Goal: Task Accomplishment & Management: Manage account settings

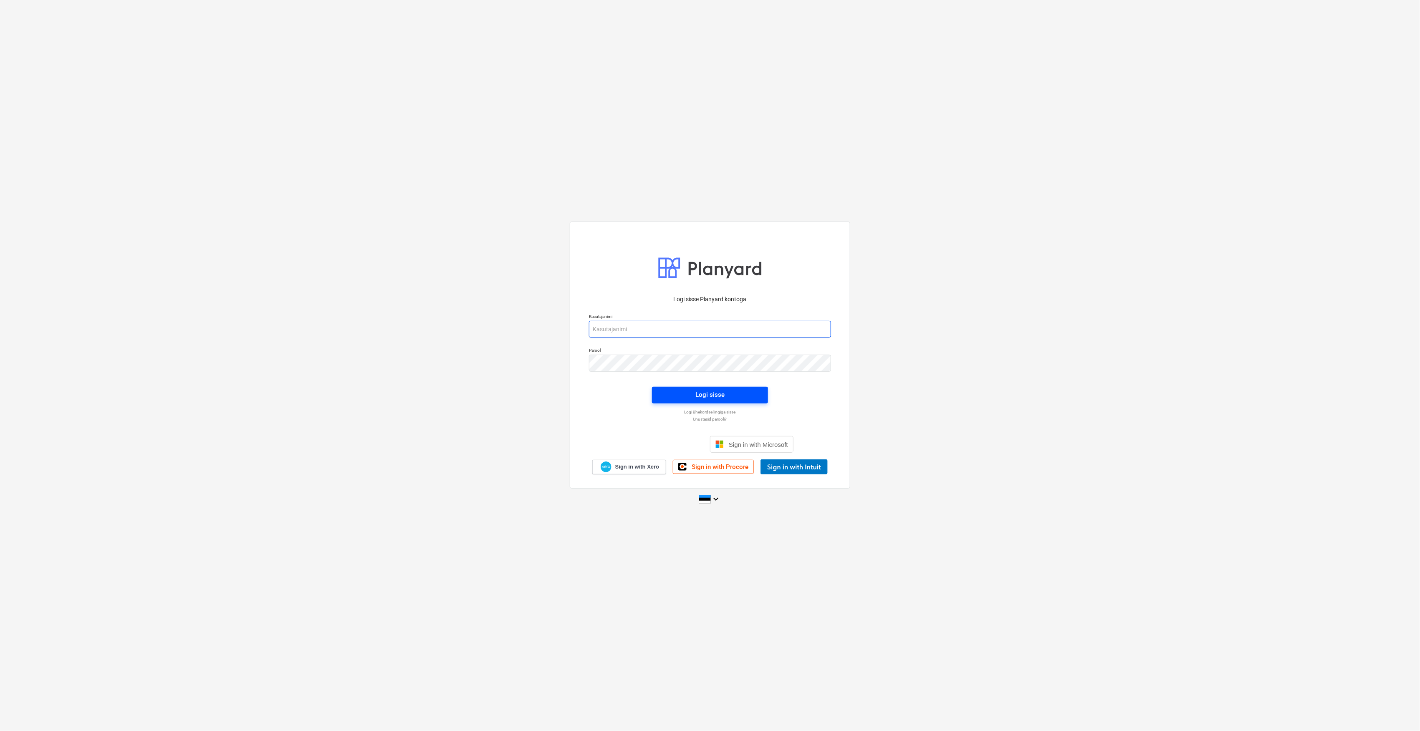
type input "[EMAIL_ADDRESS][DOMAIN_NAME]"
click at [660, 390] on button "Logi sisse" at bounding box center [710, 395] width 116 height 17
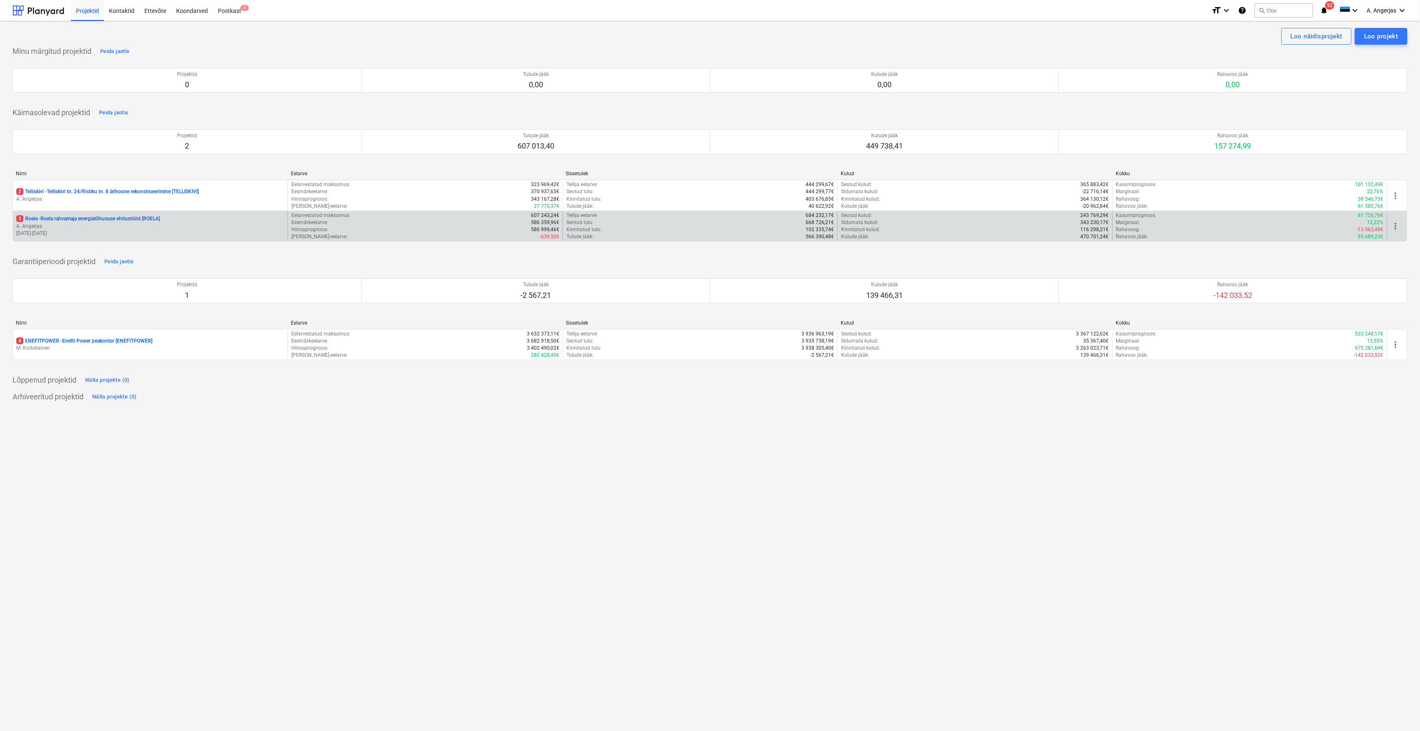
click at [72, 220] on p "3 Roela - Roela rahvamaja energiatõhususe ehitustööd [ROELA]" at bounding box center [88, 218] width 144 height 7
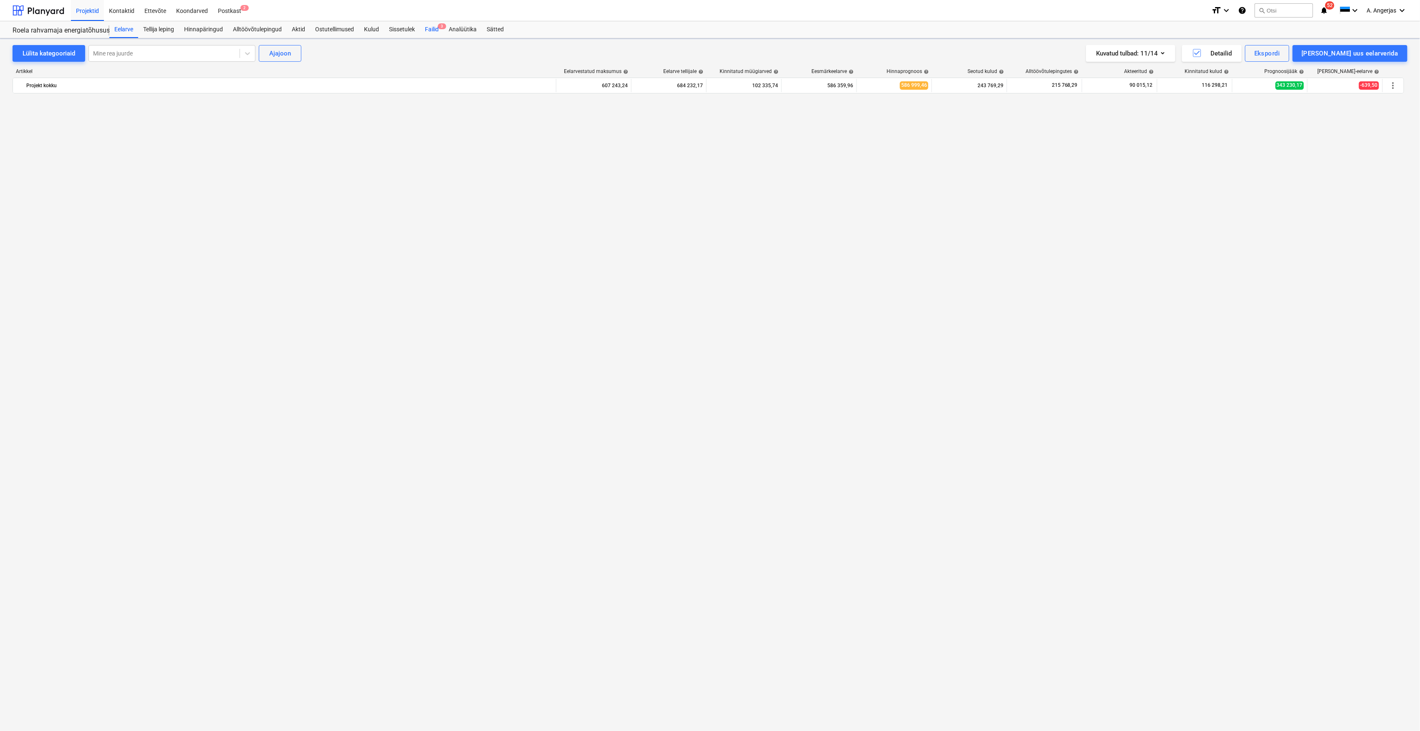
click at [434, 24] on div "Failid 3" at bounding box center [432, 29] width 24 height 17
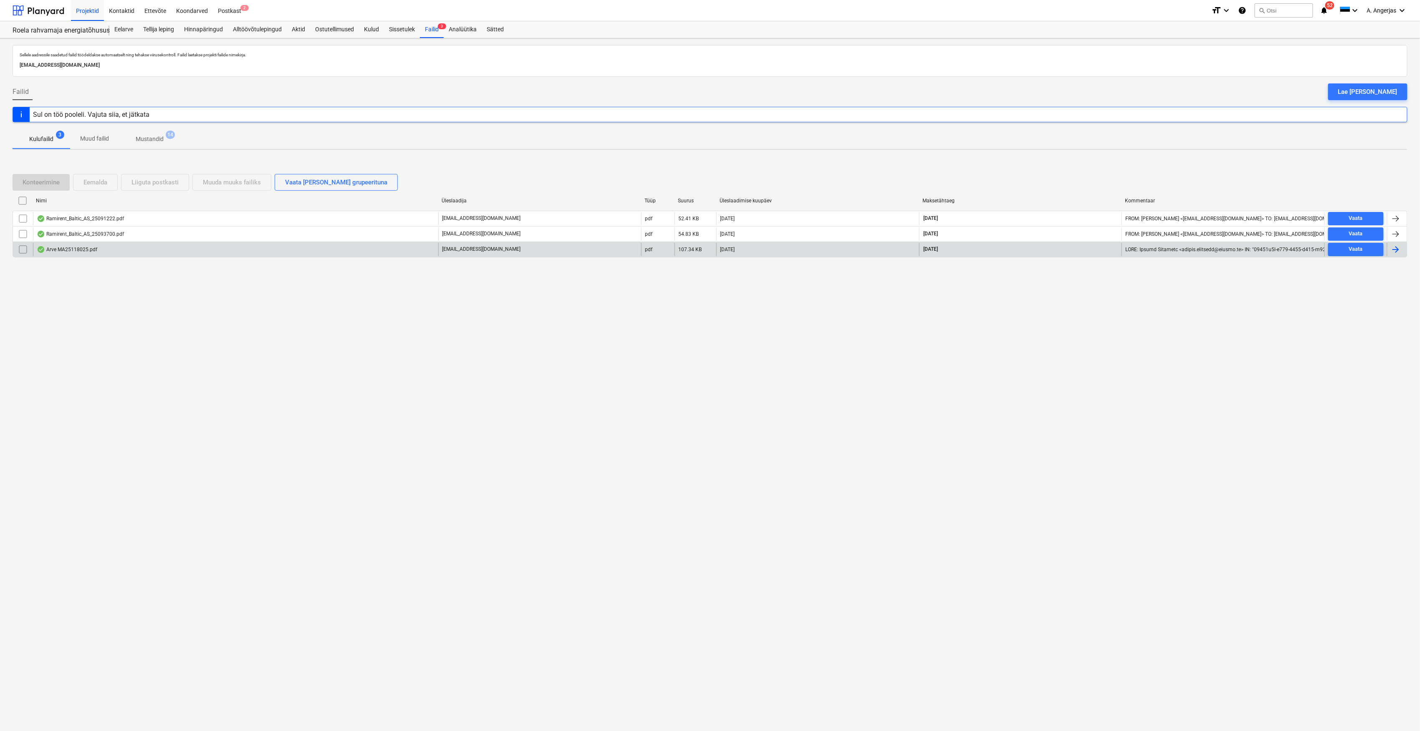
click at [82, 252] on div "Arve MA25118025.pdf" at bounding box center [67, 249] width 61 height 7
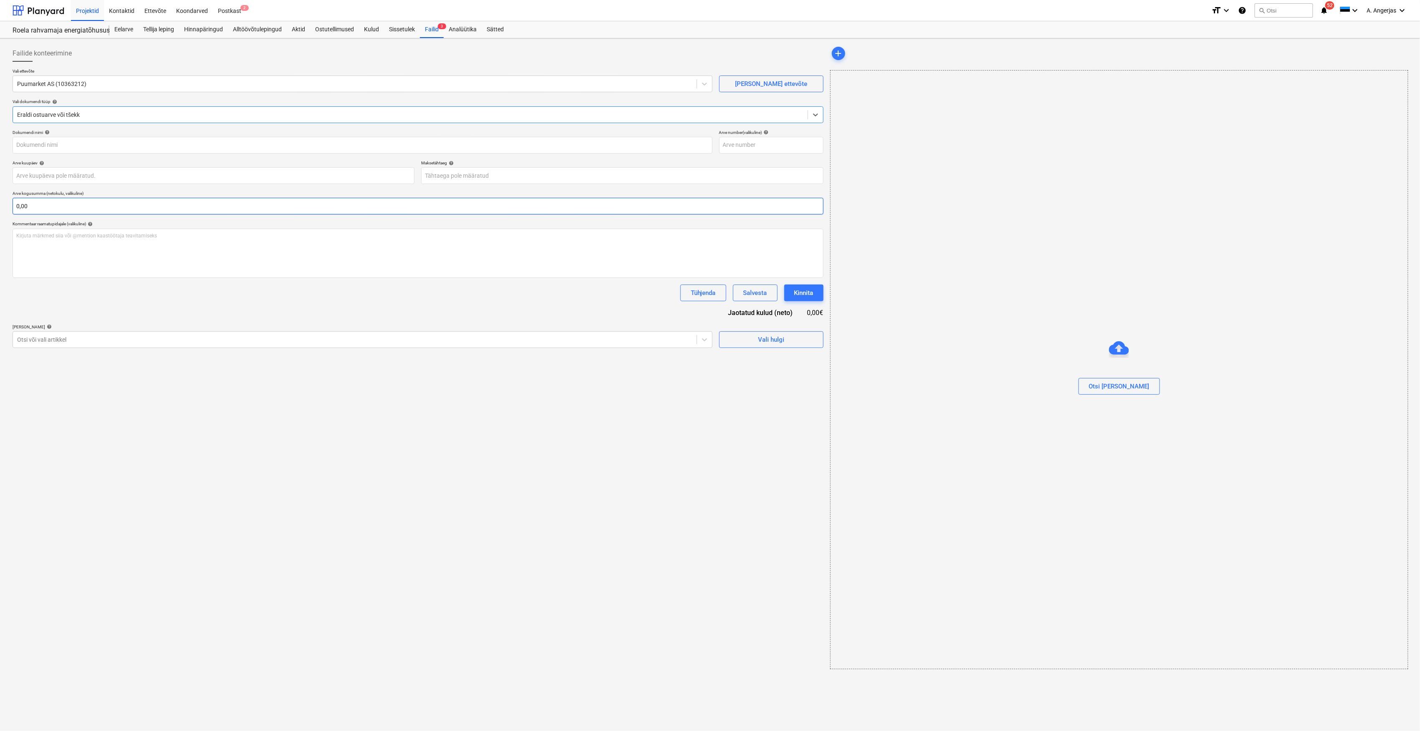
type input "MT25150957"
type input "[DATE]"
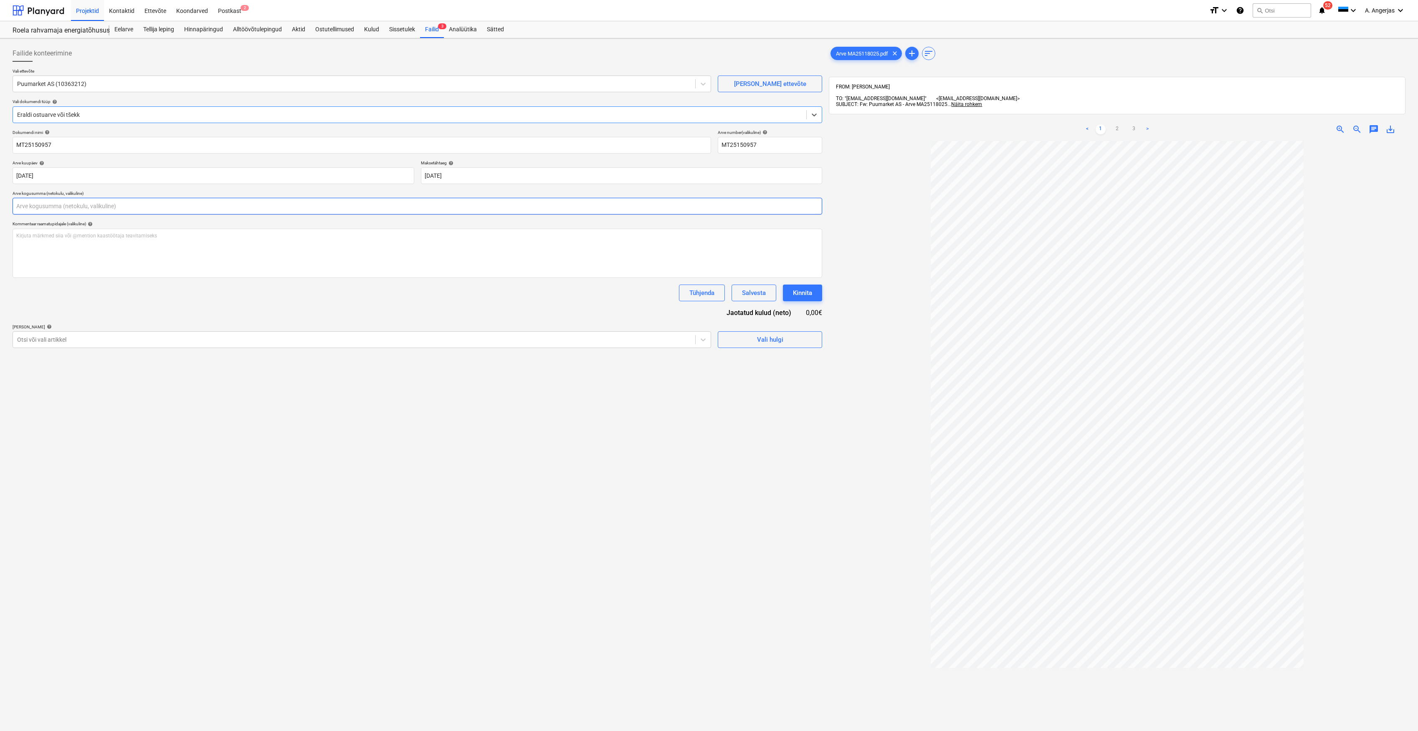
click at [558, 207] on input "text" at bounding box center [417, 206] width 809 height 17
type input "0,00"
click at [1133, 132] on div "< 1 2 3 >" at bounding box center [1117, 129] width 188 height 23
click at [1133, 129] on link "3" at bounding box center [1134, 129] width 10 height 10
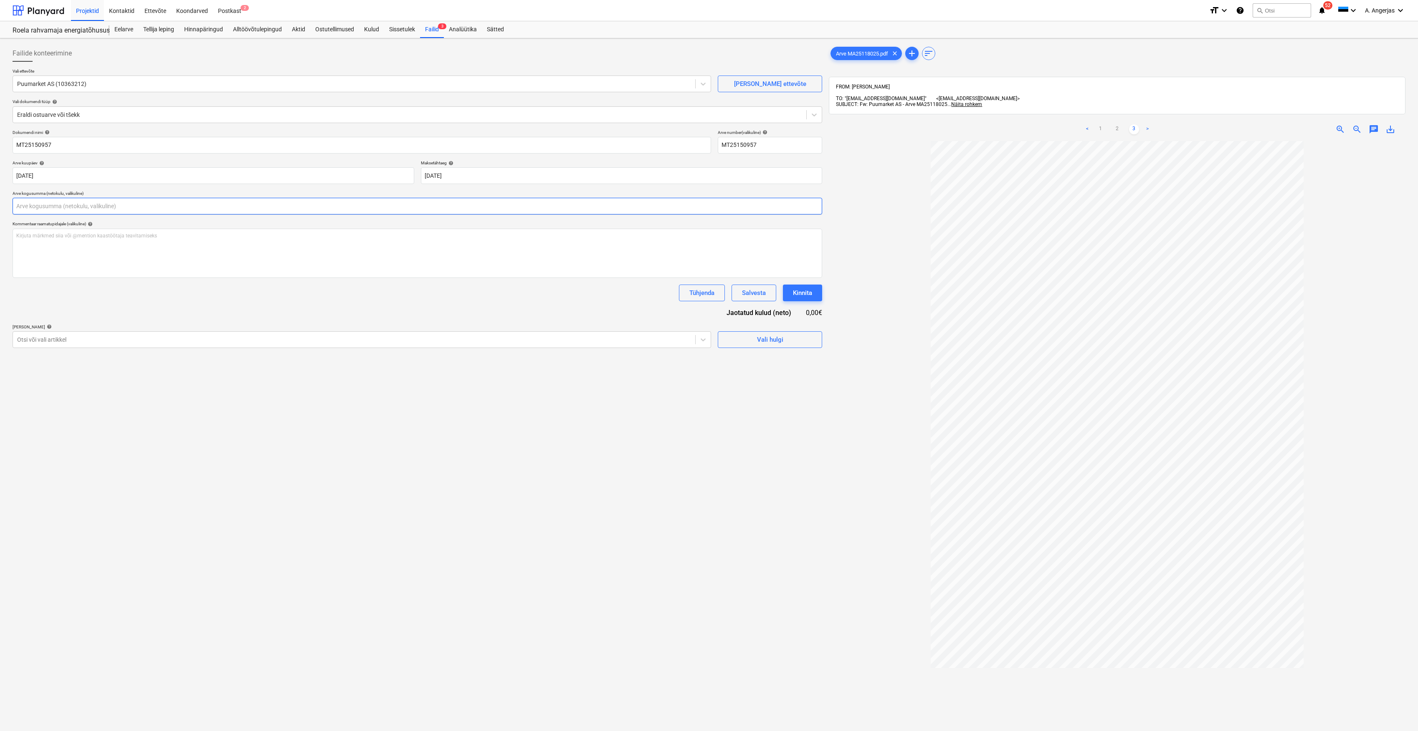
click at [448, 212] on input "text" at bounding box center [417, 206] width 809 height 17
type input "0,00"
click at [1115, 124] on link "2" at bounding box center [1117, 129] width 10 height 10
click at [94, 204] on input "text" at bounding box center [417, 206] width 809 height 17
type input "1 253,95"
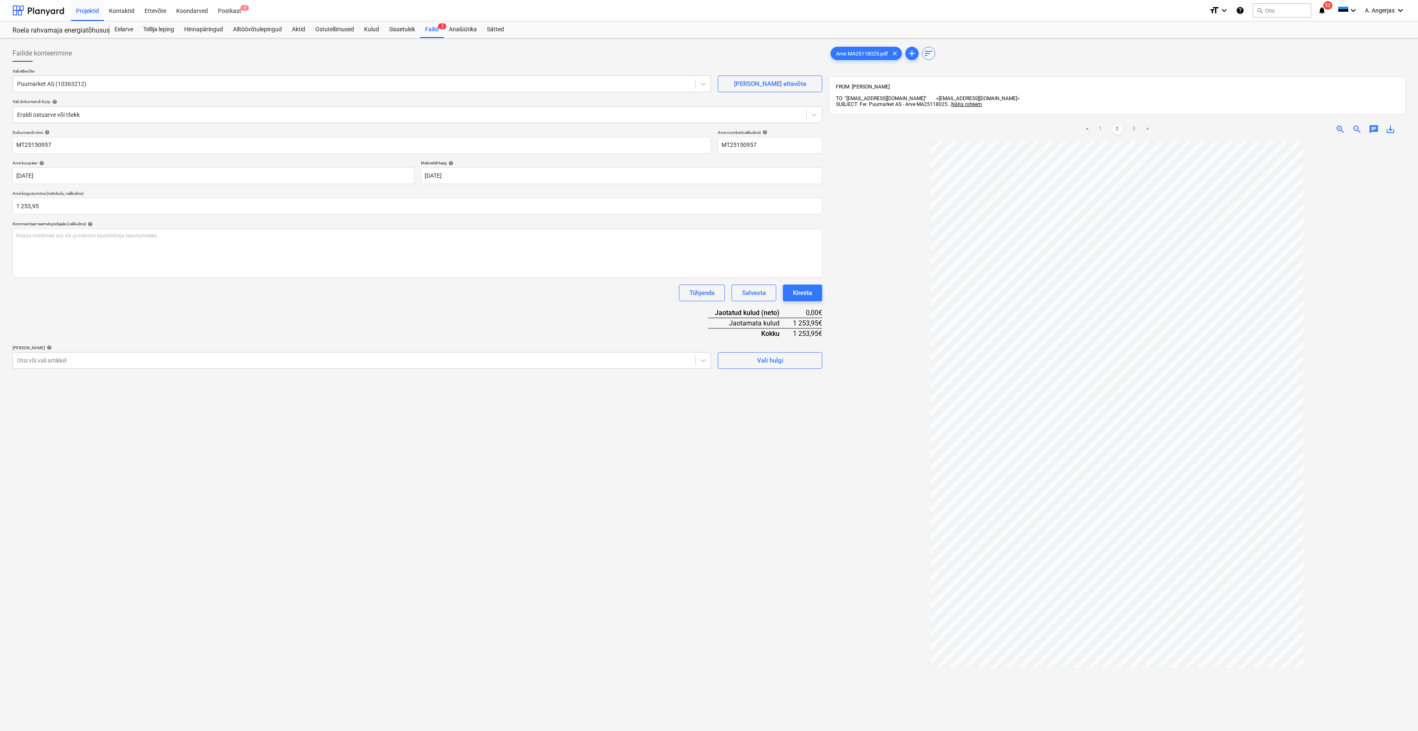
click at [213, 525] on div "Failide konteerimine Vali ettevõte Puumarket AS (10363212) [PERSON_NAME] uus et…" at bounding box center [417, 447] width 816 height 811
click at [752, 356] on span "Vali hulgi" at bounding box center [769, 360] width 83 height 11
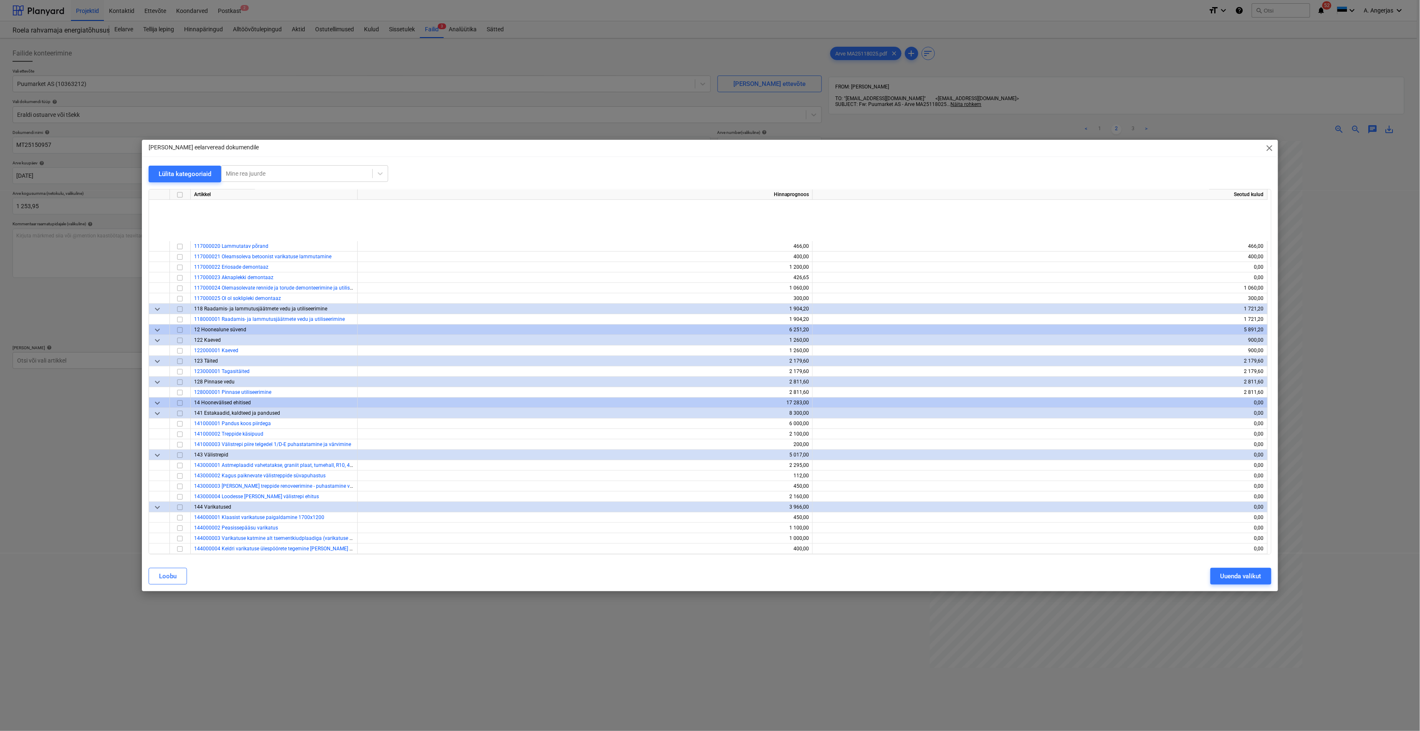
scroll to position [334, 0]
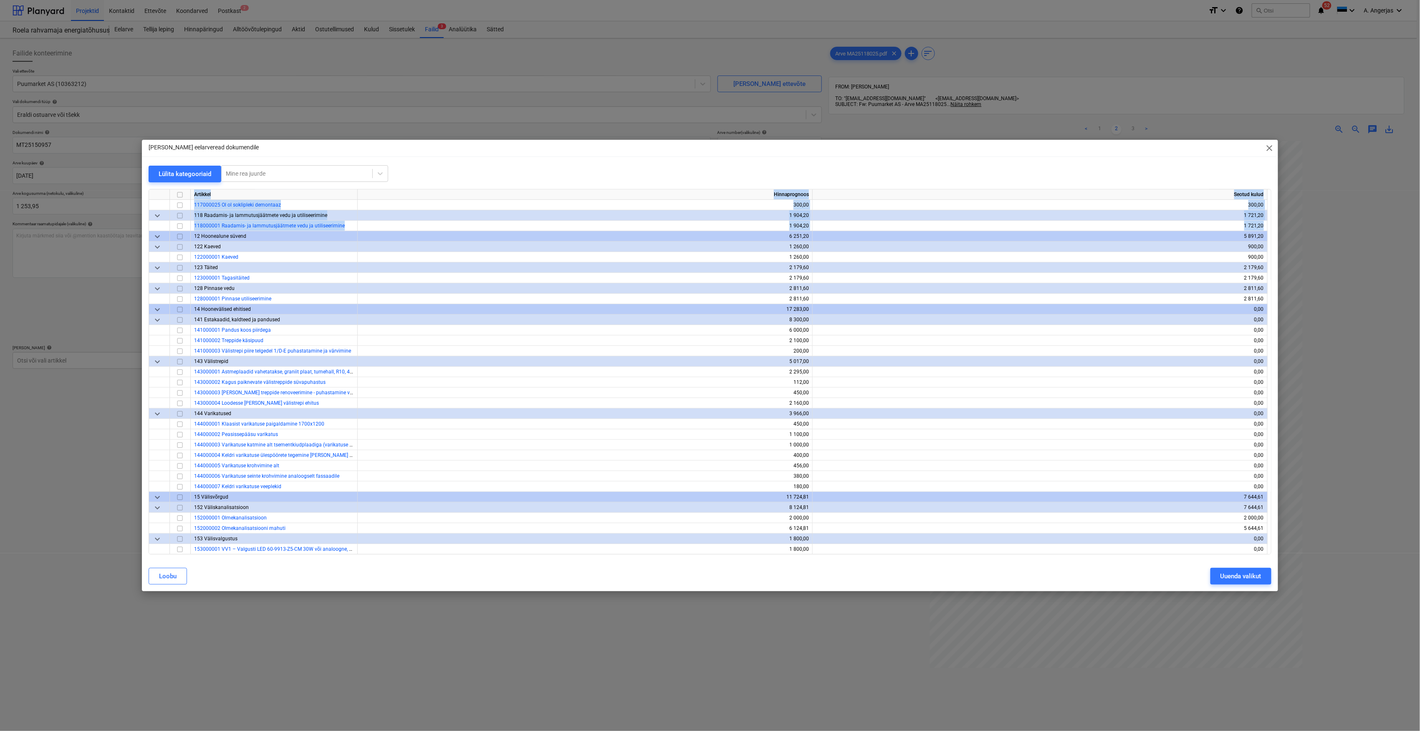
drag, startPoint x: 1268, startPoint y: 230, endPoint x: 1272, endPoint y: 286, distance: 55.7
click at [1272, 286] on div "Lülita kategooriaid Mine rea juurde Artikkel Hinnaprognoos Seotud kulud 1170000…" at bounding box center [710, 363] width 1136 height 396
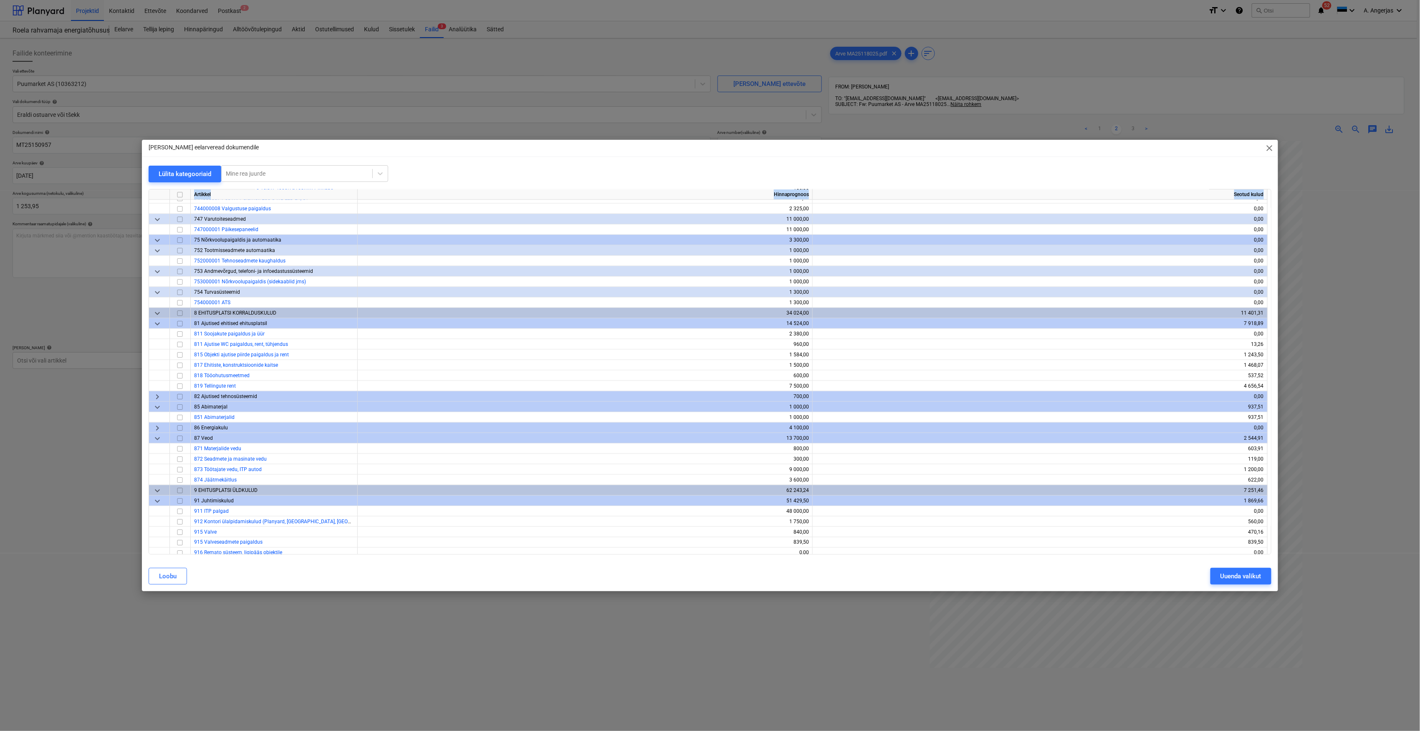
scroll to position [3111, 0]
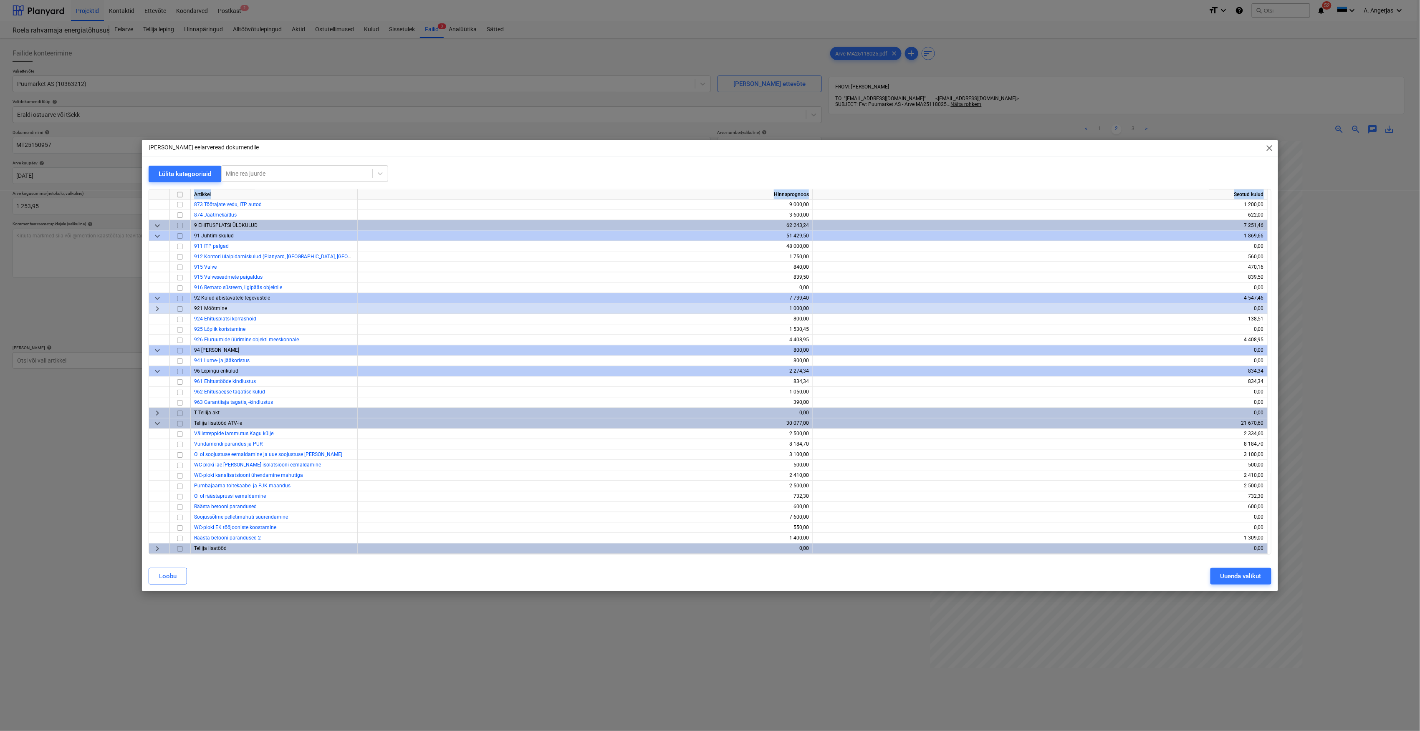
click at [156, 413] on span "keyboard_arrow_right" at bounding box center [157, 414] width 10 height 10
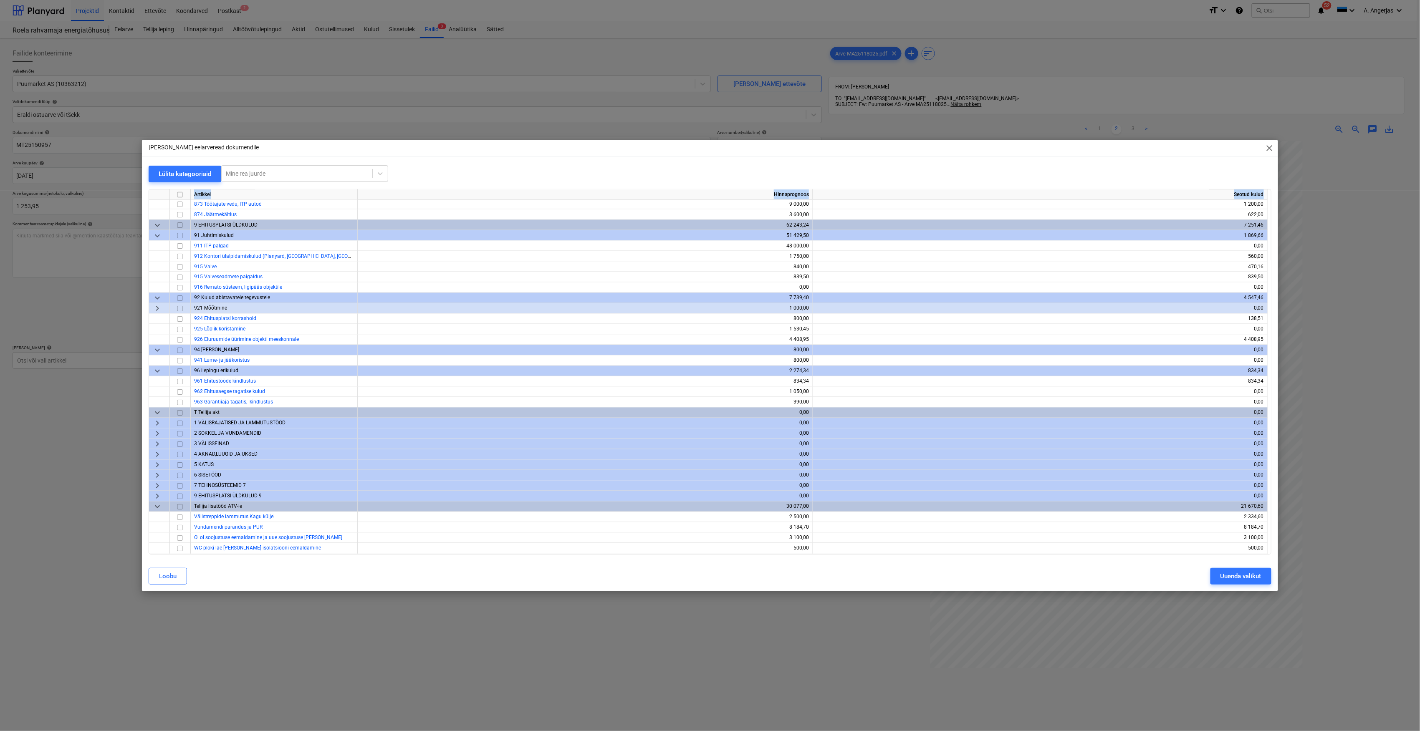
click at [156, 408] on span "keyboard_arrow_down" at bounding box center [157, 413] width 10 height 10
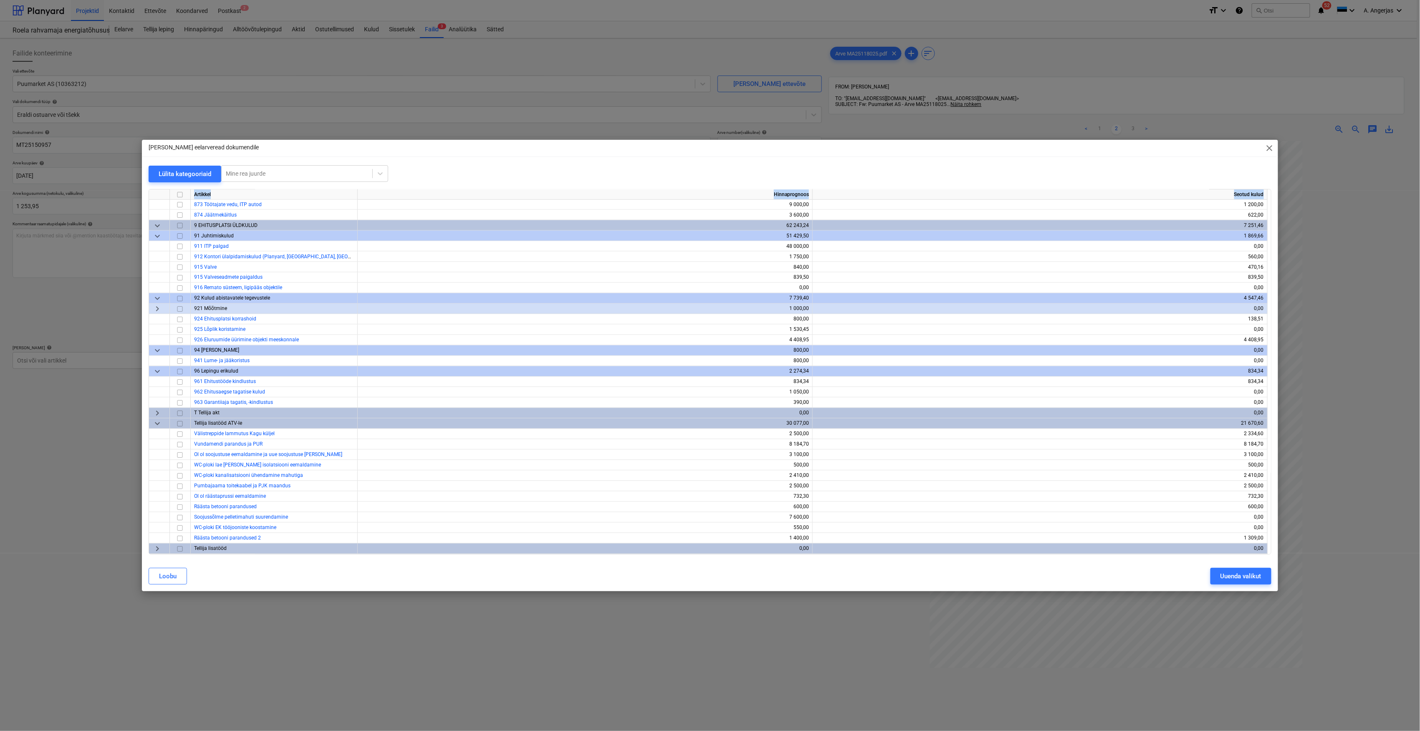
click at [160, 423] on span "keyboard_arrow_down" at bounding box center [157, 424] width 10 height 10
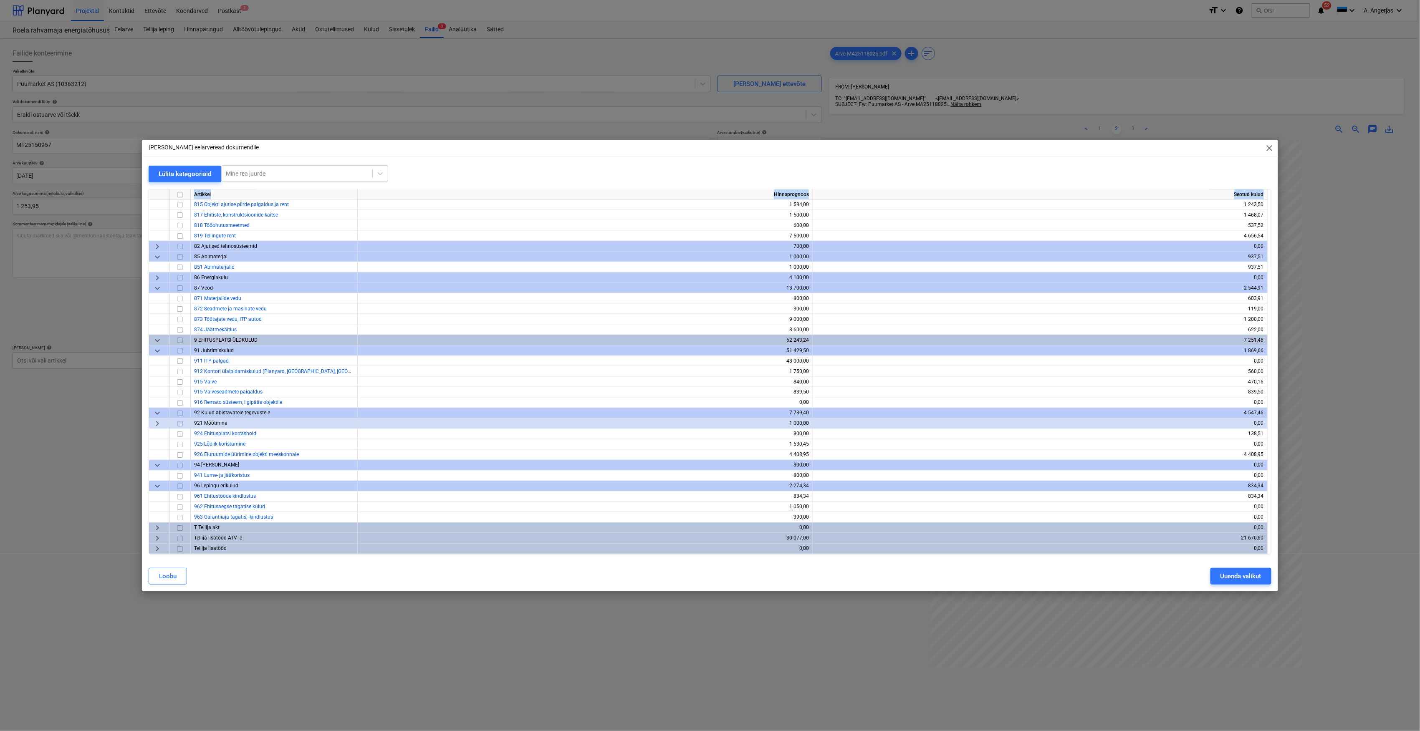
scroll to position [2996, 0]
click at [154, 486] on span "keyboard_arrow_down" at bounding box center [157, 487] width 10 height 10
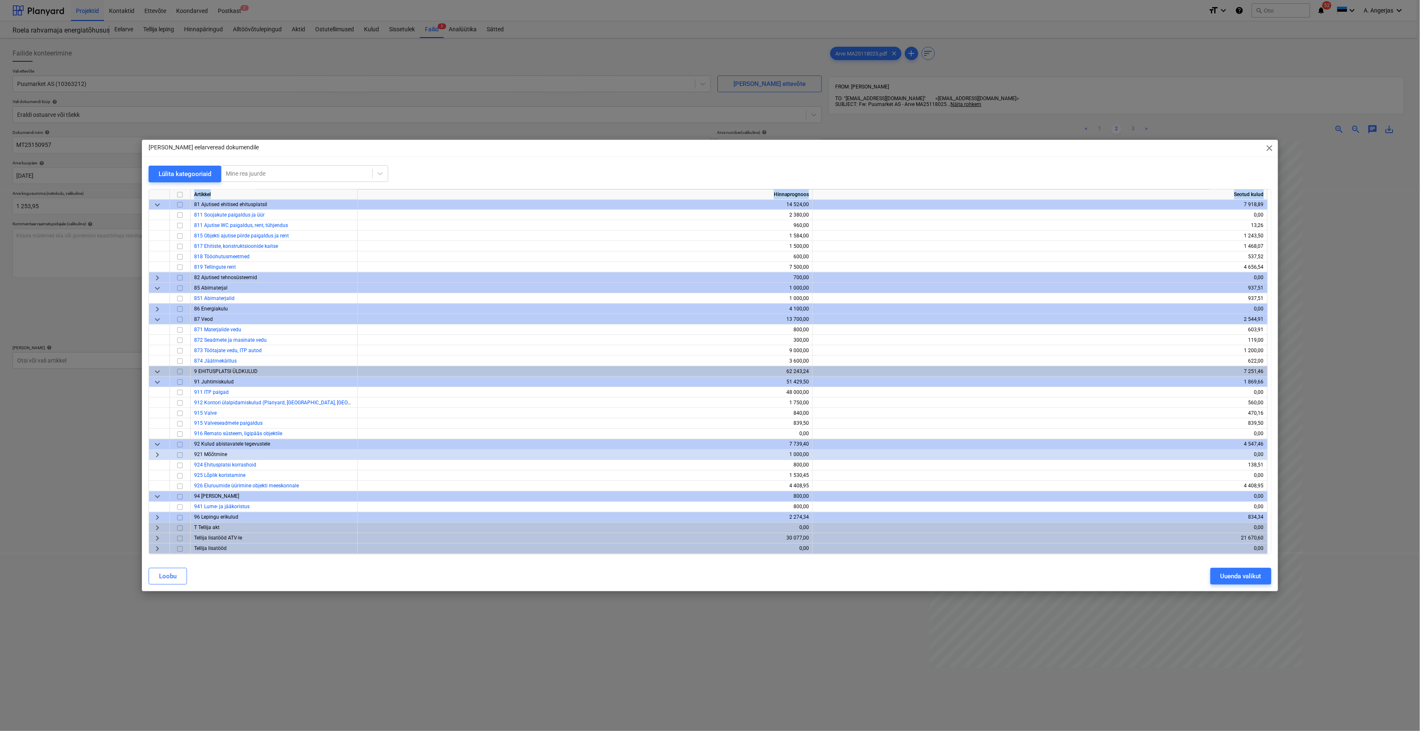
scroll to position [2964, 0]
click at [154, 496] on span "keyboard_arrow_down" at bounding box center [157, 497] width 10 height 10
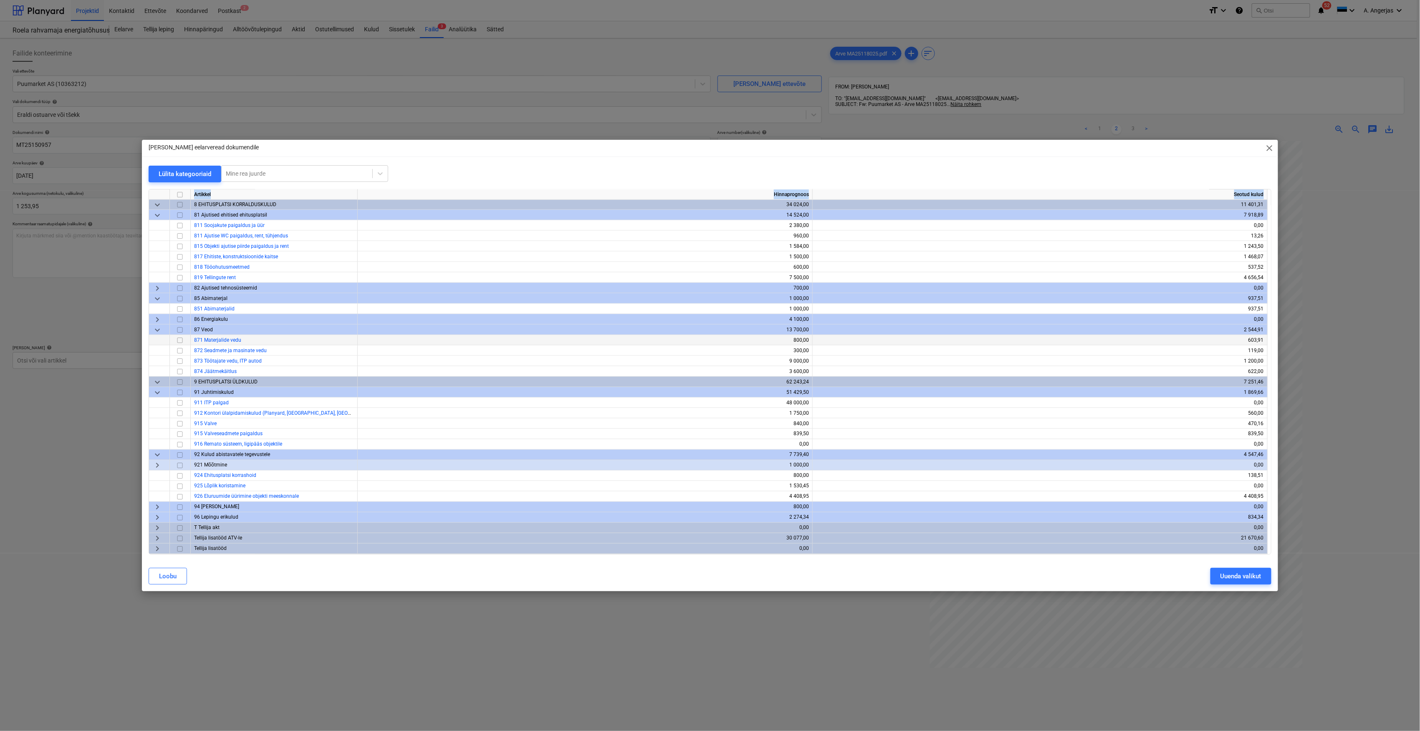
click at [177, 338] on input "checkbox" at bounding box center [180, 341] width 10 height 10
click at [180, 267] on input "checkbox" at bounding box center [180, 268] width 10 height 10
click at [179, 260] on input "checkbox" at bounding box center [180, 257] width 10 height 10
click at [156, 540] on span "keyboard_arrow_right" at bounding box center [157, 539] width 10 height 10
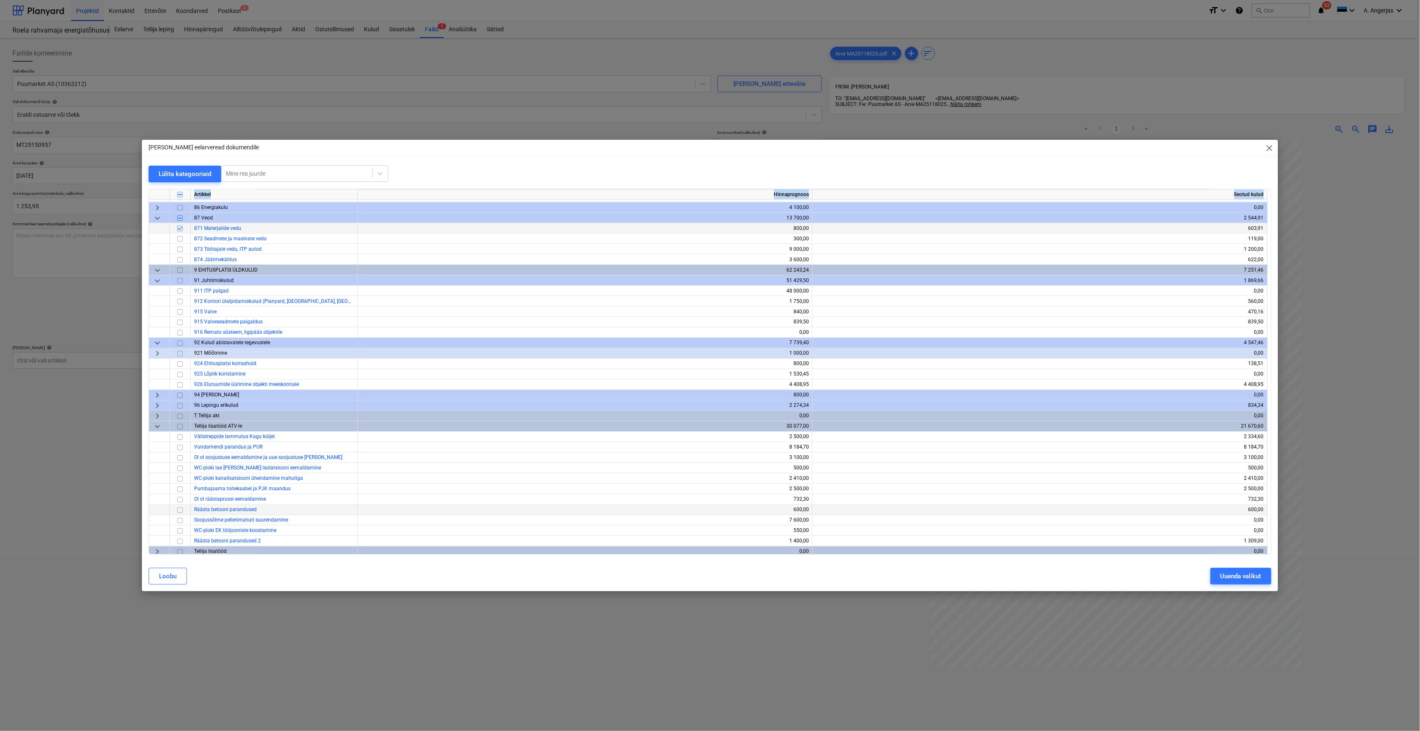
scroll to position [3069, 0]
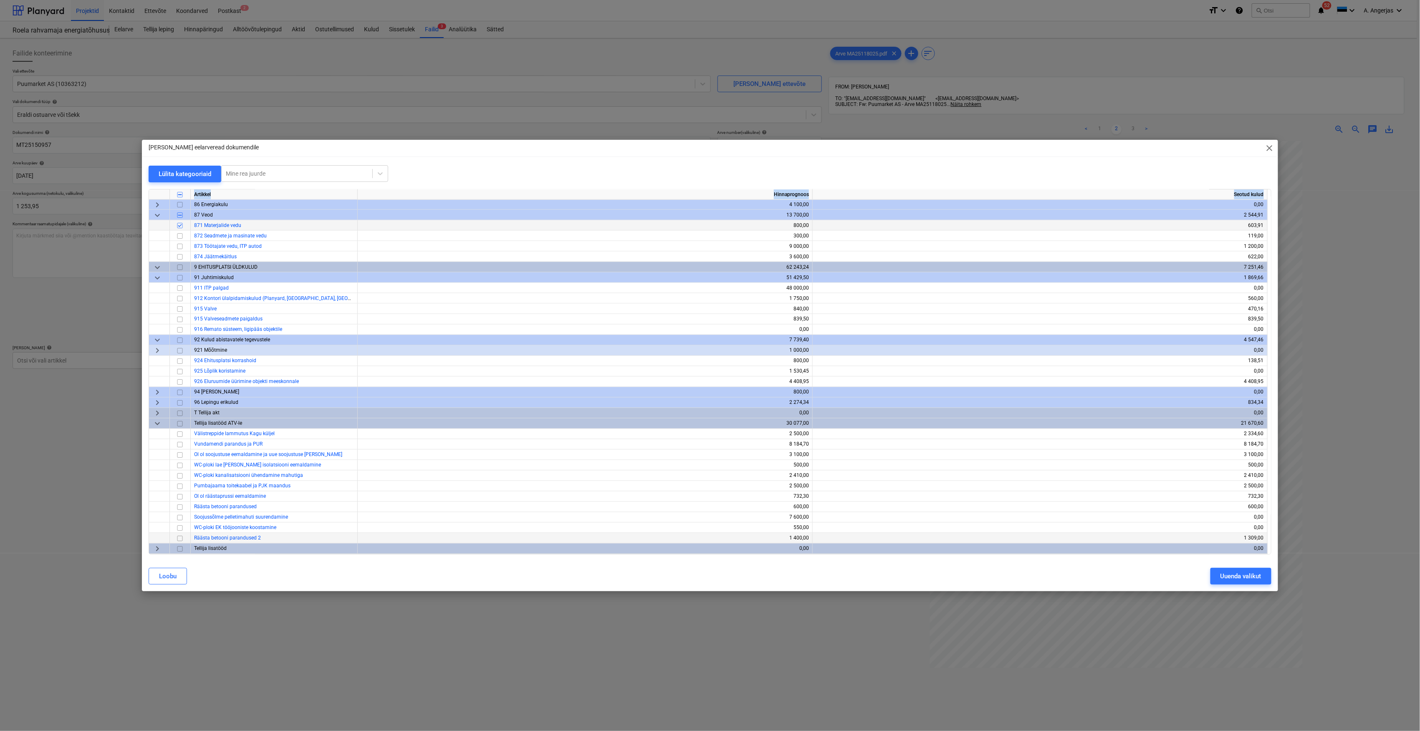
click at [179, 537] on input "checkbox" at bounding box center [180, 539] width 10 height 10
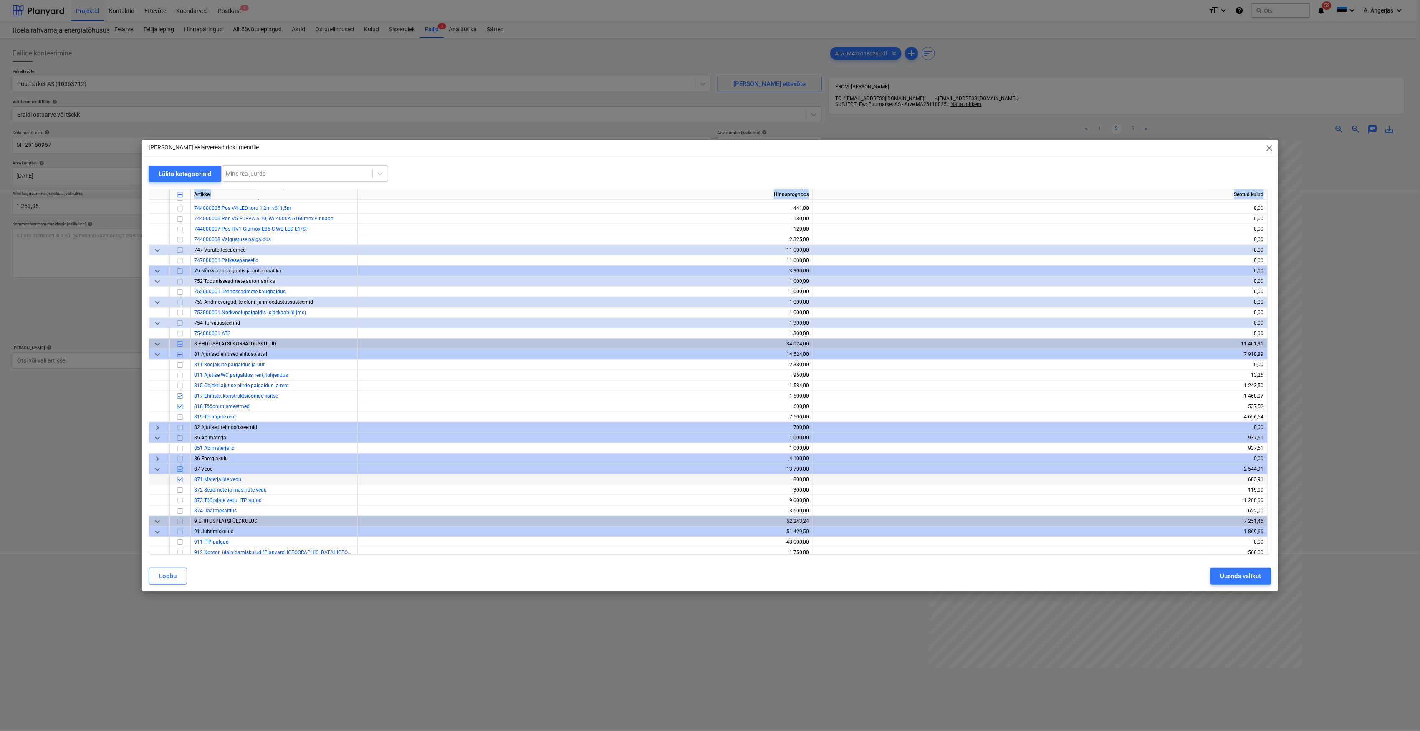
scroll to position [2790, 0]
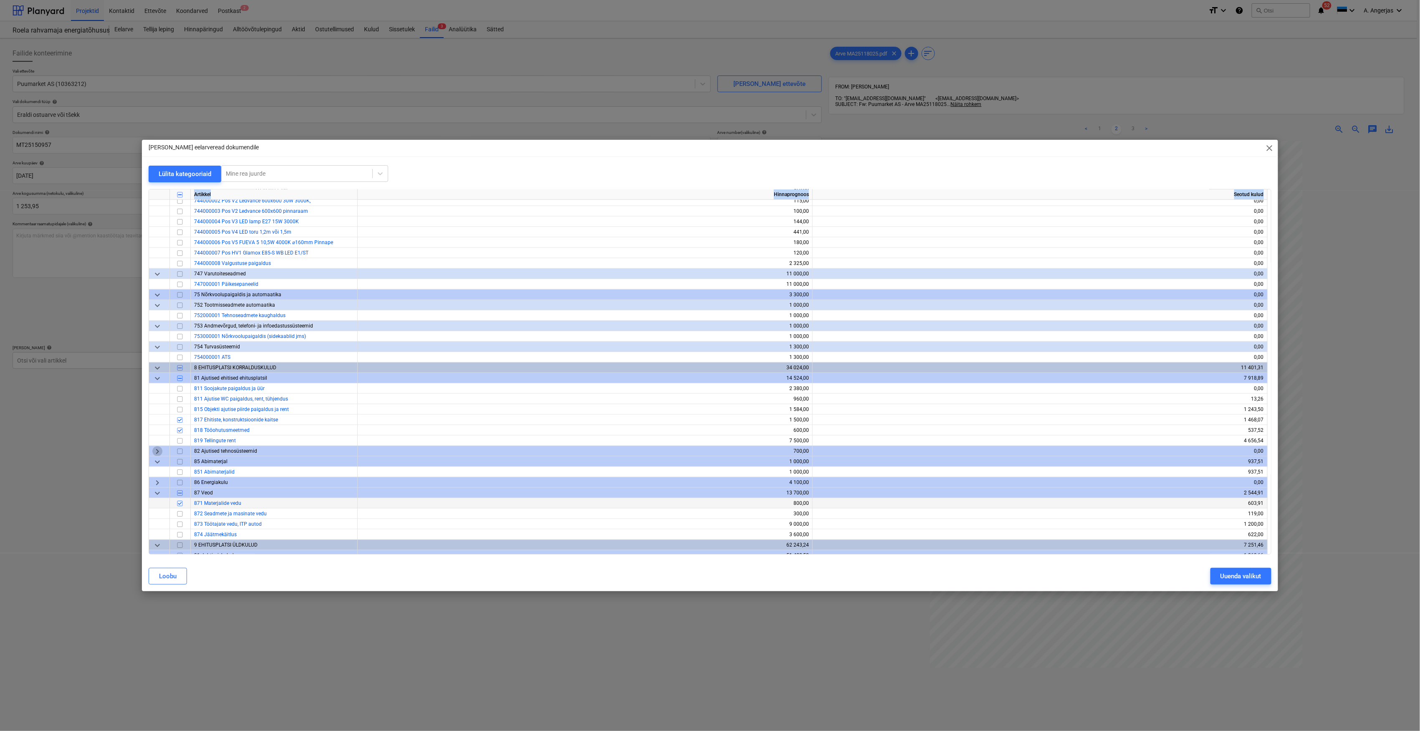
click at [160, 450] on span "keyboard_arrow_right" at bounding box center [157, 452] width 10 height 10
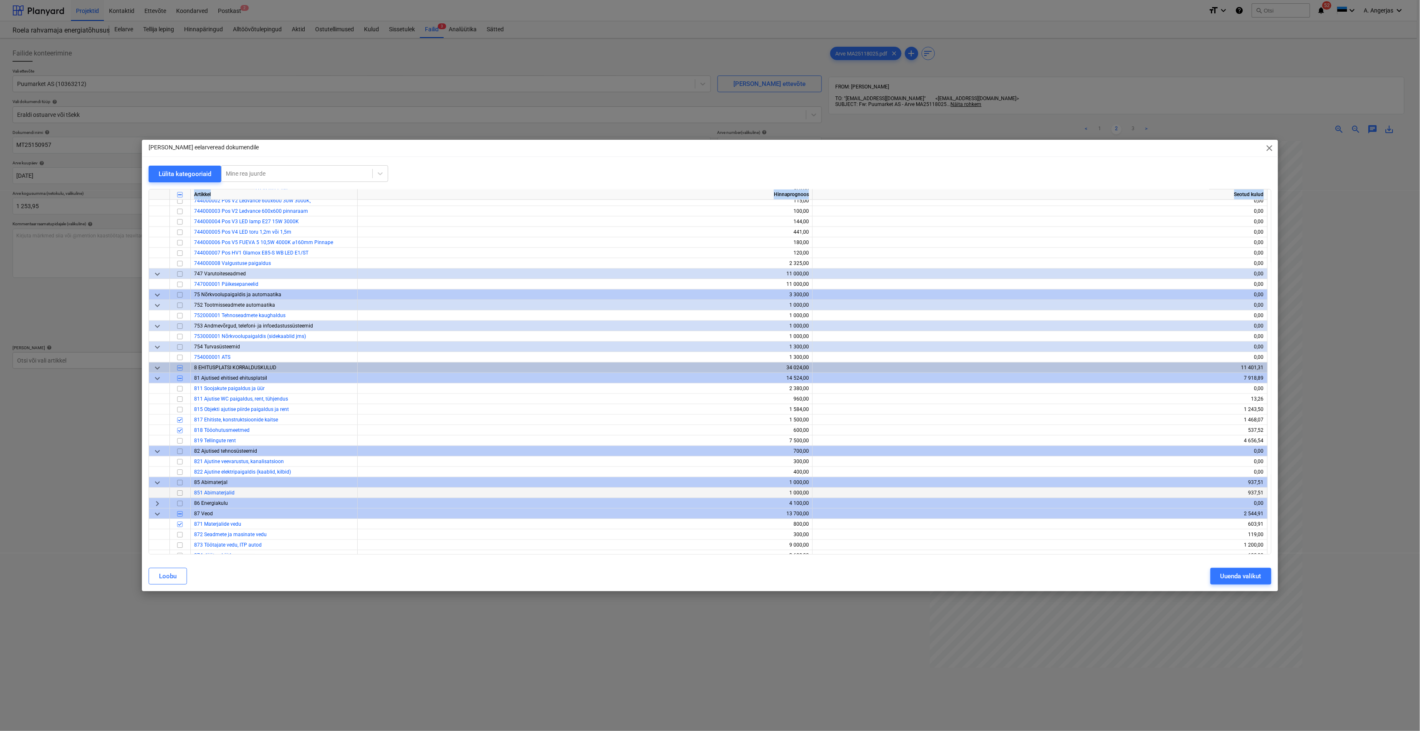
click at [180, 493] on input "checkbox" at bounding box center [180, 493] width 10 height 10
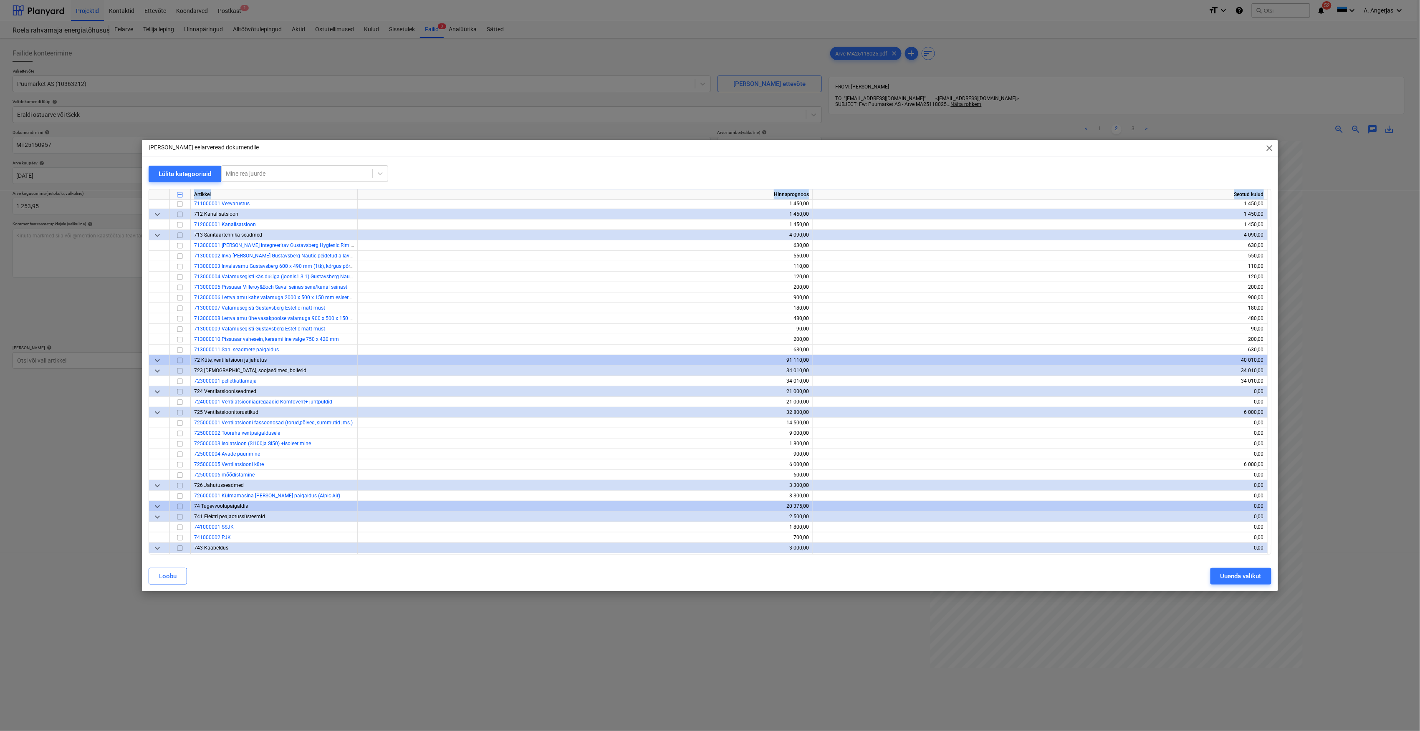
scroll to position [2401, 0]
click at [1230, 573] on div "Uuenda valikut" at bounding box center [1241, 576] width 41 height 11
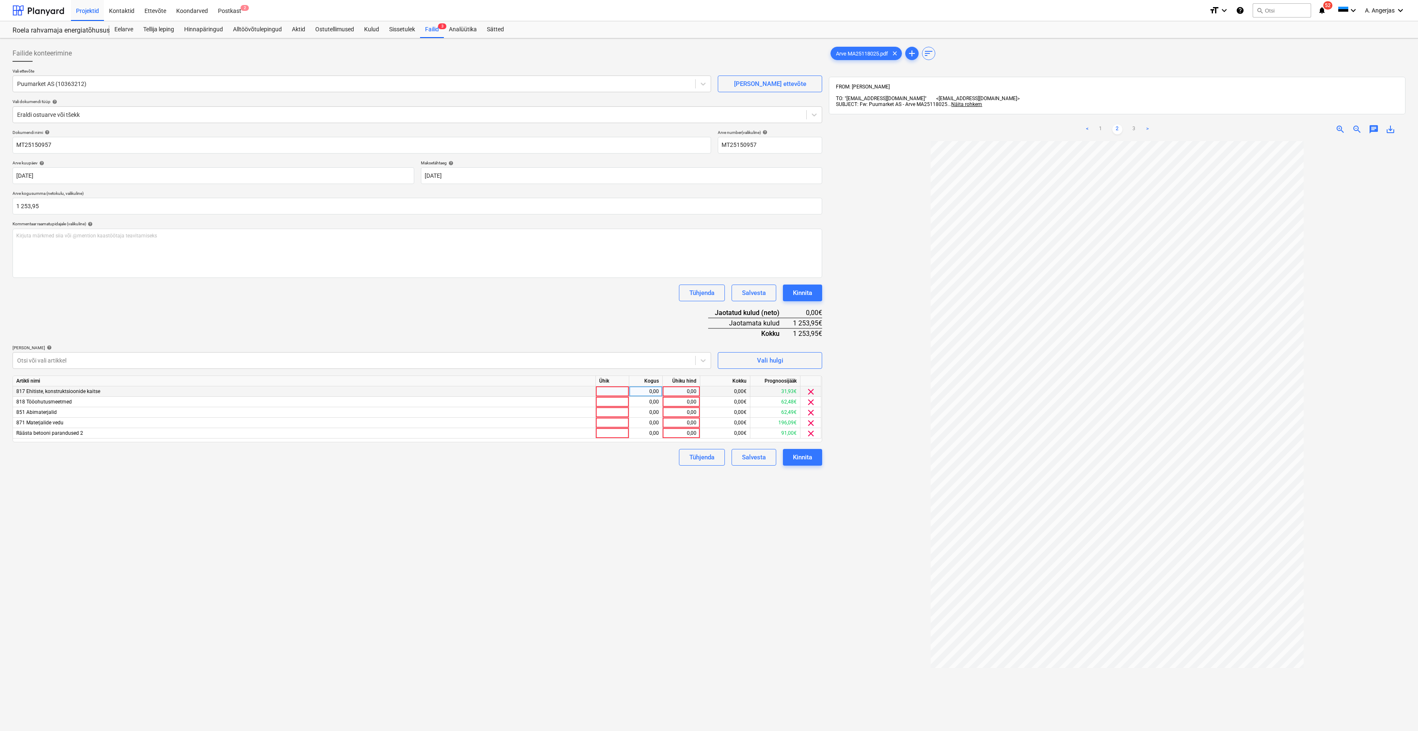
click at [609, 391] on div at bounding box center [612, 392] width 33 height 10
type input "tk"
click at [601, 399] on div at bounding box center [612, 402] width 33 height 10
type input "tk"
click at [601, 409] on div at bounding box center [612, 412] width 33 height 10
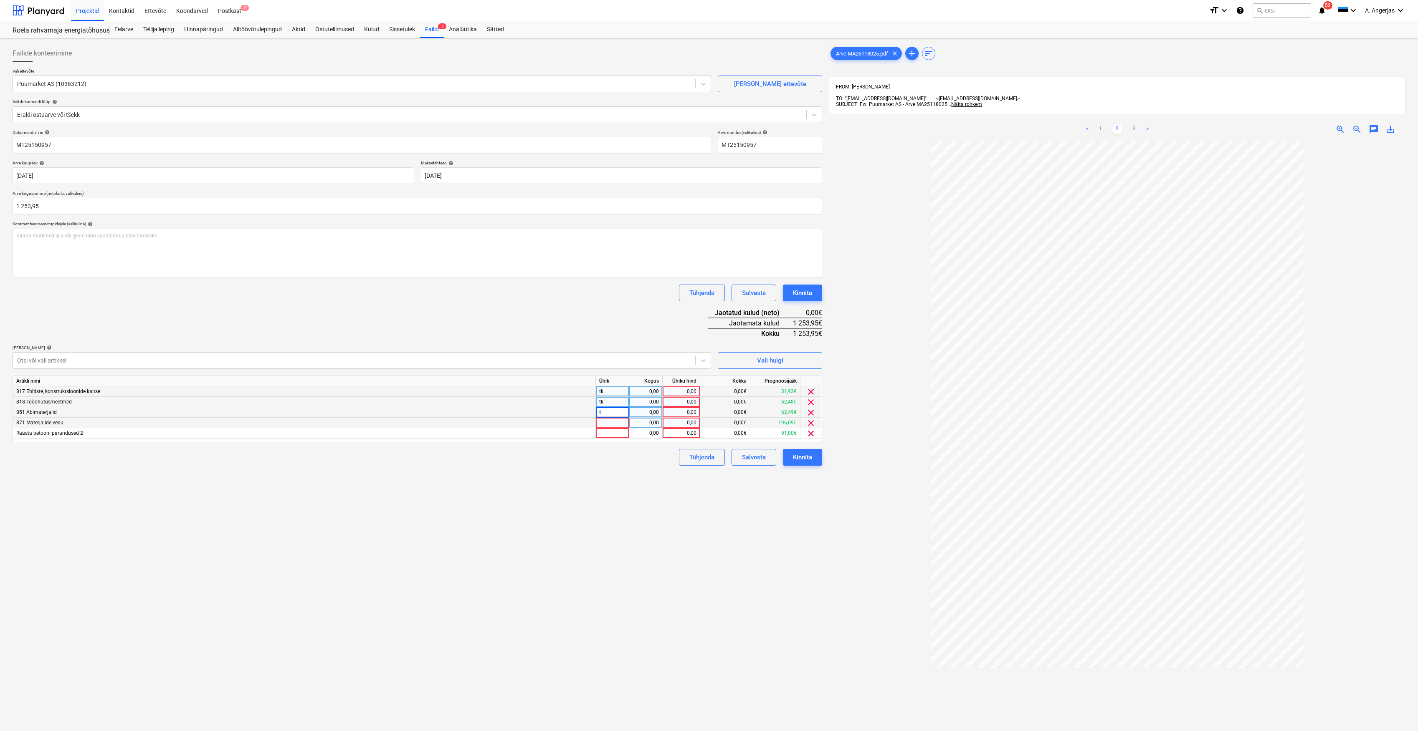
type input "tk"
click at [610, 419] on div at bounding box center [612, 423] width 33 height 10
type input "tk"
click at [613, 435] on div at bounding box center [612, 433] width 33 height 10
type input "tk"
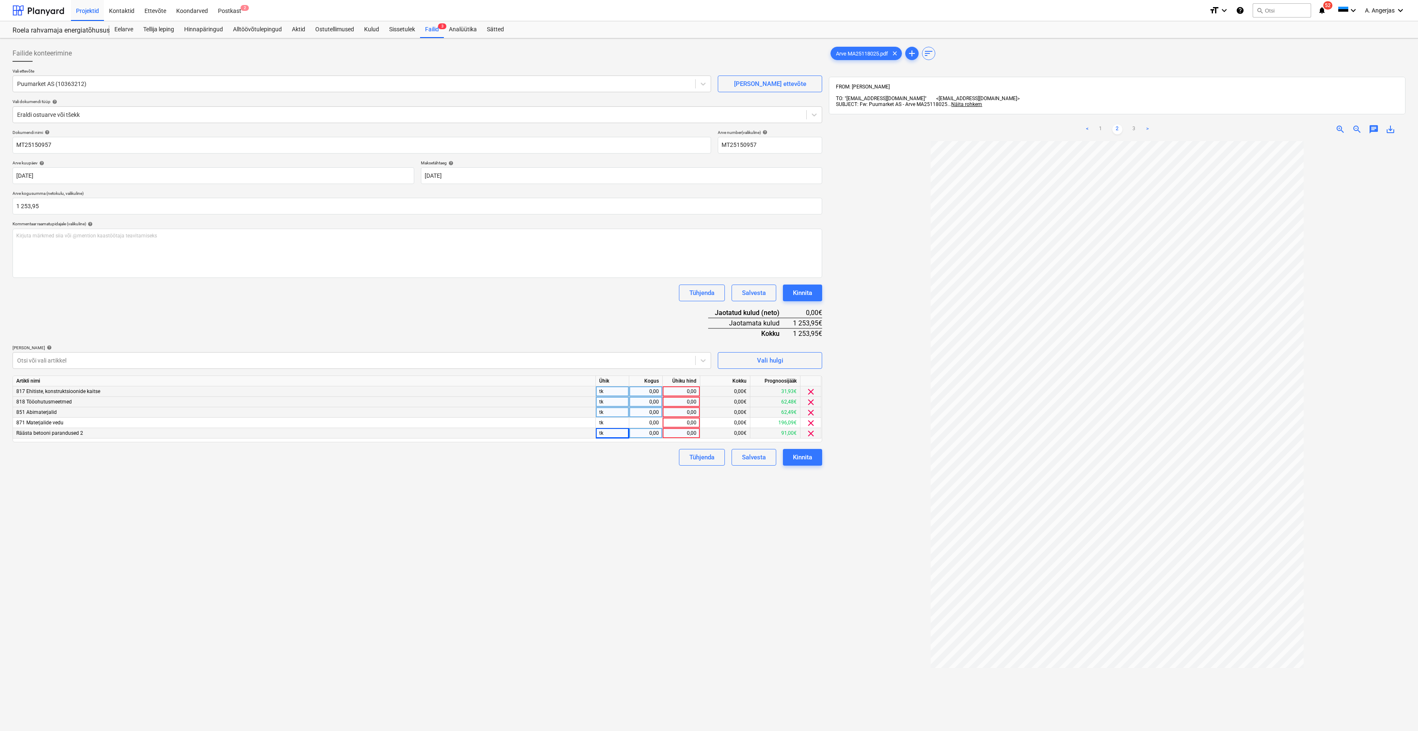
click at [652, 388] on div "0,00" at bounding box center [645, 392] width 26 height 10
type input "1"
click at [637, 402] on div "0,00" at bounding box center [645, 402] width 26 height 10
type input "1"
click at [647, 414] on div "0,00" at bounding box center [645, 412] width 26 height 10
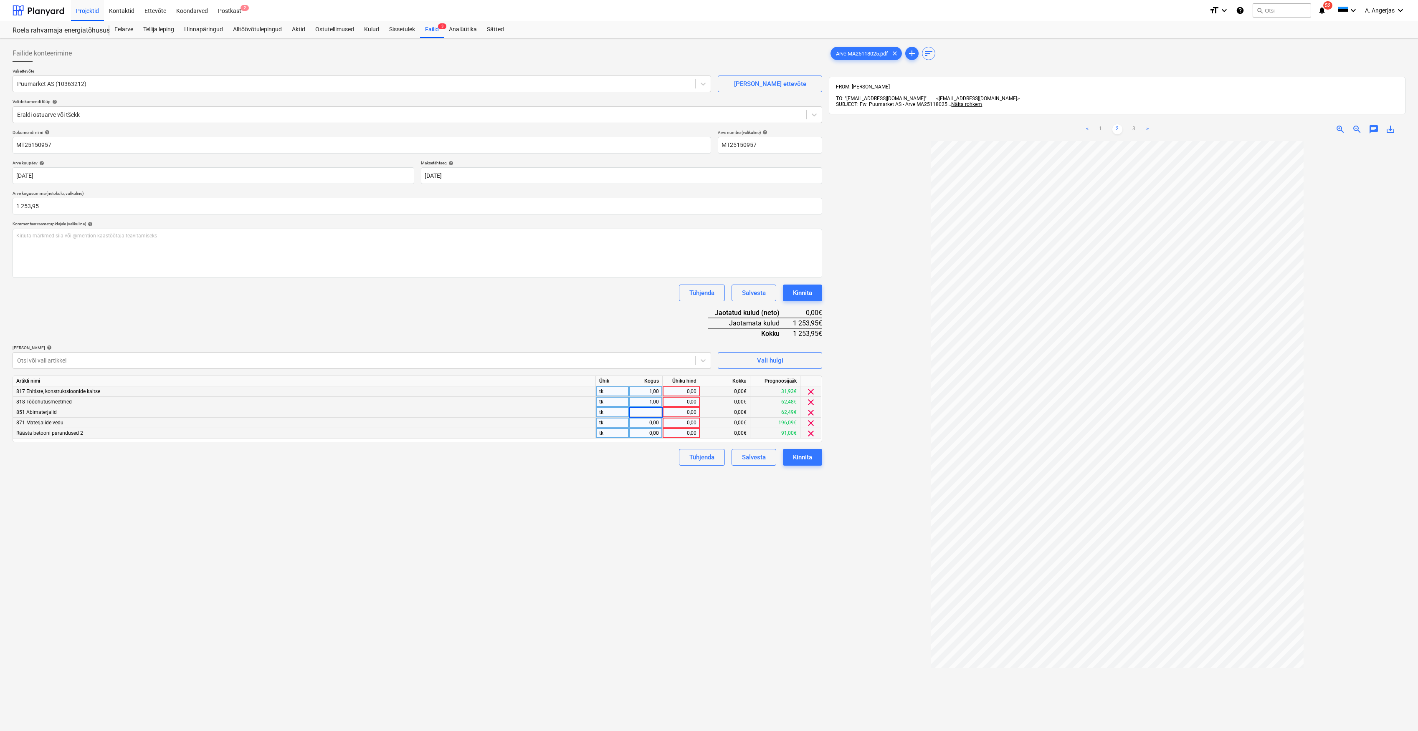
type input "1"
click at [649, 419] on div "0,00" at bounding box center [645, 423] width 26 height 10
type input "1"
click at [647, 432] on div "0,00" at bounding box center [645, 433] width 26 height 10
click at [691, 398] on div "0,00" at bounding box center [681, 402] width 30 height 10
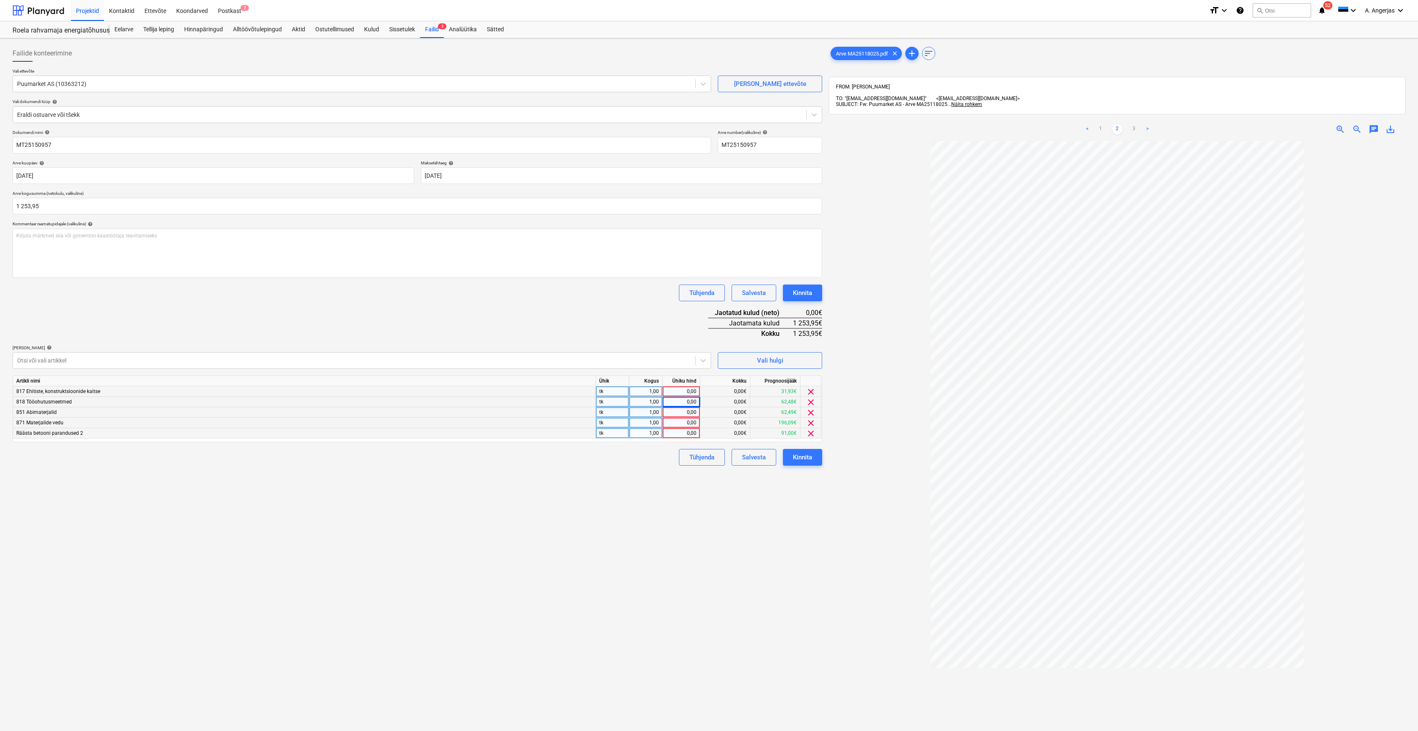
click at [1094, 124] on ul "< 1 2 3 >" at bounding box center [1117, 129] width 188 height 10
click at [1100, 124] on link "1" at bounding box center [1100, 129] width 10 height 10
click at [1118, 124] on link "2" at bounding box center [1117, 129] width 10 height 10
click at [673, 388] on div "0,00" at bounding box center [681, 392] width 30 height 10
type input "702,98"
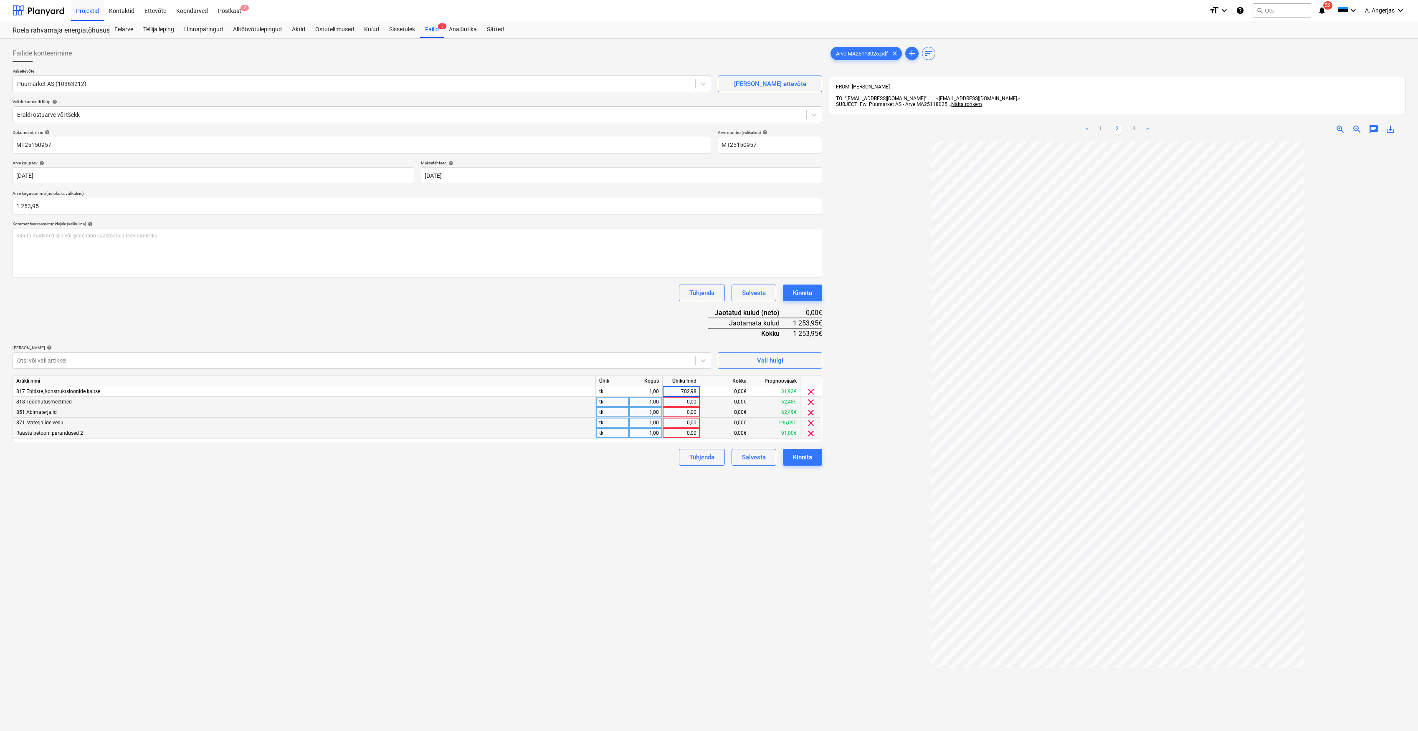
click at [645, 509] on div "Failide konteerimine Vali ettevõte Puumarket AS (10363212) [PERSON_NAME] uus et…" at bounding box center [417, 447] width 816 height 811
click at [780, 357] on div "Vali hulgi" at bounding box center [770, 360] width 26 height 11
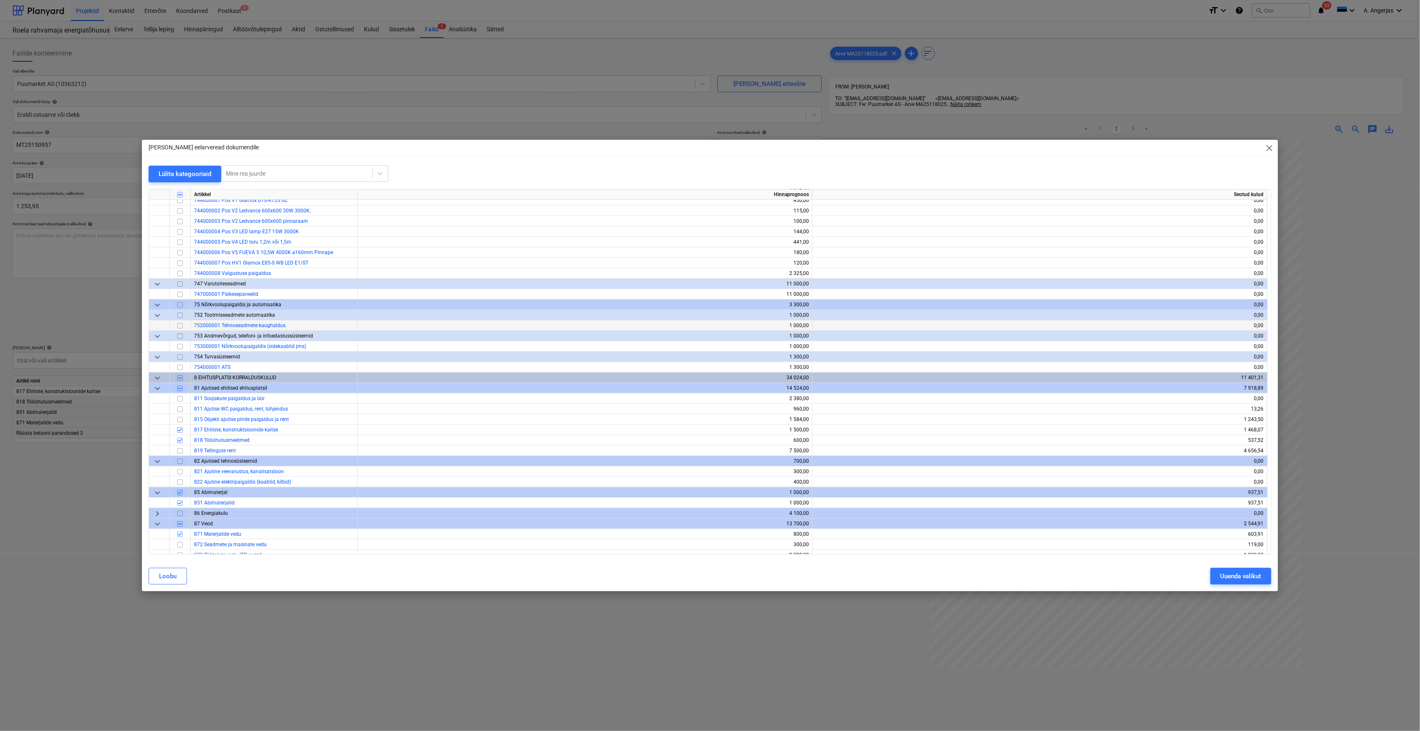
scroll to position [2783, 0]
click at [178, 451] on input "checkbox" at bounding box center [180, 449] width 10 height 10
click at [1261, 570] on button "Uuenda valikut" at bounding box center [1241, 576] width 61 height 17
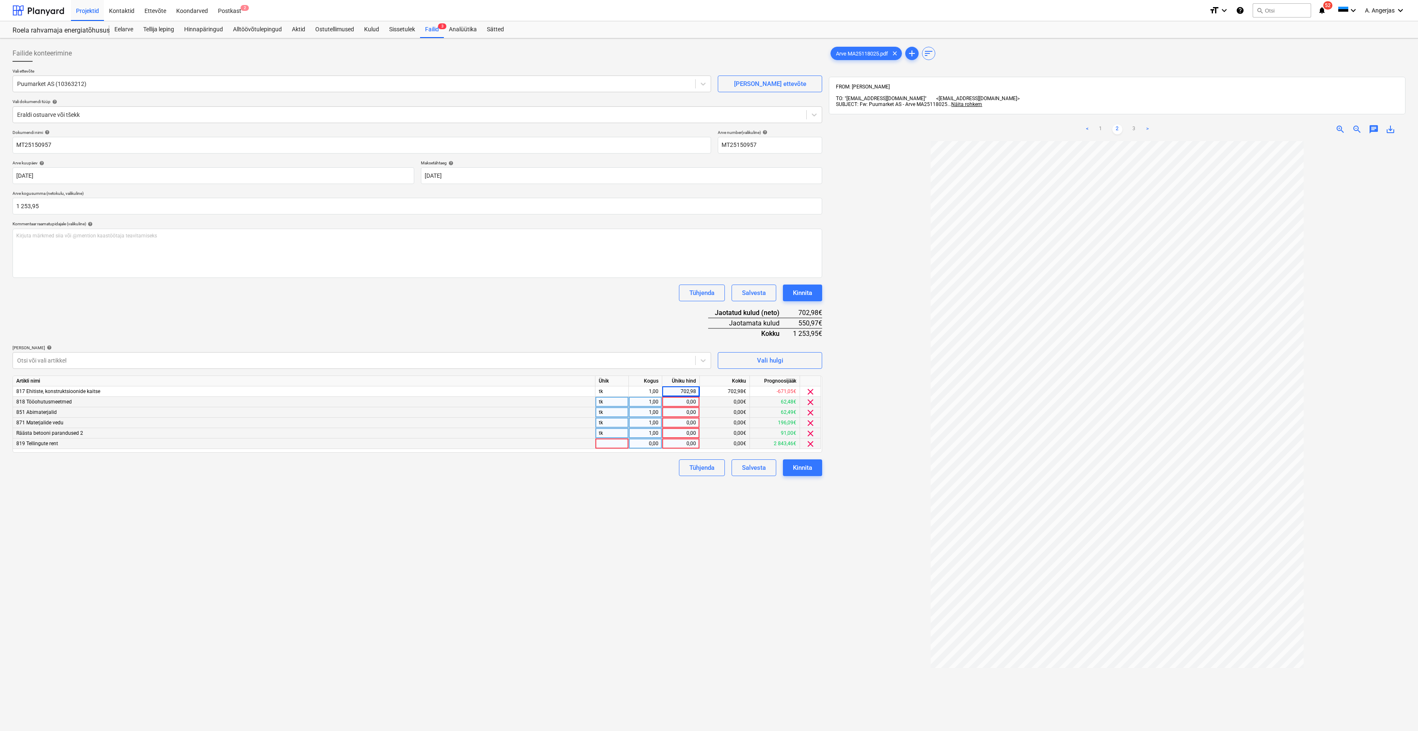
click at [622, 445] on div at bounding box center [611, 444] width 33 height 10
type input "tk"
click at [648, 446] on div "0,00" at bounding box center [645, 444] width 26 height 10
click at [678, 445] on div "0,00" at bounding box center [680, 444] width 30 height 10
click at [687, 390] on div "702,98" at bounding box center [680, 392] width 30 height 10
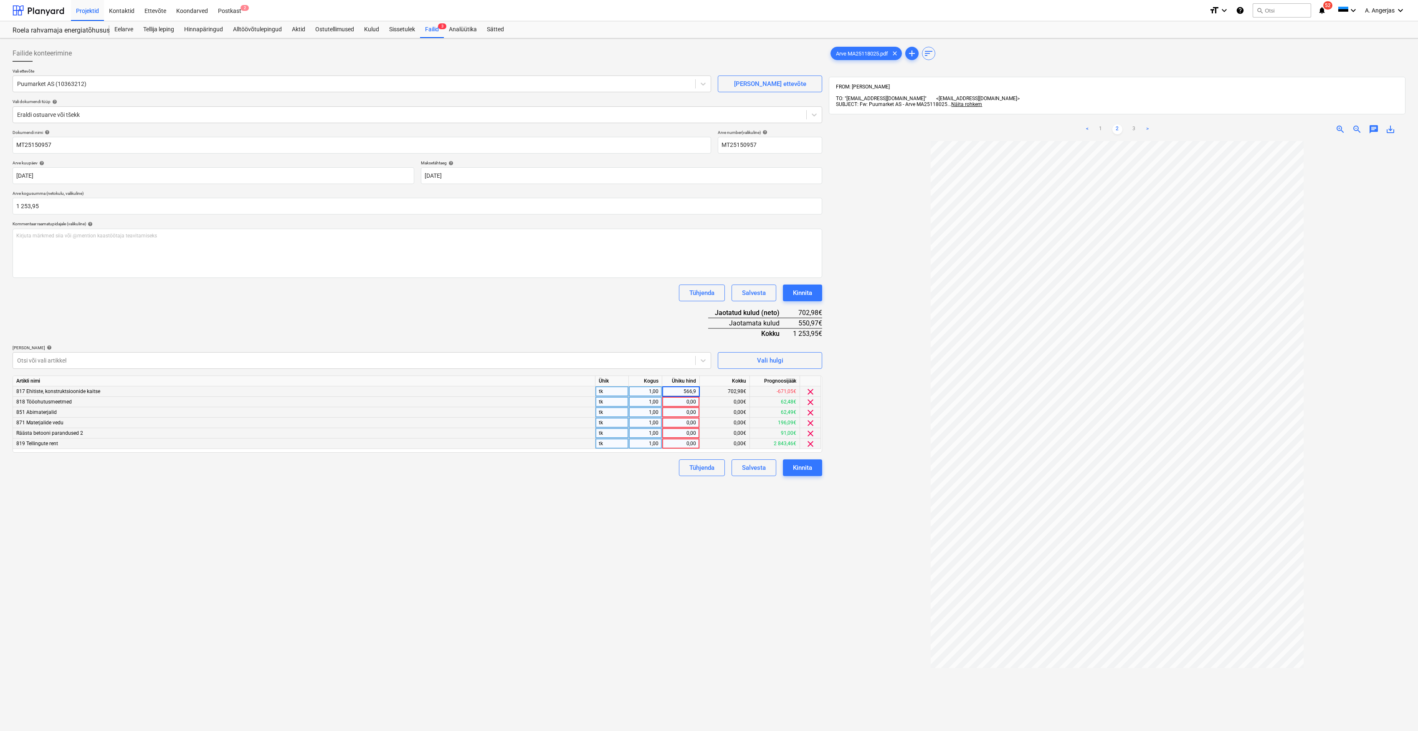
type input "566,92"
click at [727, 538] on div "Failide konteerimine Vali ettevõte Puumarket AS (10363212) [PERSON_NAME] uus et…" at bounding box center [417, 447] width 816 height 811
click at [688, 443] on div "0,00" at bounding box center [680, 444] width 30 height 10
type input "45,36"
click at [638, 503] on div "Failide konteerimine Vali ettevõte Puumarket AS (10363212) [PERSON_NAME] uus et…" at bounding box center [417, 447] width 816 height 811
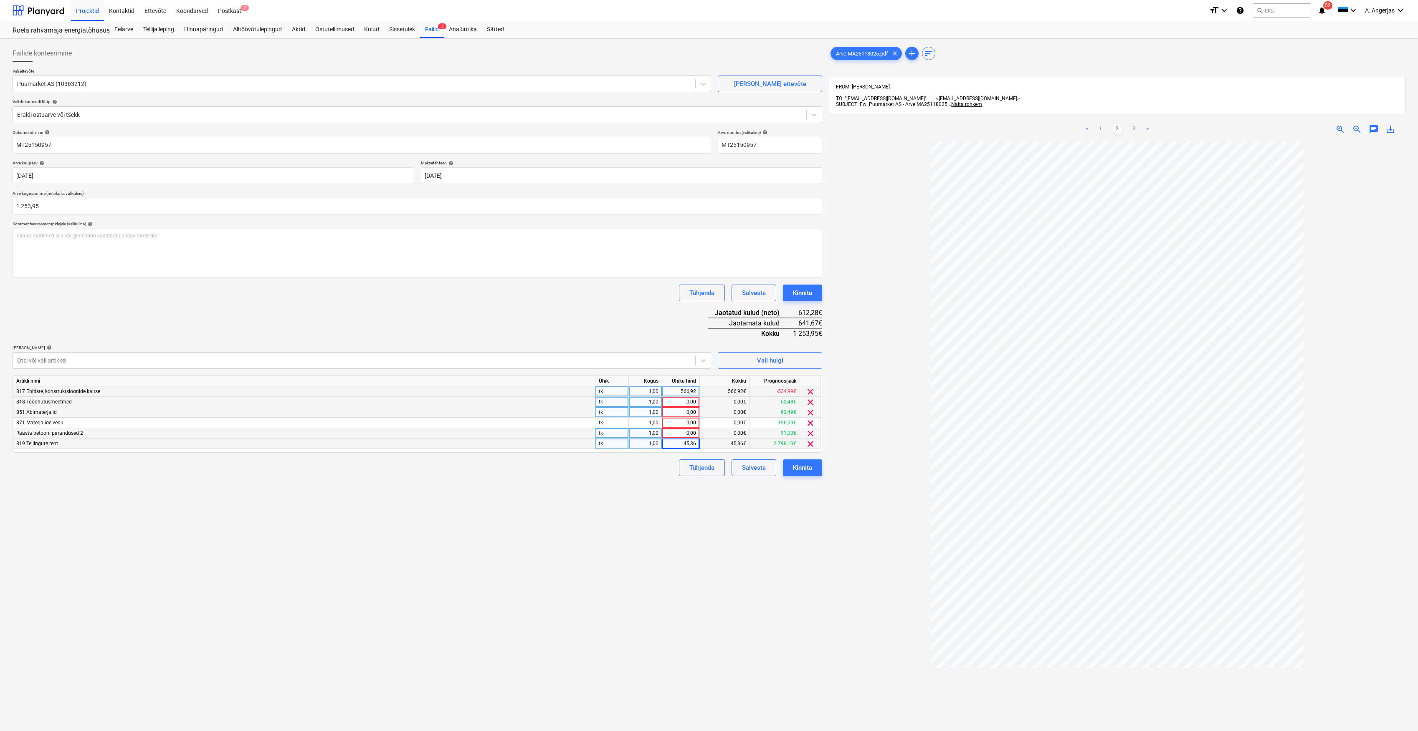
click at [691, 389] on div "566,92" at bounding box center [680, 392] width 30 height 10
click at [658, 484] on div "Failide konteerimine Vali ettevõte Puumarket AS (10363212) [PERSON_NAME] uus et…" at bounding box center [417, 447] width 816 height 811
click at [688, 401] on div "0,00" at bounding box center [680, 402] width 30 height 10
click at [690, 429] on div "0,00" at bounding box center [680, 433] width 30 height 10
click at [1133, 124] on link "3" at bounding box center [1134, 129] width 10 height 10
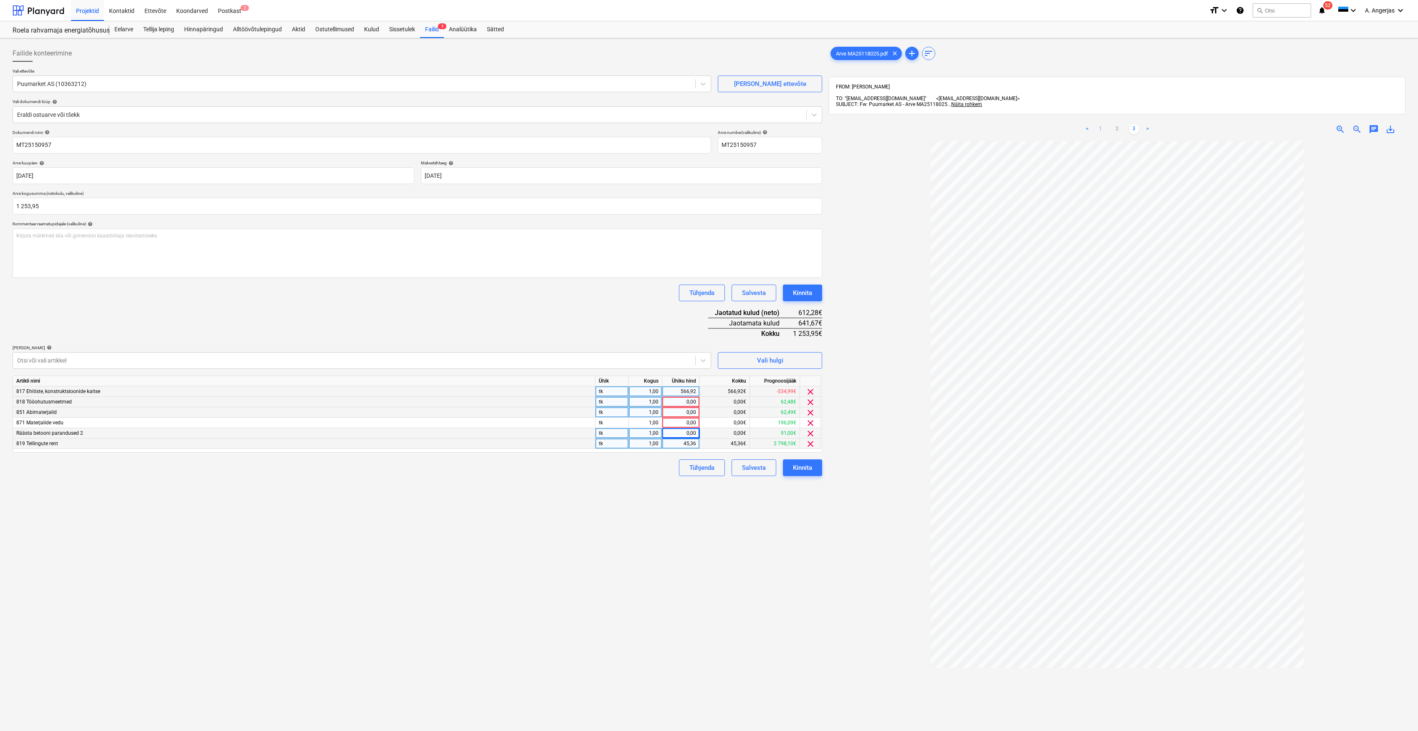
click at [1099, 124] on link "1" at bounding box center [1100, 129] width 10 height 10
click at [1114, 127] on link "2" at bounding box center [1117, 129] width 10 height 10
click at [683, 421] on div "0,00" at bounding box center [680, 423] width 30 height 10
type input "174,19"
click at [683, 489] on div "Failide konteerimine Vali ettevõte Puumarket AS (10363212) [PERSON_NAME] uus et…" at bounding box center [417, 447] width 816 height 811
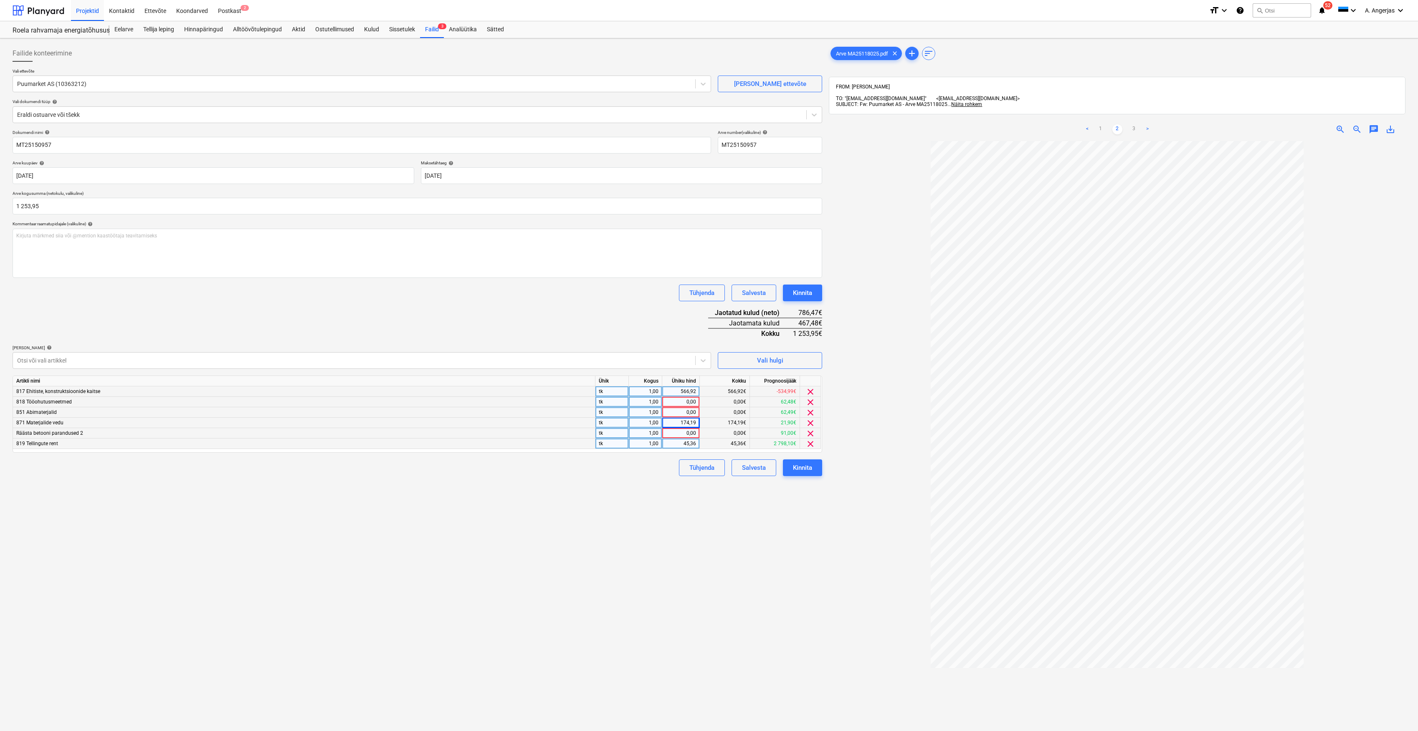
click at [673, 436] on div "0,00" at bounding box center [680, 433] width 30 height 10
type input "191,87"
click at [670, 507] on div "Failide konteerimine Vali ettevõte Puumarket AS (10363212) [PERSON_NAME] uus et…" at bounding box center [417, 447] width 816 height 811
click at [682, 391] on div "566,92" at bounding box center [680, 392] width 30 height 10
click at [1102, 124] on link "1" at bounding box center [1100, 129] width 10 height 10
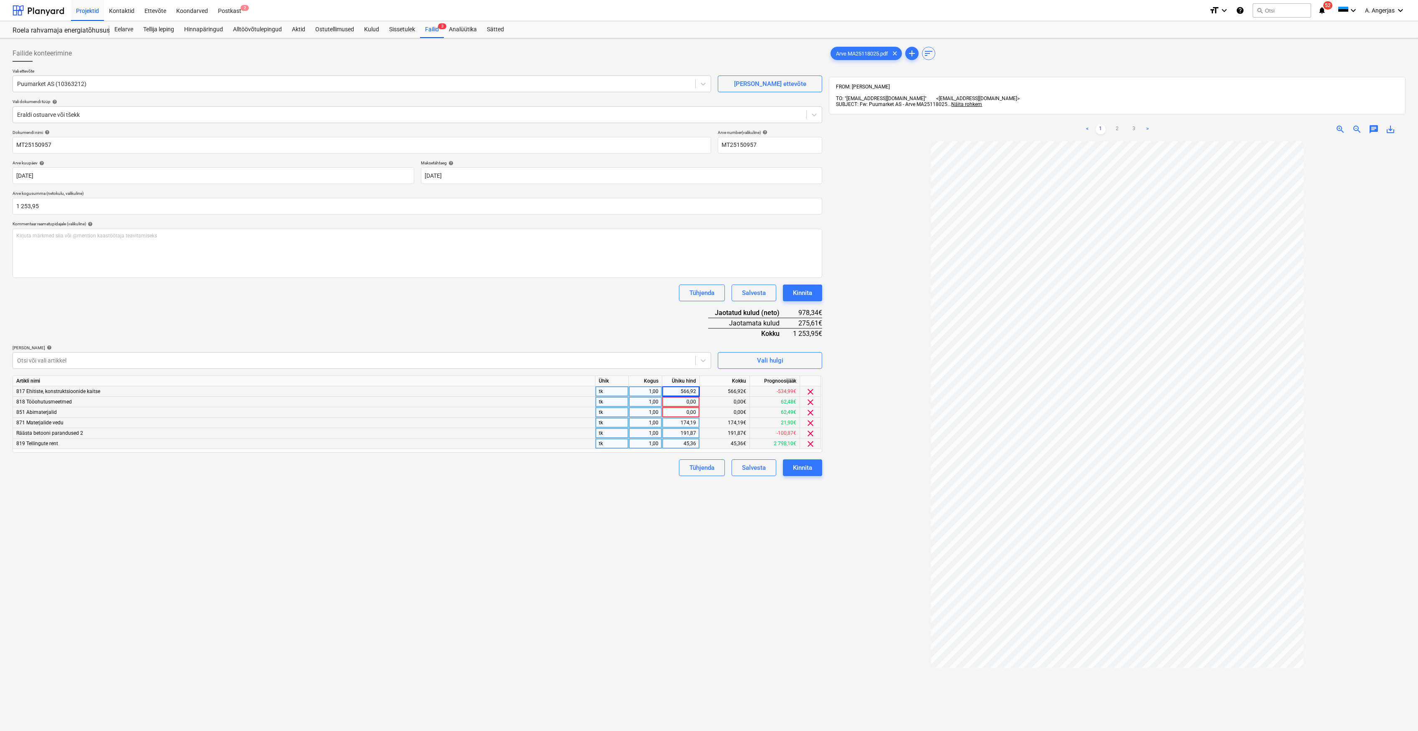
click at [694, 394] on div "566,92" at bounding box center [680, 392] width 30 height 10
type input "626,1"
click at [627, 573] on div "Failide konteerimine Vali ettevõte Puumarket AS (10363212) [PERSON_NAME] uus et…" at bounding box center [417, 447] width 816 height 811
click at [688, 413] on div "0,00" at bounding box center [680, 412] width 30 height 10
click at [767, 601] on div "Failide konteerimine Vali ettevõte Puumarket AS (10363212) [PERSON_NAME] uus et…" at bounding box center [417, 447] width 816 height 811
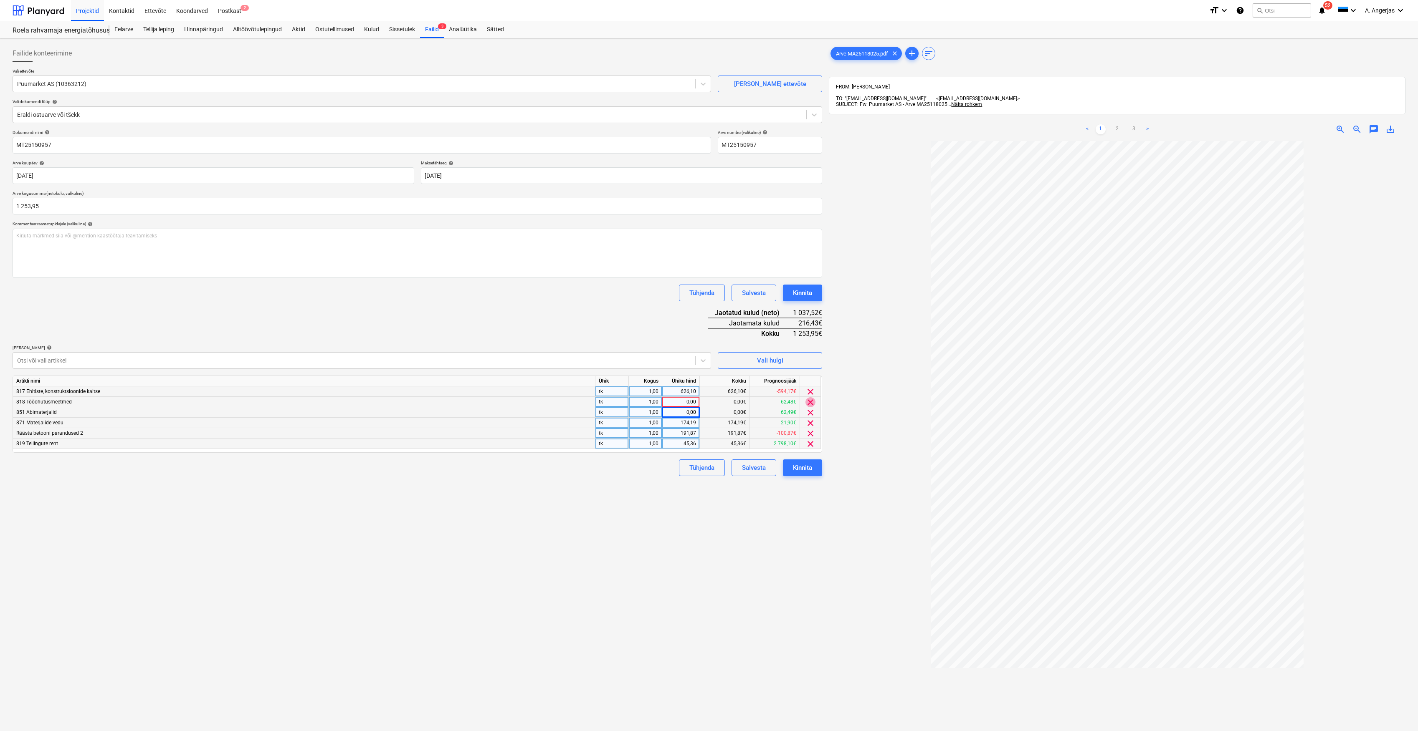
click at [814, 399] on span "clear" at bounding box center [810, 402] width 10 height 10
click at [769, 360] on div "Vali hulgi" at bounding box center [770, 360] width 26 height 11
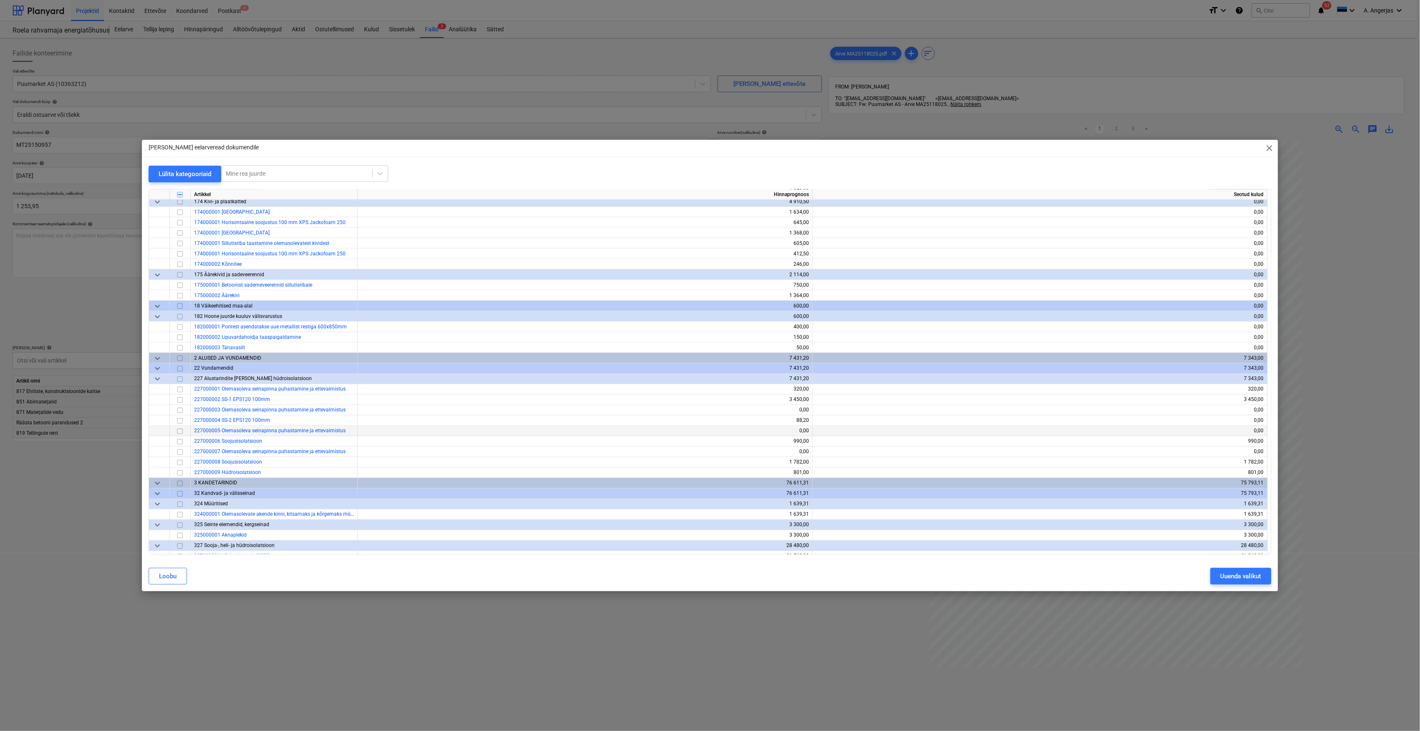
scroll to position [946, 0]
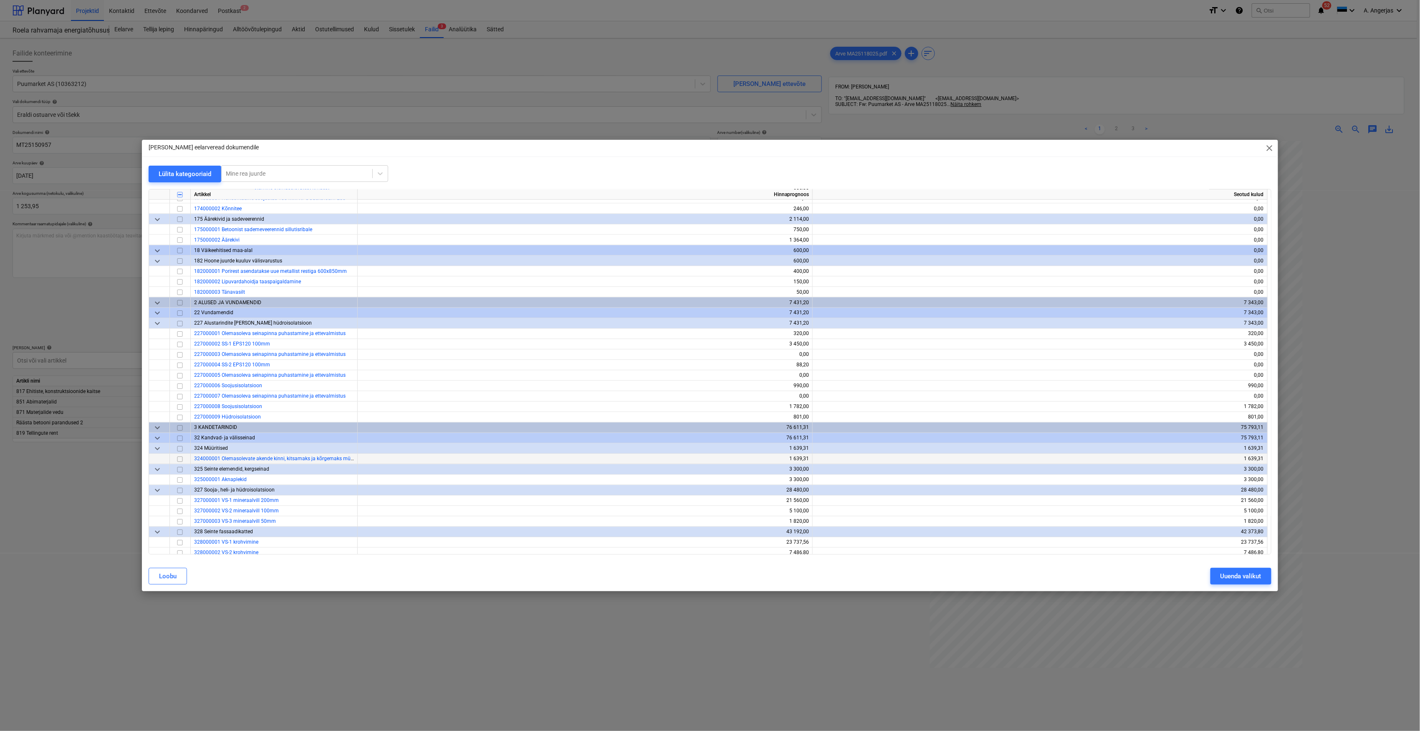
click at [179, 460] on input "checkbox" at bounding box center [180, 460] width 10 height 10
click at [1253, 581] on div "Uuenda valikut" at bounding box center [1241, 576] width 41 height 11
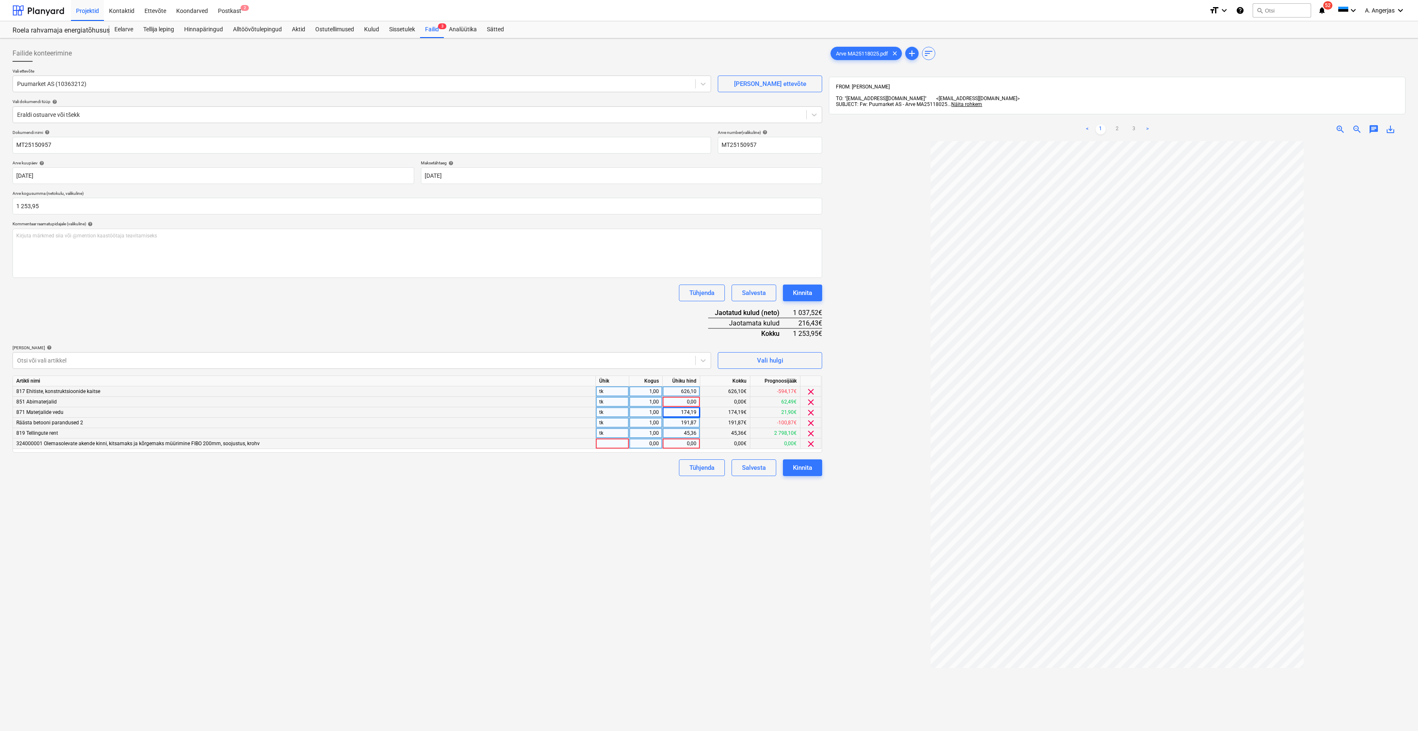
click at [624, 445] on div at bounding box center [612, 444] width 33 height 10
type input "tk"
click at [654, 448] on div "0,00" at bounding box center [645, 444] width 26 height 10
click at [675, 443] on div "0,00" at bounding box center [681, 444] width 30 height 10
click at [1117, 124] on link "2" at bounding box center [1117, 129] width 10 height 10
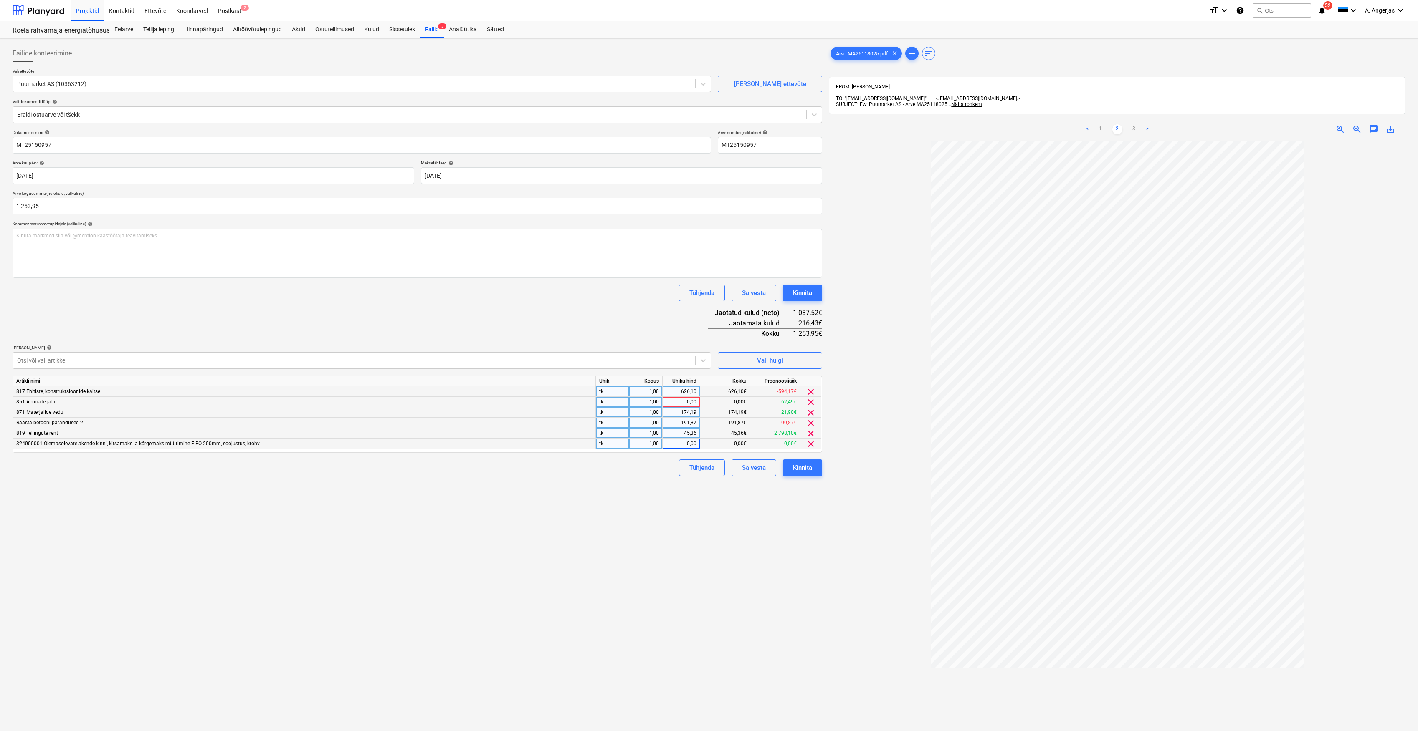
click at [687, 399] on div "0,00" at bounding box center [681, 402] width 30 height 10
type input "25,94"
click at [730, 561] on div "Failide konteerimine Vali ettevõte Puumarket AS (10363212) [PERSON_NAME] uus et…" at bounding box center [417, 447] width 816 height 811
click at [677, 445] on div "0,00" at bounding box center [681, 444] width 30 height 10
type input "190,49"
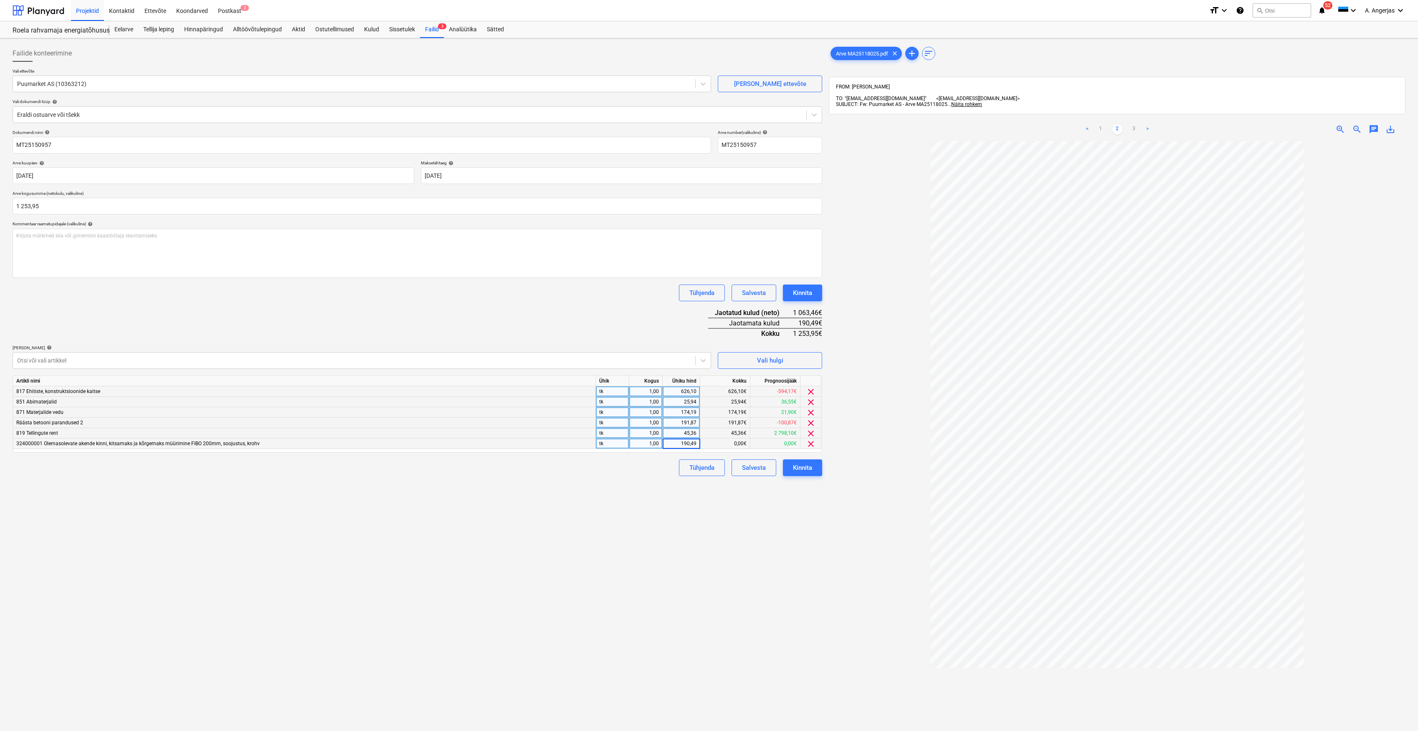
click at [701, 536] on div "Failide konteerimine Vali ettevõte Puumarket AS (10363212) [PERSON_NAME] uus et…" at bounding box center [417, 447] width 816 height 811
click at [742, 516] on div "Failide konteerimine Vali ettevõte Puumarket AS (10363212) [PERSON_NAME] uus et…" at bounding box center [417, 447] width 816 height 811
click at [806, 466] on div "Kinnita" at bounding box center [802, 468] width 19 height 11
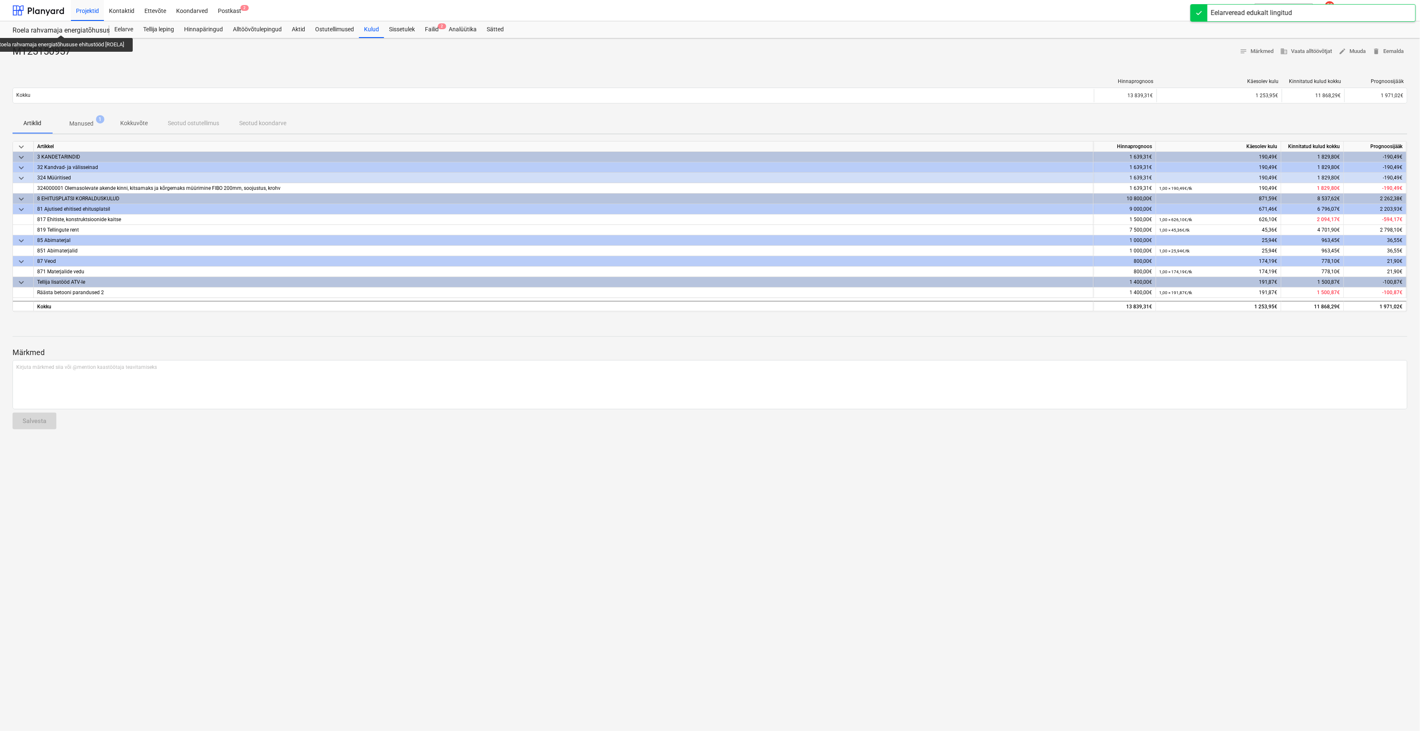
click at [62, 28] on div "Roela rahvamaja energiatõhususe ehitustööd [ROELA]" at bounding box center [56, 30] width 87 height 9
click at [134, 29] on div "Eelarve" at bounding box center [123, 29] width 29 height 17
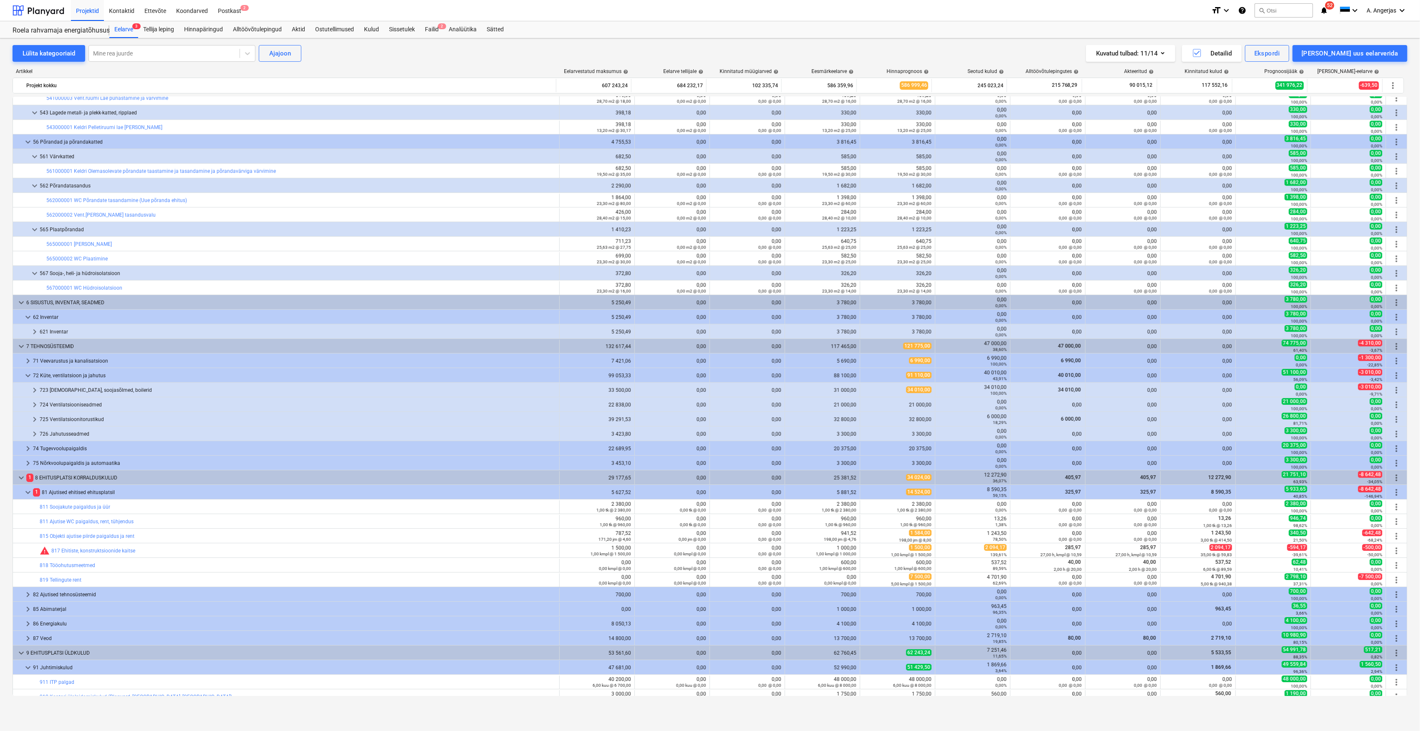
scroll to position [1781, 0]
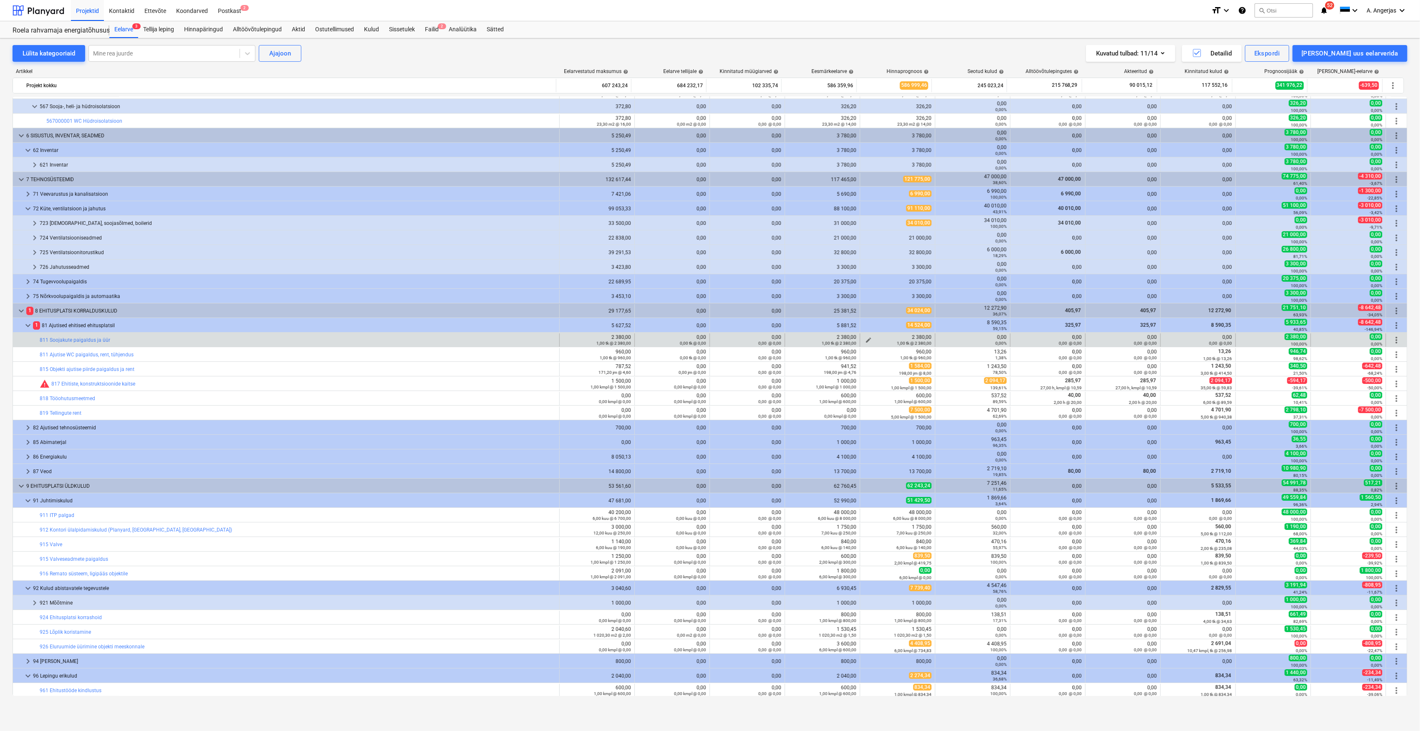
click at [869, 339] on span "edit" at bounding box center [868, 340] width 7 height 7
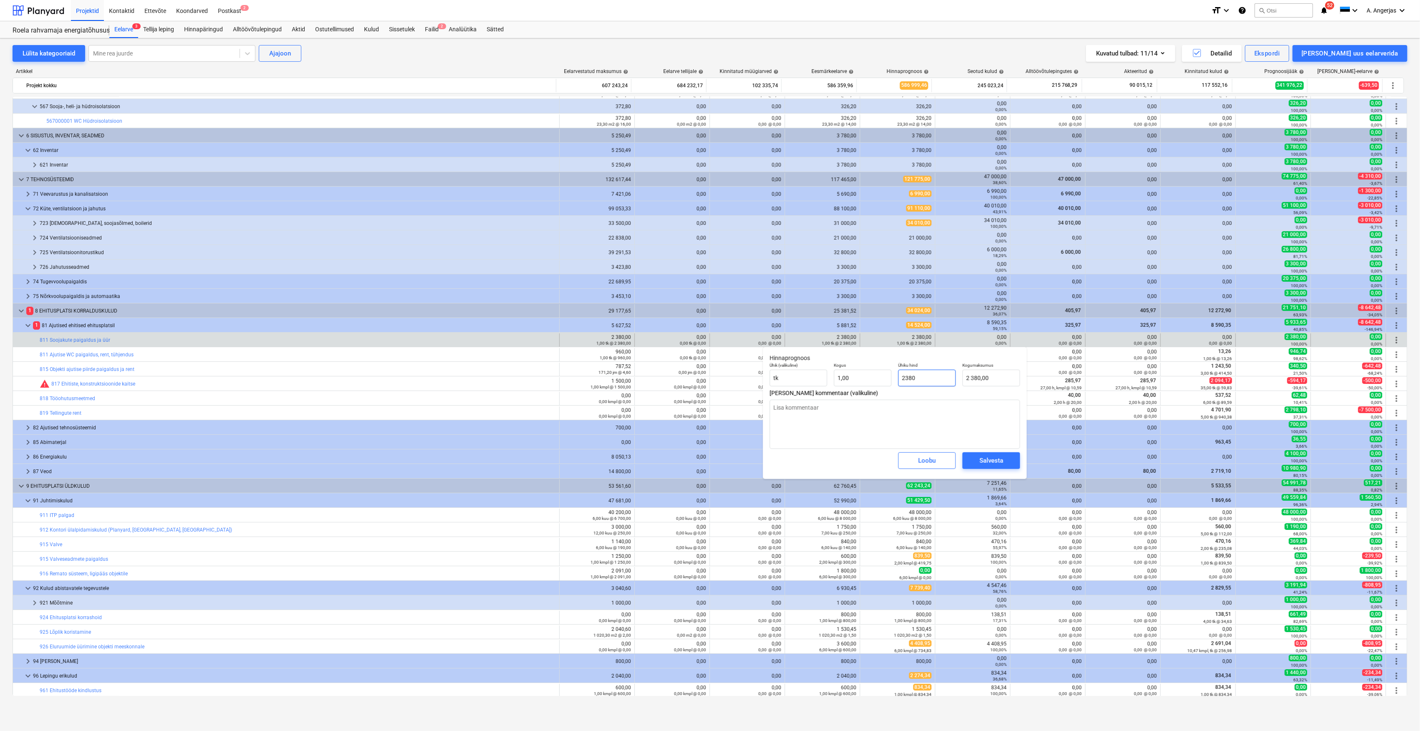
click at [929, 376] on input "2380" at bounding box center [927, 378] width 58 height 17
drag, startPoint x: 934, startPoint y: 374, endPoint x: 896, endPoint y: 379, distance: 38.7
click at [896, 379] on div "Ühiku hind 2380" at bounding box center [927, 374] width 64 height 30
type input "2"
type textarea "x"
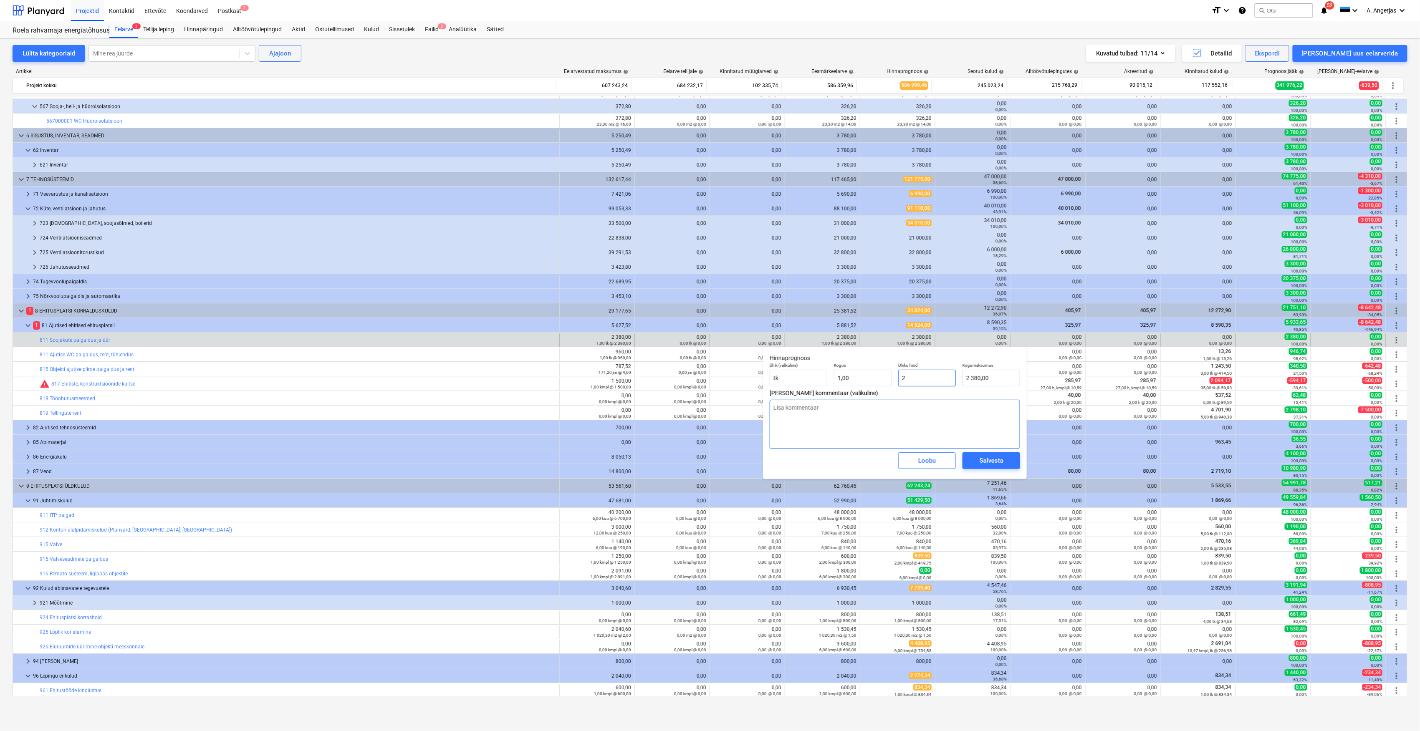
type input "2,00"
type input "25"
type textarea "x"
type input "25,00"
type input "250"
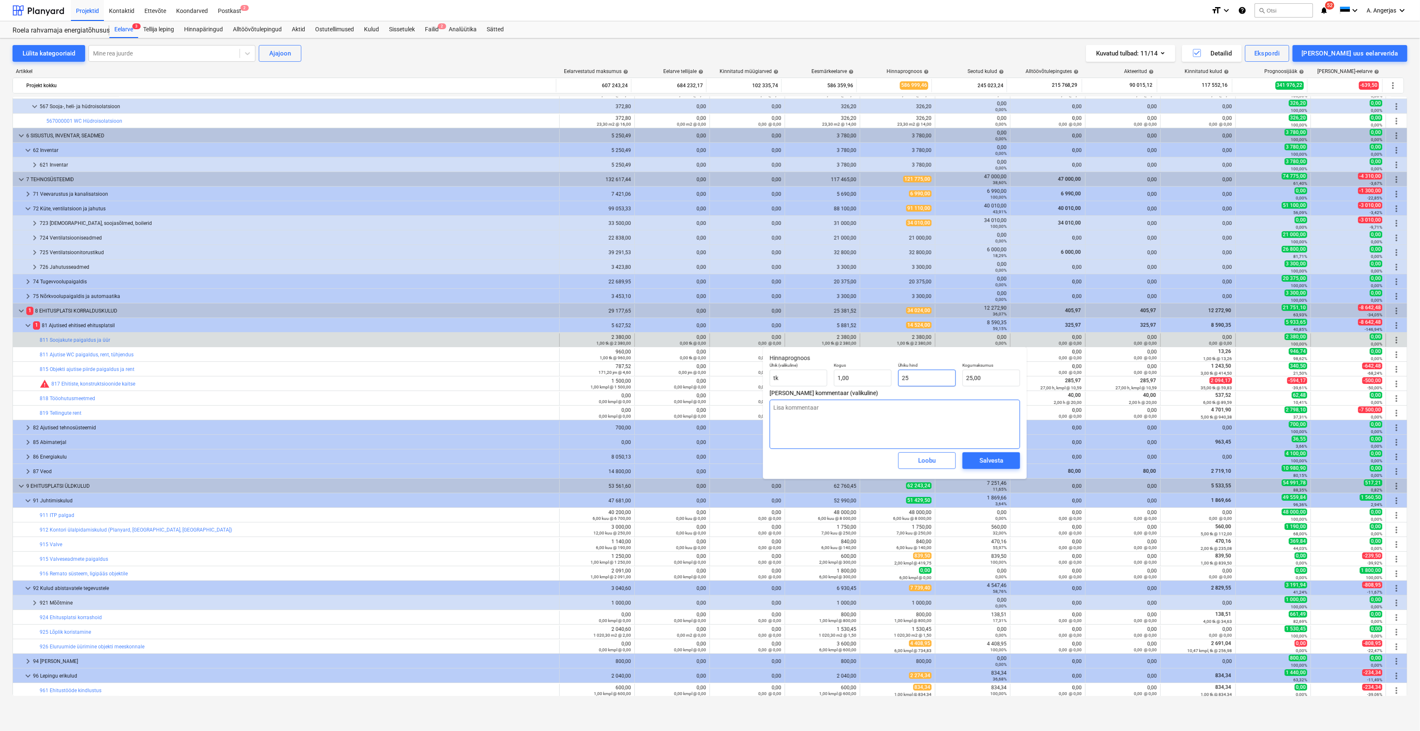
type textarea "x"
type input "250,00"
click at [984, 463] on div "Salvesta" at bounding box center [992, 460] width 24 height 11
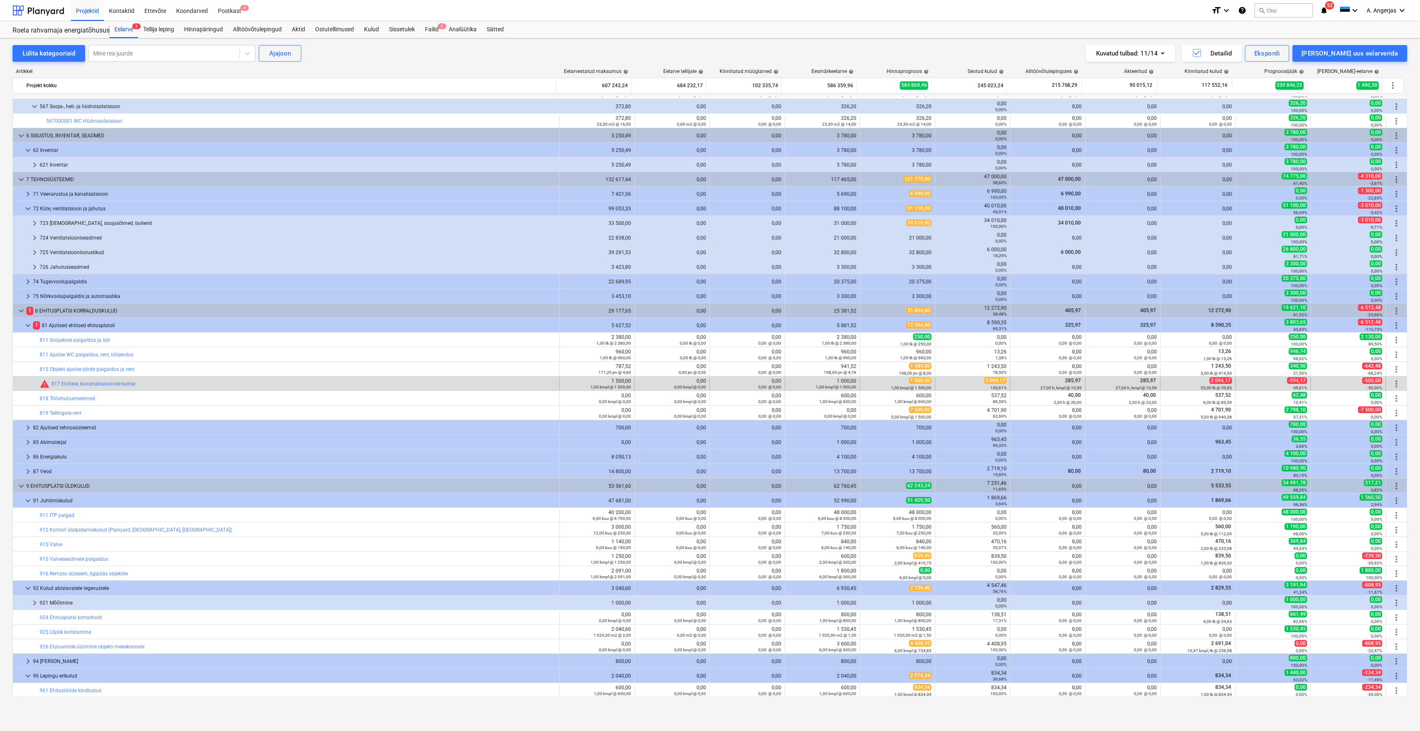
scroll to position [1837, 0]
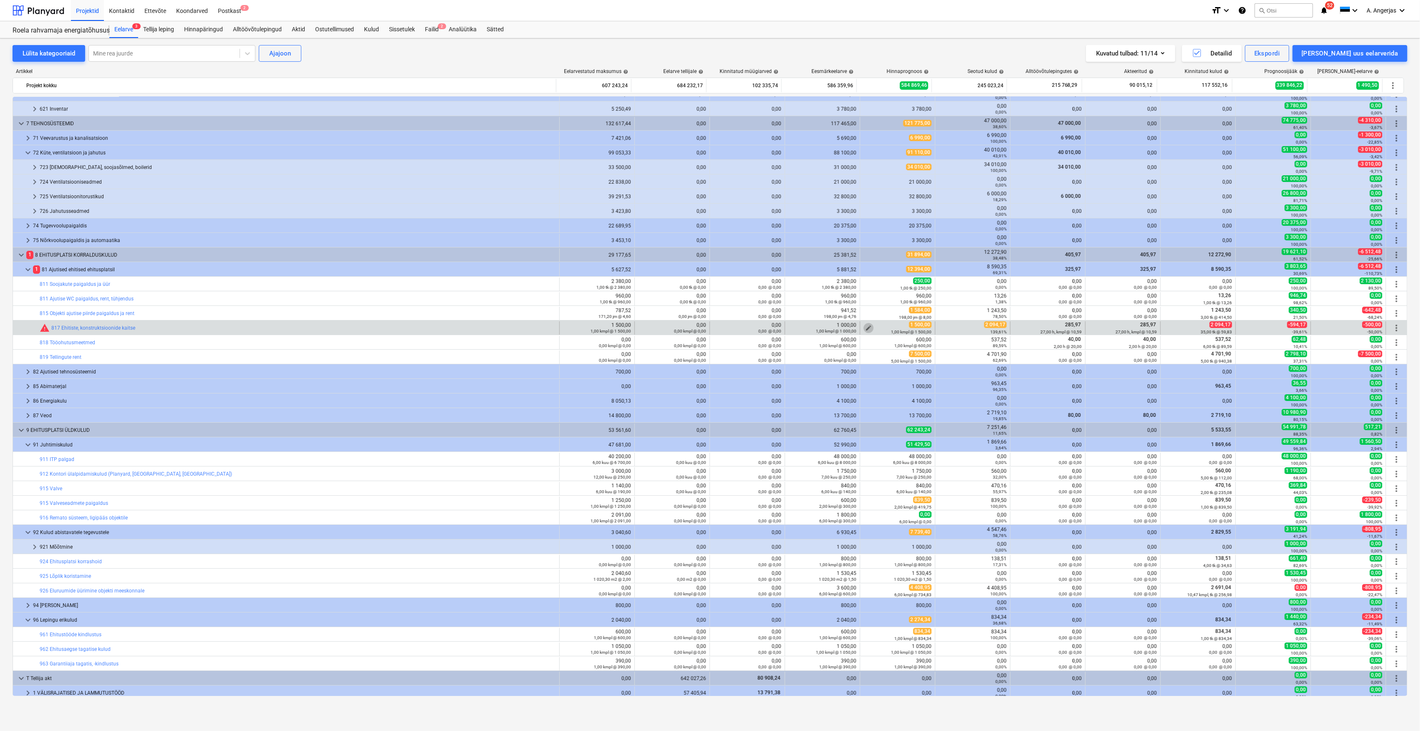
click at [866, 328] on span "edit" at bounding box center [868, 328] width 7 height 7
type textarea "x"
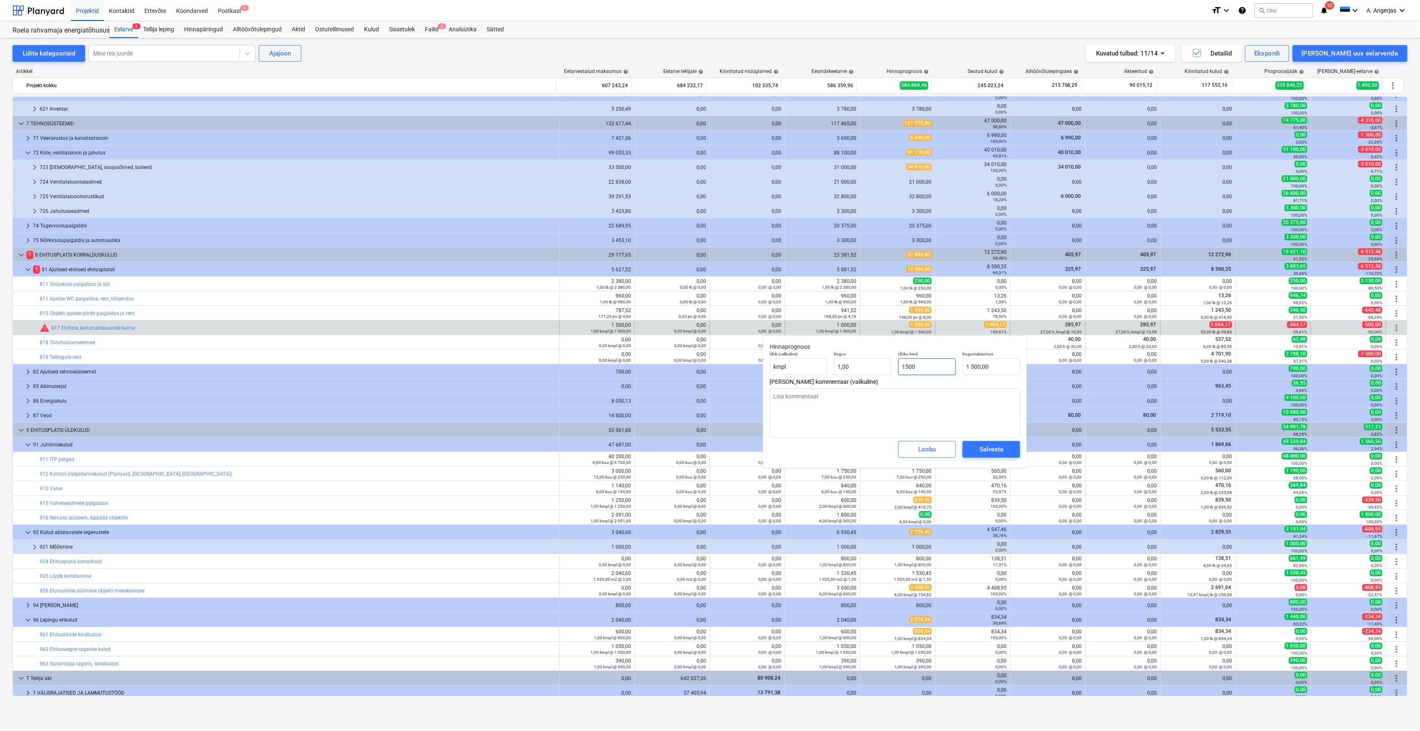
click at [921, 364] on input "1500" at bounding box center [927, 367] width 58 height 17
type input "150"
type textarea "x"
type input "150,00"
type input "15"
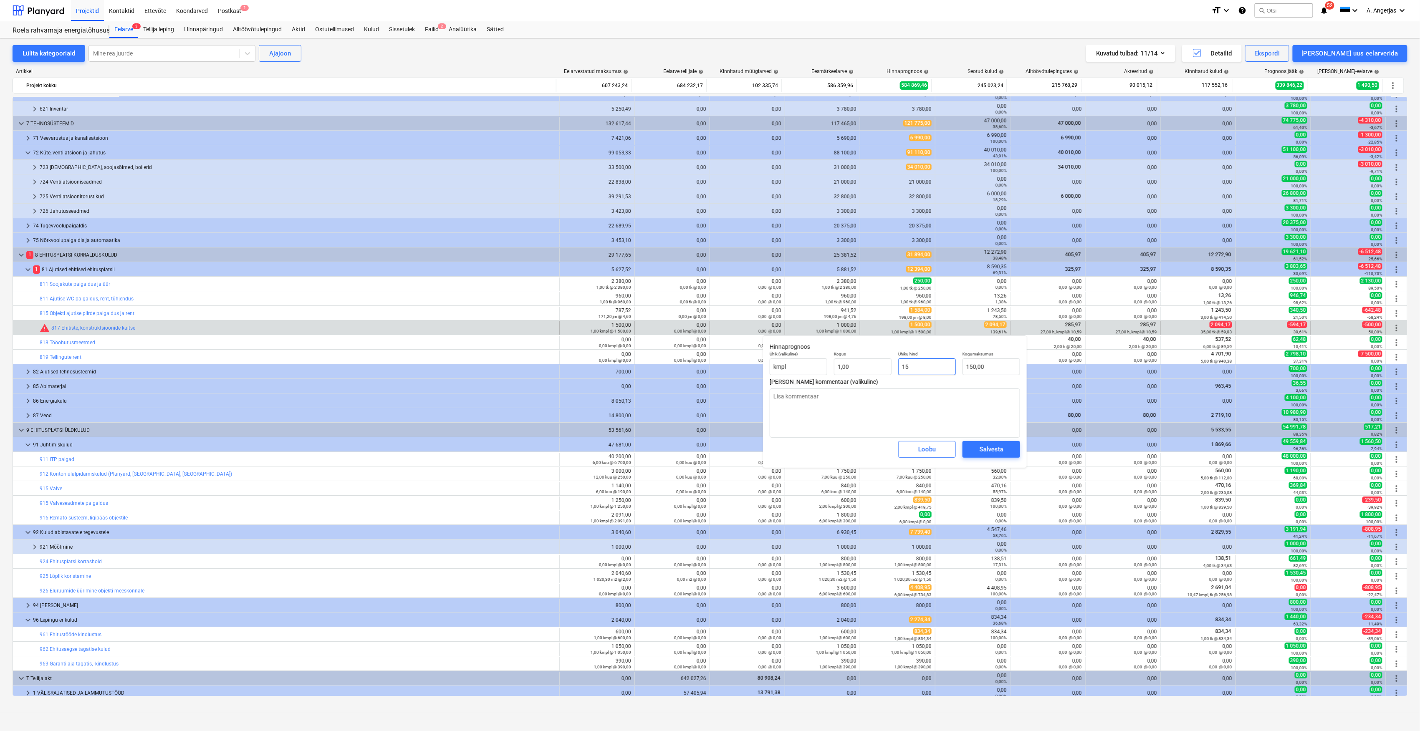
type textarea "x"
type input "15,00"
type textarea "x"
type input "1"
type input "1,00"
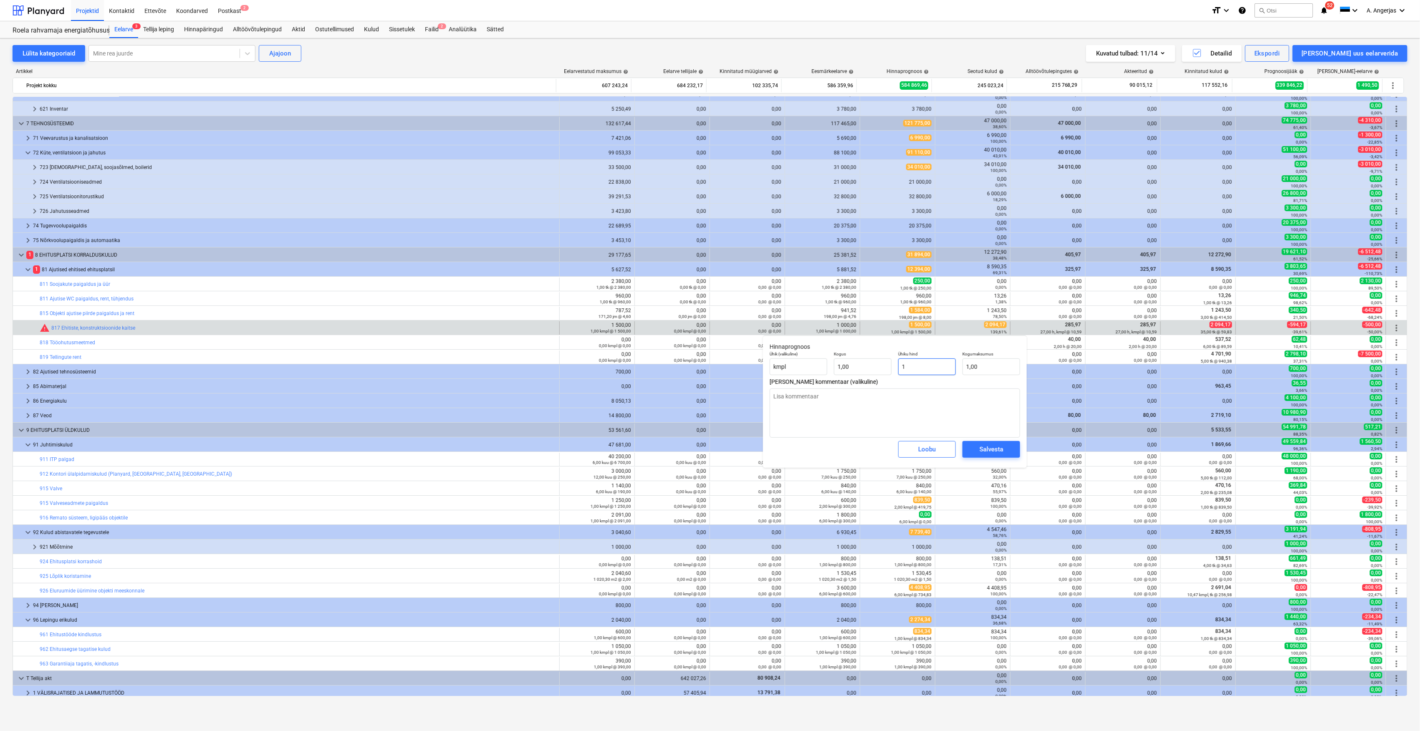
type textarea "x"
type input "0,00"
type textarea "x"
type input "2"
type input "2,00"
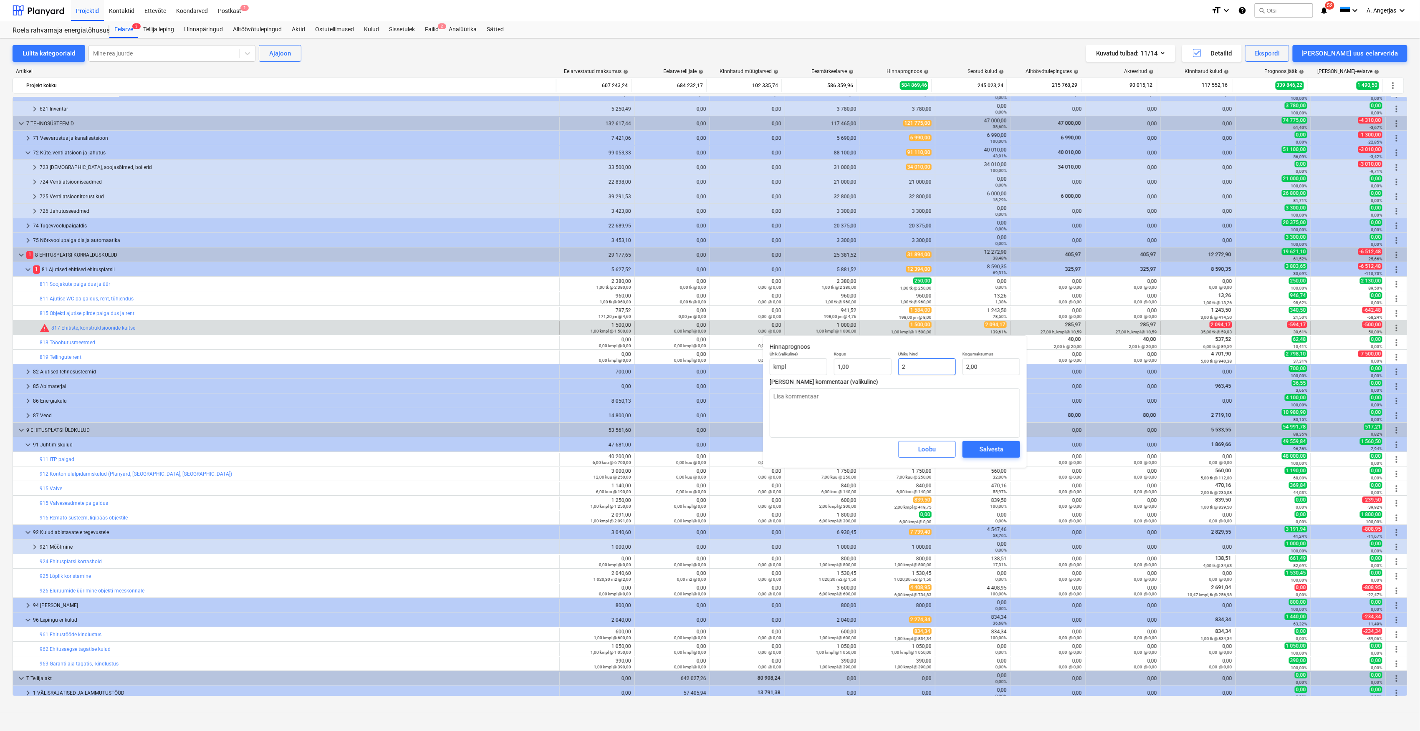
type textarea "x"
type input "25"
type input "25,00"
type textarea "x"
type input "250"
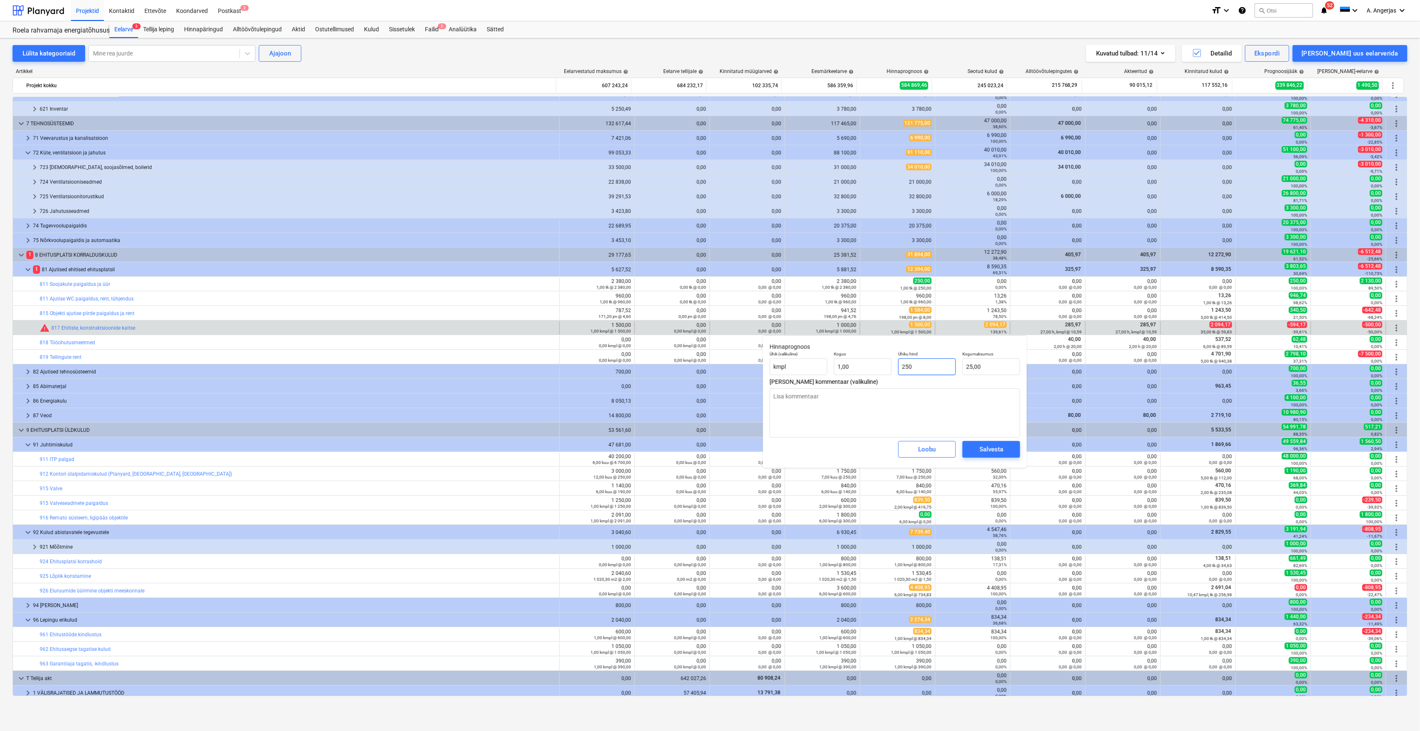
type input "250,00"
type textarea "x"
type input "2500"
type input "2 500,00"
click at [983, 454] on div "Salvesta" at bounding box center [992, 449] width 24 height 11
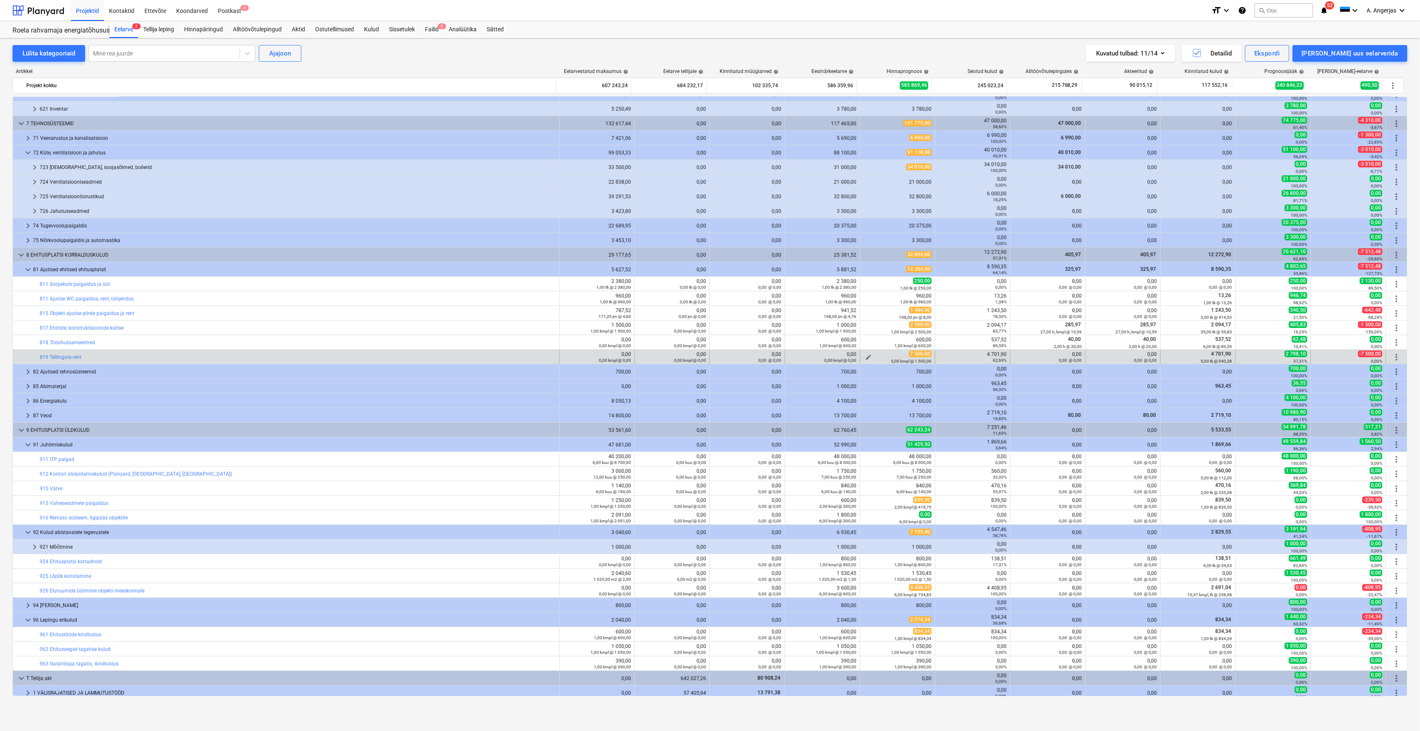
click at [867, 356] on span "edit" at bounding box center [868, 357] width 7 height 7
type textarea "x"
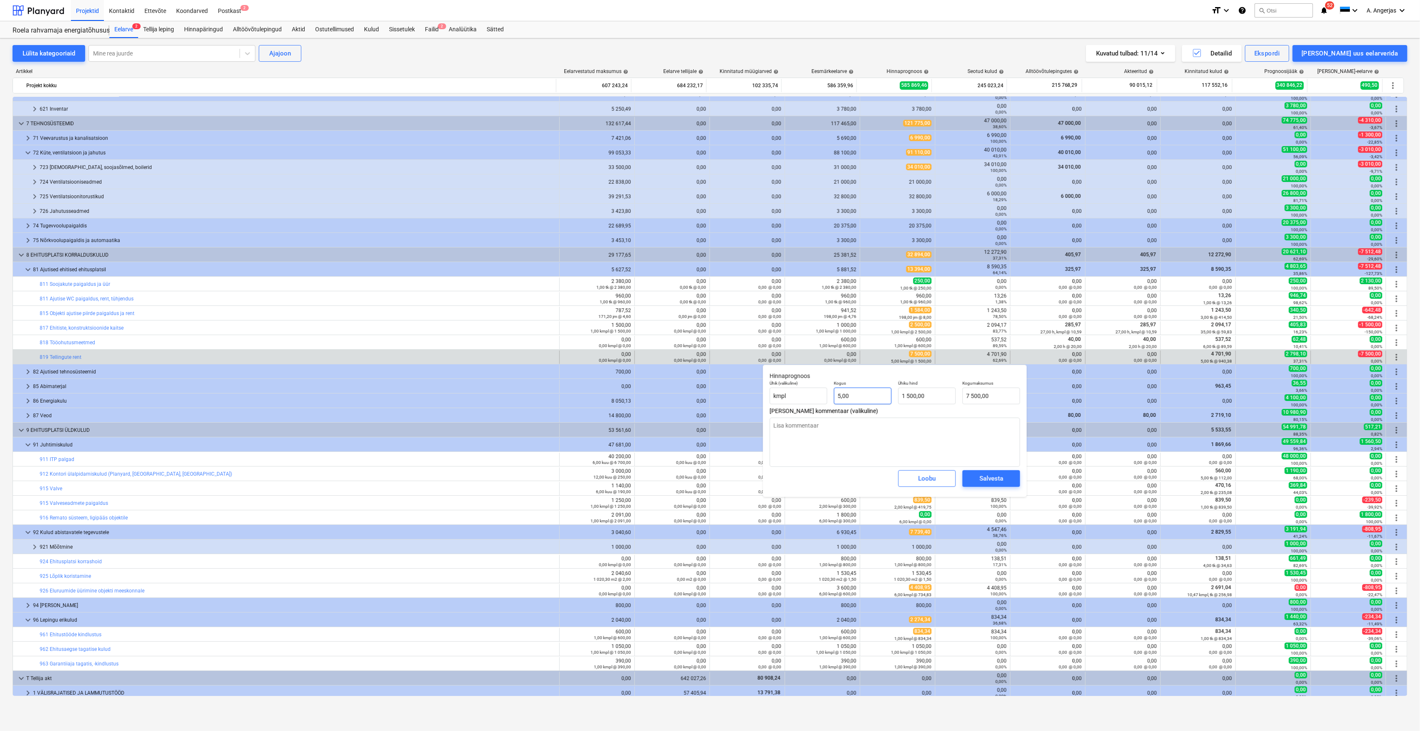
type input "5"
click at [840, 394] on input "5" at bounding box center [863, 396] width 58 height 17
type textarea "x"
type input "0,00"
type textarea "x"
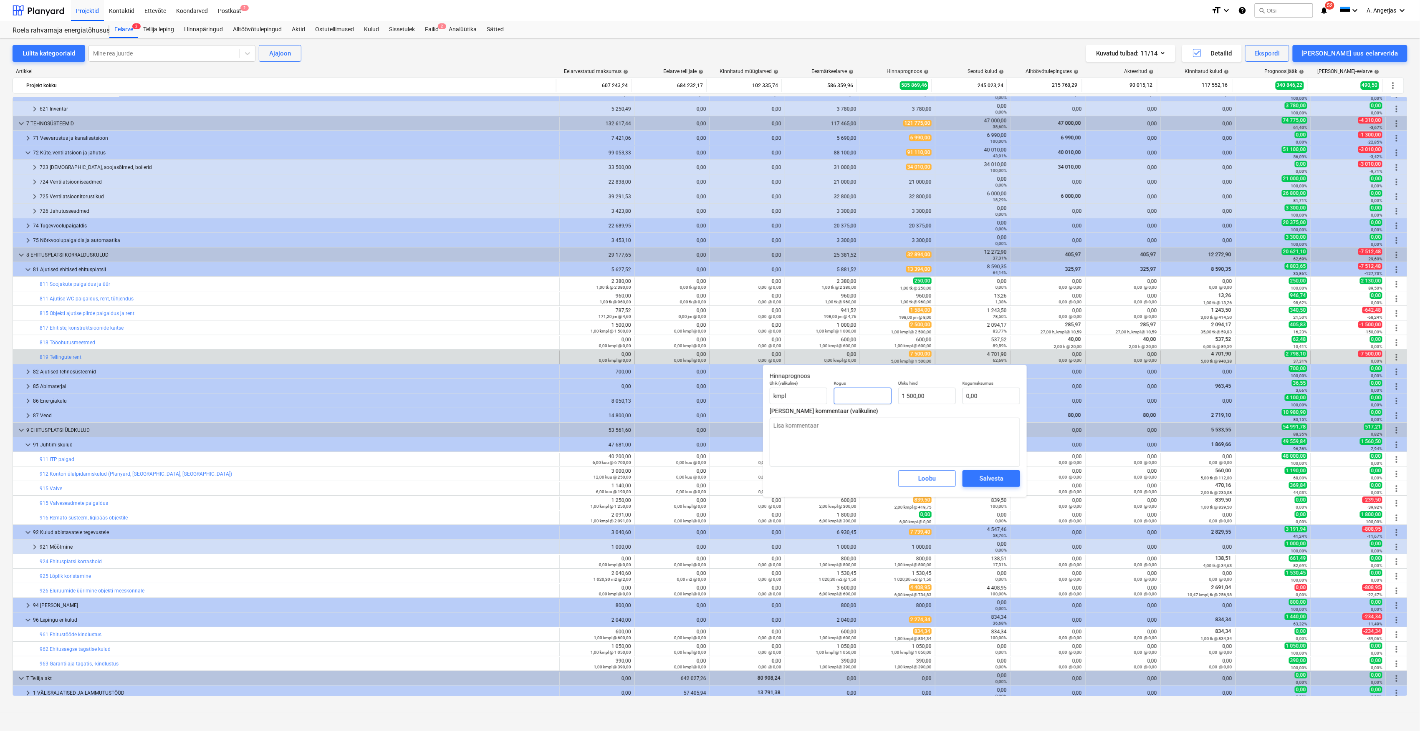
type input "6"
type input "9 000,00"
type input "6"
type textarea "x"
type input "6,00"
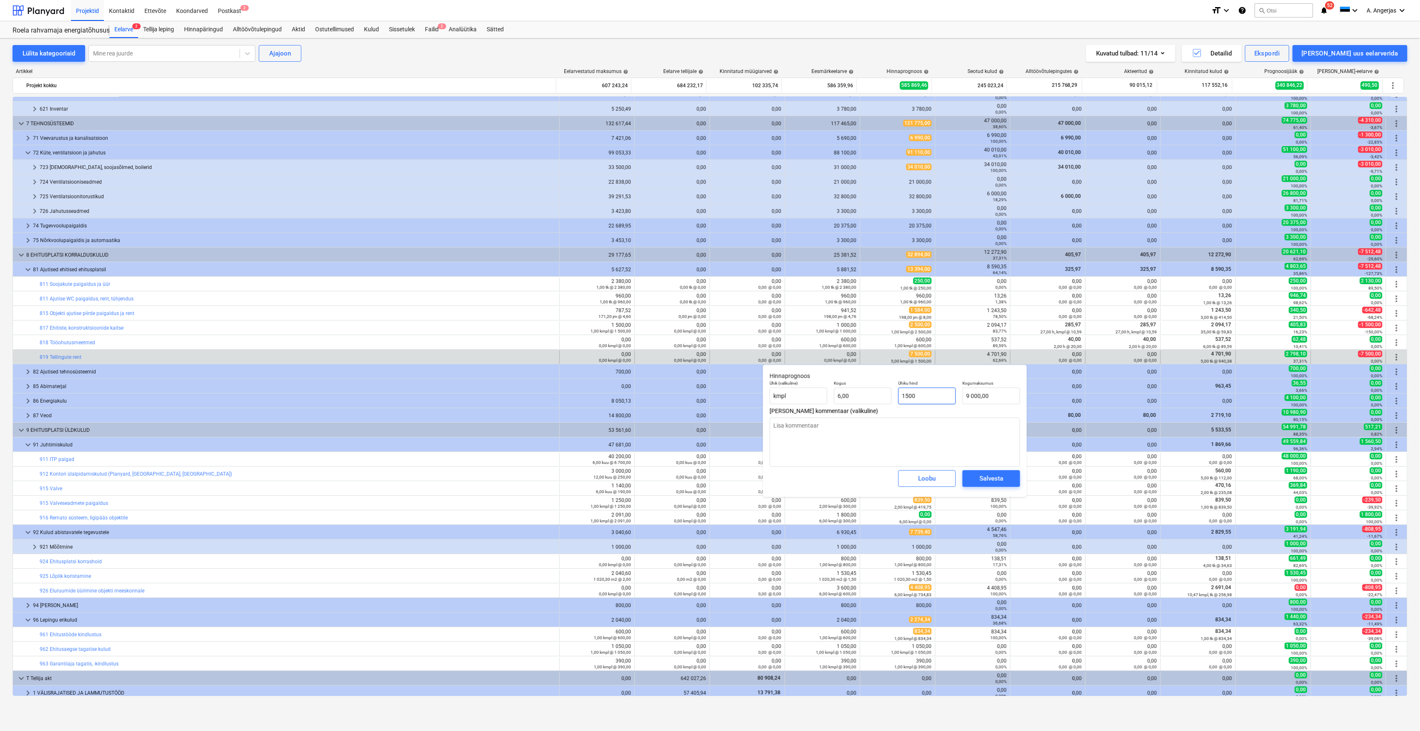
click at [913, 397] on input "1500" at bounding box center [927, 396] width 58 height 17
type input "150"
type textarea "x"
type input "900,00"
type textarea "x"
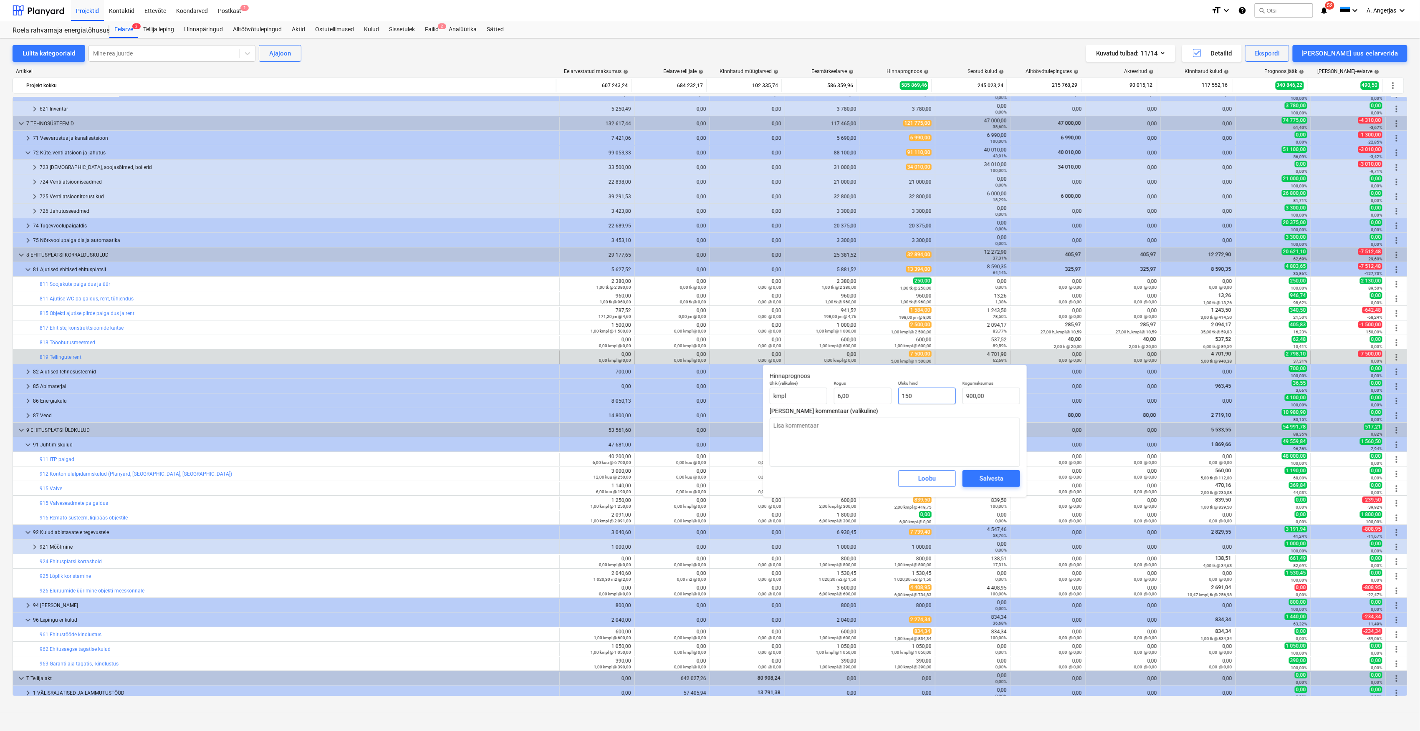
type input "10"
type input "60,00"
type textarea "x"
type input "180"
type input "1 080,00"
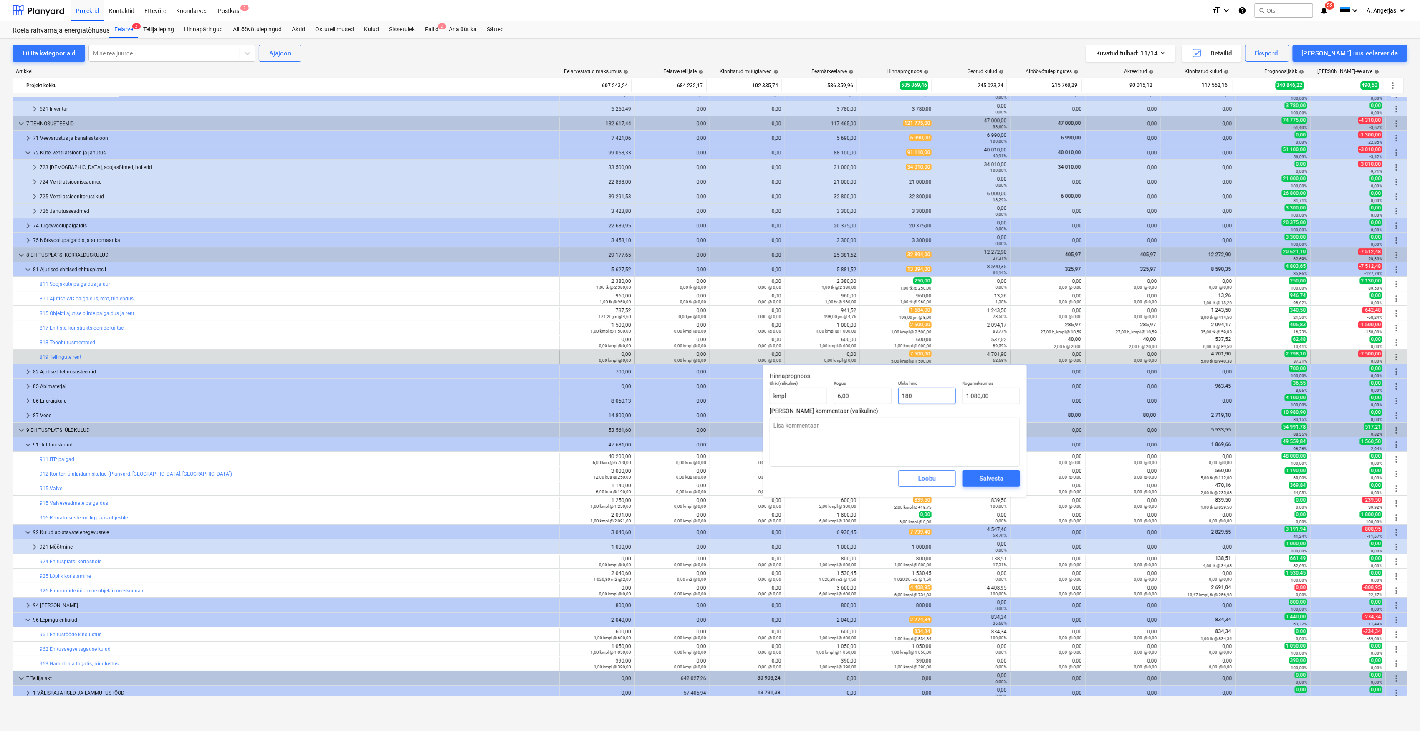
type textarea "x"
type input "1800"
type input "10 800,00"
type input "1800"
type textarea "x"
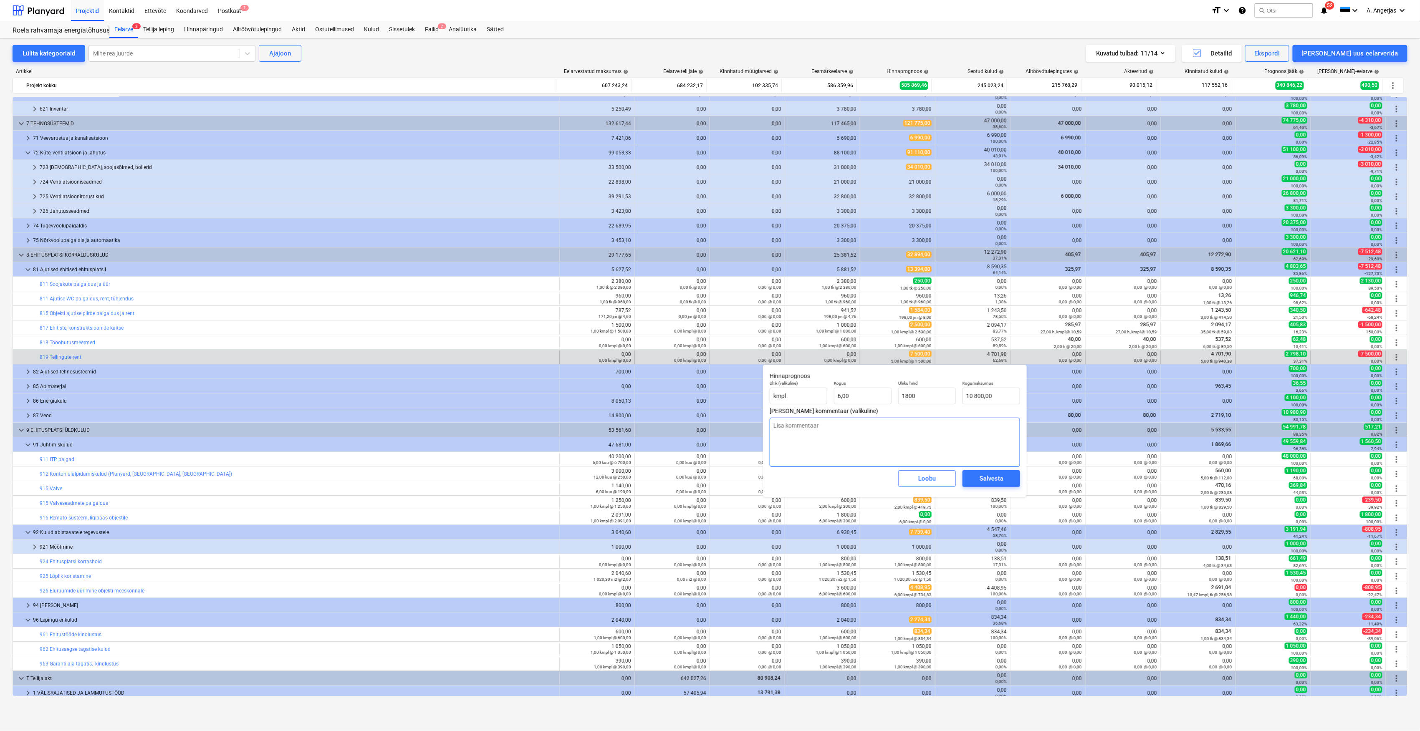
type input "1 800,00"
click at [926, 423] on textarea at bounding box center [895, 442] width 250 height 49
click at [1003, 483] on span "Salvesta" at bounding box center [992, 478] width 38 height 11
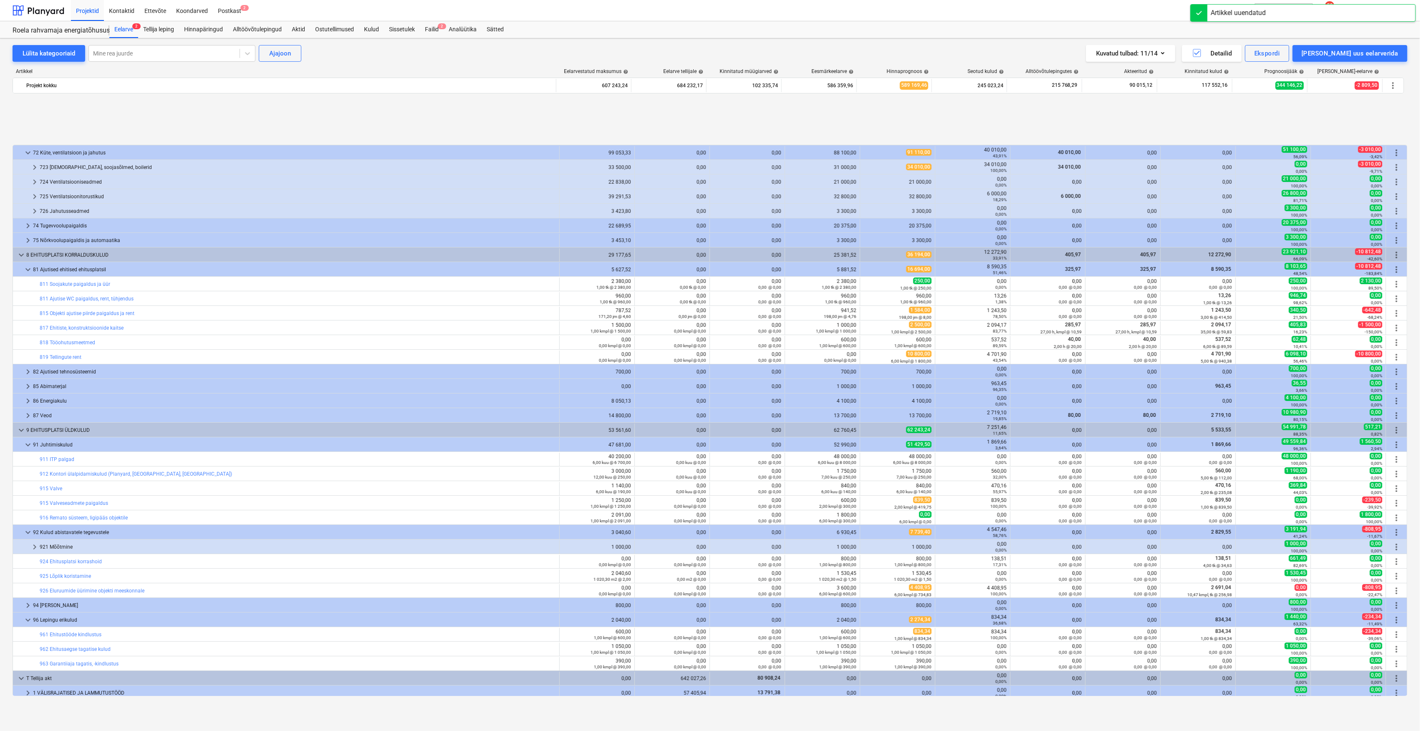
scroll to position [2338, 0]
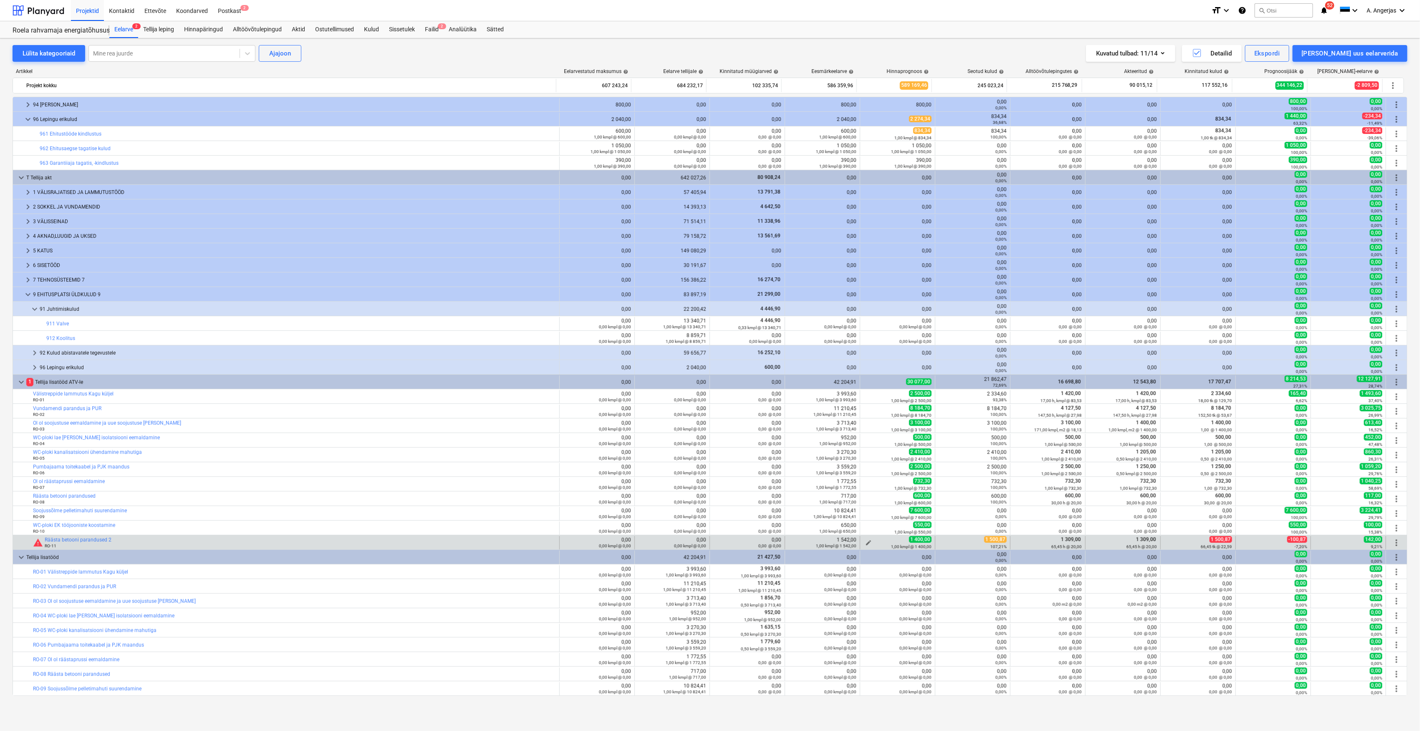
click at [864, 541] on button "edit" at bounding box center [869, 543] width 10 height 10
type textarea "x"
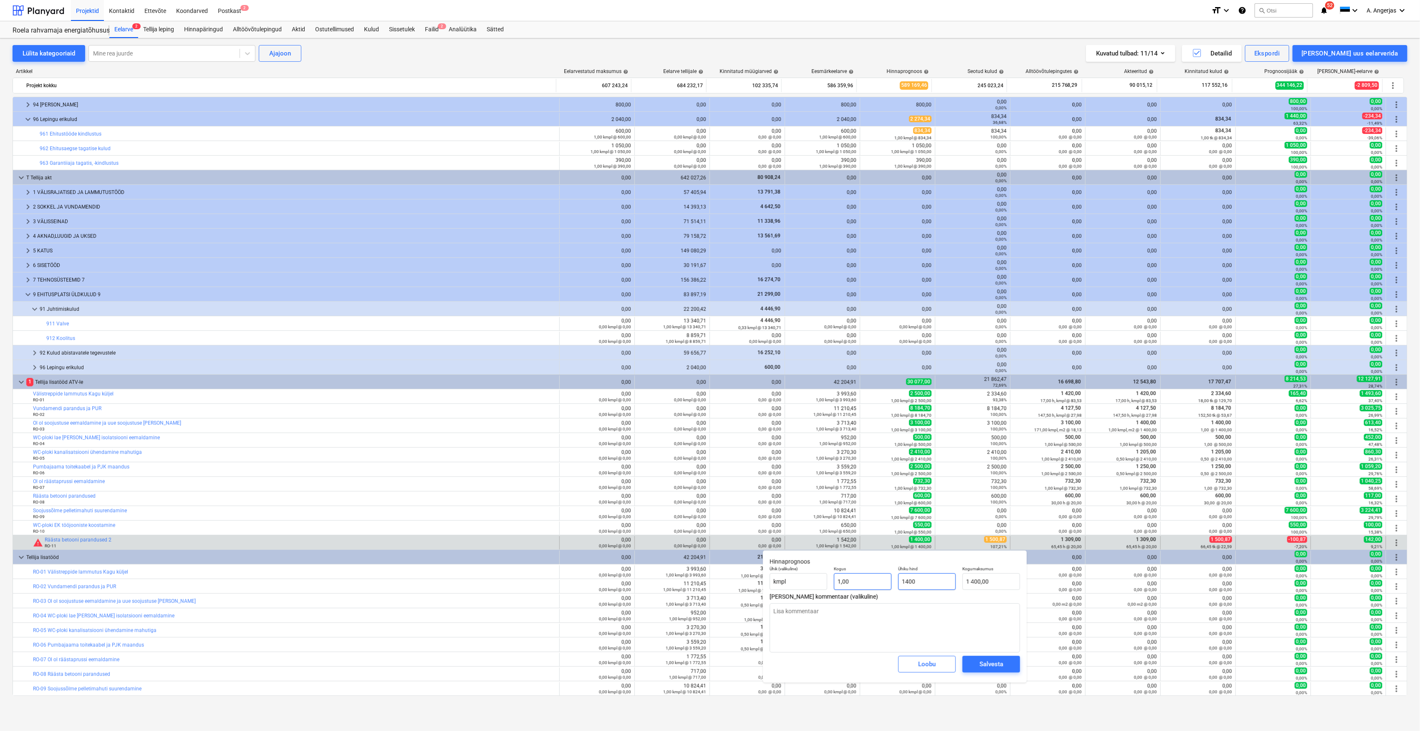
drag, startPoint x: 927, startPoint y: 583, endPoint x: 887, endPoint y: 583, distance: 40.1
click at [887, 583] on div "Ühik (valikuline) kmpl Kogus 1,00 Ühiku hind 1400 Kogumaksumus 1 400,00" at bounding box center [894, 578] width 257 height 30
type input "1"
type textarea "x"
type input "1,00"
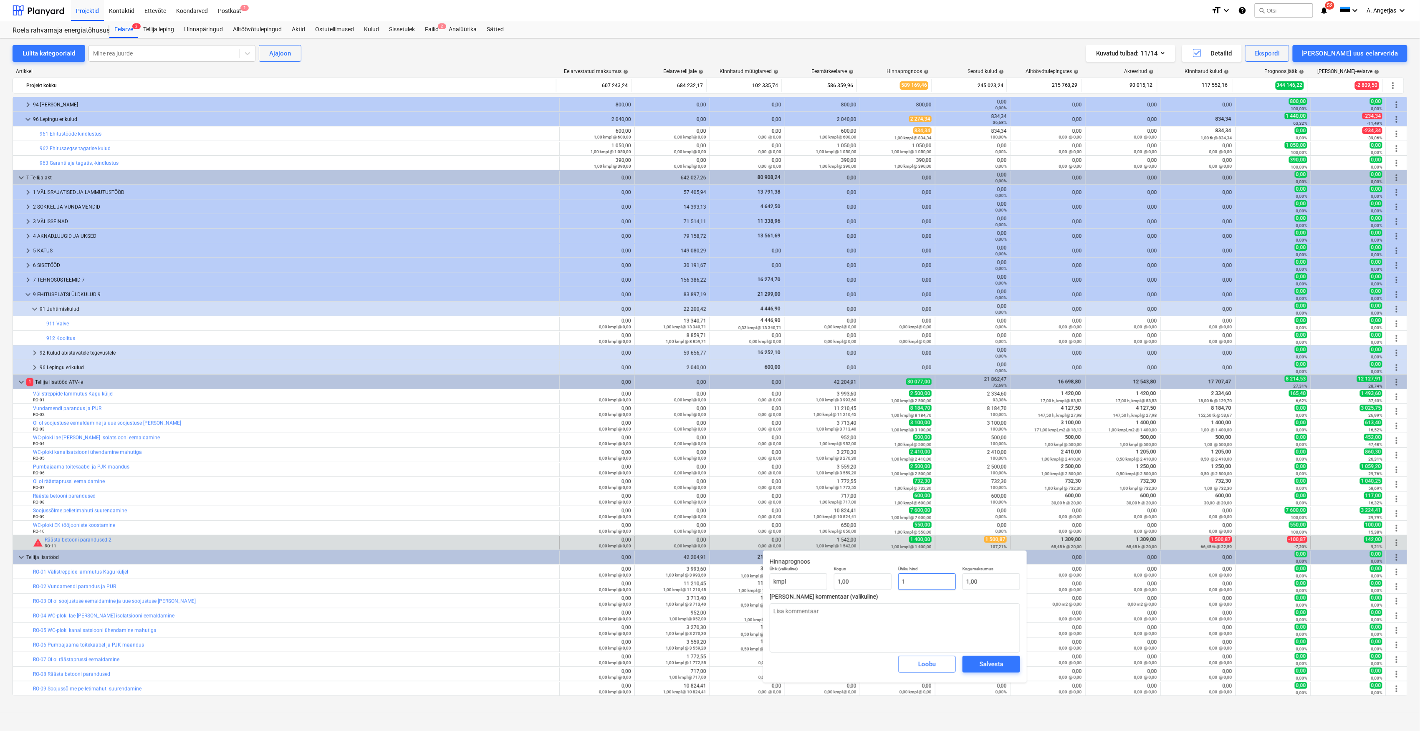
type textarea "x"
type input "15"
type input "15,00"
type textarea "x"
type input "150"
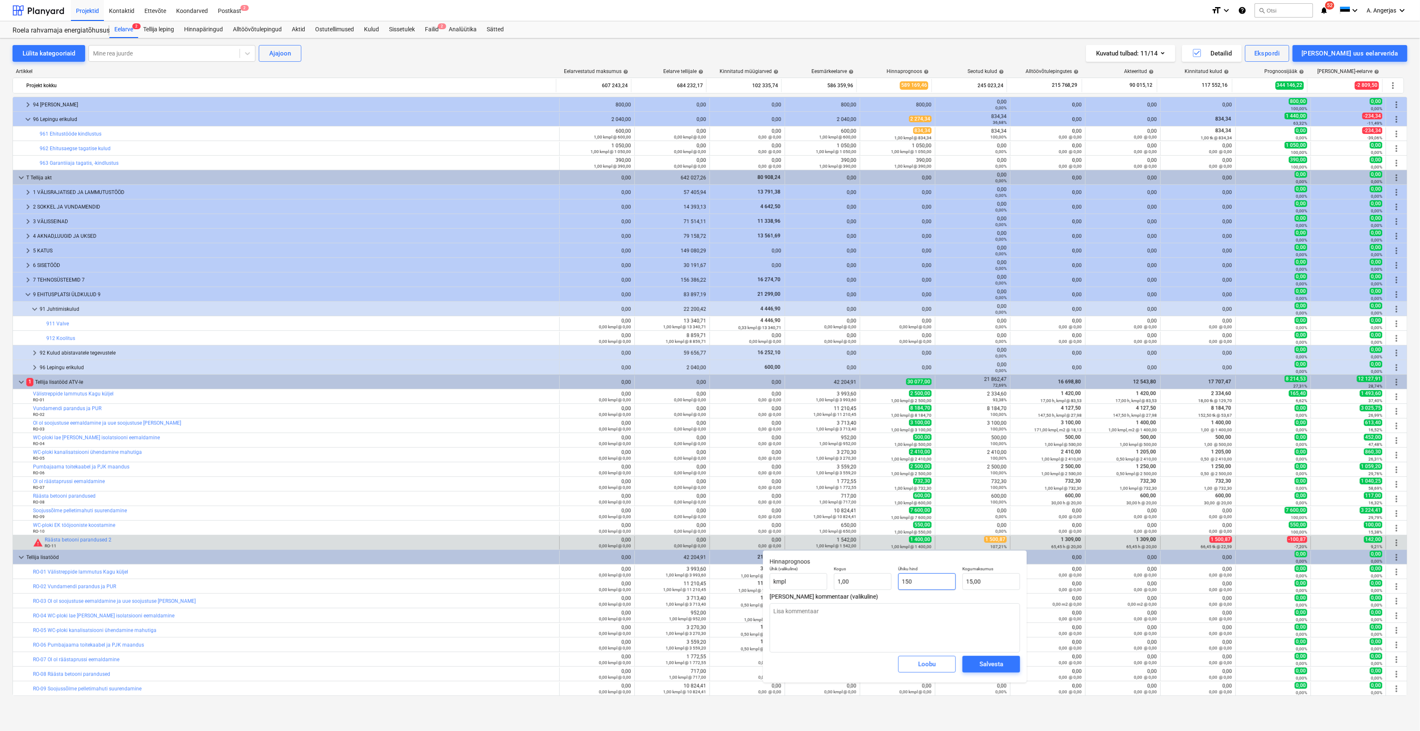
type input "150,00"
type input "1500"
type textarea "x"
type input "1 500,00"
type textarea "x"
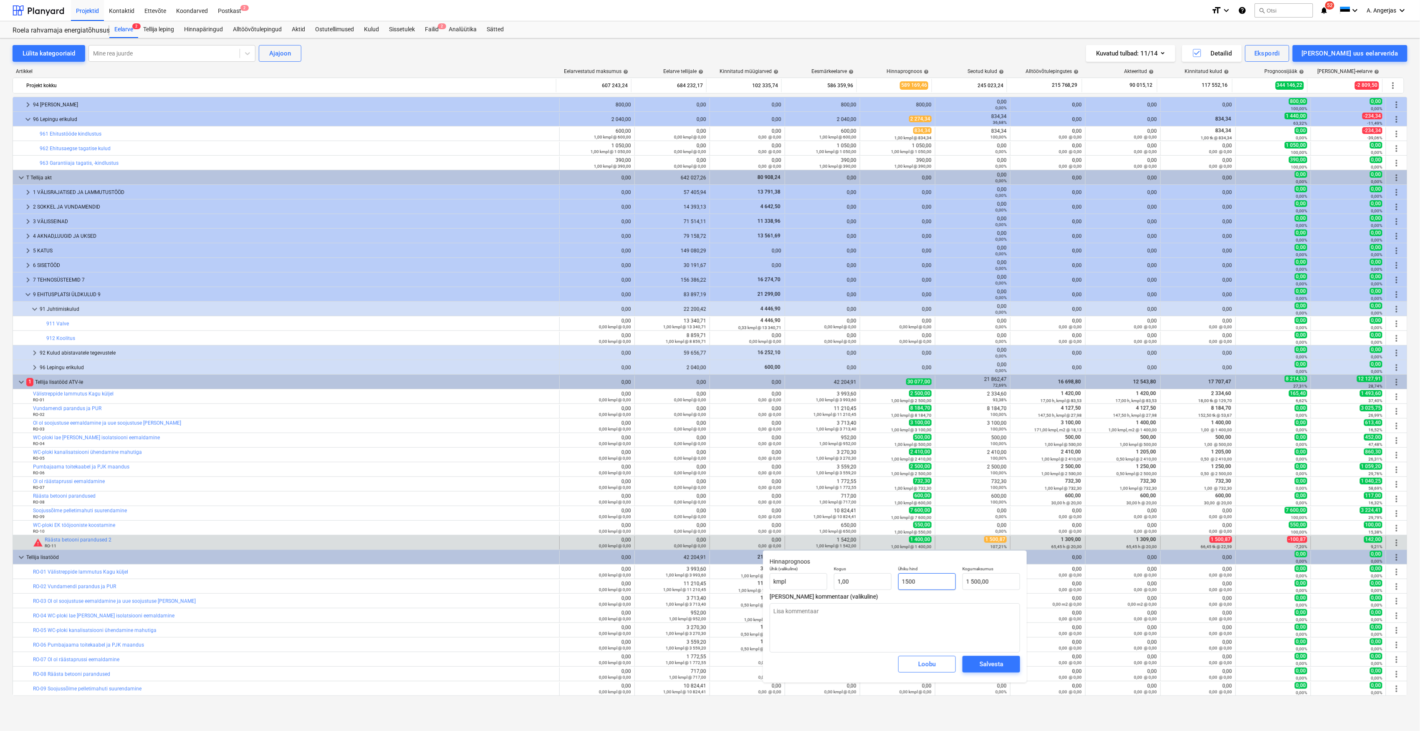
type input "1500,"
type textarea "x"
type input "1500,8"
type input "1 500,80"
type textarea "x"
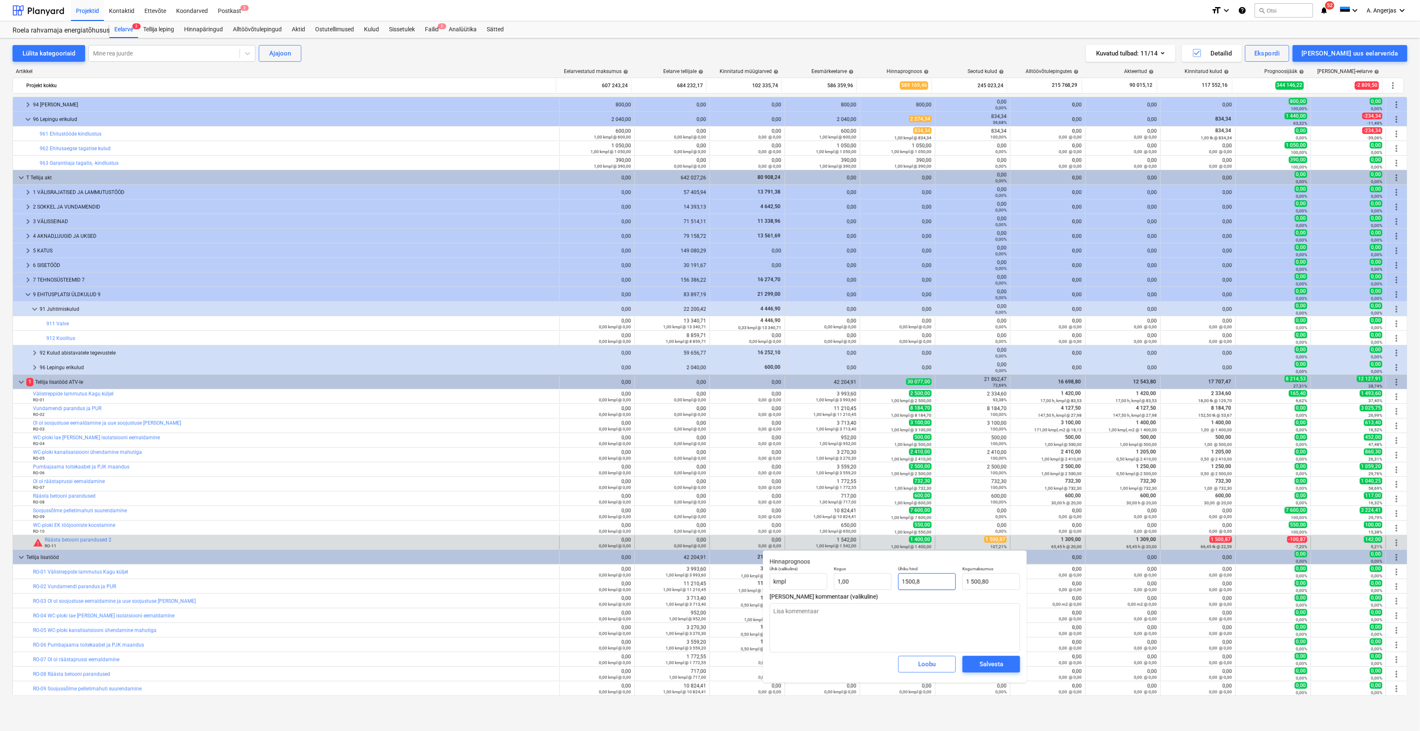
type input "1500,87"
type input "1 500,87"
type input "1500,87"
type textarea "x"
type input "1 500,87"
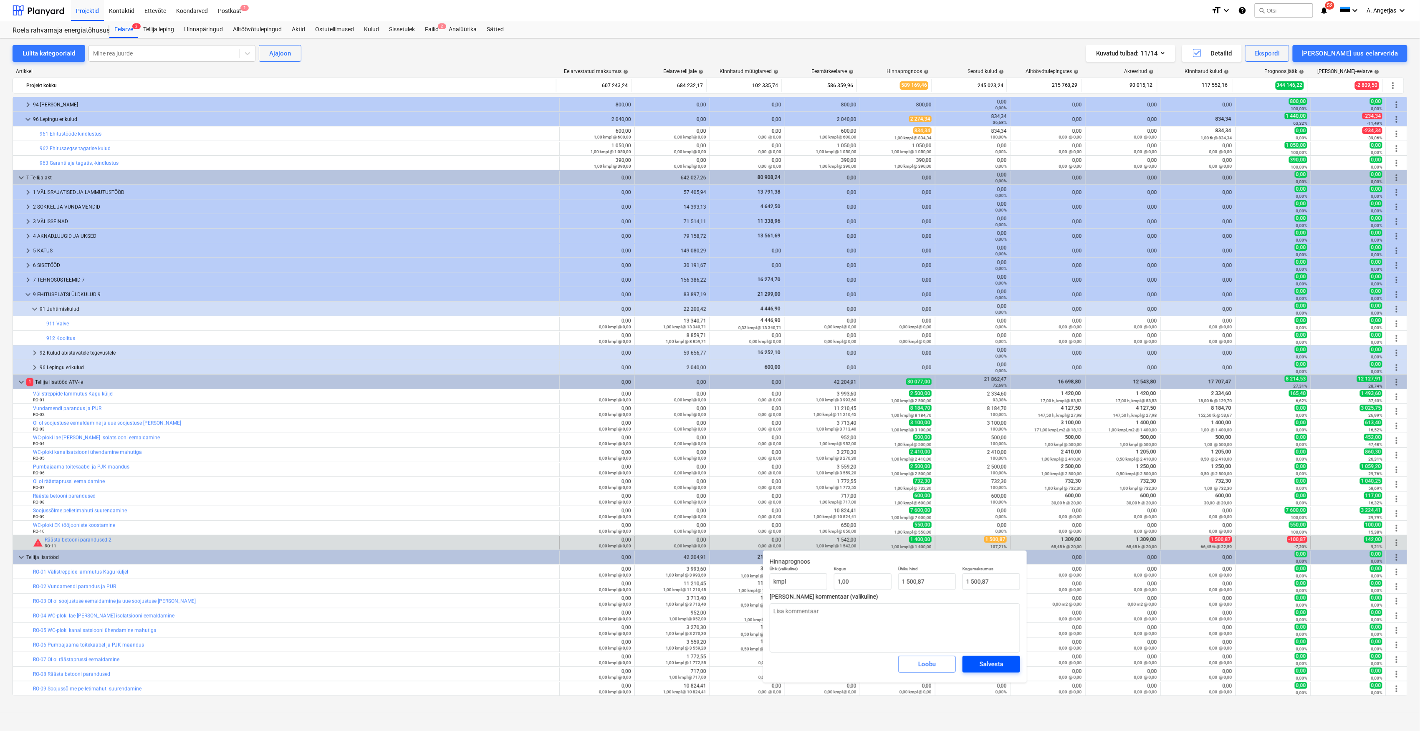
click at [994, 663] on div "Salvesta" at bounding box center [992, 664] width 24 height 11
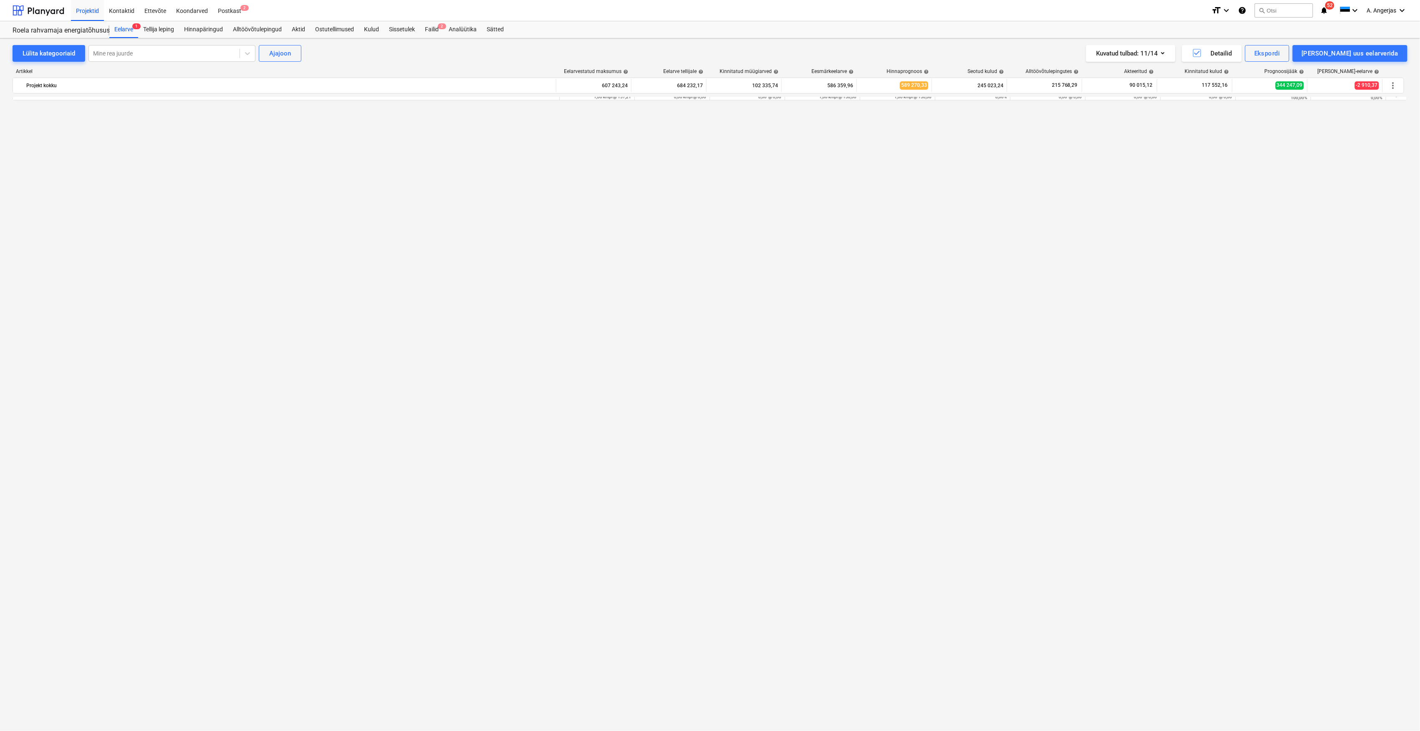
scroll to position [0, 0]
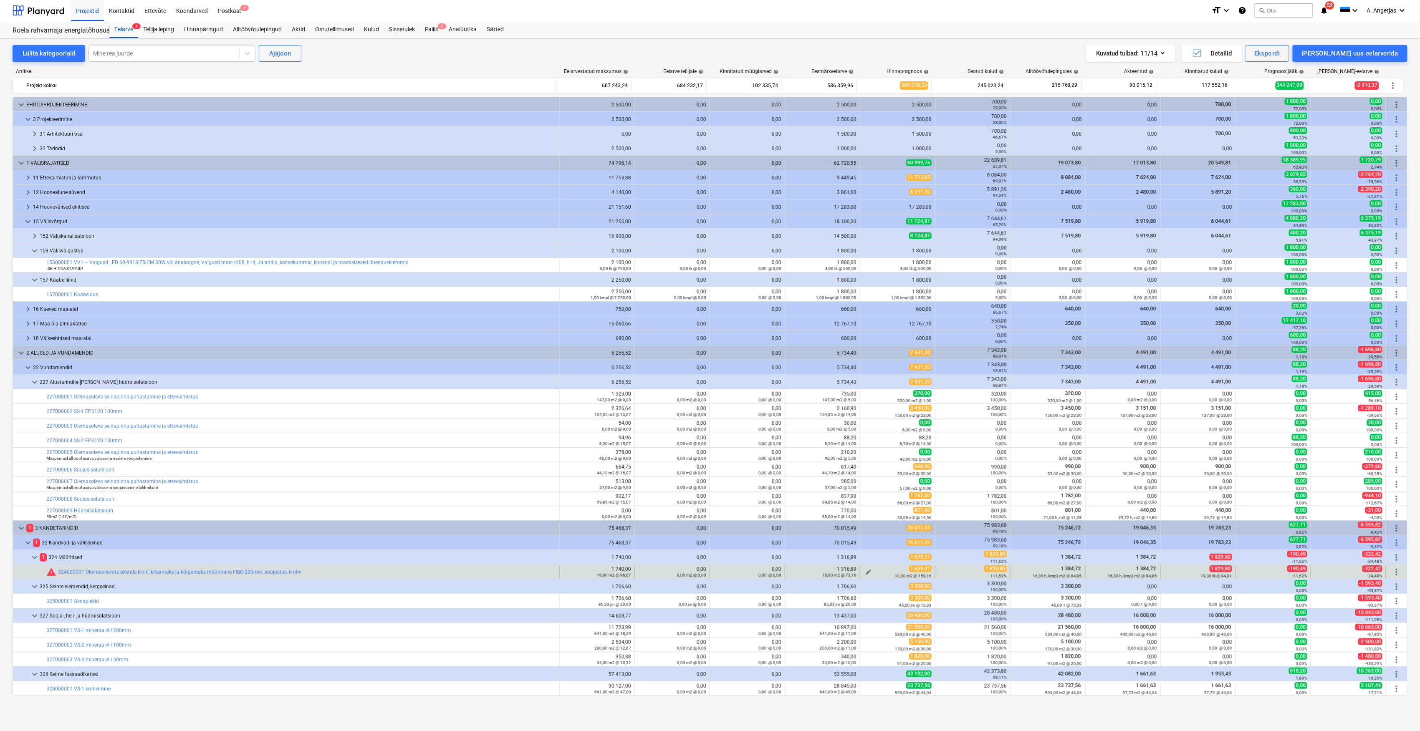
click at [867, 570] on span "edit" at bounding box center [868, 572] width 7 height 7
type textarea "x"
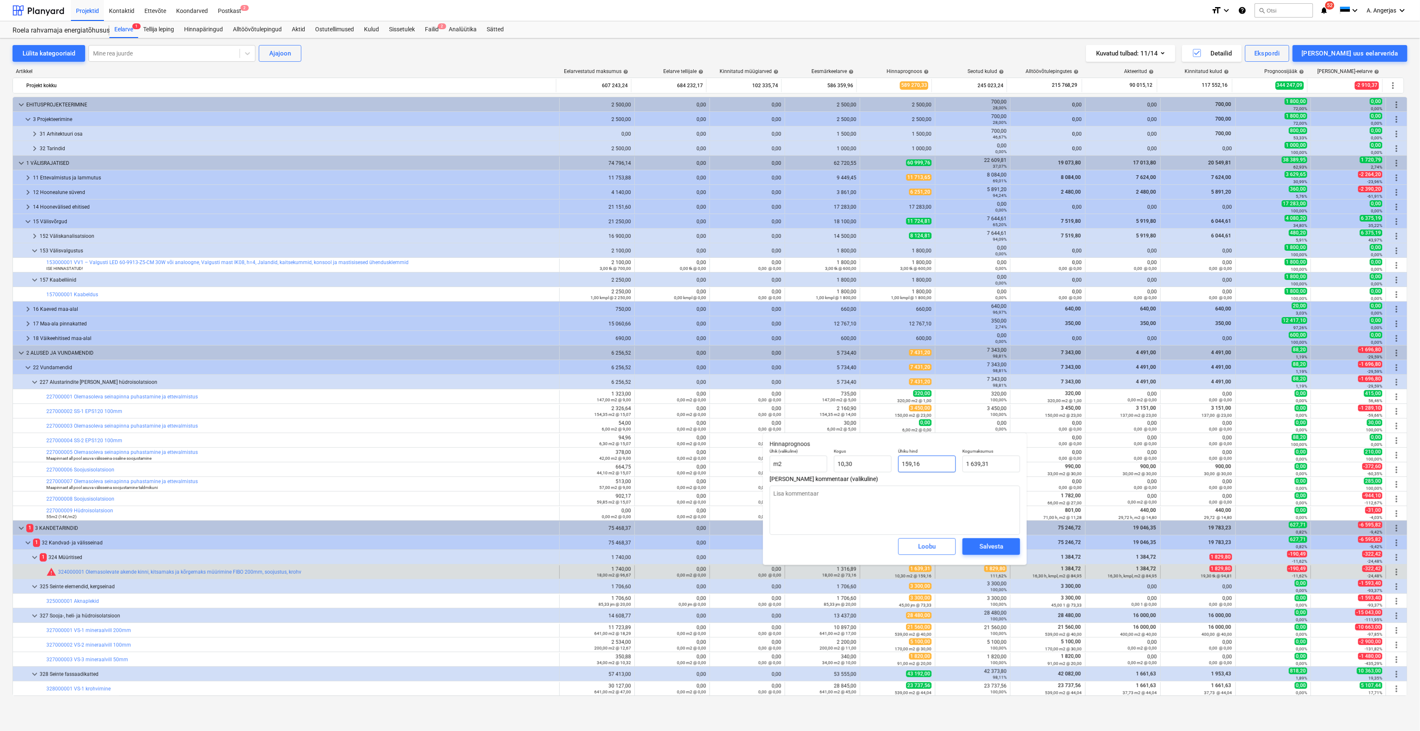
type input "159,1563"
click at [924, 459] on input "159,1563" at bounding box center [927, 464] width 58 height 17
type textarea "x"
type input "159,16"
click at [972, 461] on input "1639,31" at bounding box center [992, 464] width 58 height 17
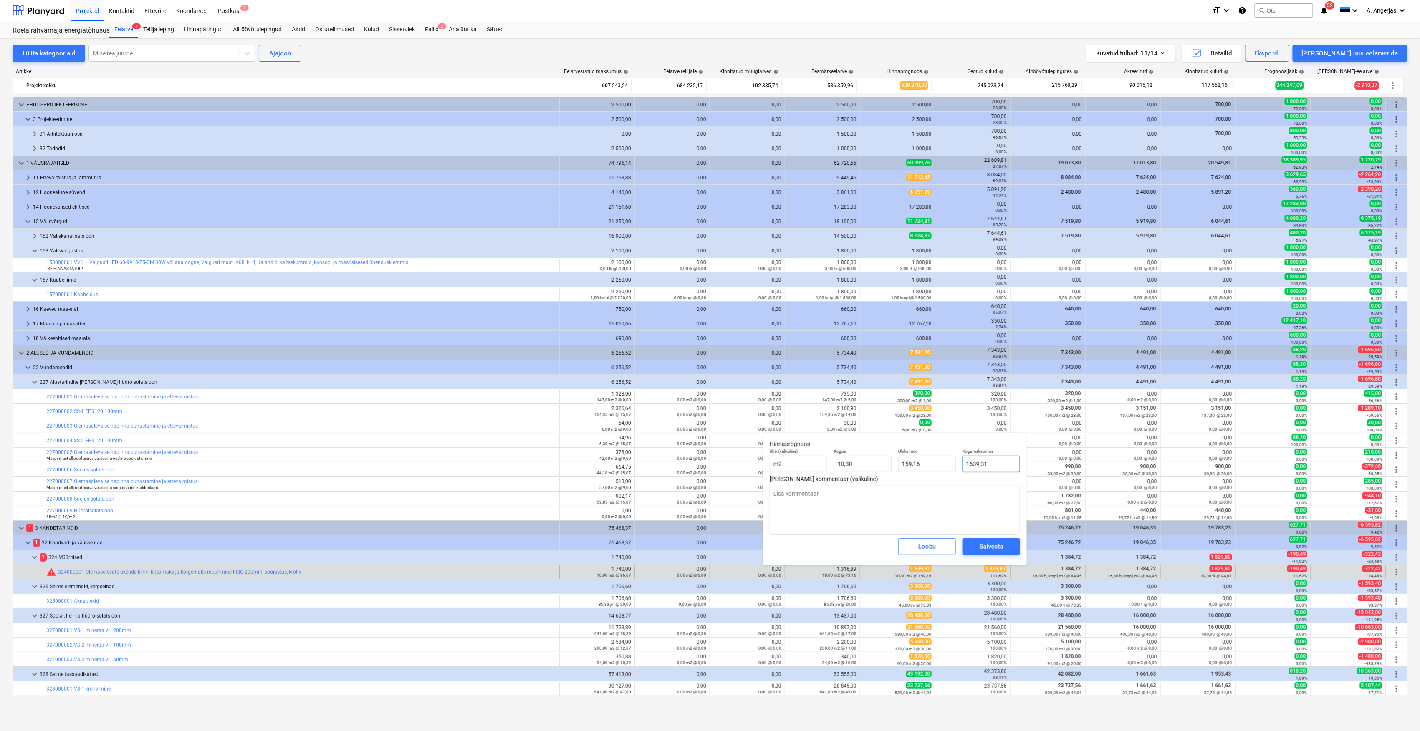
click at [972, 461] on input "1639,31" at bounding box center [992, 464] width 58 height 17
type input "1"
type textarea "x"
type input "0,10"
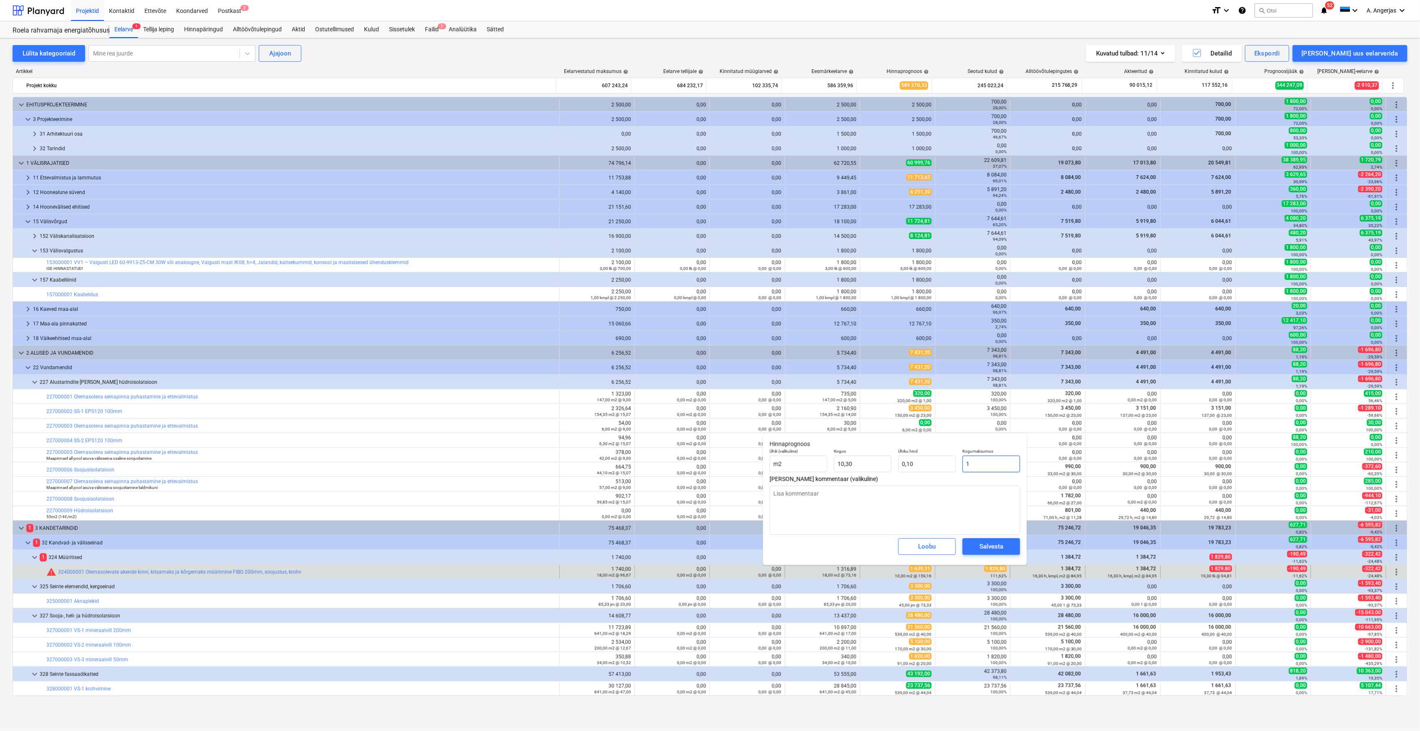
type textarea "x"
type input "18"
type input "1,75"
type textarea "x"
type input "182"
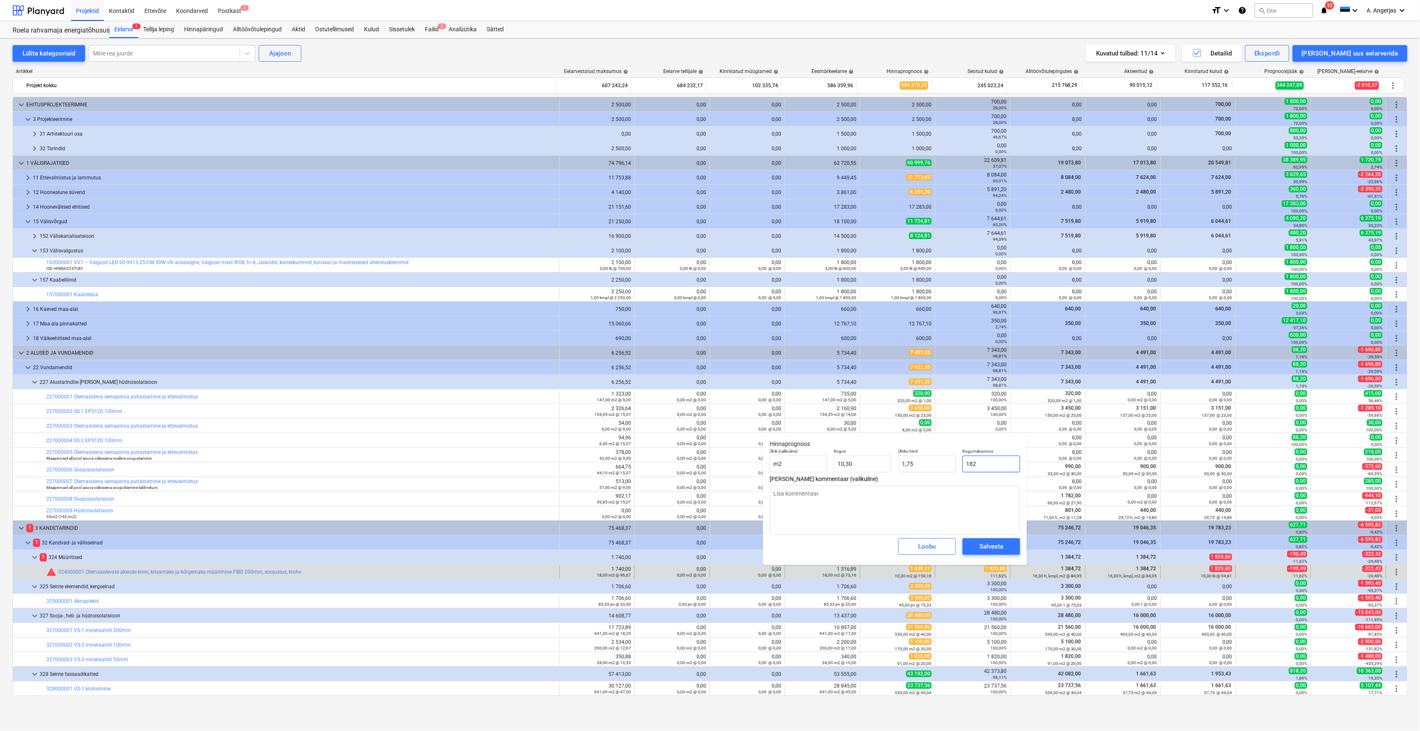
type input "17,67"
type textarea "x"
type input "1829"
type input "177,57"
type textarea "x"
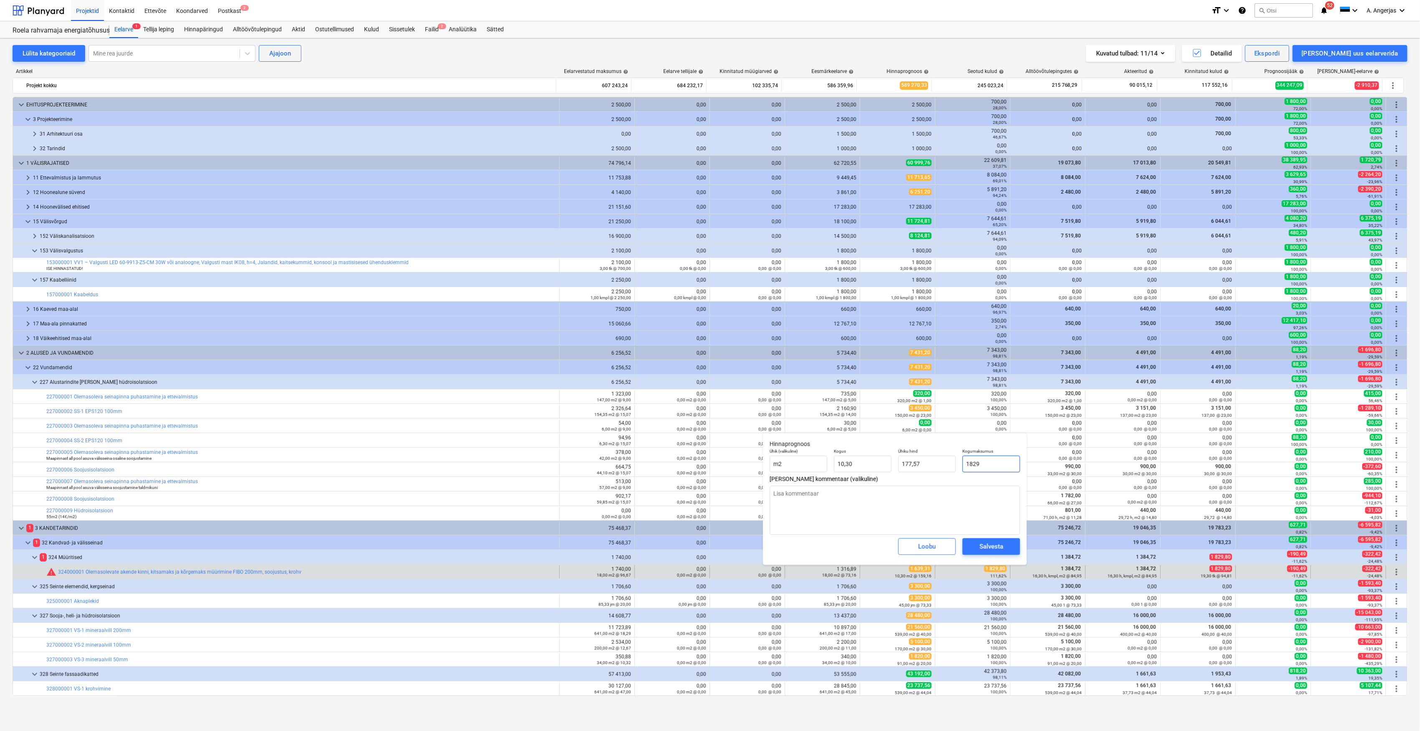
type input "1829,"
type textarea "x"
type input "1829,8"
type input "177,65"
type textarea "x"
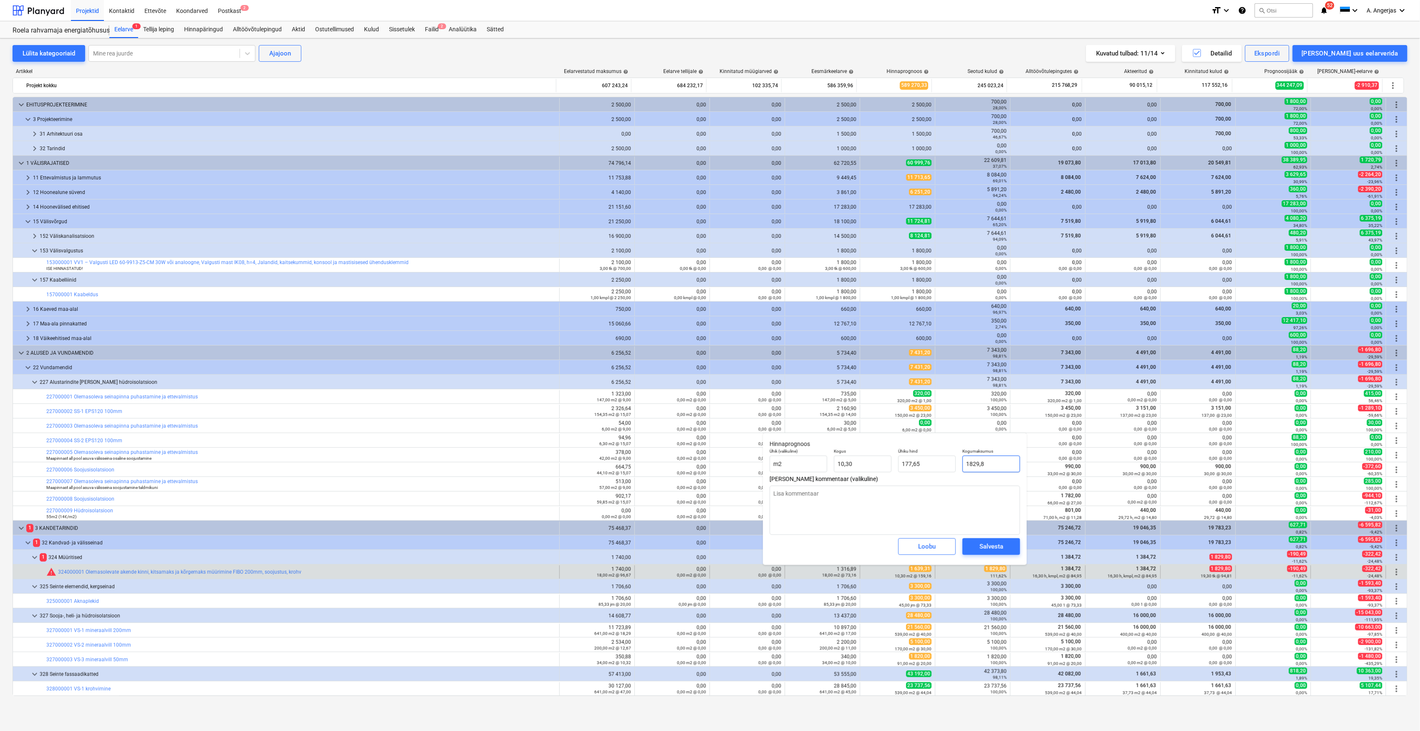
type input "1829,80"
click at [1006, 550] on span "Salvesta" at bounding box center [992, 546] width 38 height 11
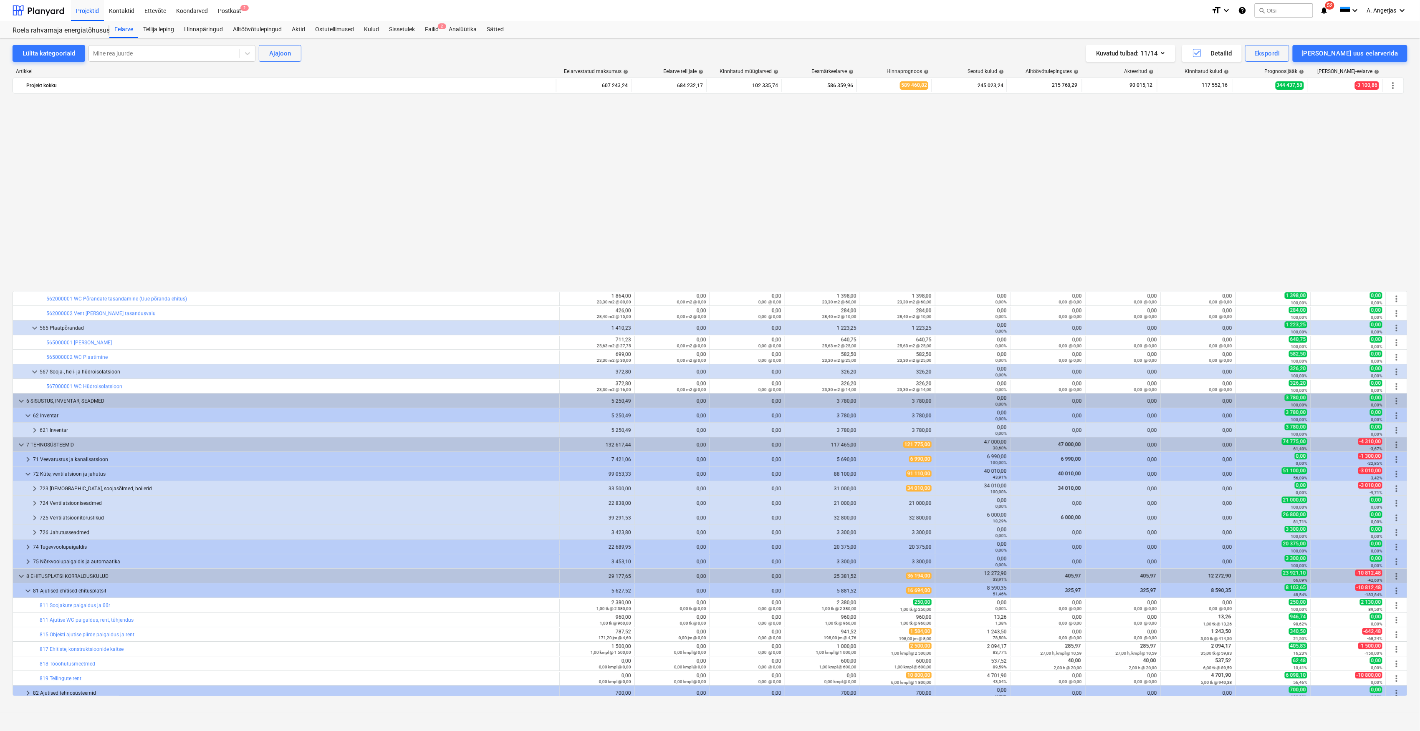
scroll to position [2004, 0]
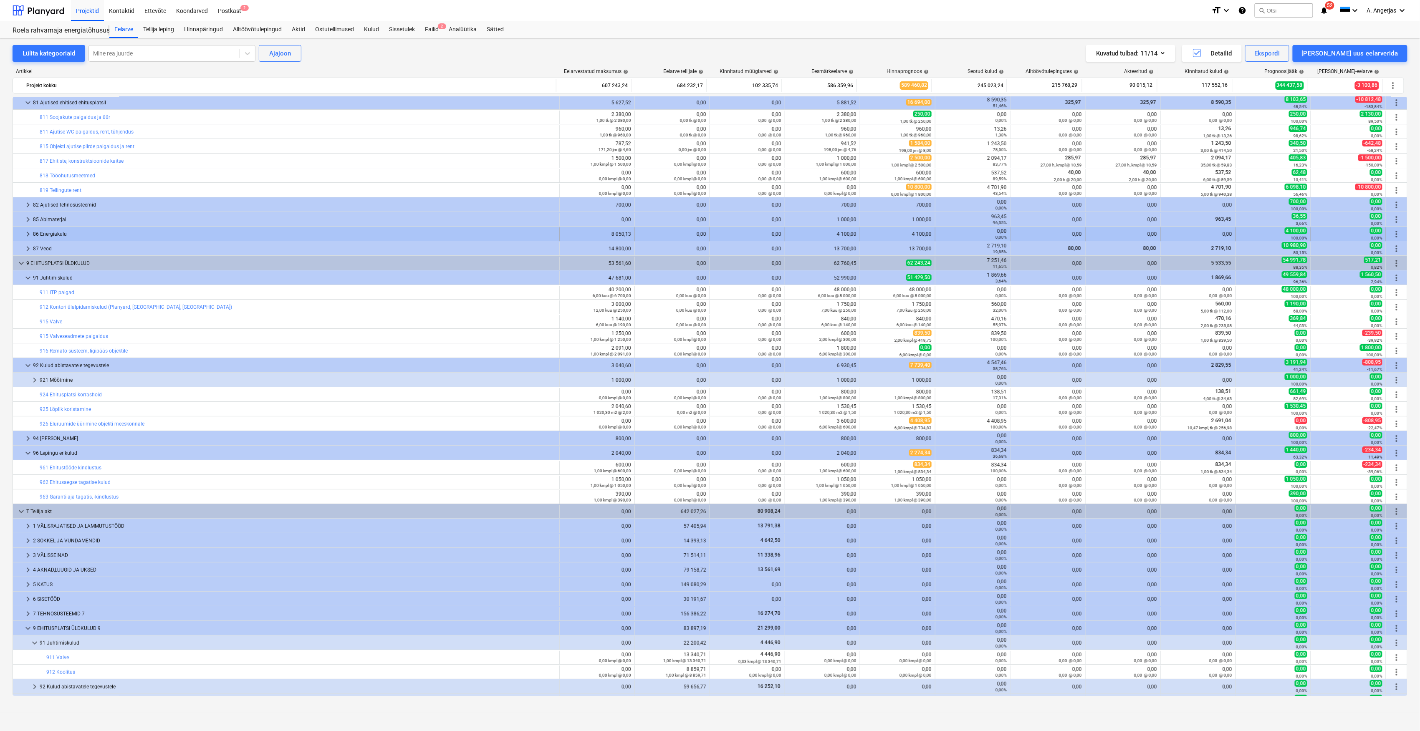
click at [25, 234] on span "keyboard_arrow_right" at bounding box center [28, 234] width 10 height 10
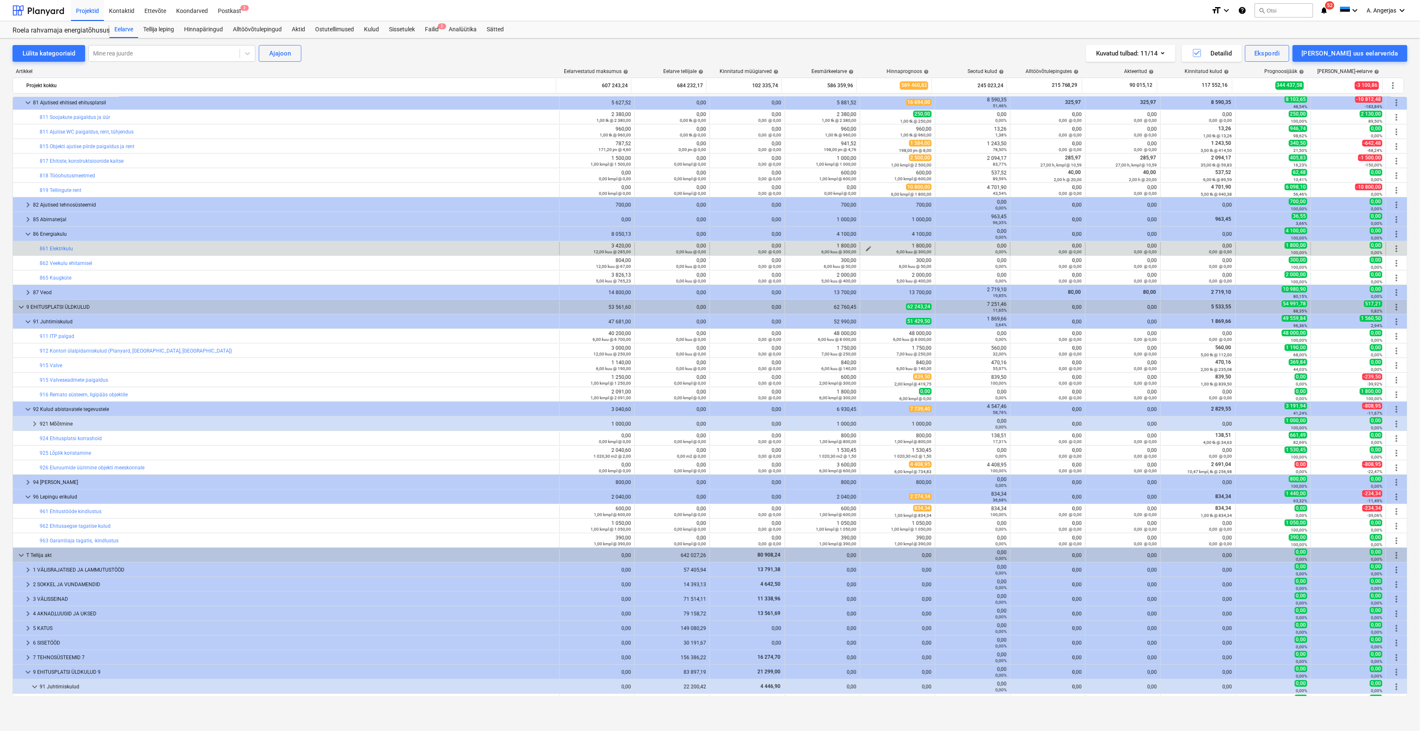
click at [865, 247] on span "edit" at bounding box center [868, 248] width 7 height 7
type textarea "x"
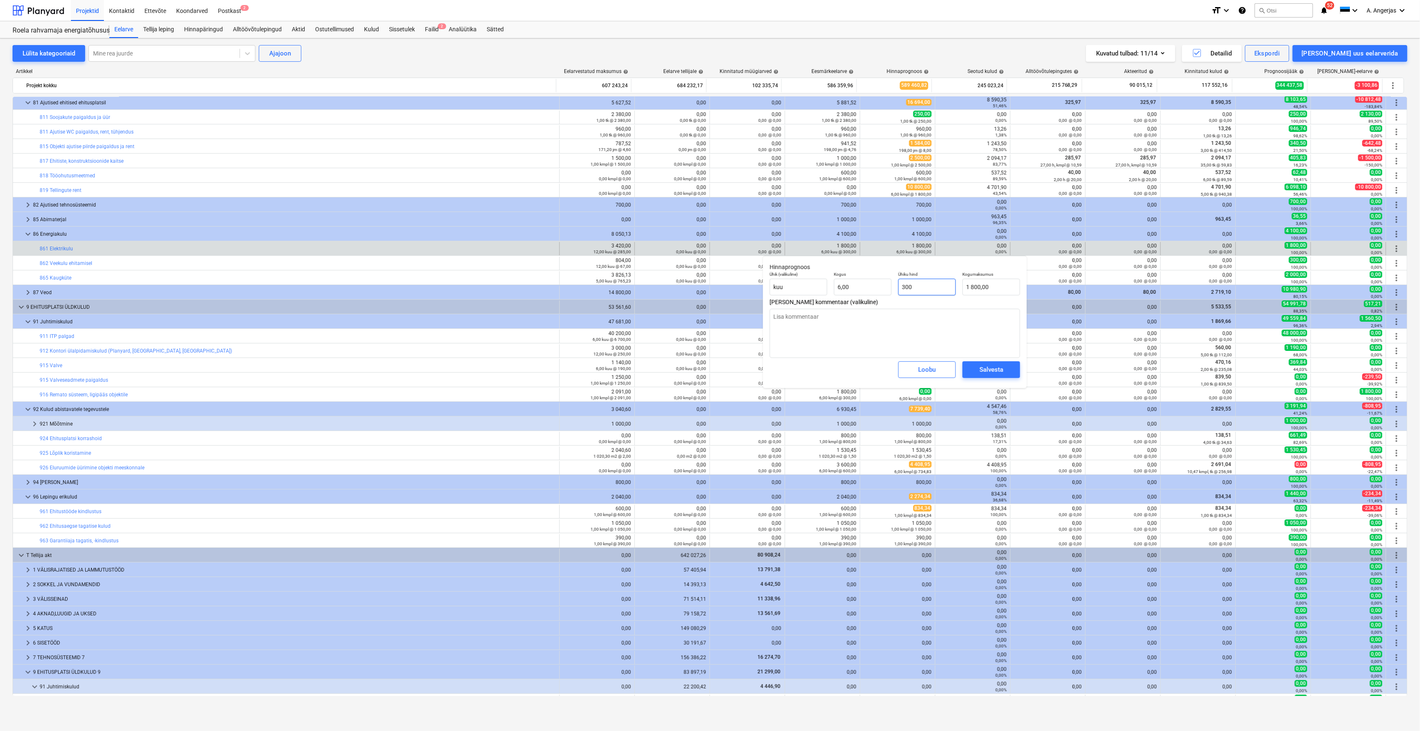
click at [909, 293] on input "300" at bounding box center [927, 287] width 58 height 17
click at [912, 286] on input "300" at bounding box center [927, 287] width 58 height 17
type input "30"
type textarea "x"
type input "180,00"
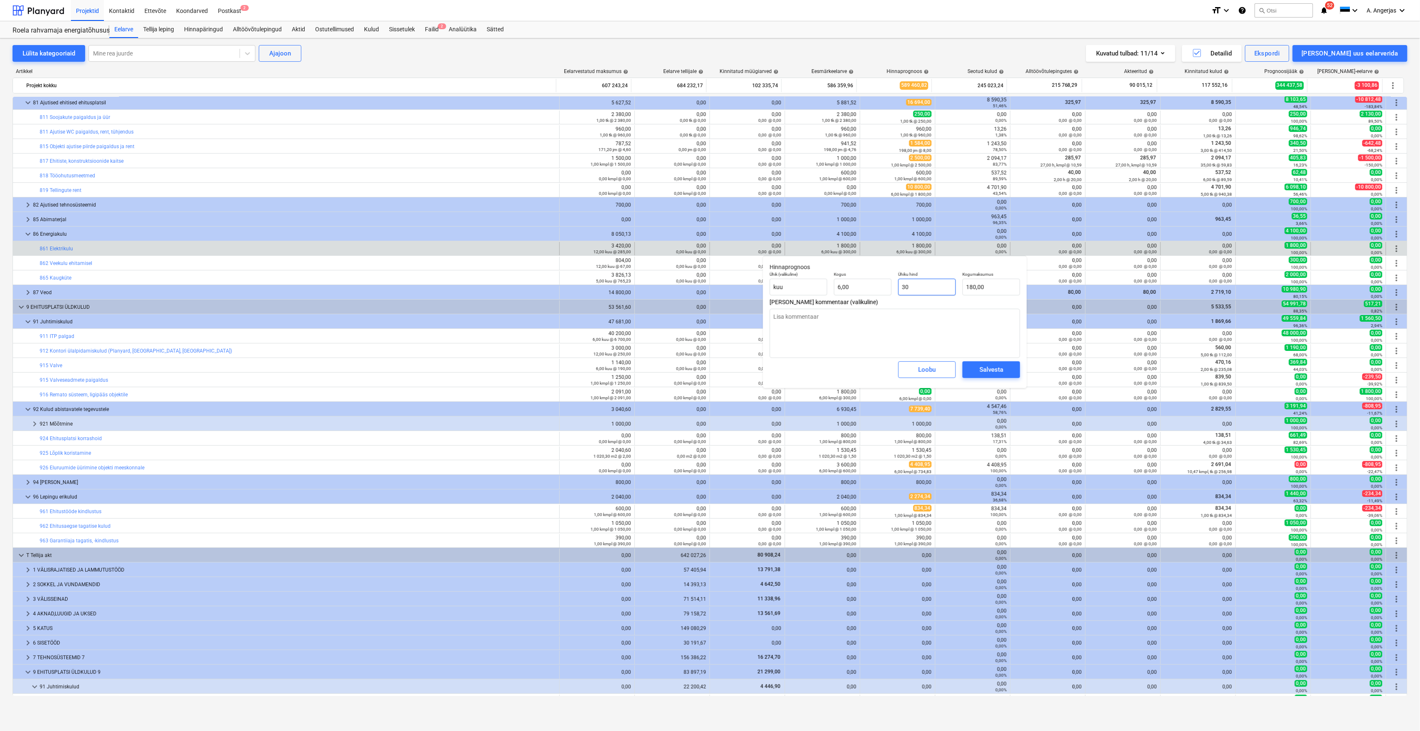
type textarea "x"
type input "3"
type input "18,00"
type textarea "x"
type input "0,00"
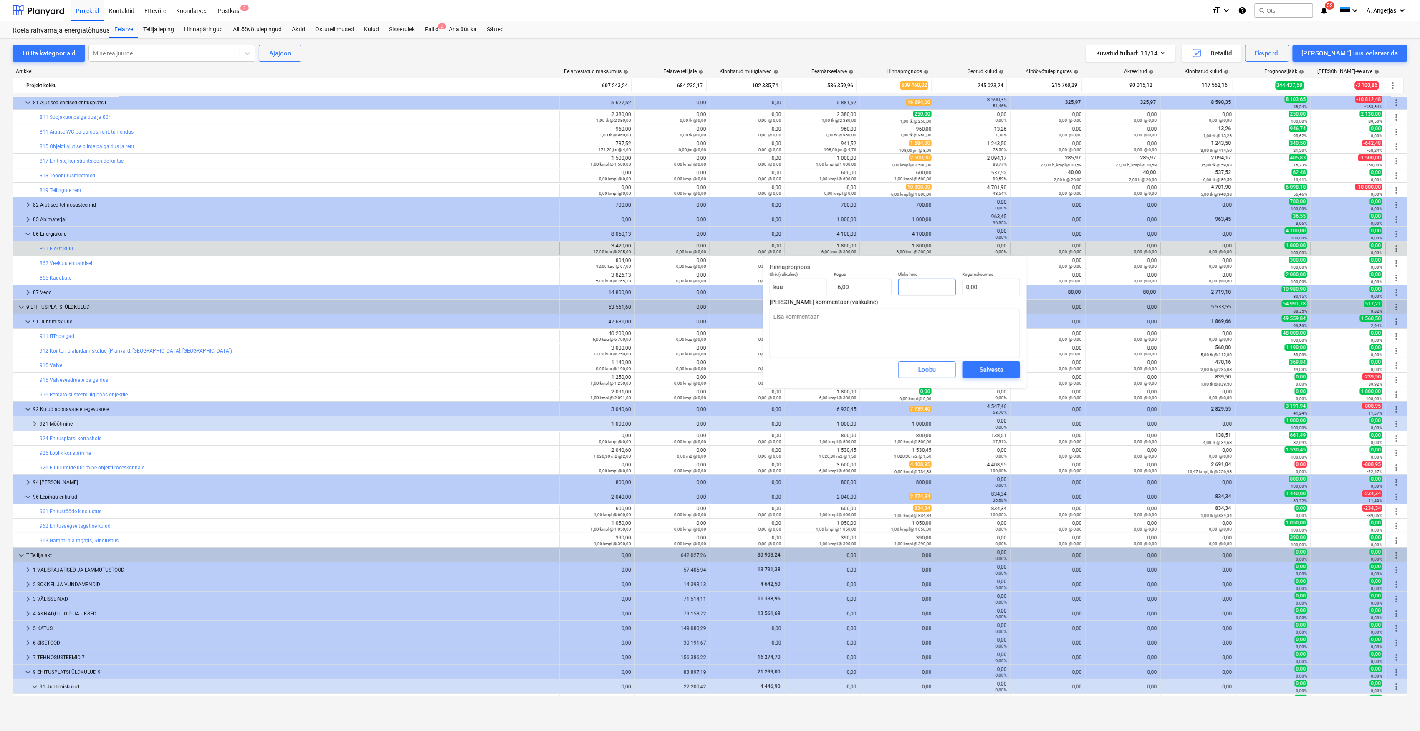
type textarea "x"
type input "1"
type input "6,00"
type textarea "x"
type input "10"
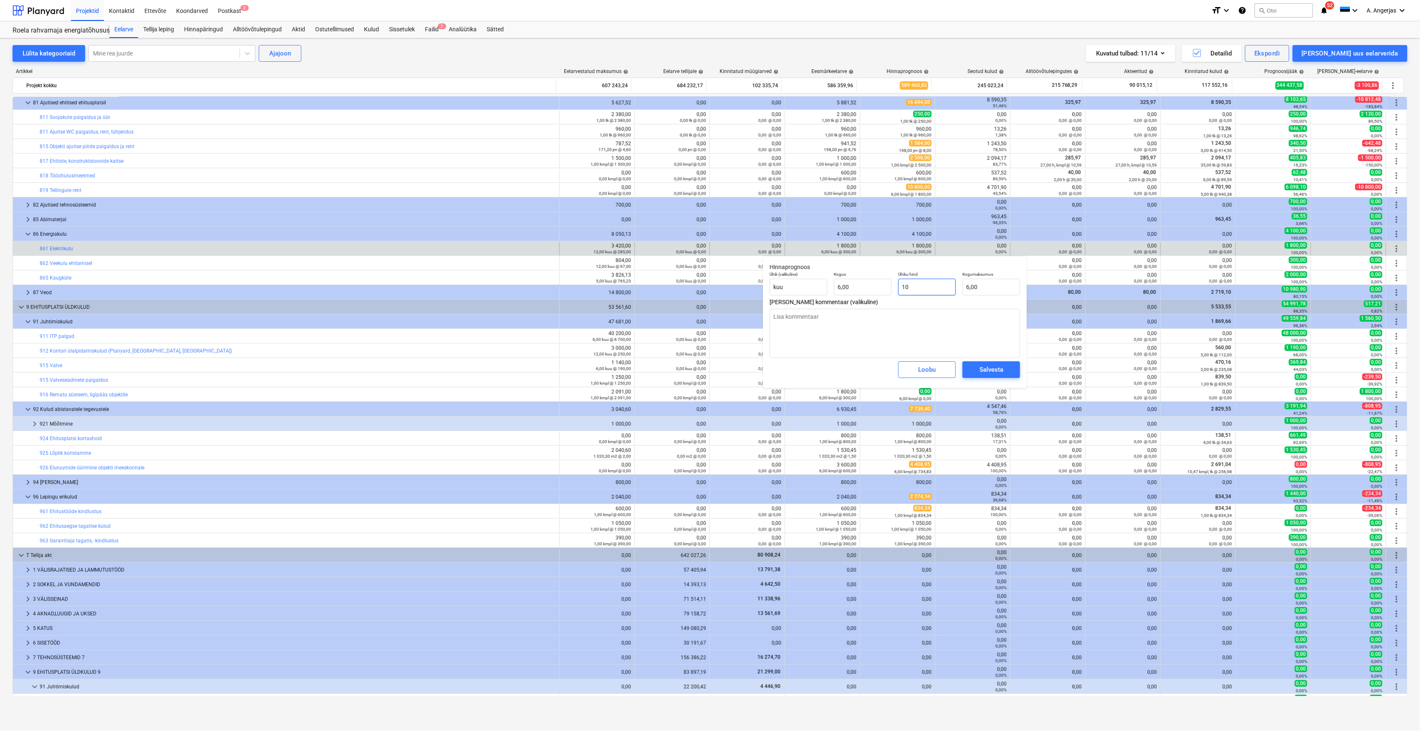
type input "60,00"
type input "100"
type textarea "x"
type input "600,00"
type input "100"
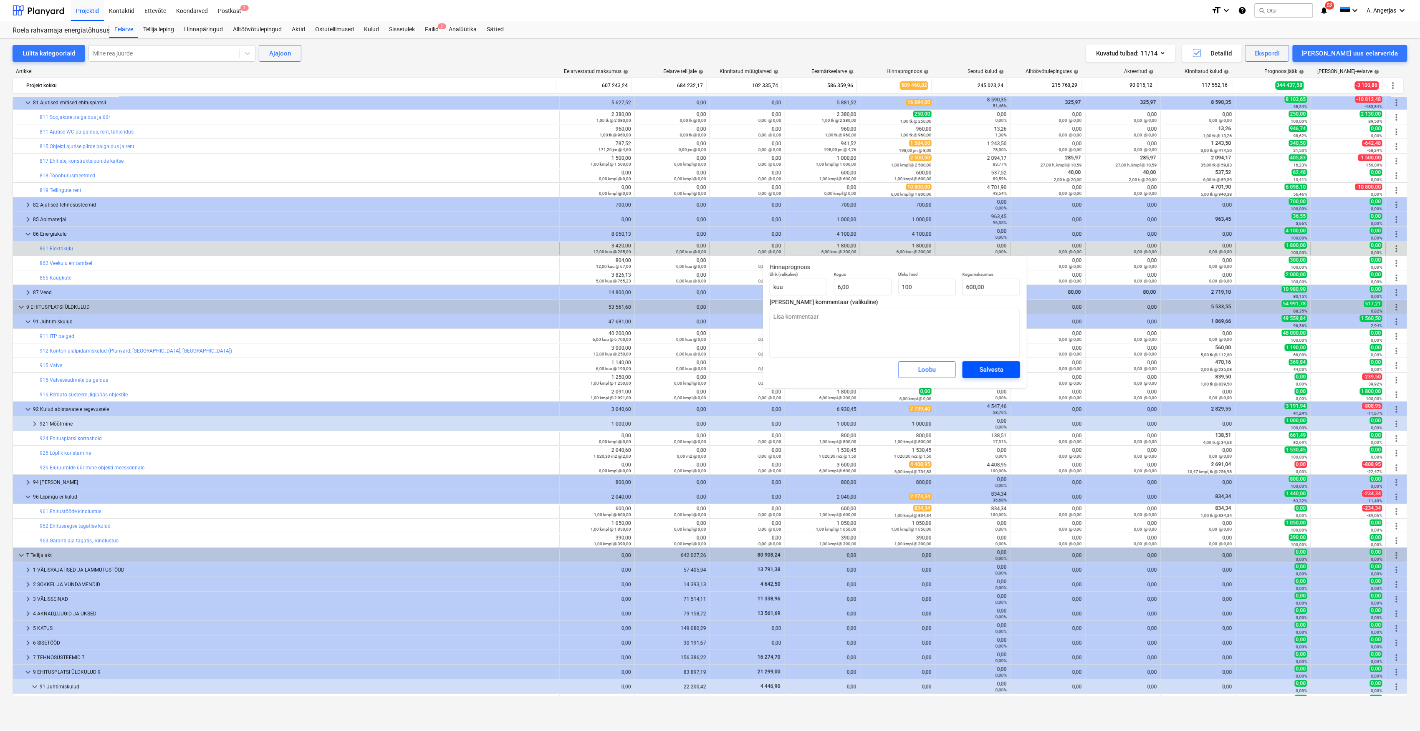
type textarea "x"
type input "100,00"
click at [1006, 372] on span "Salvesta" at bounding box center [992, 369] width 38 height 11
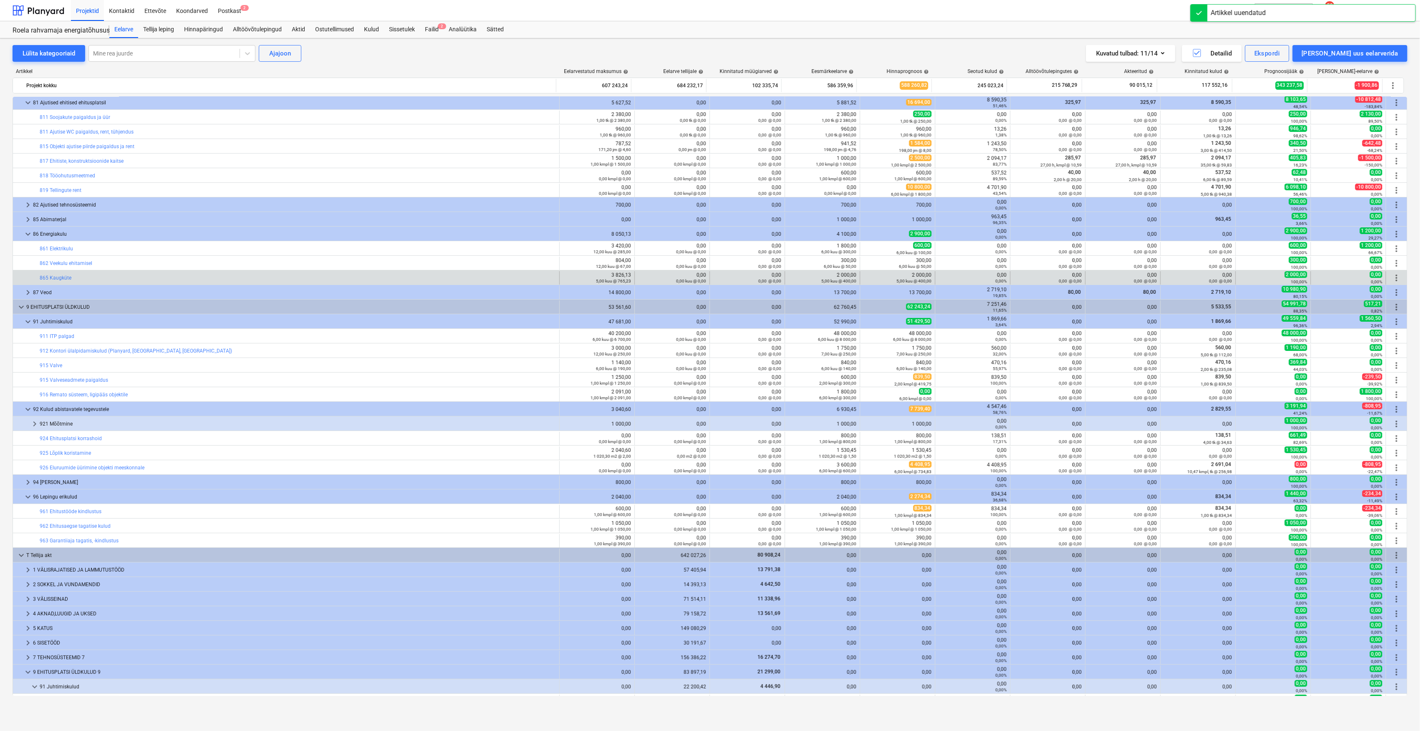
click at [864, 278] on div "edit" at bounding box center [869, 278] width 10 height 10
click at [865, 275] on span "edit" at bounding box center [868, 278] width 7 height 7
type textarea "x"
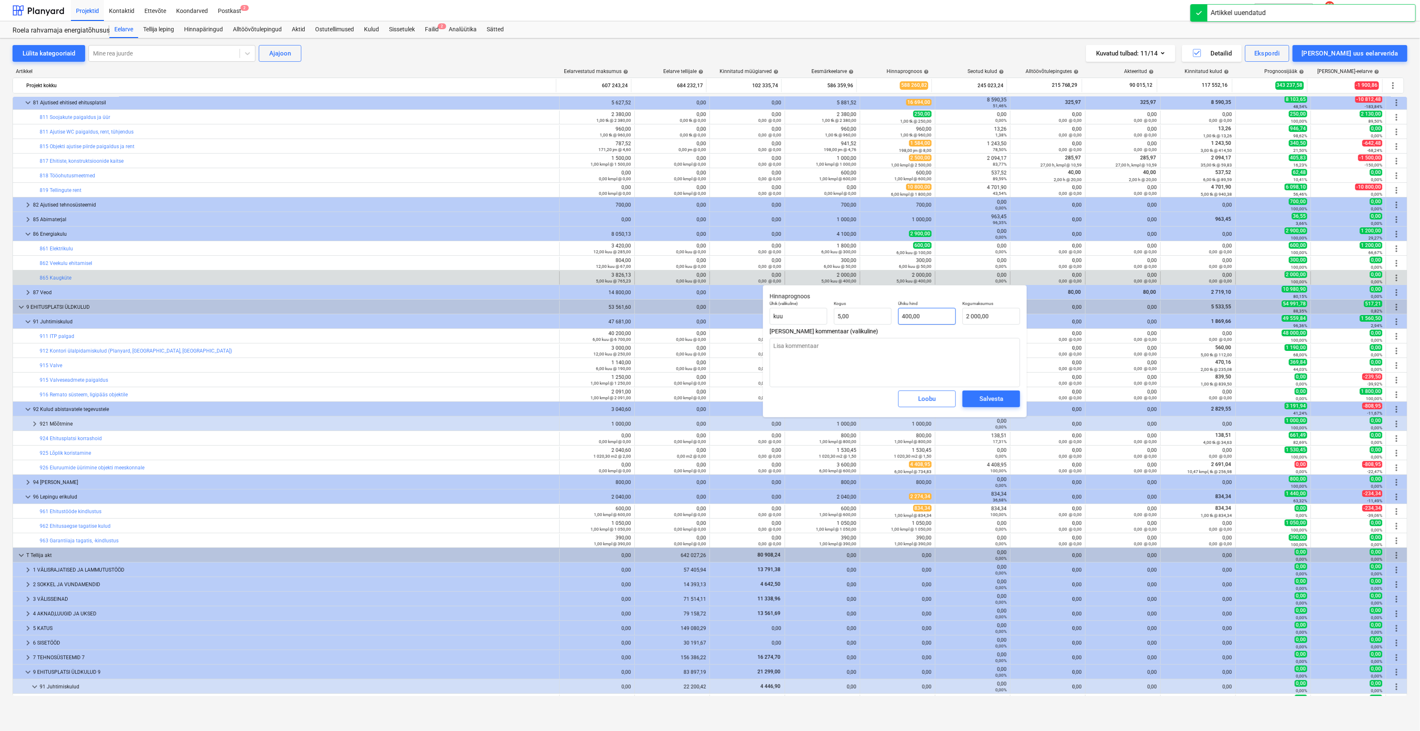
type input "400"
click at [912, 318] on input "400" at bounding box center [927, 316] width 58 height 17
type textarea "x"
type input "5"
type input "400,00"
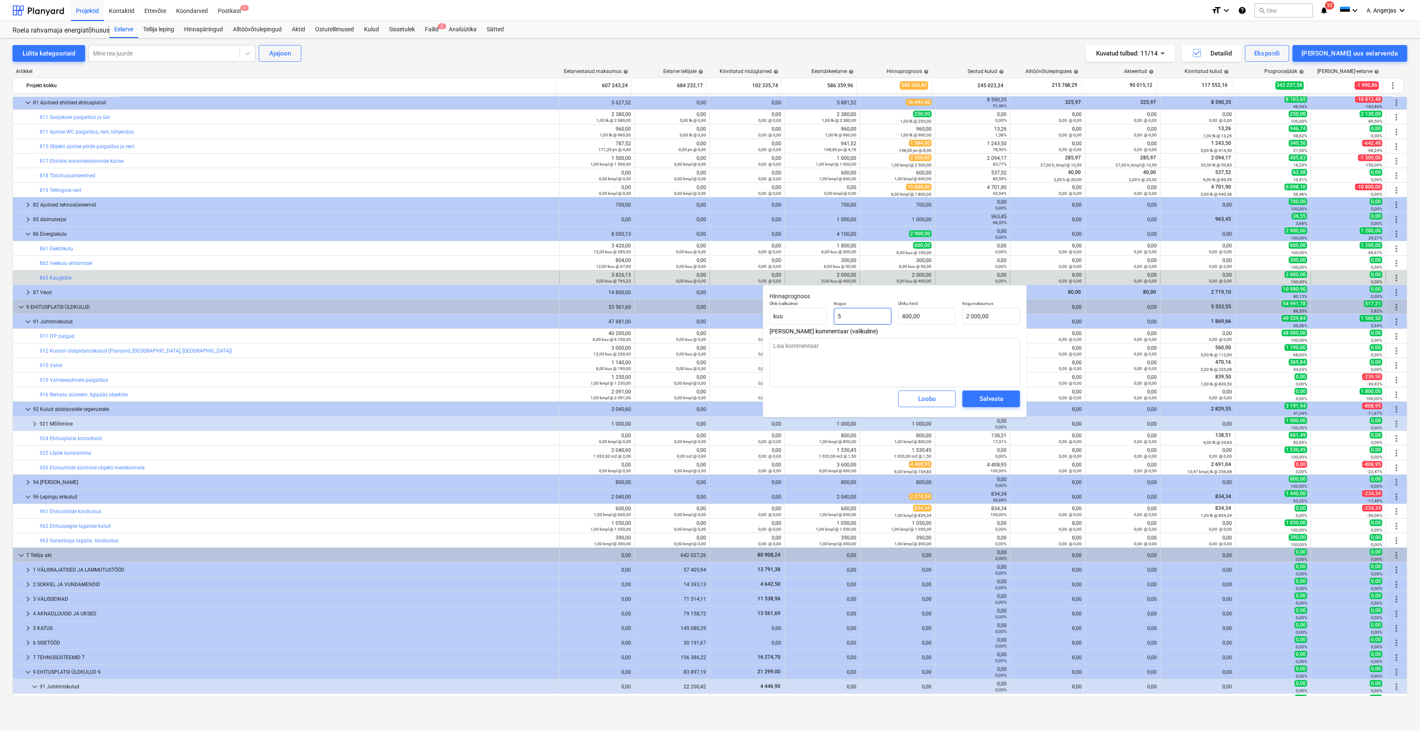
click at [840, 314] on input "5" at bounding box center [863, 316] width 58 height 17
type textarea "x"
type input "0,00"
type textarea "x"
type input "3"
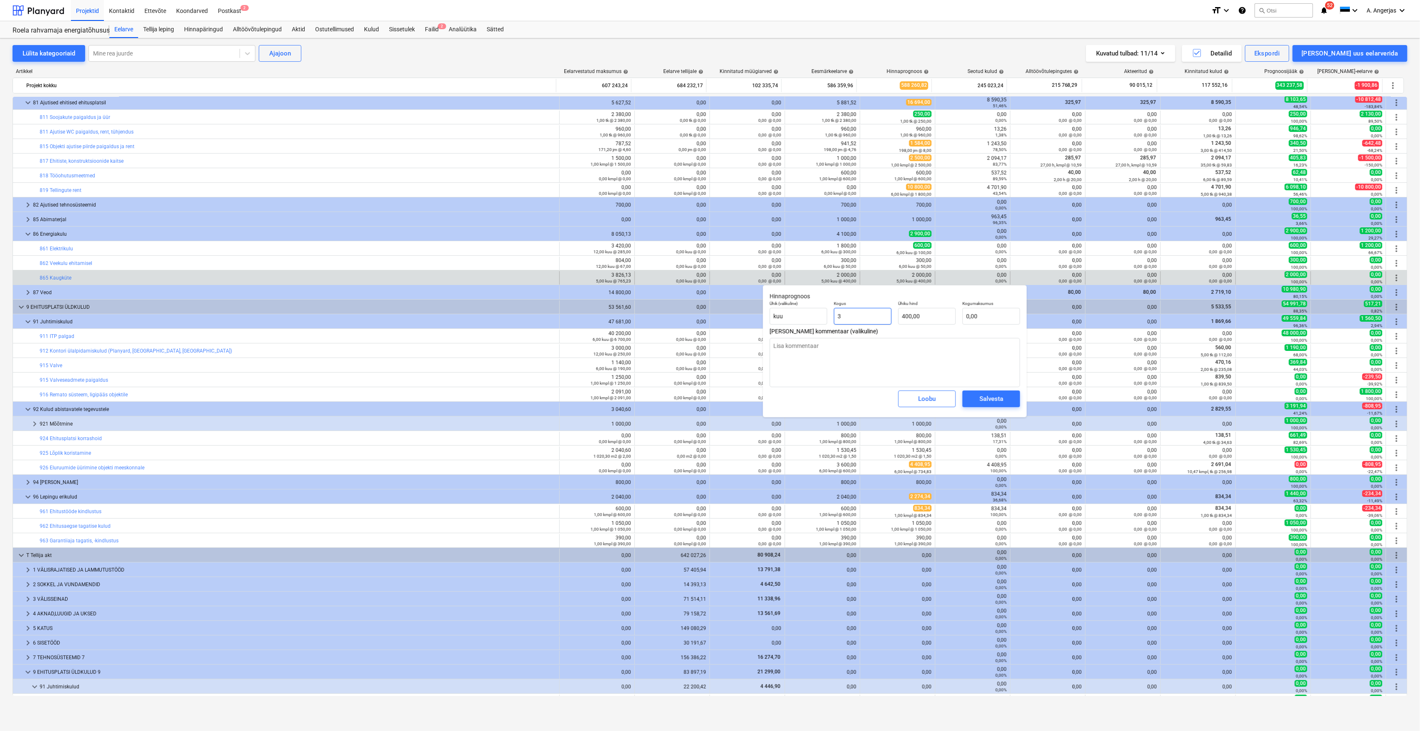
type input "1 200,00"
type input "3"
type textarea "x"
type input "3,00"
click at [905, 317] on input "400" at bounding box center [927, 316] width 58 height 17
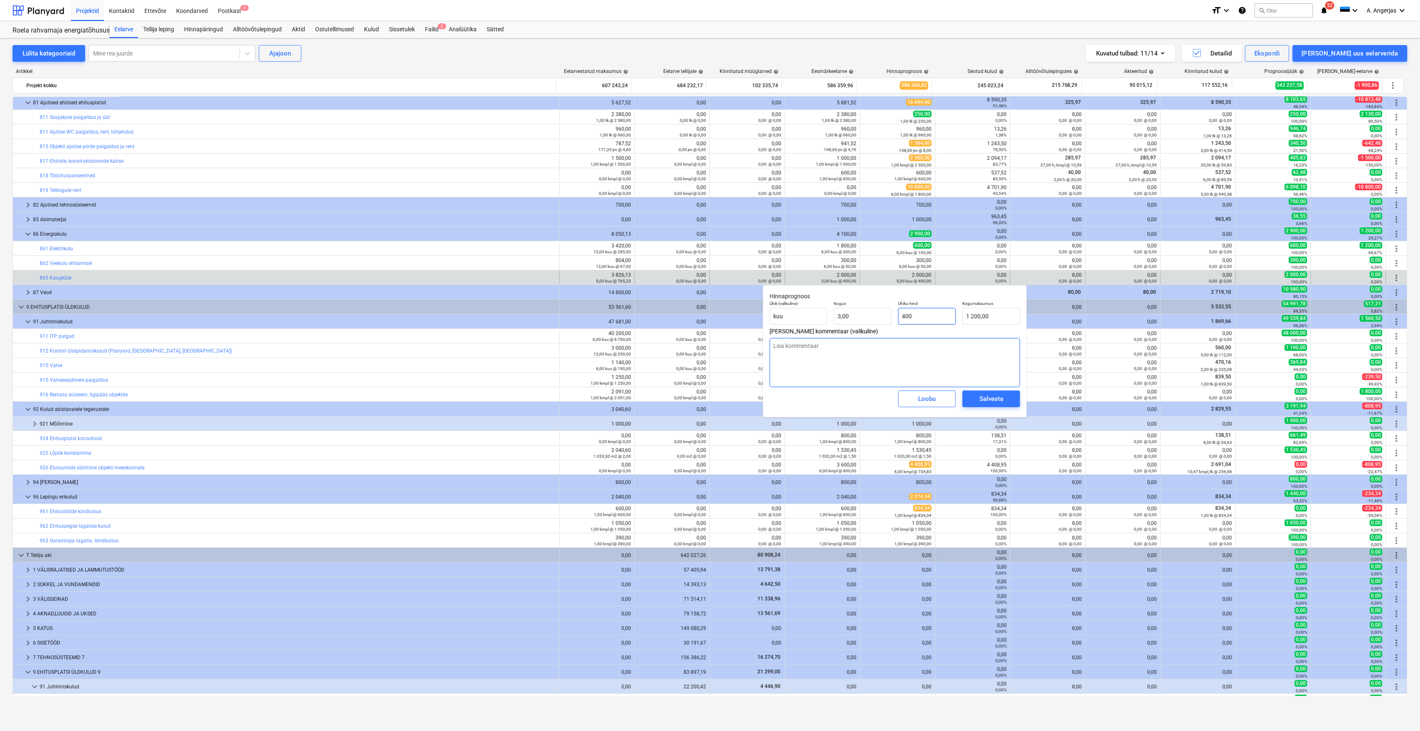
type input "00"
type textarea "x"
type input "0,00"
type textarea "x"
type input "200"
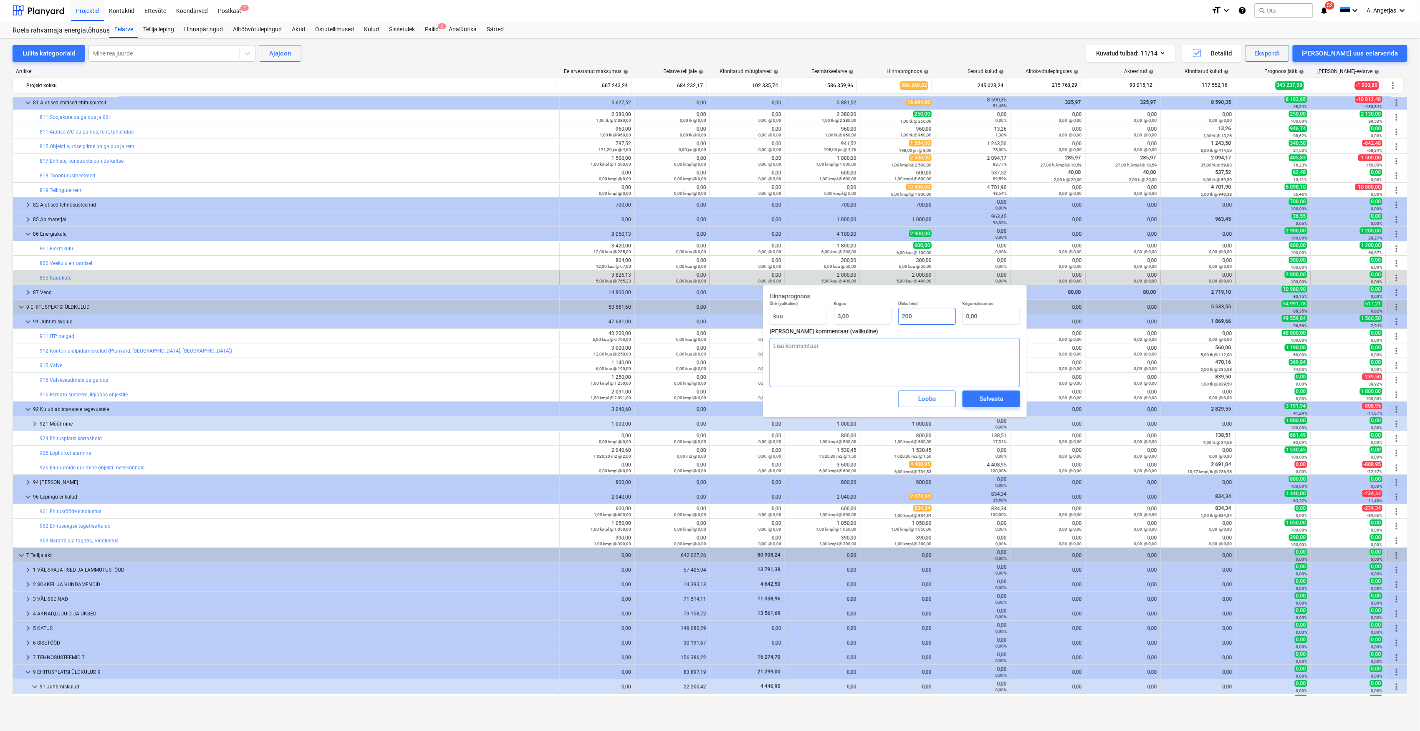
type input "600,00"
type textarea "x"
type input "2500"
type input "7 500,00"
type textarea "x"
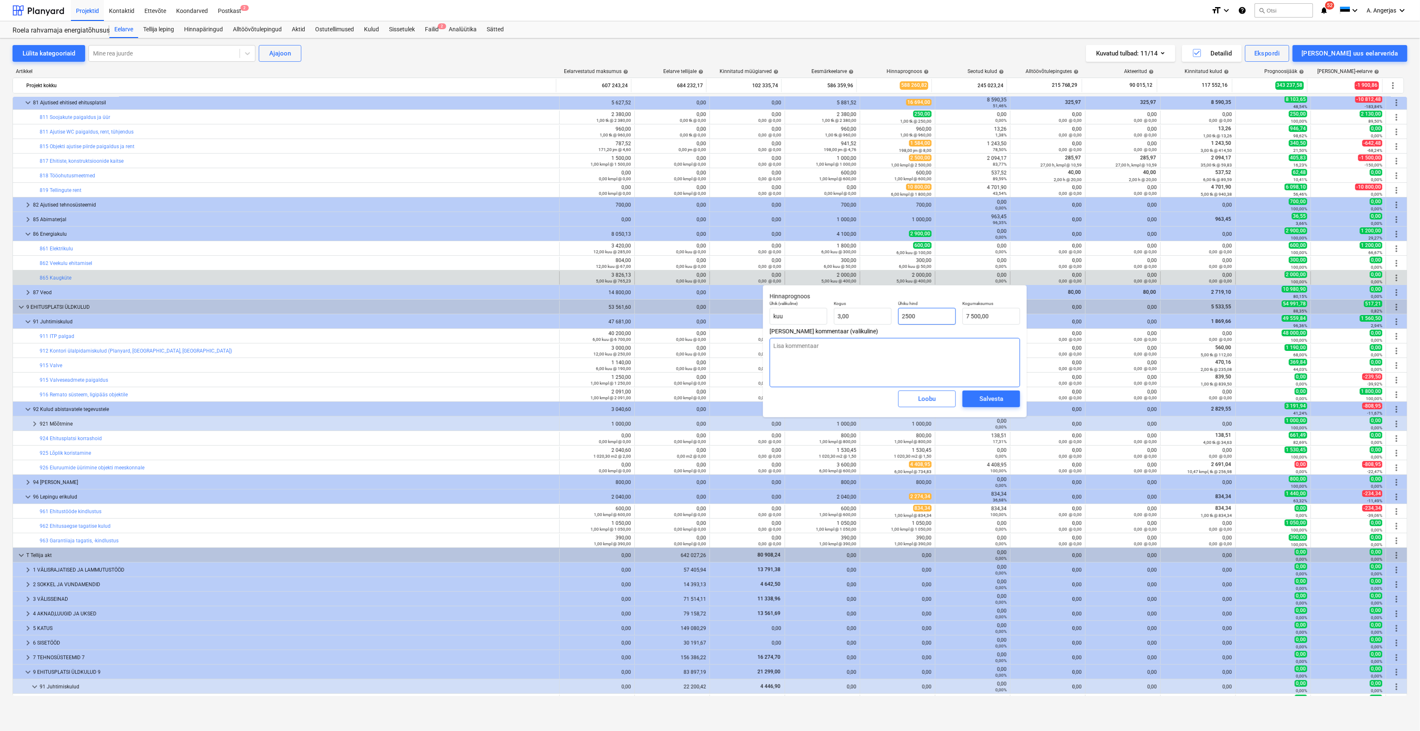
type input "25000"
type input "75 000,00"
type textarea "x"
type input "2500"
type input "7 500,00"
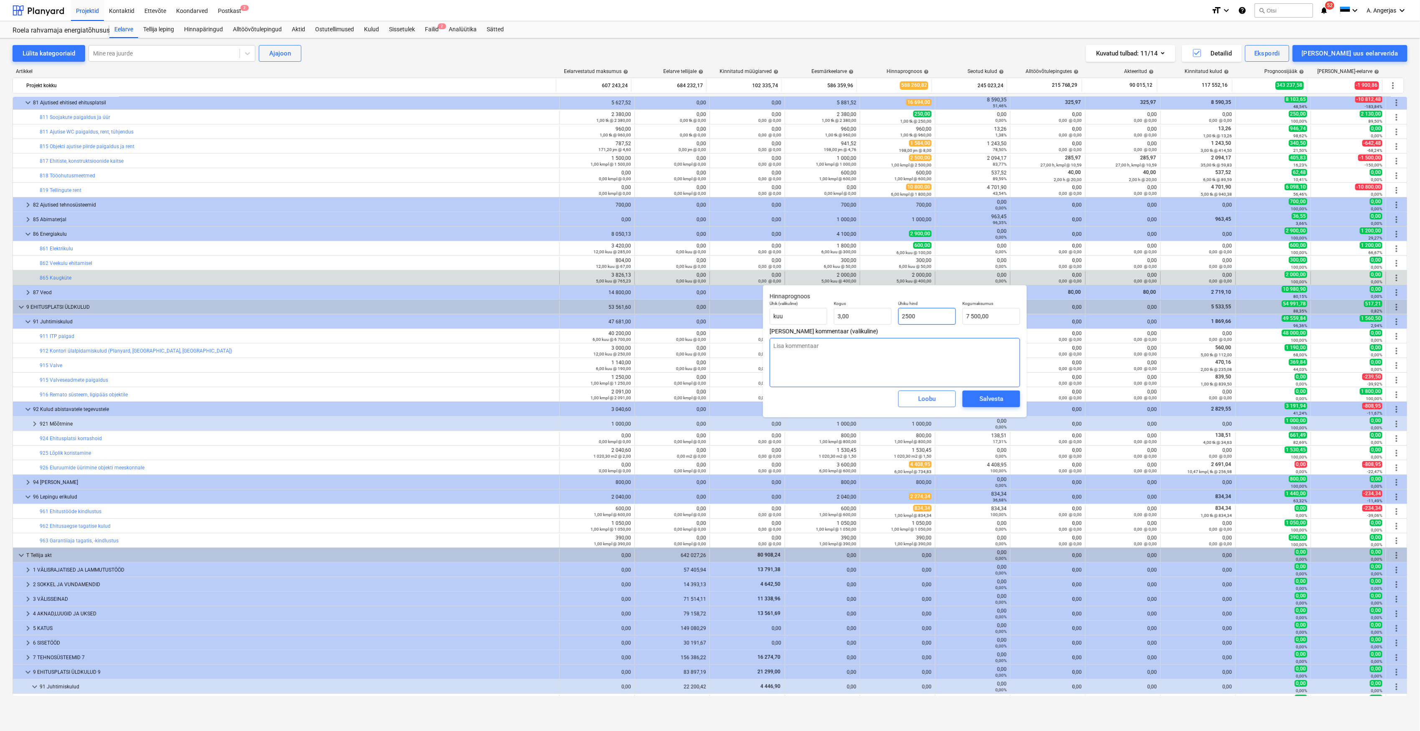
type textarea "x"
type input "250"
type input "750,00"
type input "250"
type textarea "x"
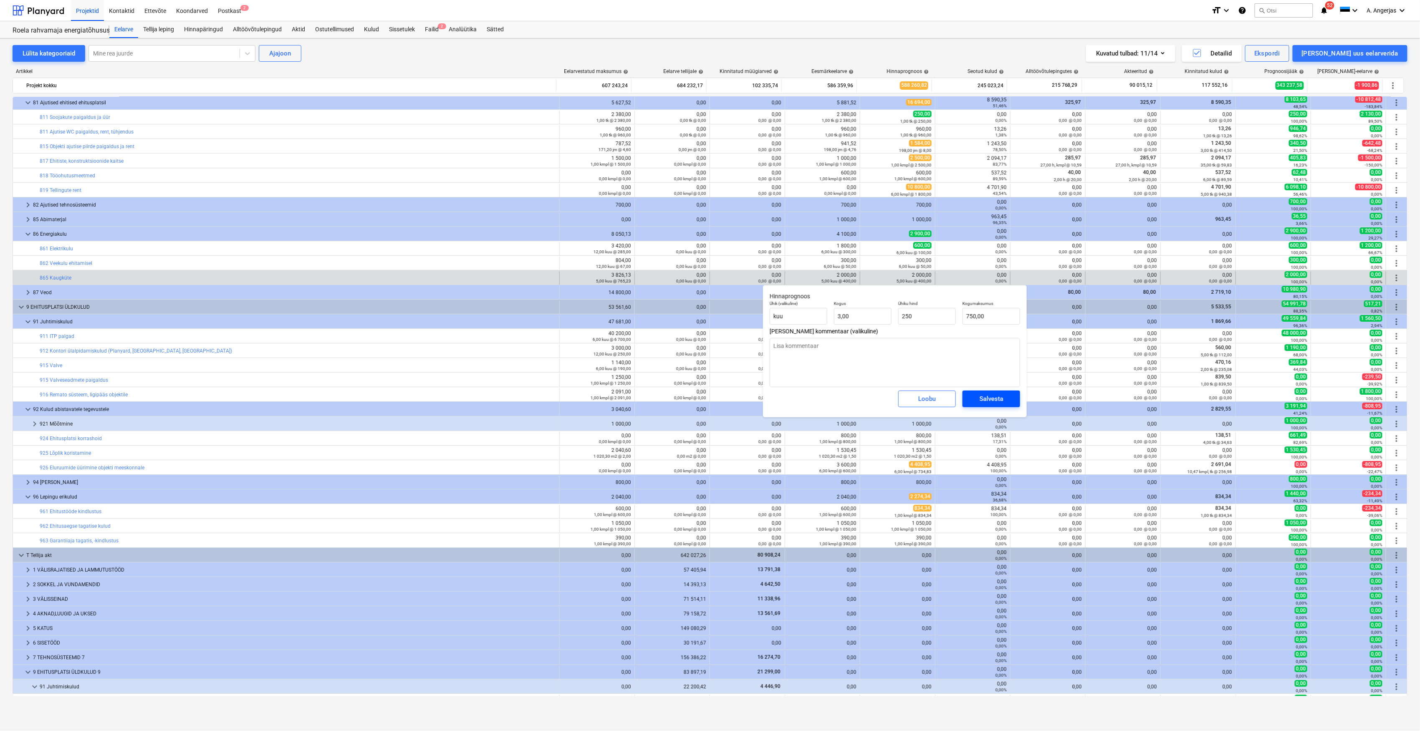
type input "250,00"
click at [992, 399] on div "Salvesta" at bounding box center [992, 399] width 24 height 11
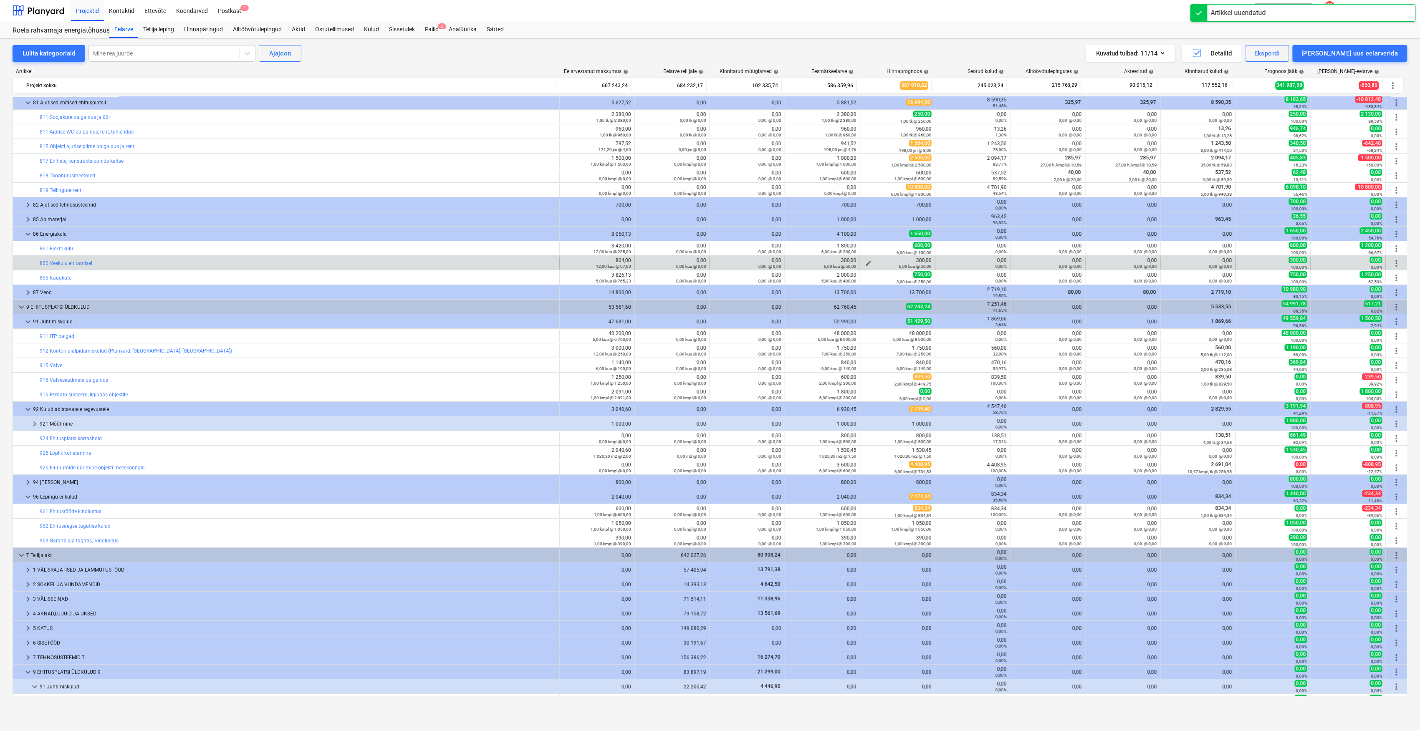
click at [865, 264] on div "6,00 kuu @ 50,00" at bounding box center [898, 266] width 68 height 6
click at [867, 262] on span "edit" at bounding box center [868, 263] width 7 height 7
type textarea "x"
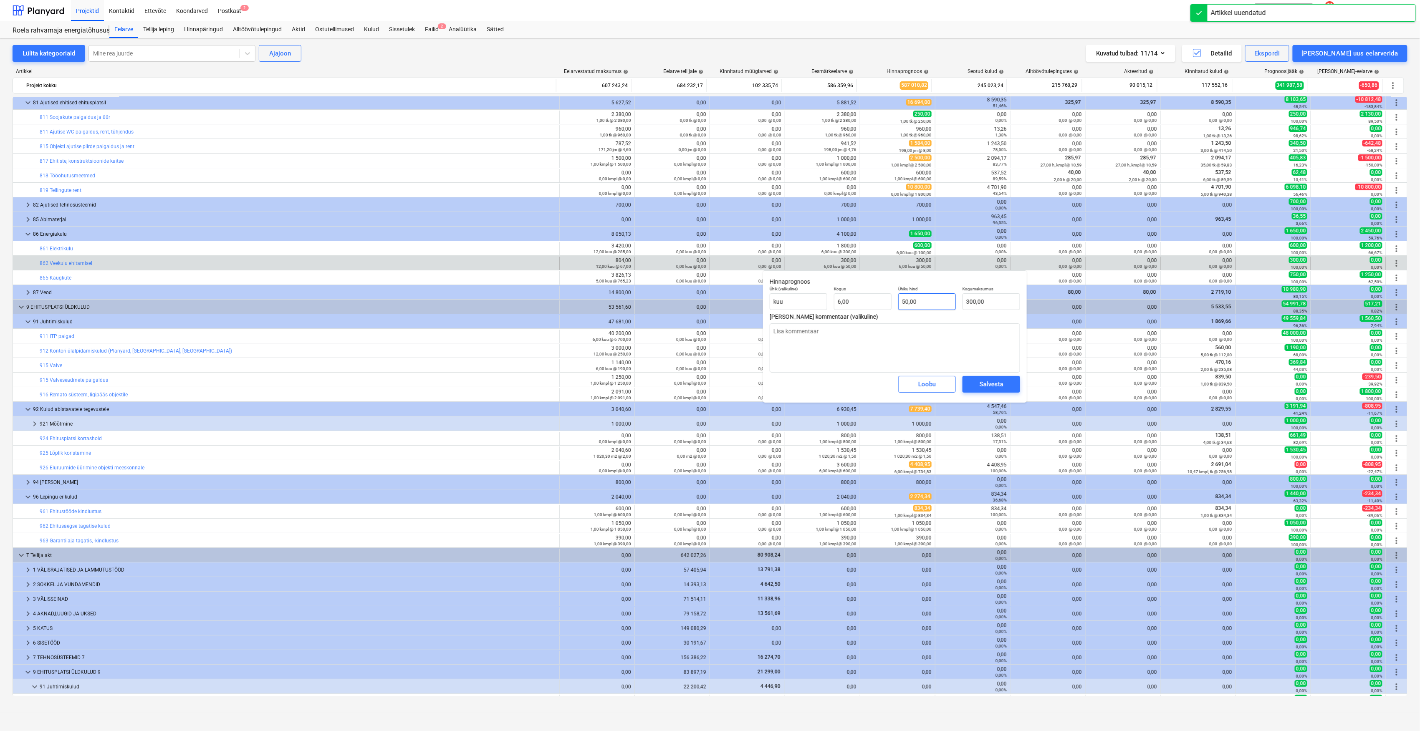
type input "50"
click at [926, 301] on input "50" at bounding box center [927, 301] width 58 height 17
type textarea "x"
type input "6"
type input "50,00"
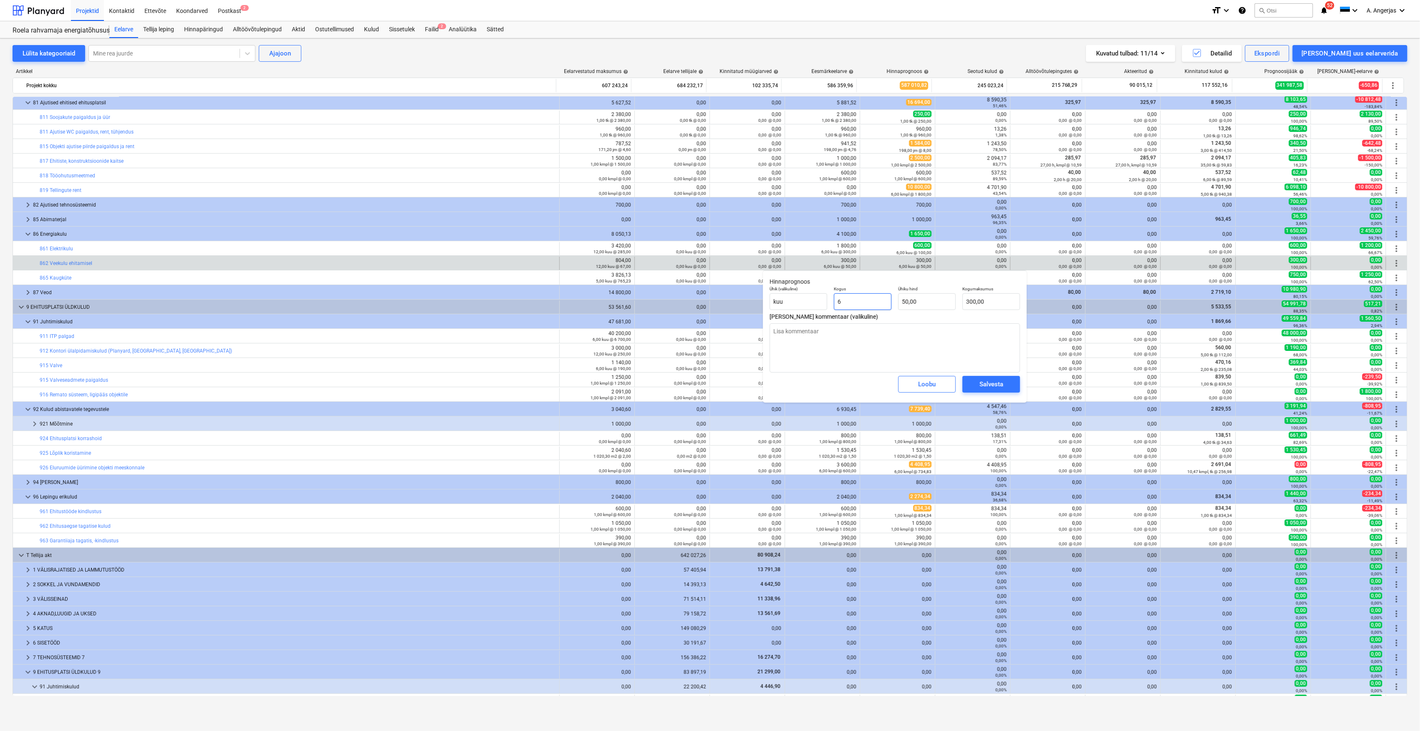
click at [840, 303] on input "6" at bounding box center [863, 301] width 58 height 17
type textarea "x"
type input "0,00"
type textarea "x"
click at [985, 381] on div "Salvesta" at bounding box center [992, 384] width 24 height 11
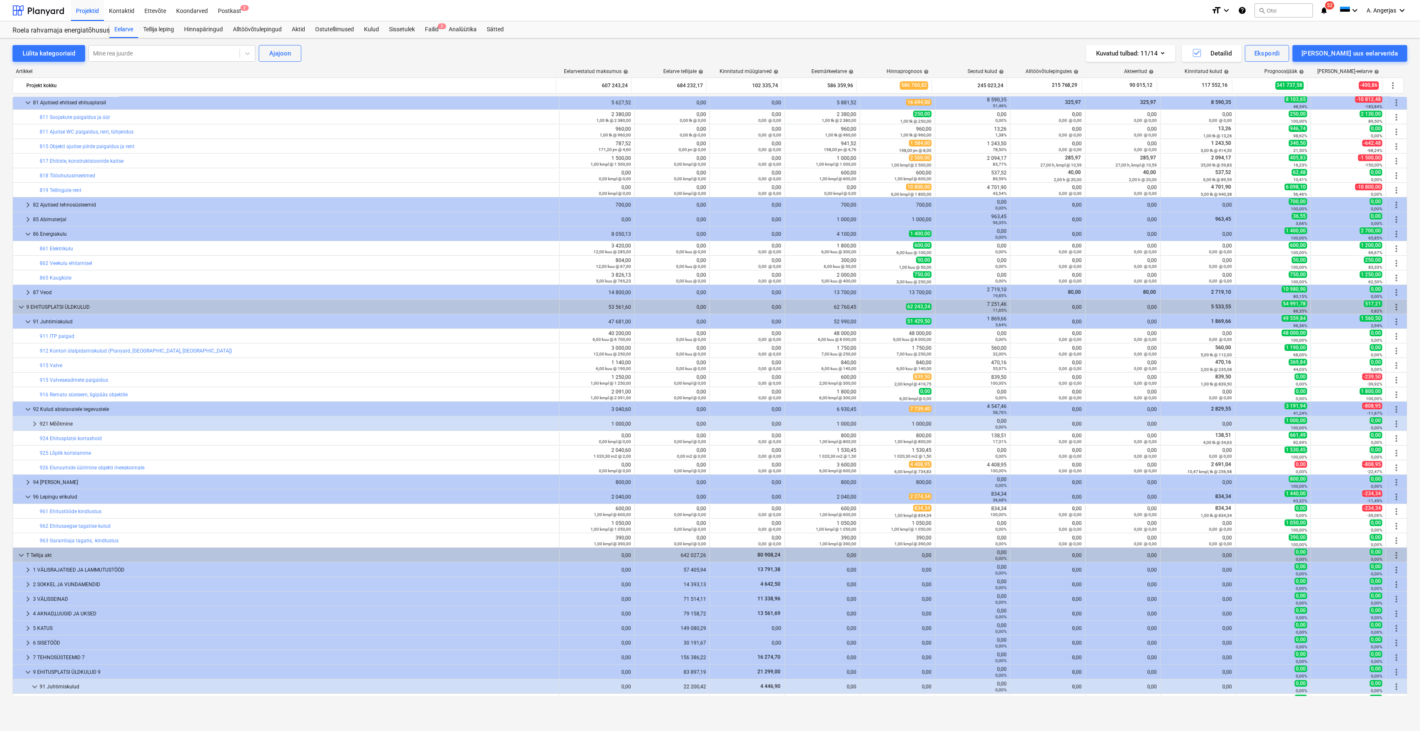
scroll to position [2059, 0]
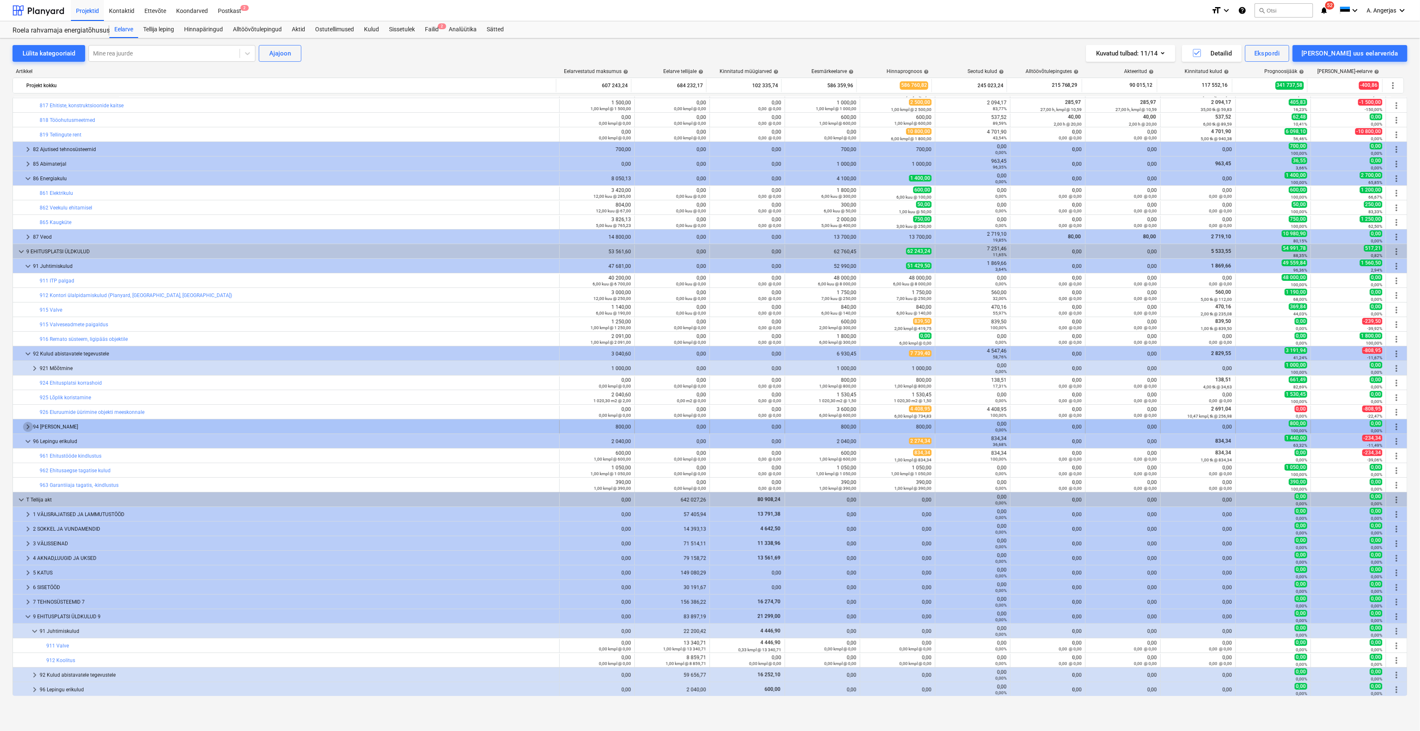
click at [24, 425] on span "keyboard_arrow_right" at bounding box center [28, 427] width 10 height 10
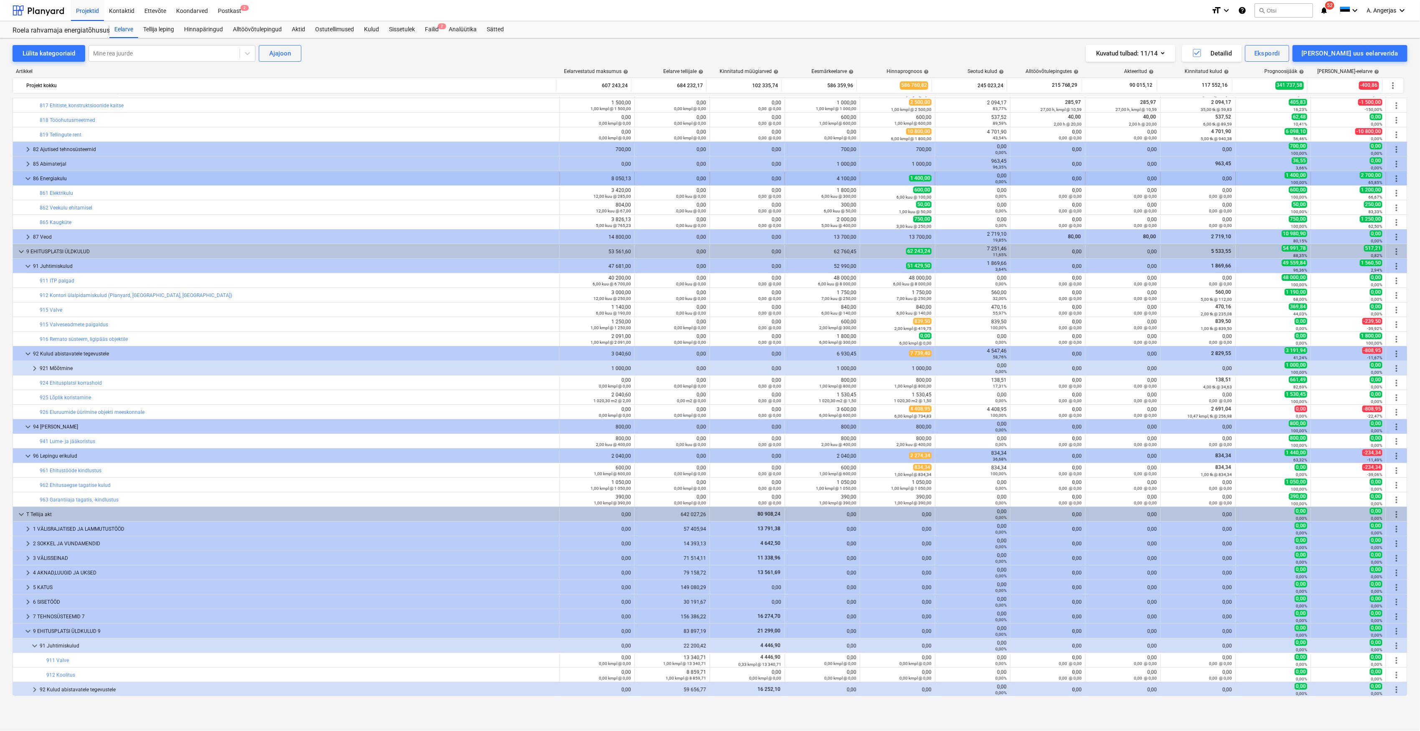
scroll to position [1948, 0]
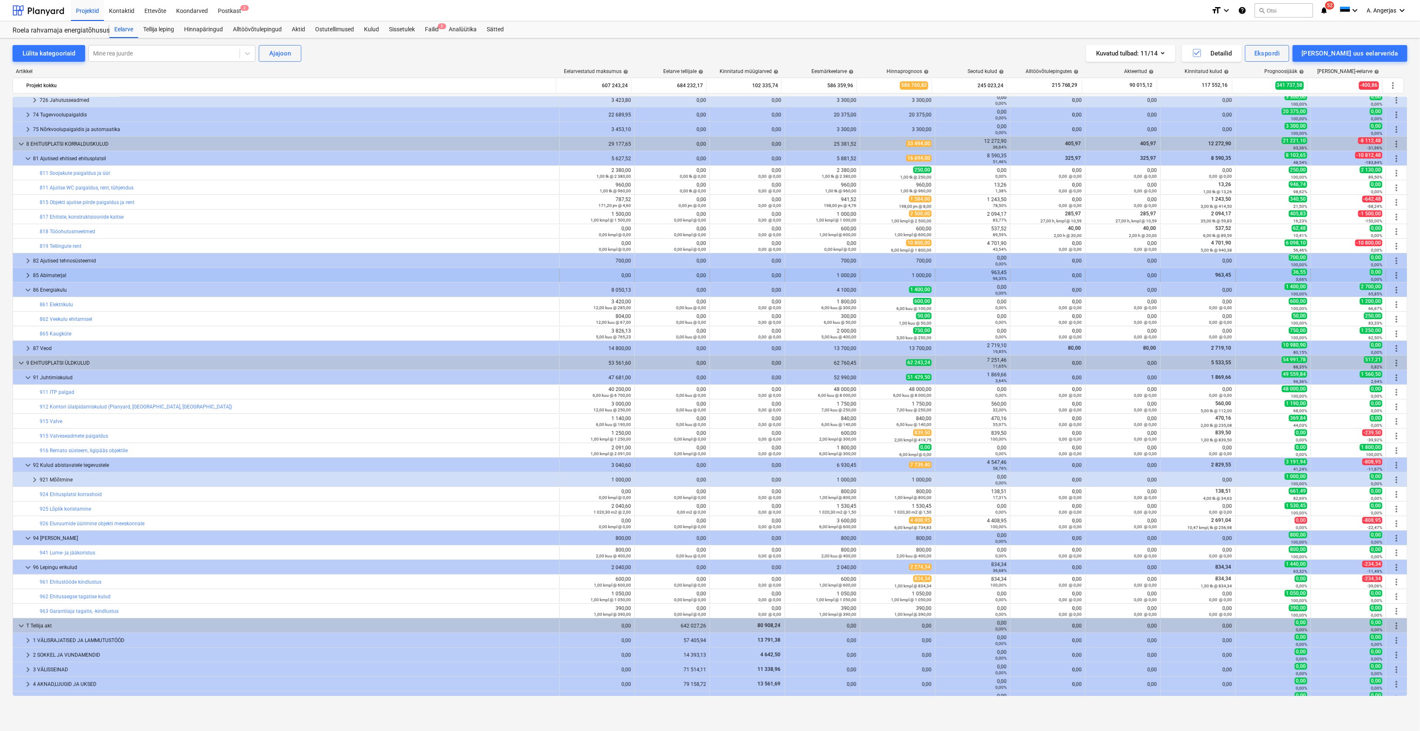
click at [23, 274] on div at bounding box center [19, 275] width 7 height 13
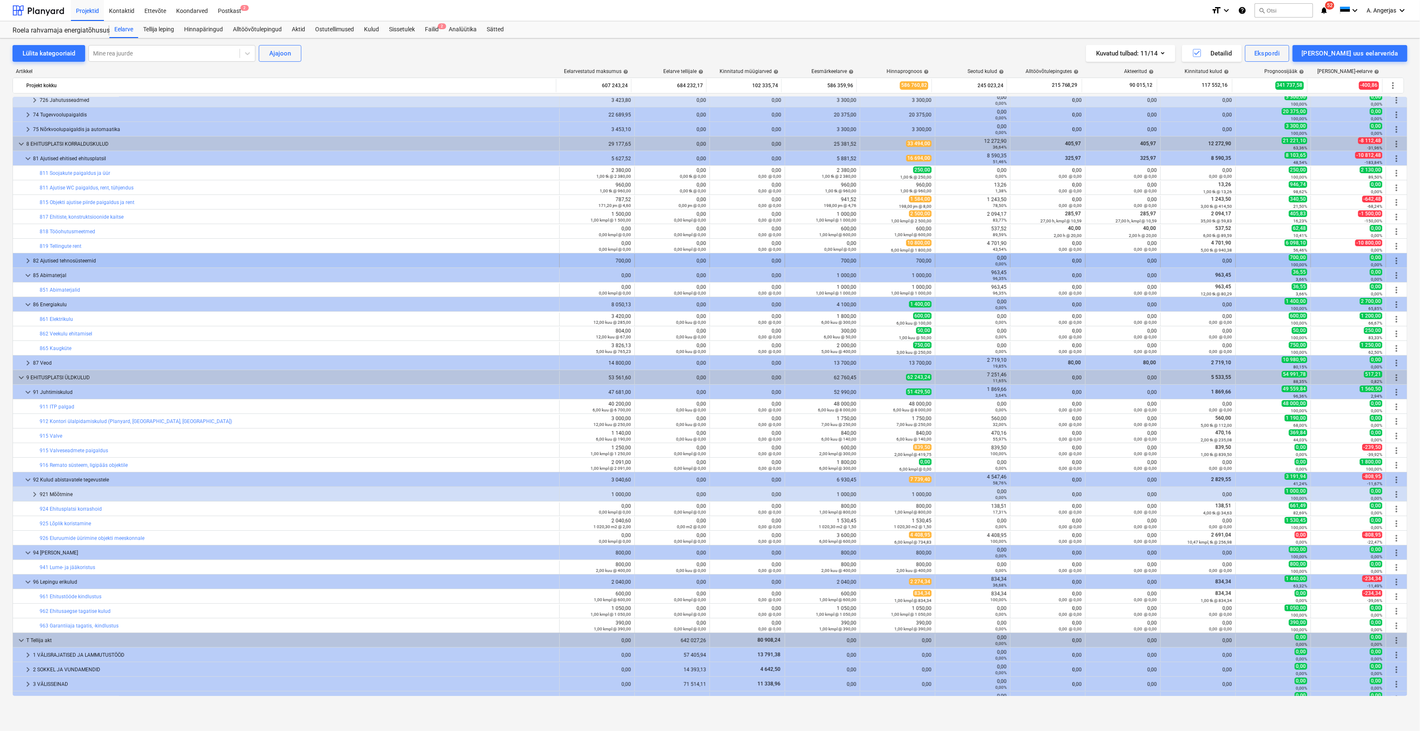
click at [30, 262] on span "keyboard_arrow_right" at bounding box center [28, 261] width 10 height 10
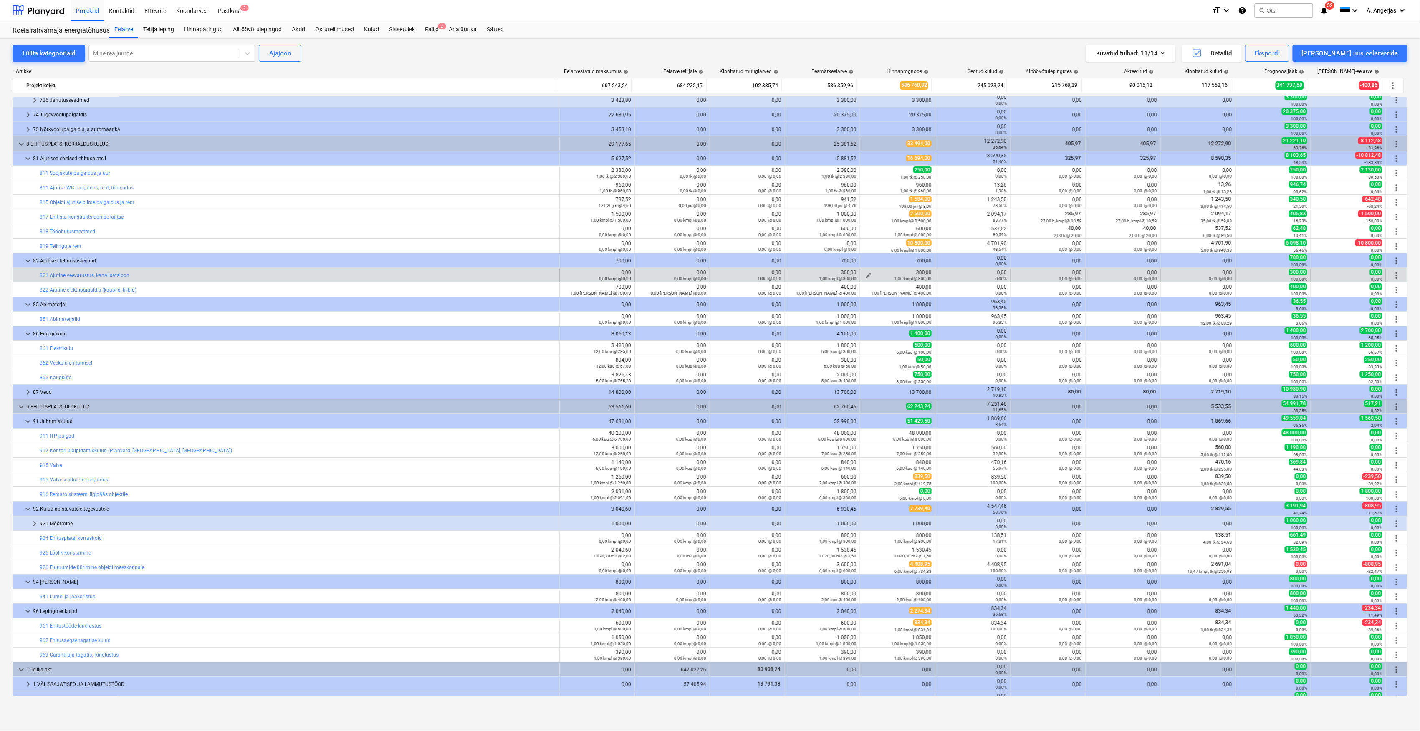
click at [867, 278] on div "1,00 kmpl @ 300,00" at bounding box center [898, 278] width 68 height 6
click at [865, 275] on span "edit" at bounding box center [868, 275] width 7 height 7
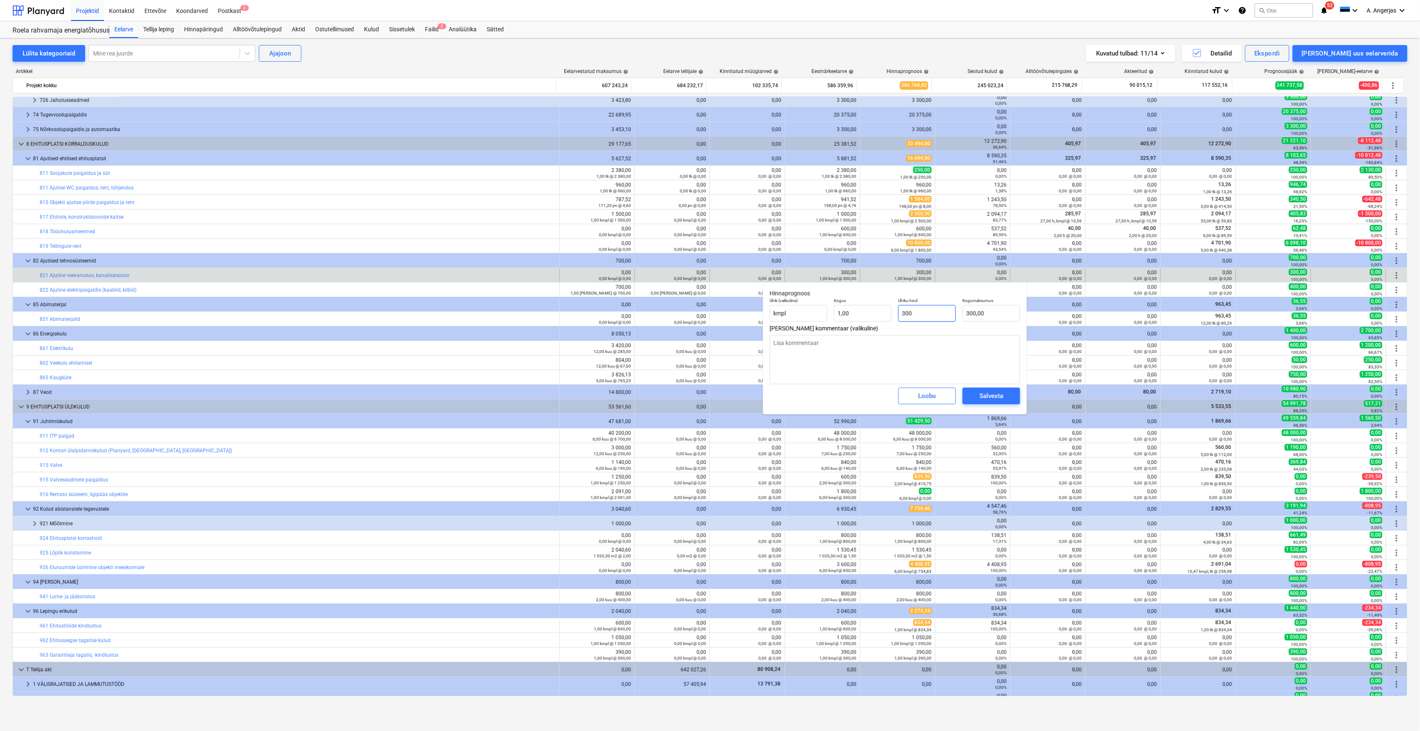
click at [909, 311] on input "300" at bounding box center [927, 313] width 58 height 17
click at [988, 401] on div "Salvesta" at bounding box center [992, 396] width 24 height 11
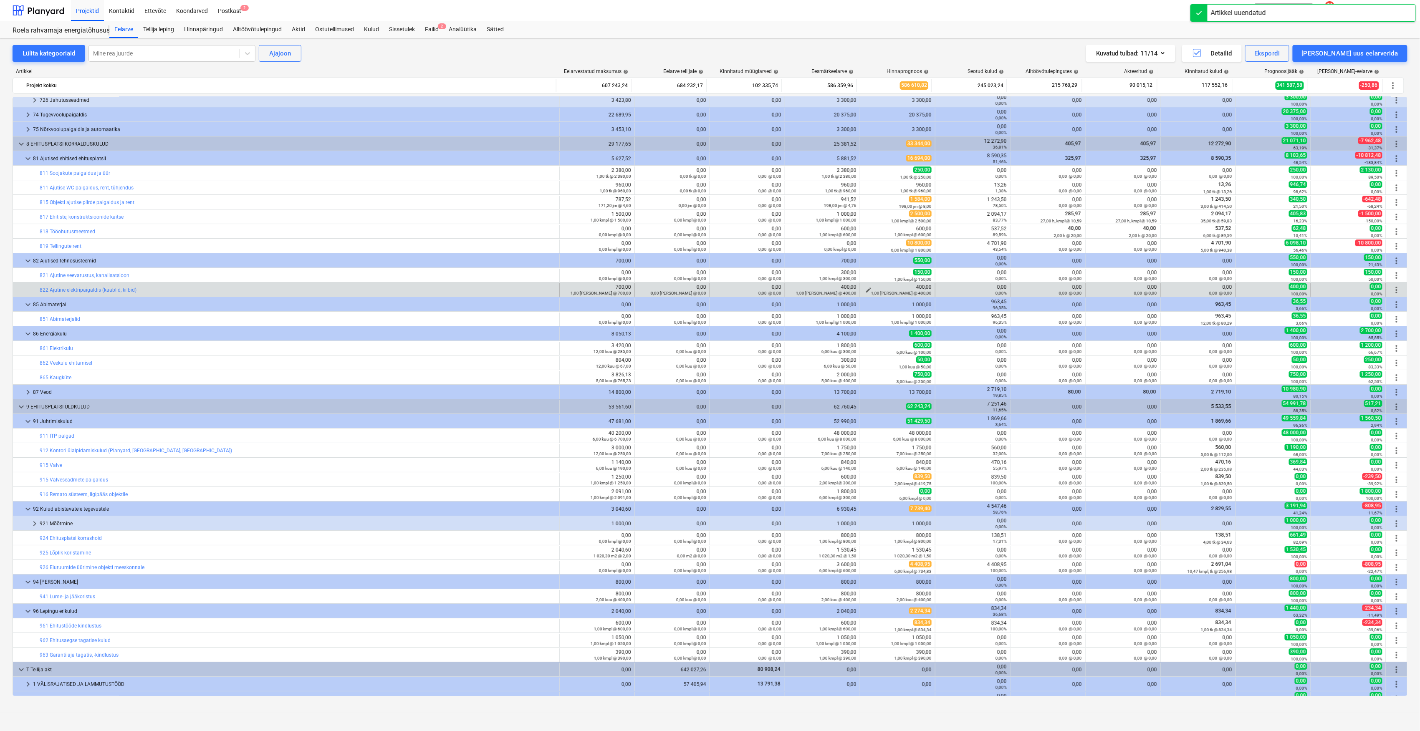
click at [864, 292] on div "1,00 [PERSON_NAME] @ 400,00" at bounding box center [898, 293] width 68 height 6
click at [867, 286] on button "edit" at bounding box center [869, 290] width 10 height 10
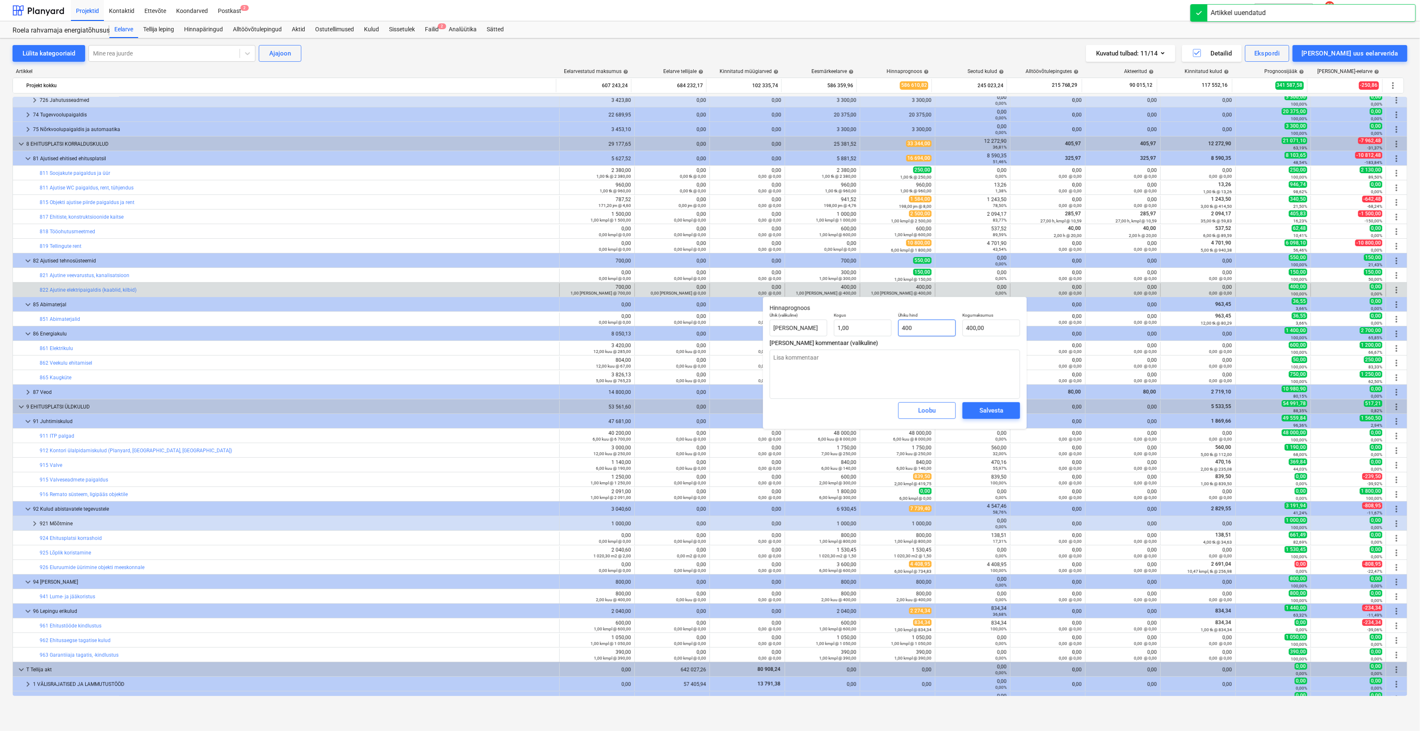
click at [909, 331] on input "400" at bounding box center [927, 328] width 58 height 17
click at [986, 414] on div "Salvesta" at bounding box center [992, 410] width 24 height 11
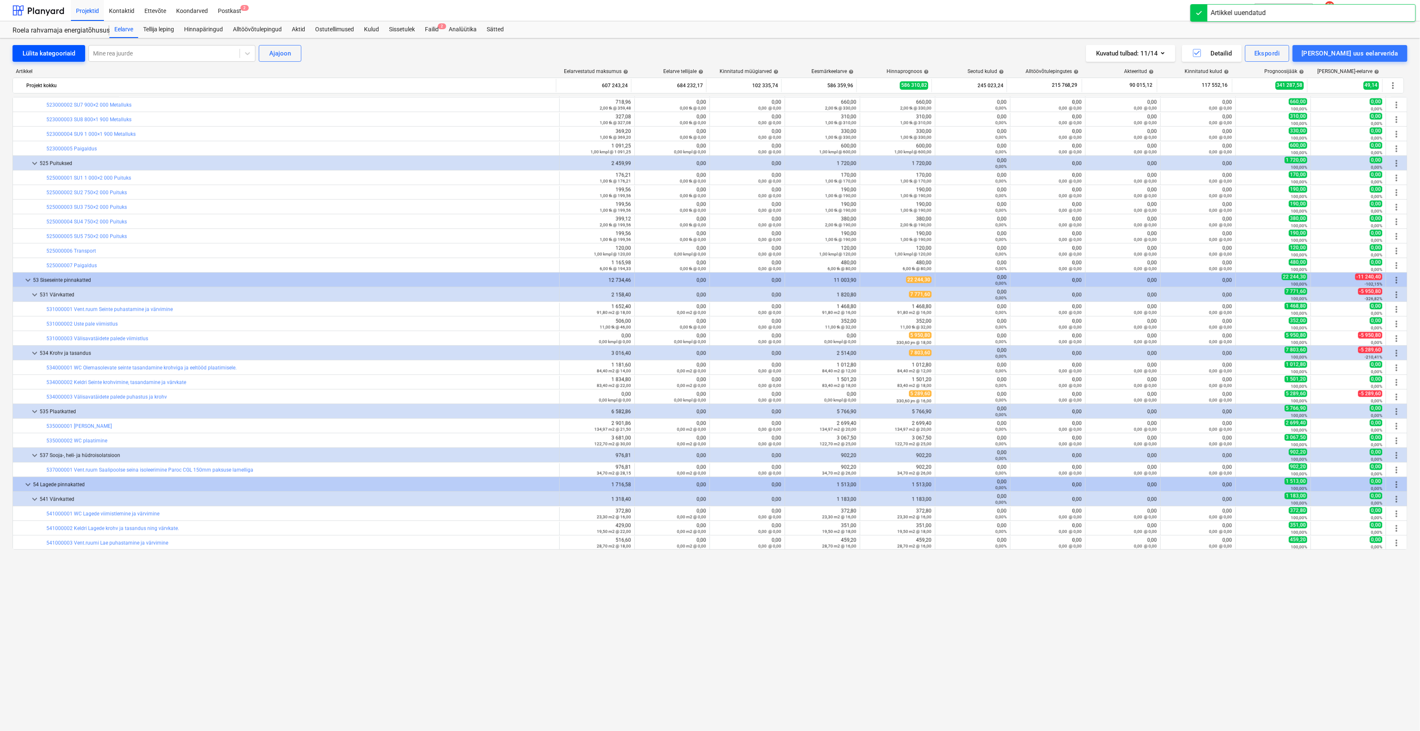
scroll to position [723, 0]
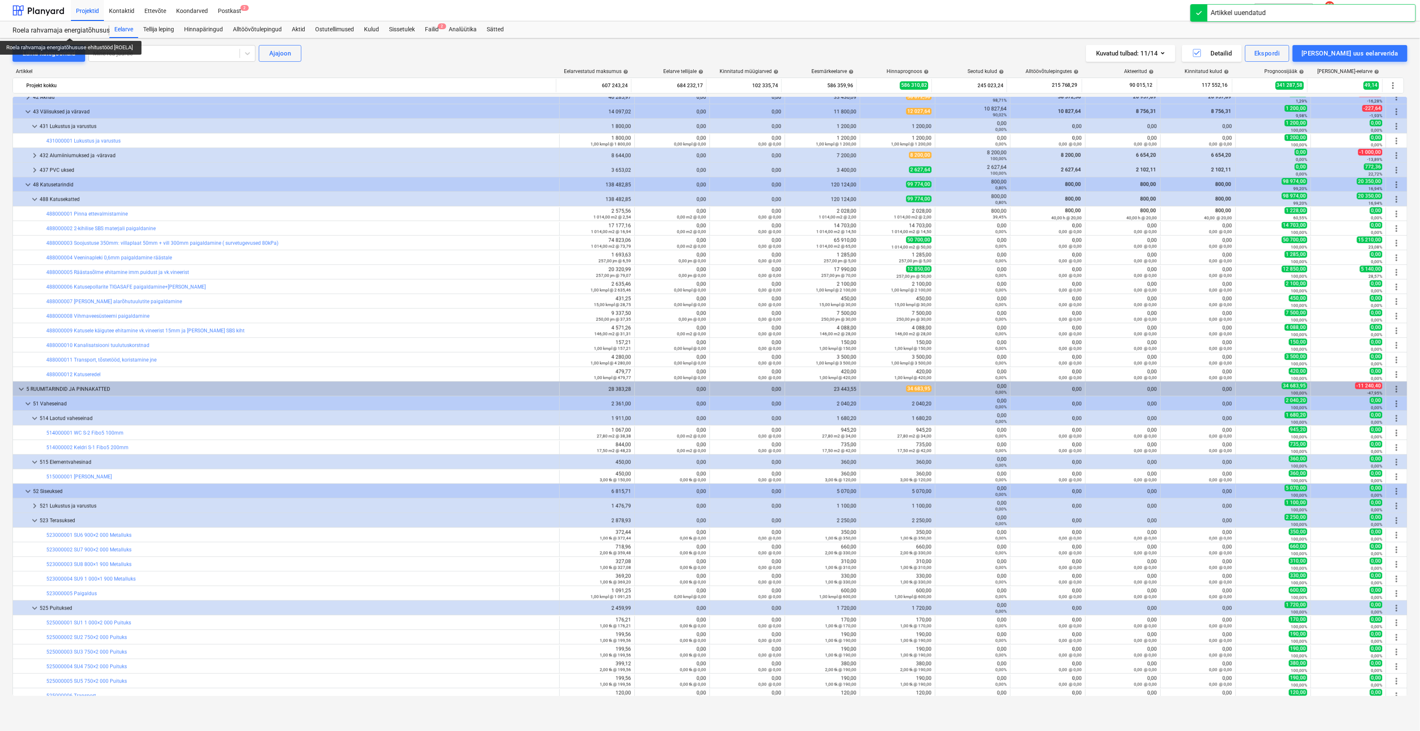
click at [71, 29] on div "Roela rahvamaja energiatõhususe ehitustööd [ROELA]" at bounding box center [56, 30] width 87 height 9
click at [47, 9] on div at bounding box center [39, 10] width 52 height 21
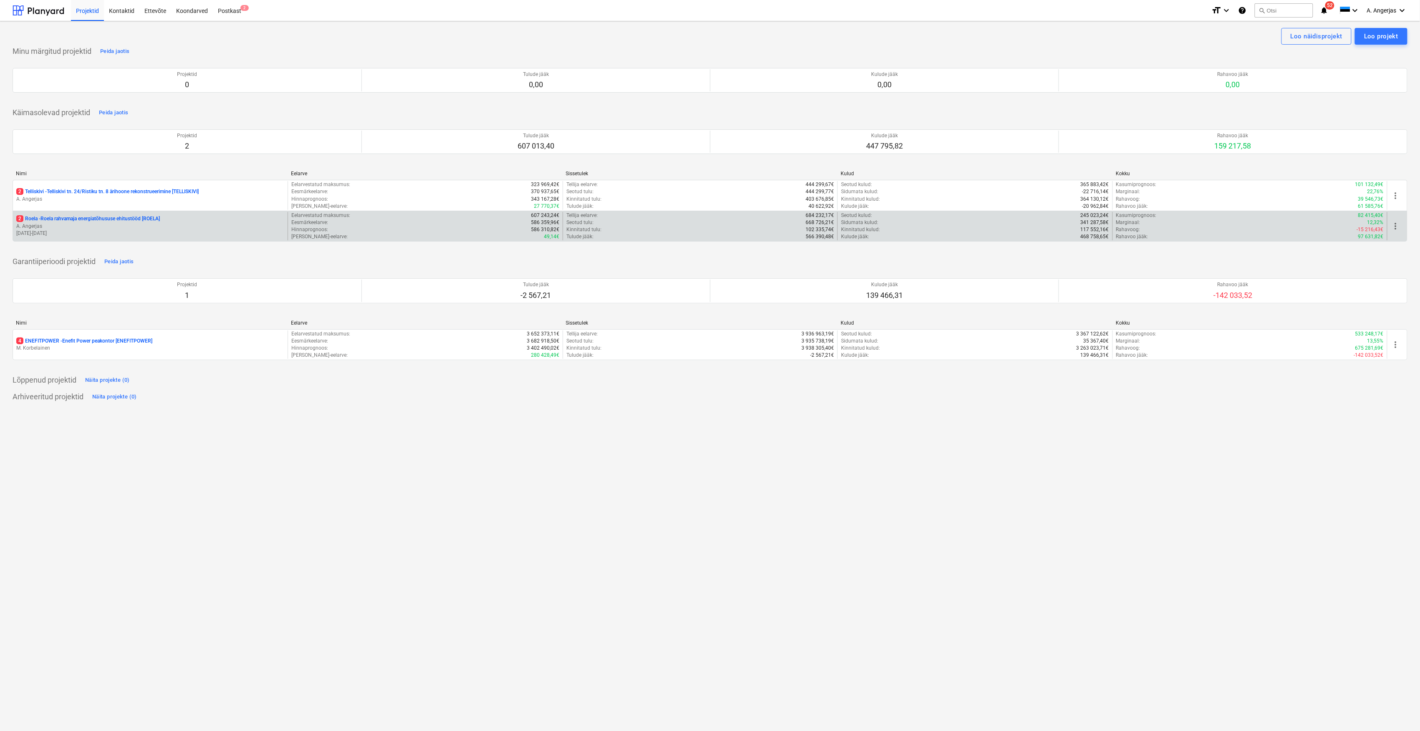
click at [64, 217] on p "2 Roela - Roela rahvamaja energiatõhususe ehitustööd [ROELA]" at bounding box center [88, 218] width 144 height 7
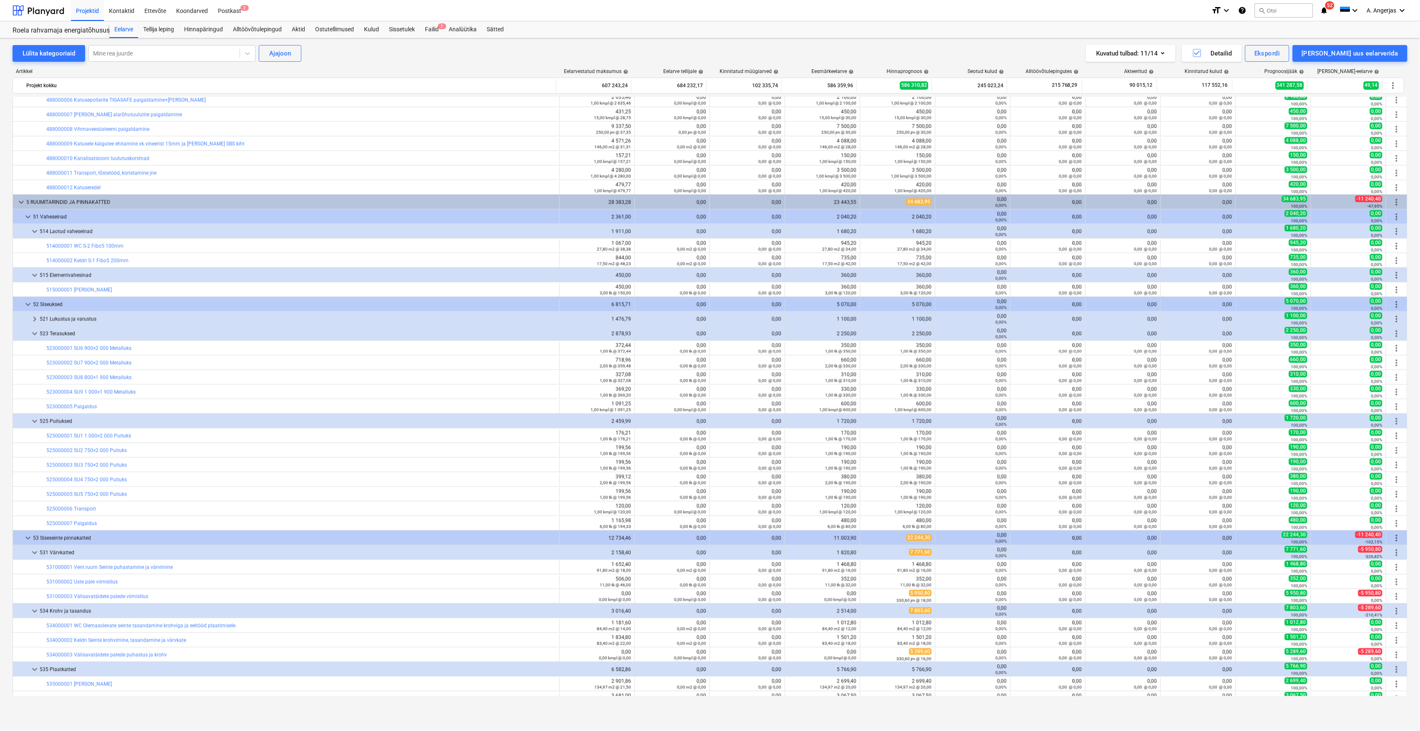
scroll to position [632, 0]
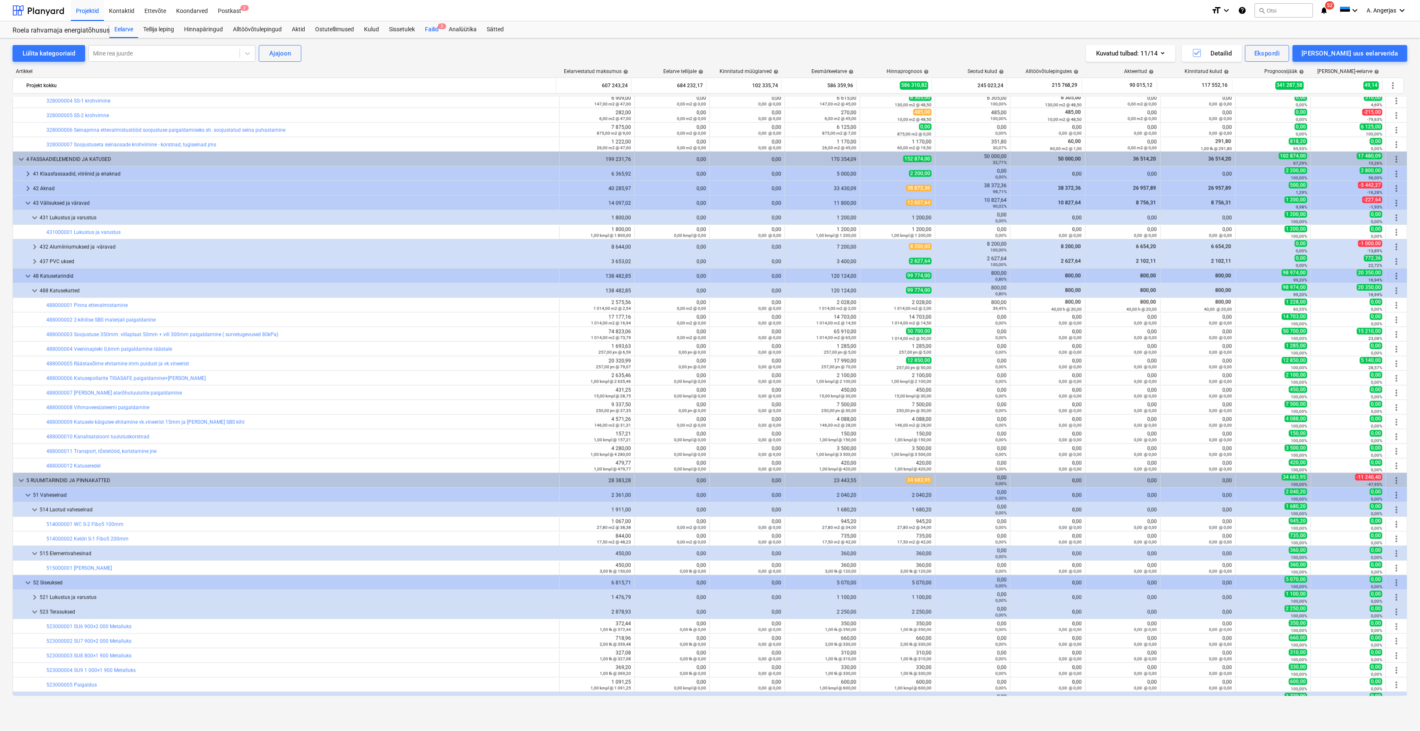
click at [437, 32] on div "Failid 3" at bounding box center [432, 29] width 24 height 17
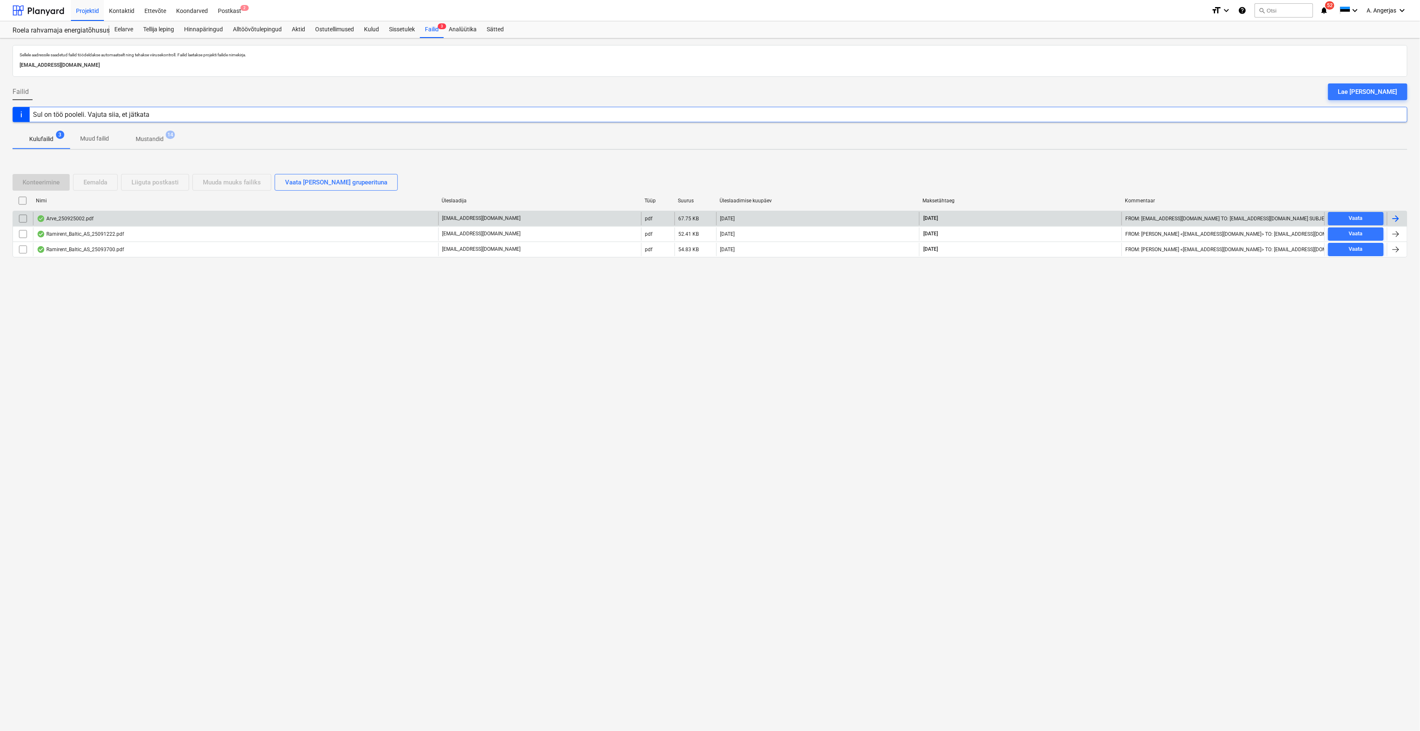
click at [148, 219] on div "Arve_250925002.pdf" at bounding box center [235, 218] width 405 height 13
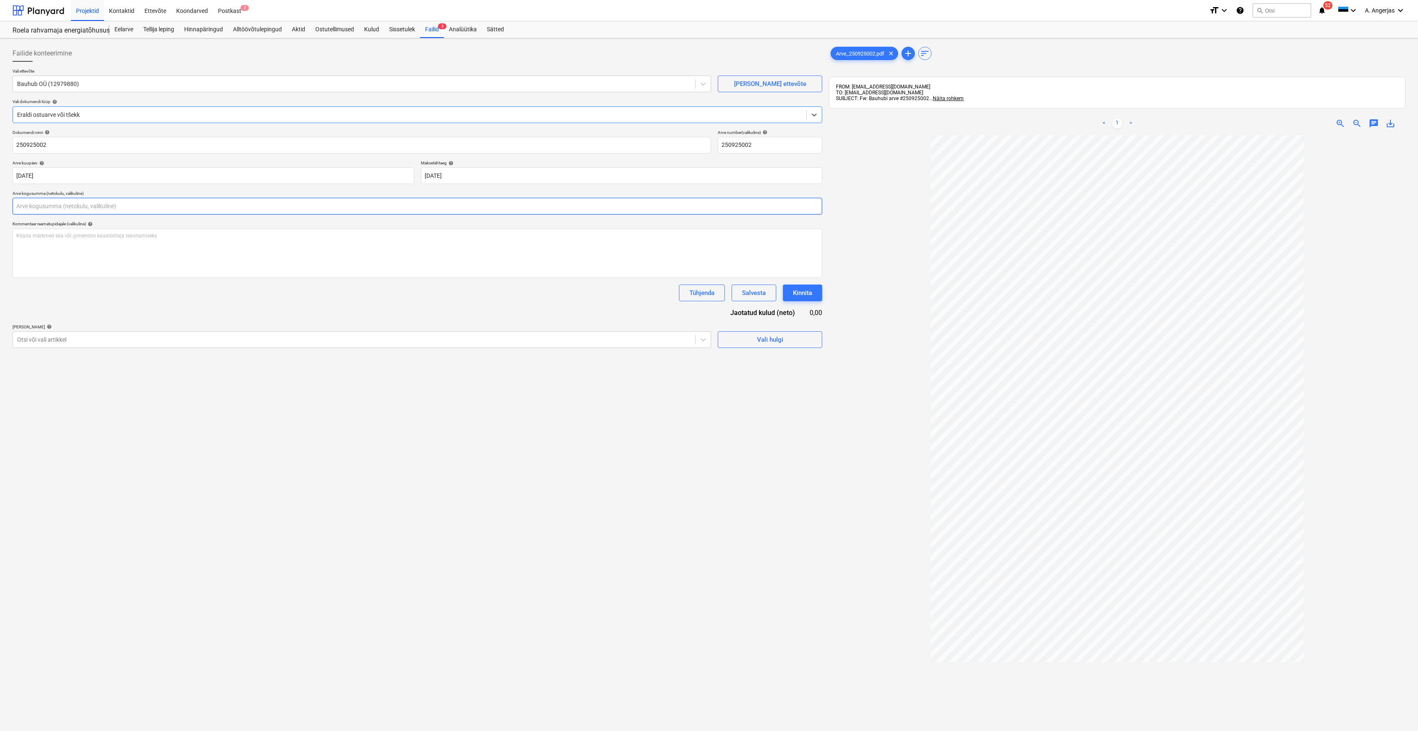
click at [104, 202] on input "text" at bounding box center [417, 206] width 809 height 17
click at [165, 444] on div "Failide konteerimine Vali ettevõte Bauhub OÜ (12979880) [PERSON_NAME] uus ettev…" at bounding box center [417, 444] width 816 height 805
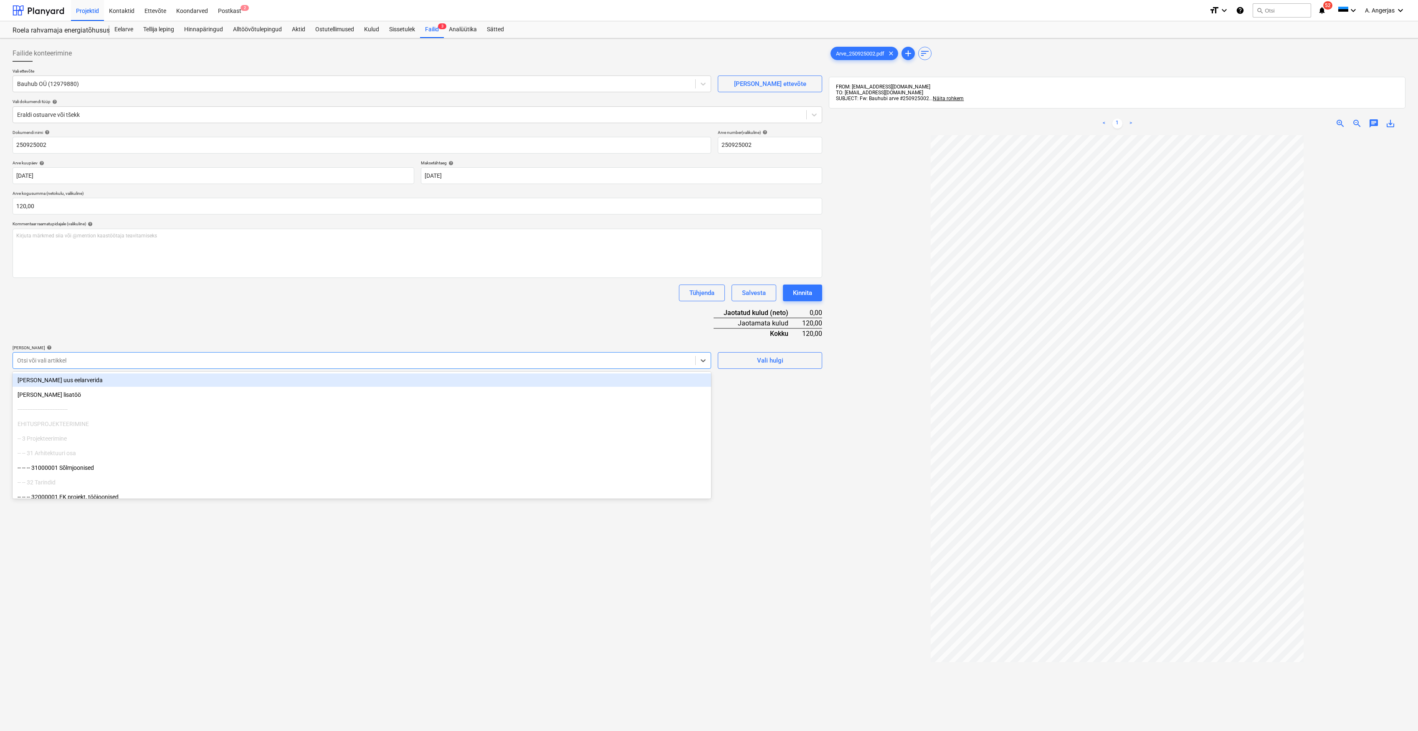
click at [159, 366] on div "Otsi või vali artikkel" at bounding box center [354, 361] width 682 height 12
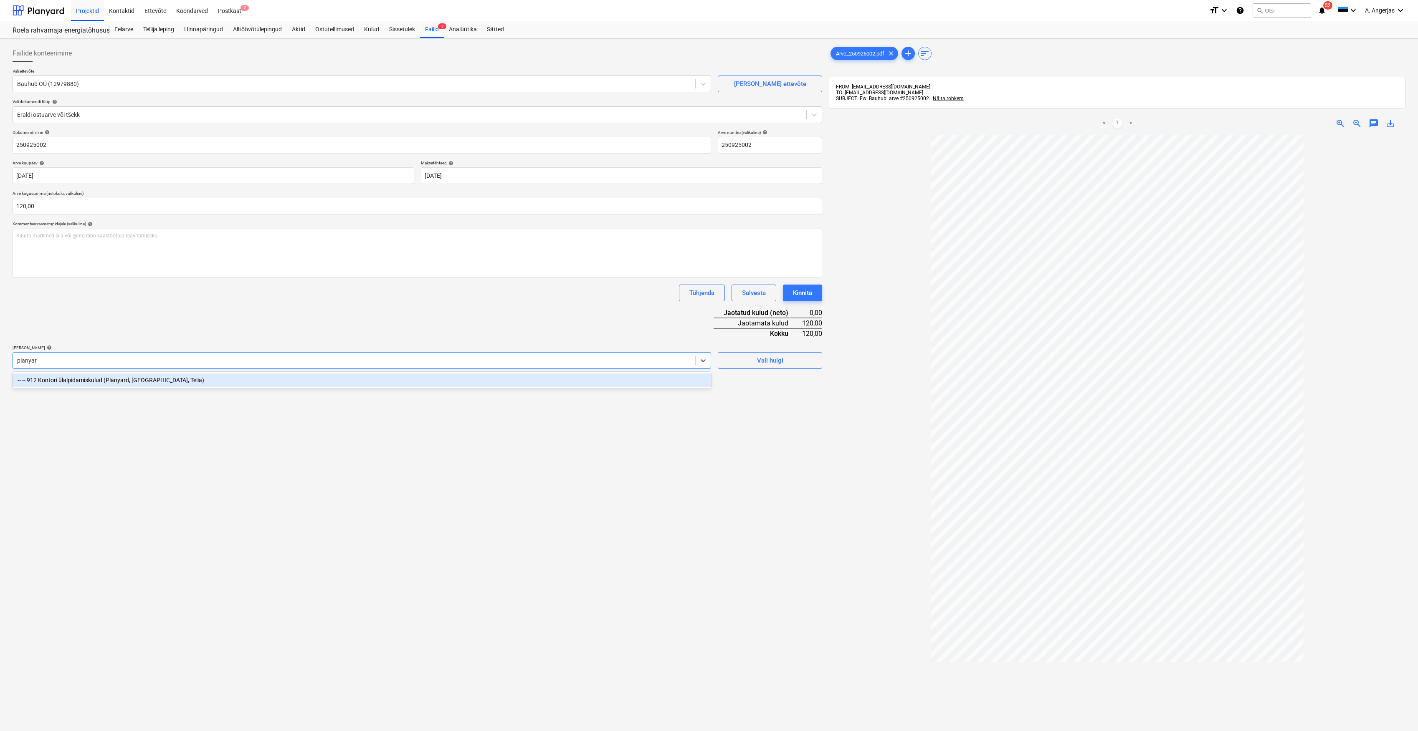
click at [217, 387] on div "-- -- 912 Kontori ülalpidamiskulud (Planyard, [GEOGRAPHIC_DATA], Telia)" at bounding box center [362, 380] width 698 height 13
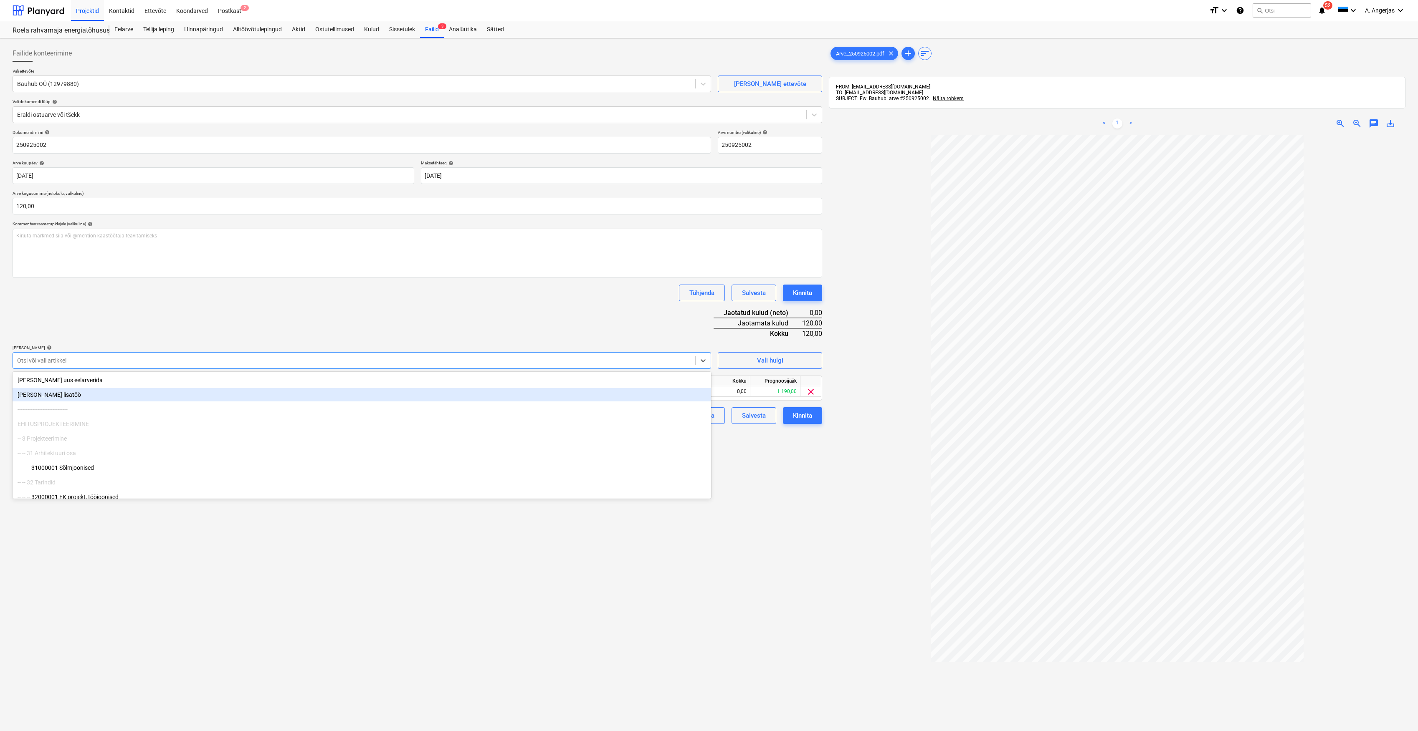
click at [825, 555] on div "Arve_250925002.pdf clear add sort FROM: [EMAIL_ADDRESS][DOMAIN_NAME] TO: [EMAIL…" at bounding box center [1116, 444] width 583 height 805
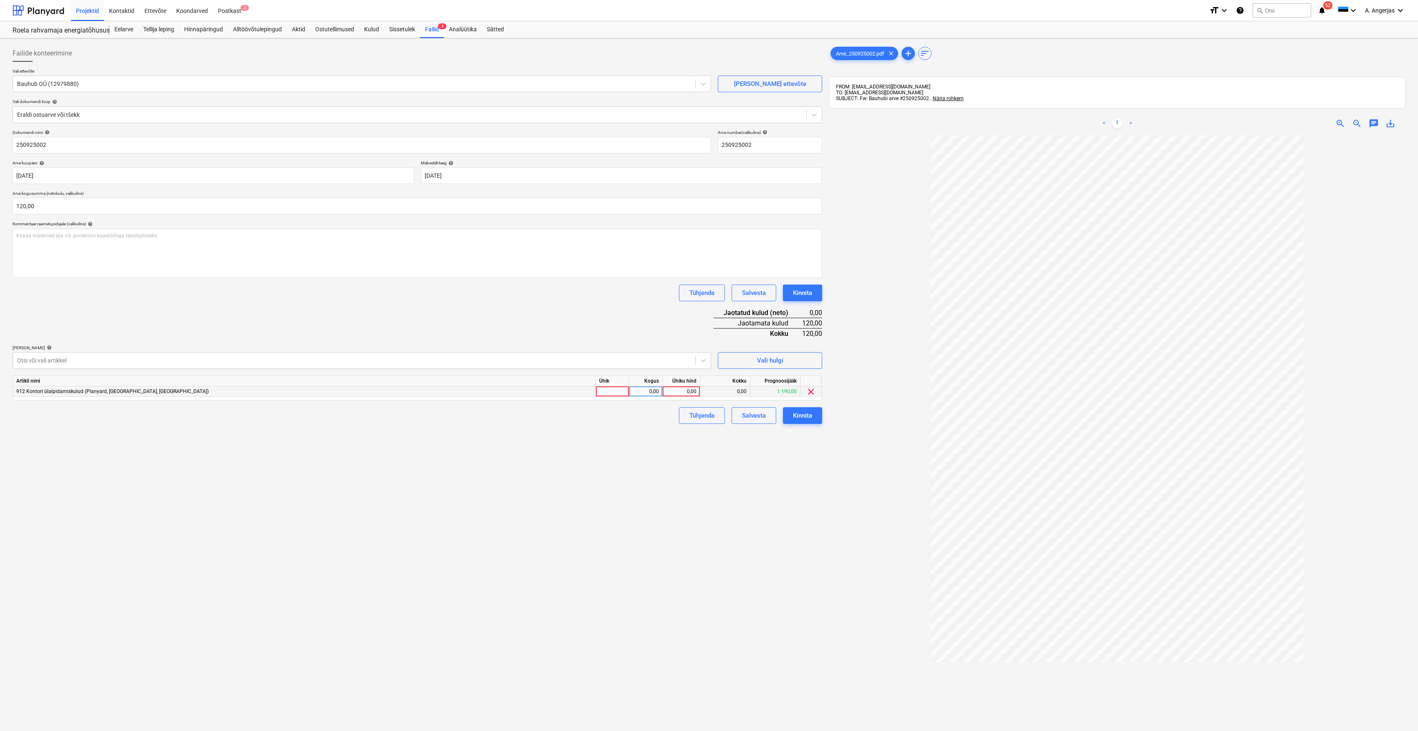
click at [608, 389] on div at bounding box center [612, 392] width 33 height 10
click at [657, 389] on div "0,00" at bounding box center [645, 392] width 26 height 10
click at [675, 389] on div "0,00" at bounding box center [681, 392] width 30 height 10
click at [703, 527] on div "Failide konteerimine Vali ettevõte Bauhub OÜ (12979880) [PERSON_NAME] uus ettev…" at bounding box center [417, 444] width 816 height 805
click at [807, 413] on div "Kinnita" at bounding box center [802, 415] width 19 height 11
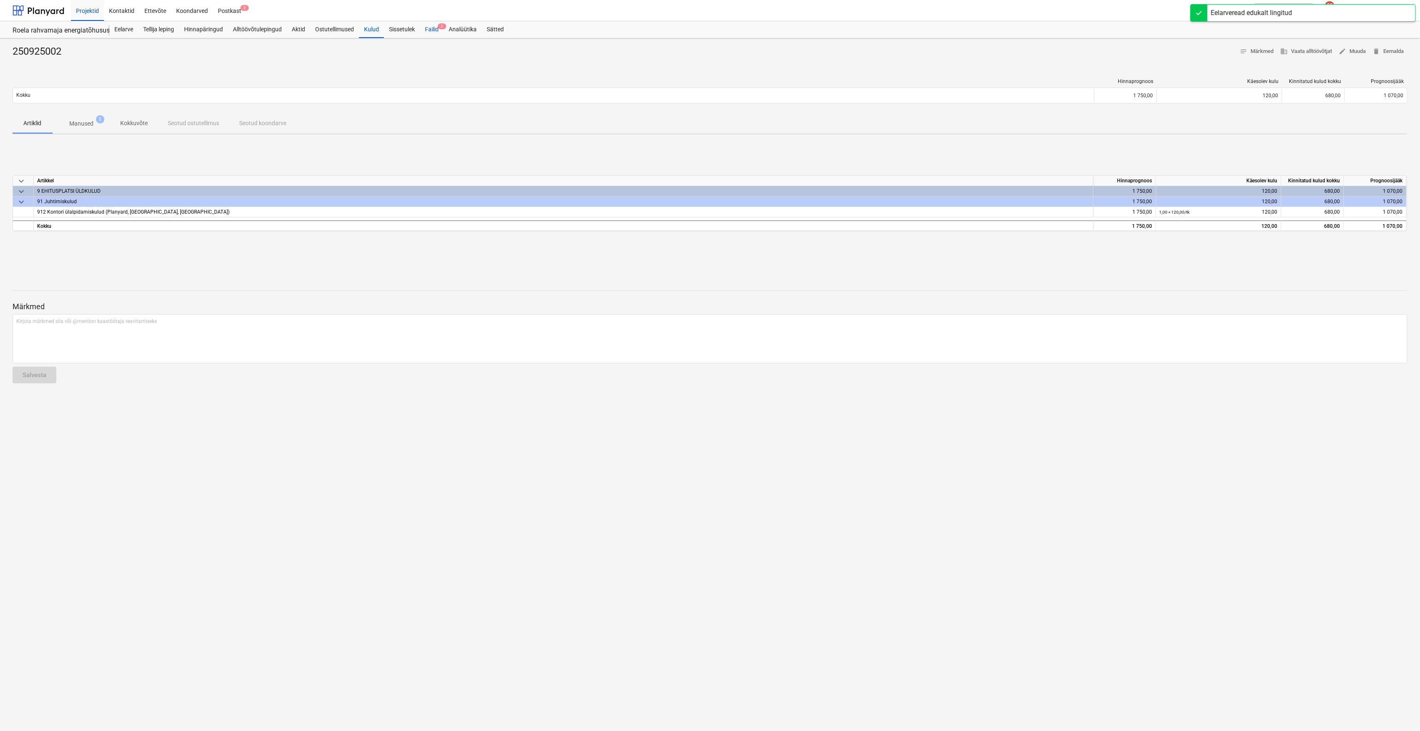
click at [422, 28] on div "Failid 2" at bounding box center [432, 29] width 24 height 17
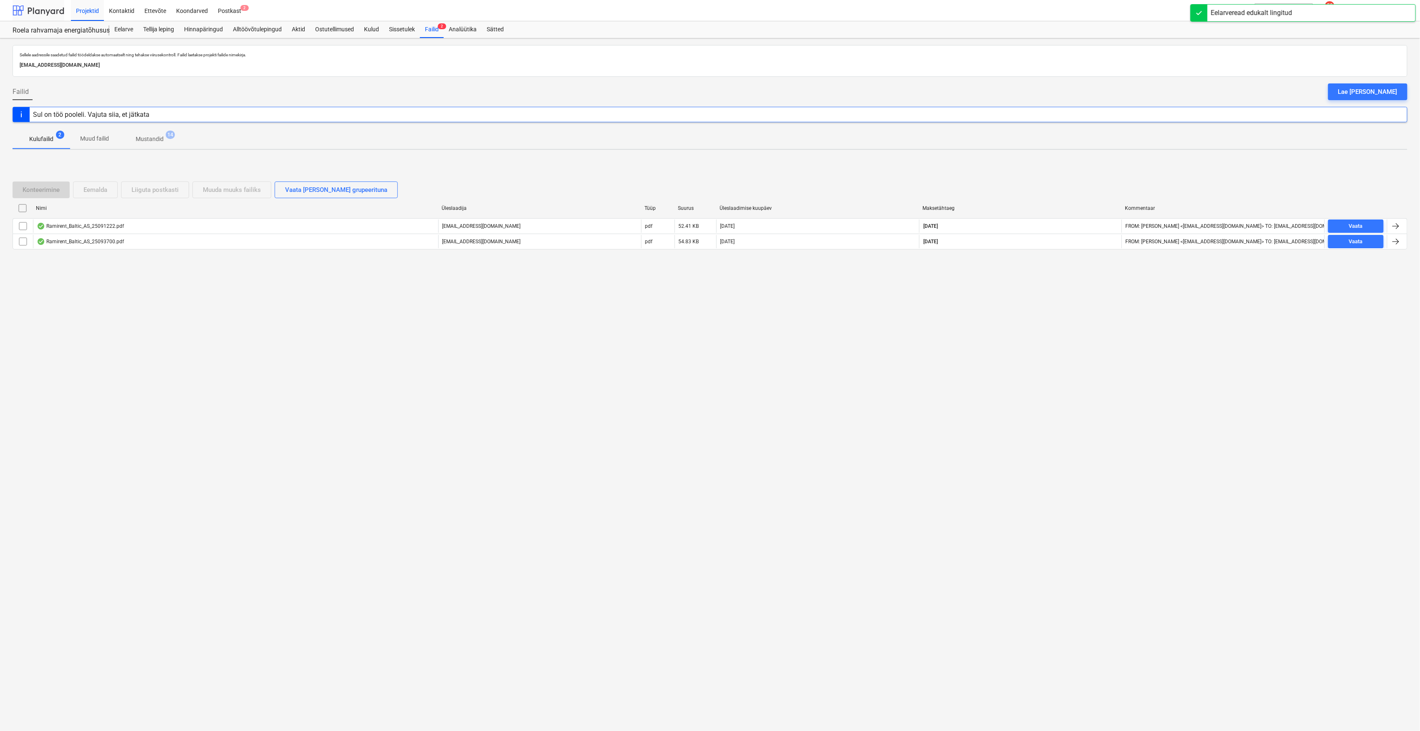
click at [47, 13] on div at bounding box center [39, 10] width 52 height 21
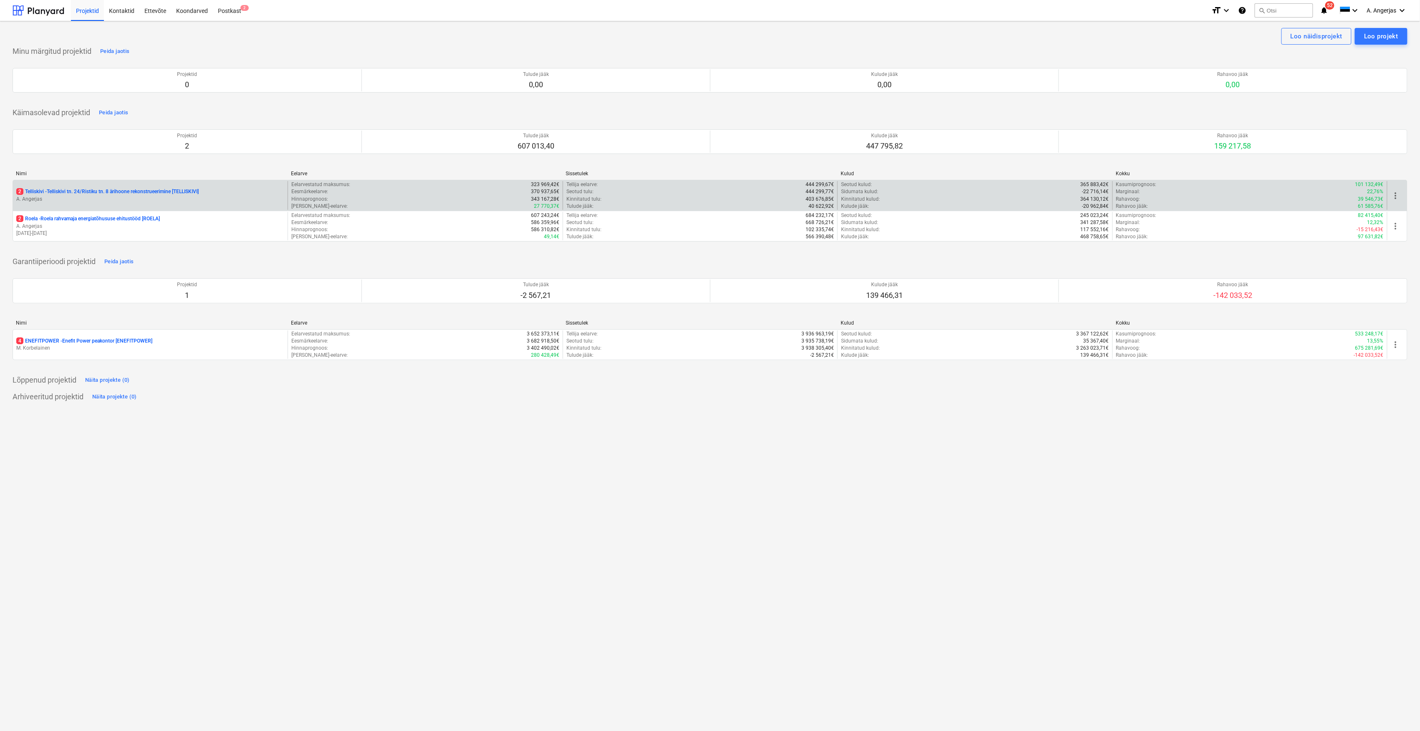
click at [151, 195] on p "2 Telliskivi - Telliskivi tn. 24/Ristiku tn. 8 ärihoone rekonstrueerimine [TELL…" at bounding box center [107, 191] width 182 height 7
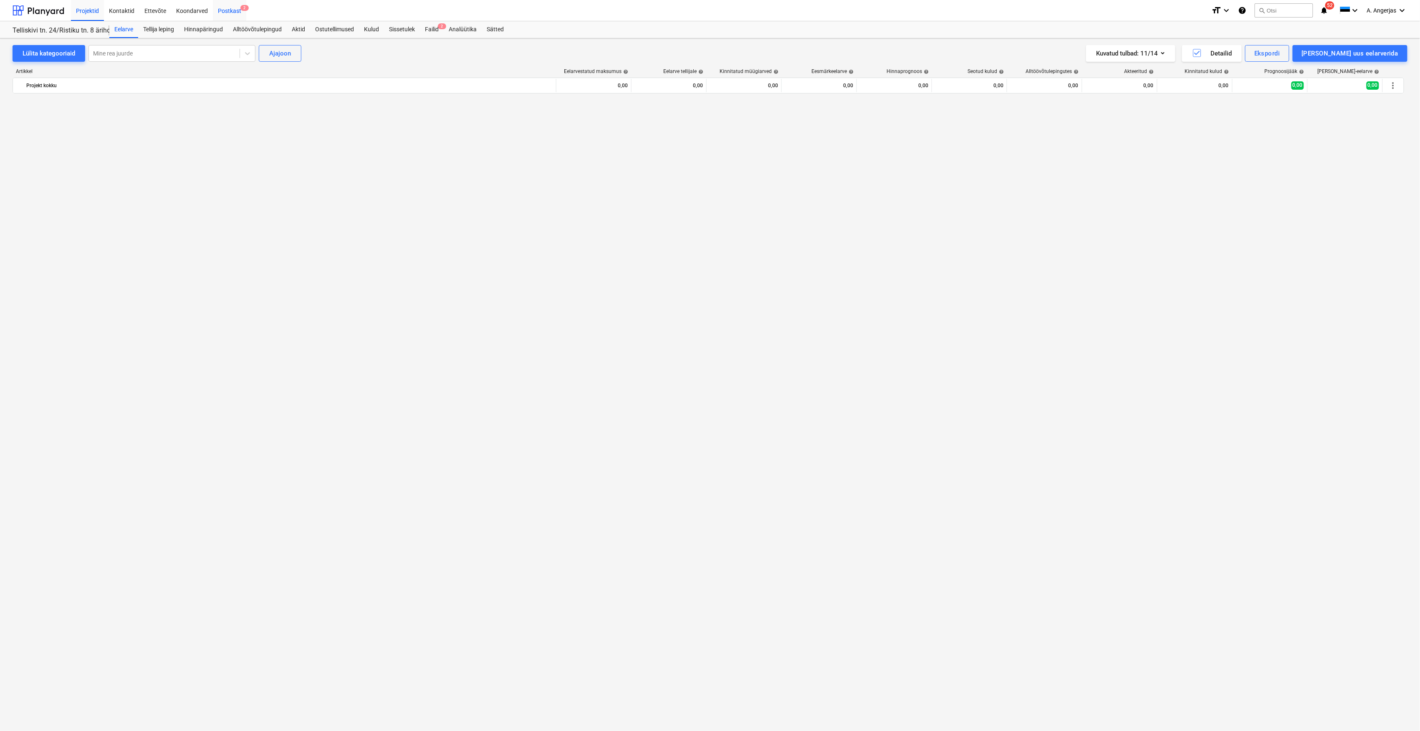
click at [236, 11] on div "Postkast 2" at bounding box center [229, 10] width 33 height 21
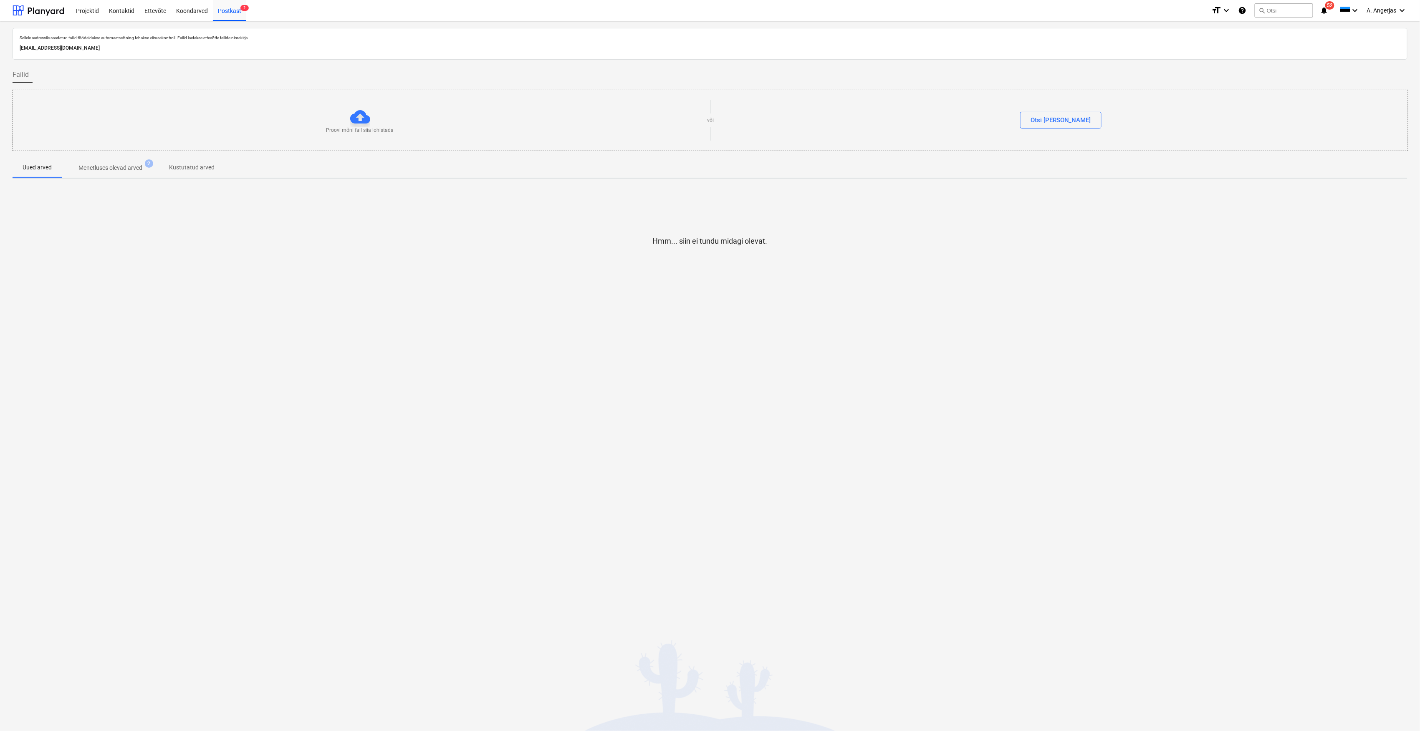
click at [117, 171] on p "Menetluses olevad arved" at bounding box center [110, 168] width 64 height 9
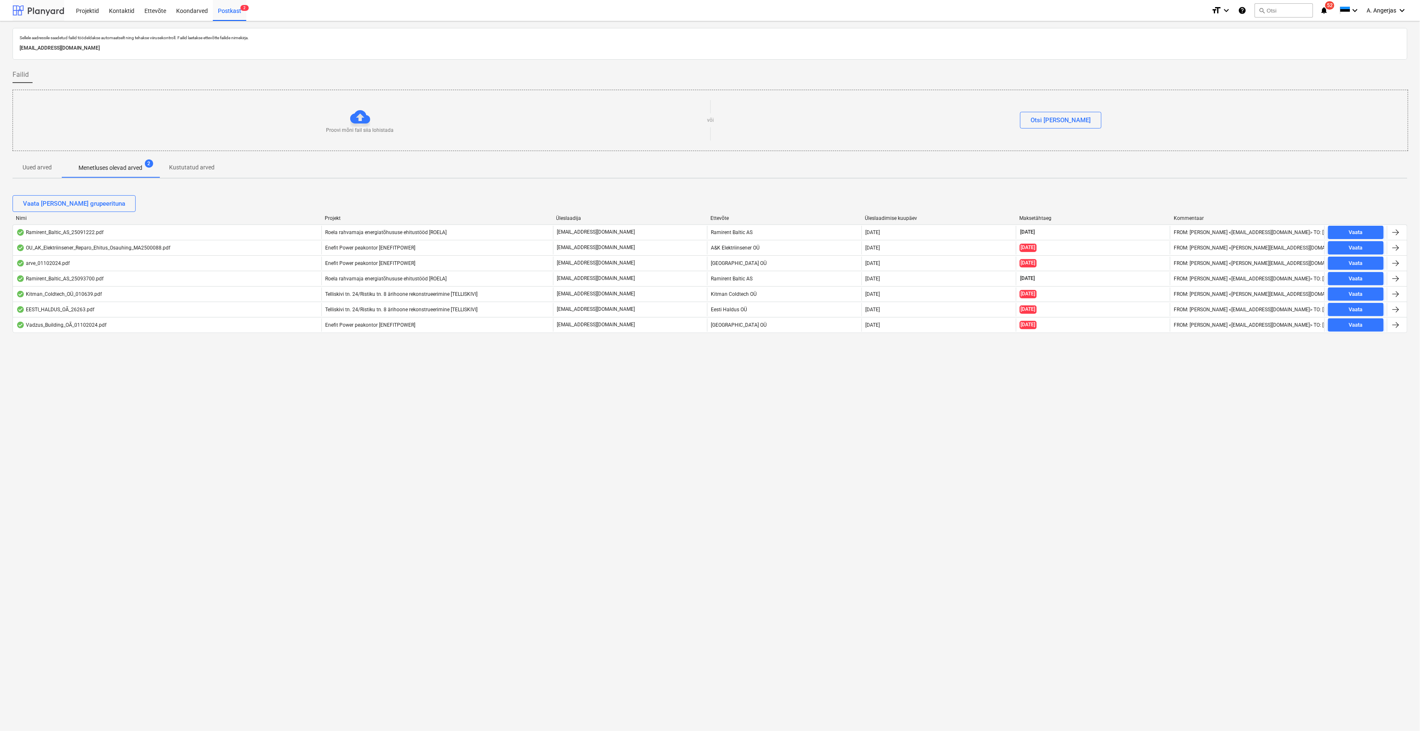
click at [51, 12] on div at bounding box center [39, 10] width 52 height 21
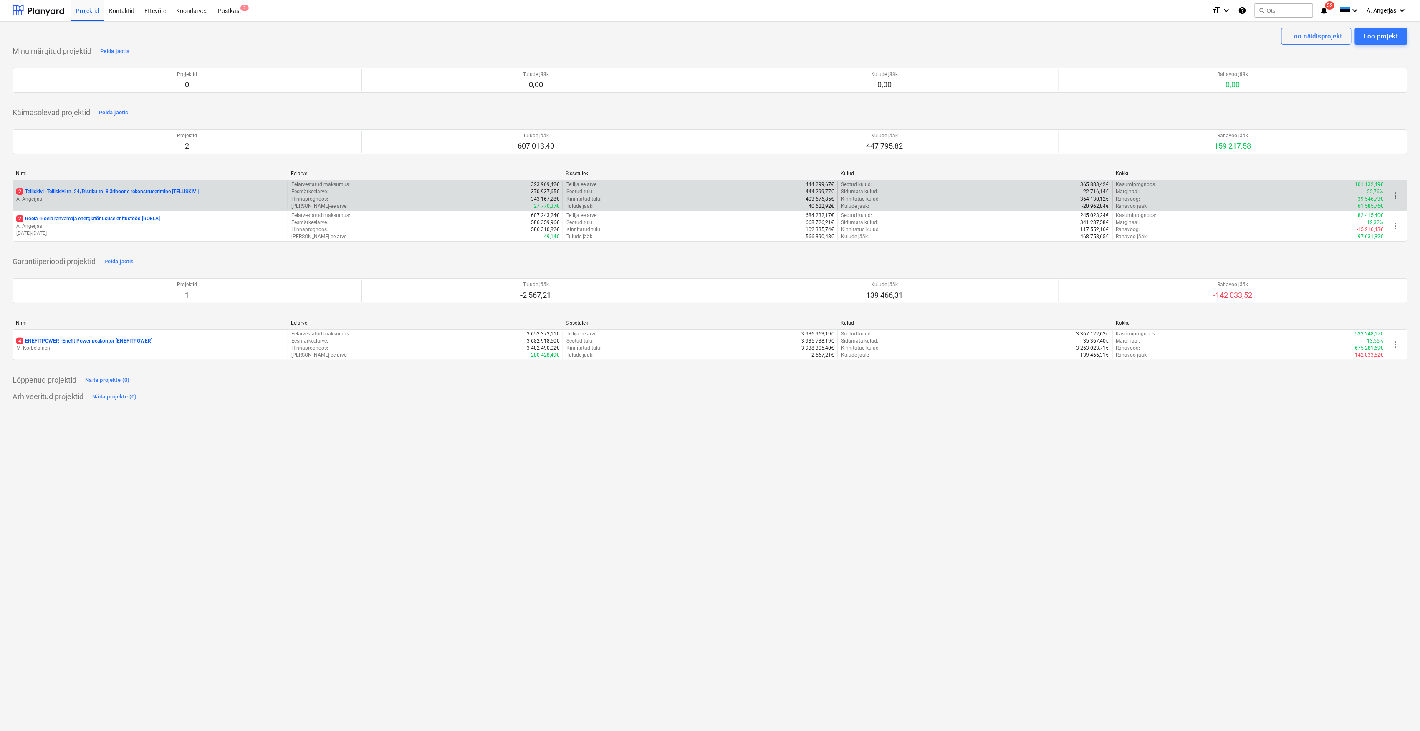
click at [116, 192] on p "2 Telliskivi - Telliskivi tn. 24/Ristiku tn. 8 ärihoone rekonstrueerimine [TELL…" at bounding box center [107, 191] width 182 height 7
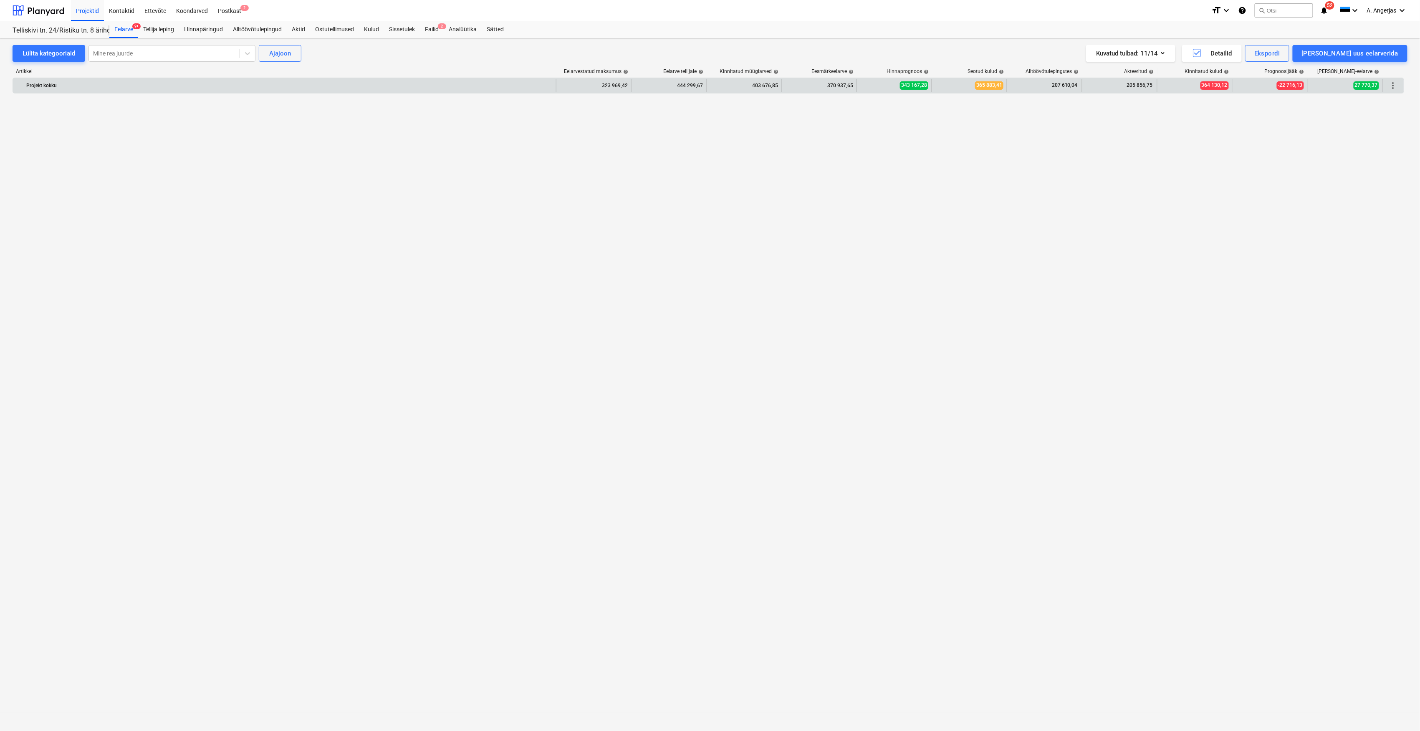
scroll to position [1592, 0]
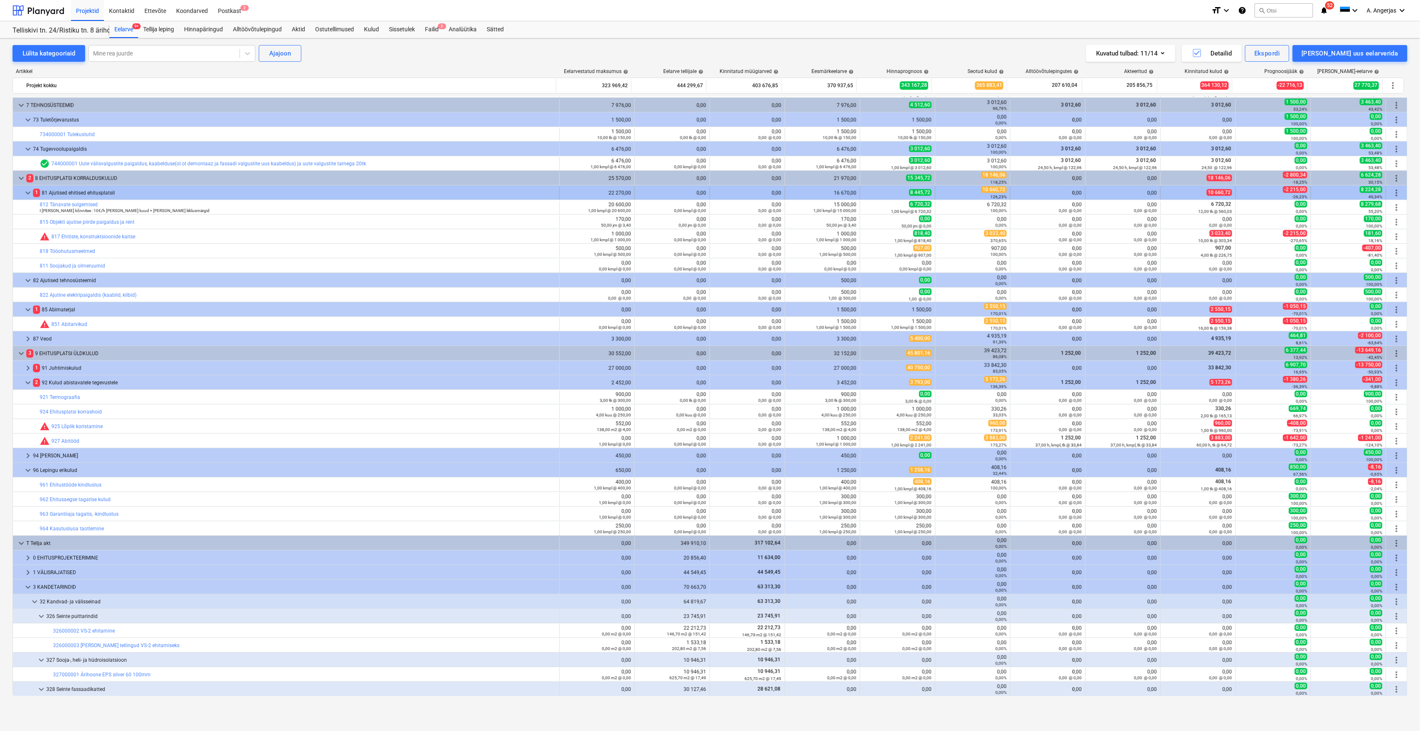
click at [991, 196] on small "126,23%" at bounding box center [999, 197] width 16 height 5
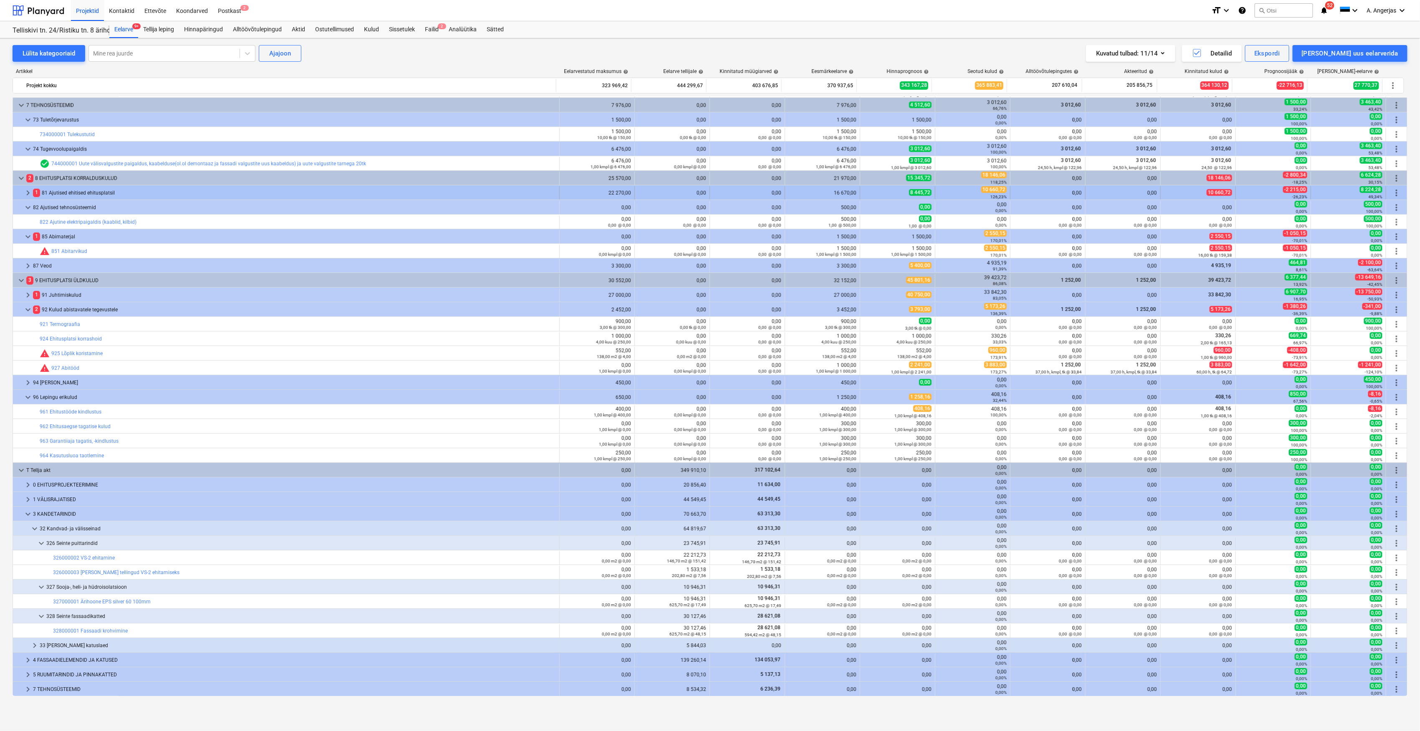
click at [29, 193] on span "keyboard_arrow_right" at bounding box center [28, 193] width 10 height 10
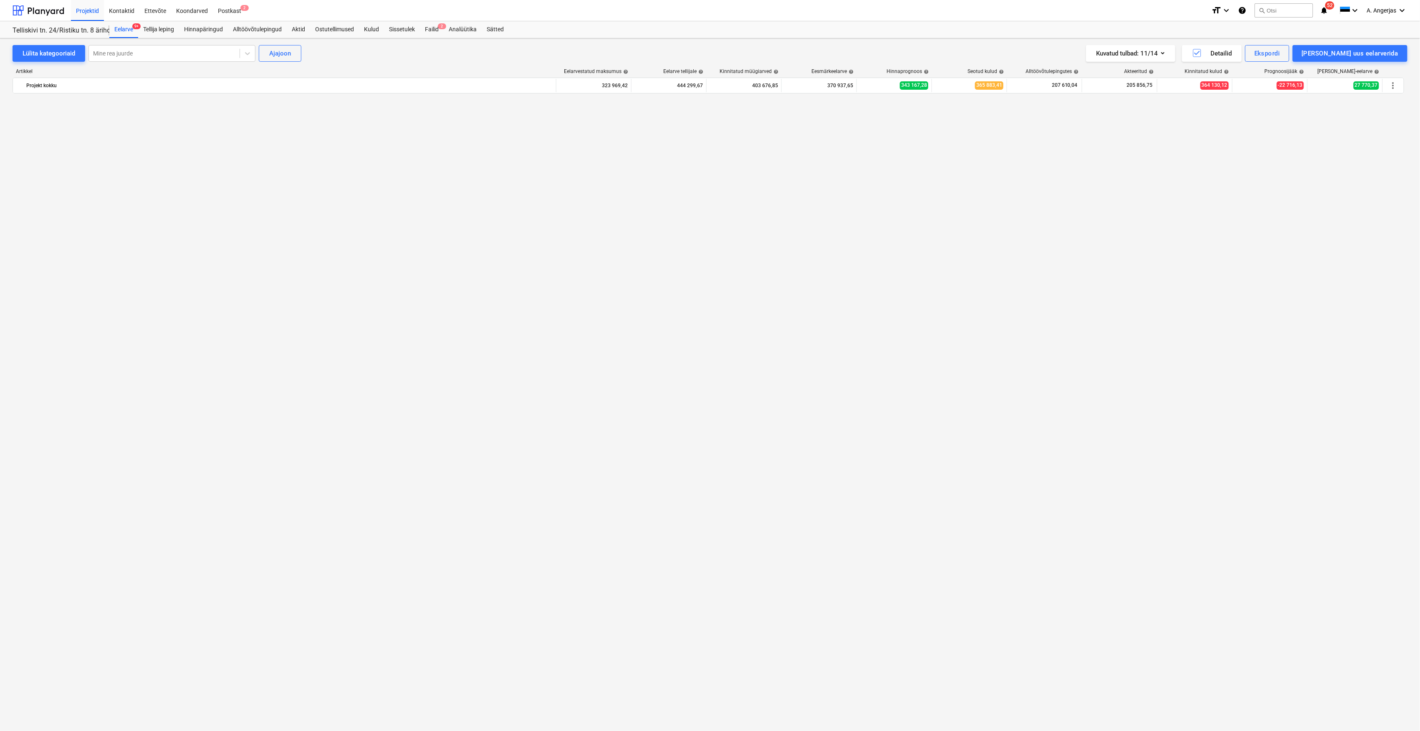
scroll to position [0, 0]
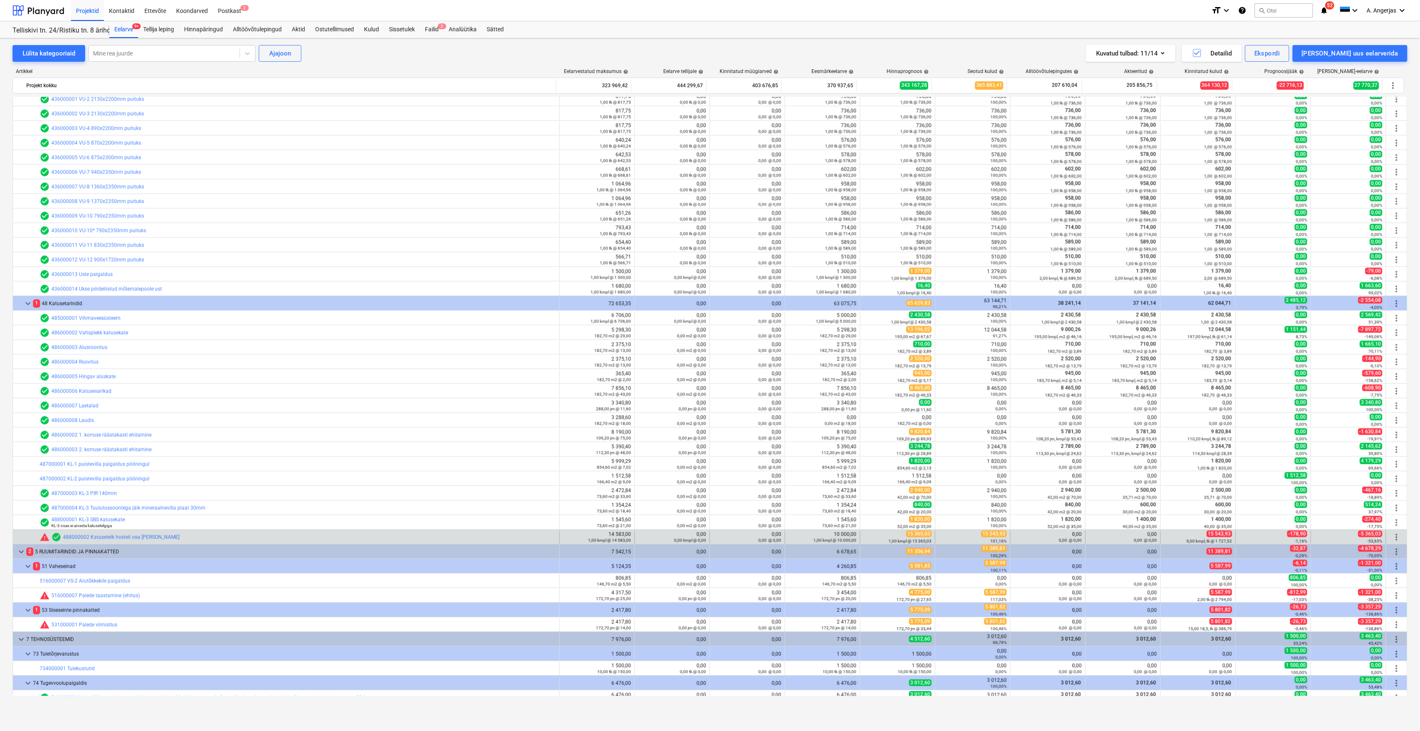
click at [1203, 536] on div "15 543,93 9,00 kmpl, tk @ 1 727,52" at bounding box center [1198, 537] width 68 height 13
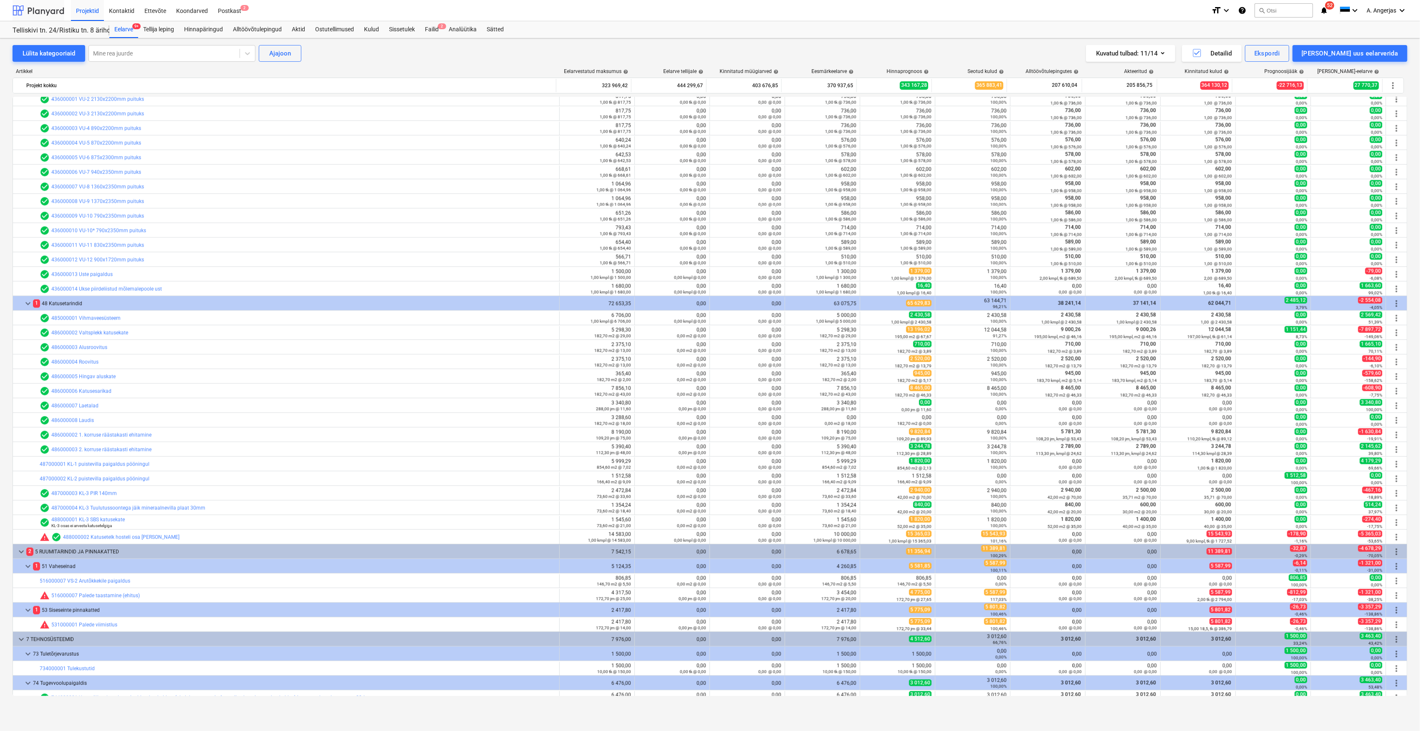
click at [33, 12] on div at bounding box center [39, 10] width 52 height 21
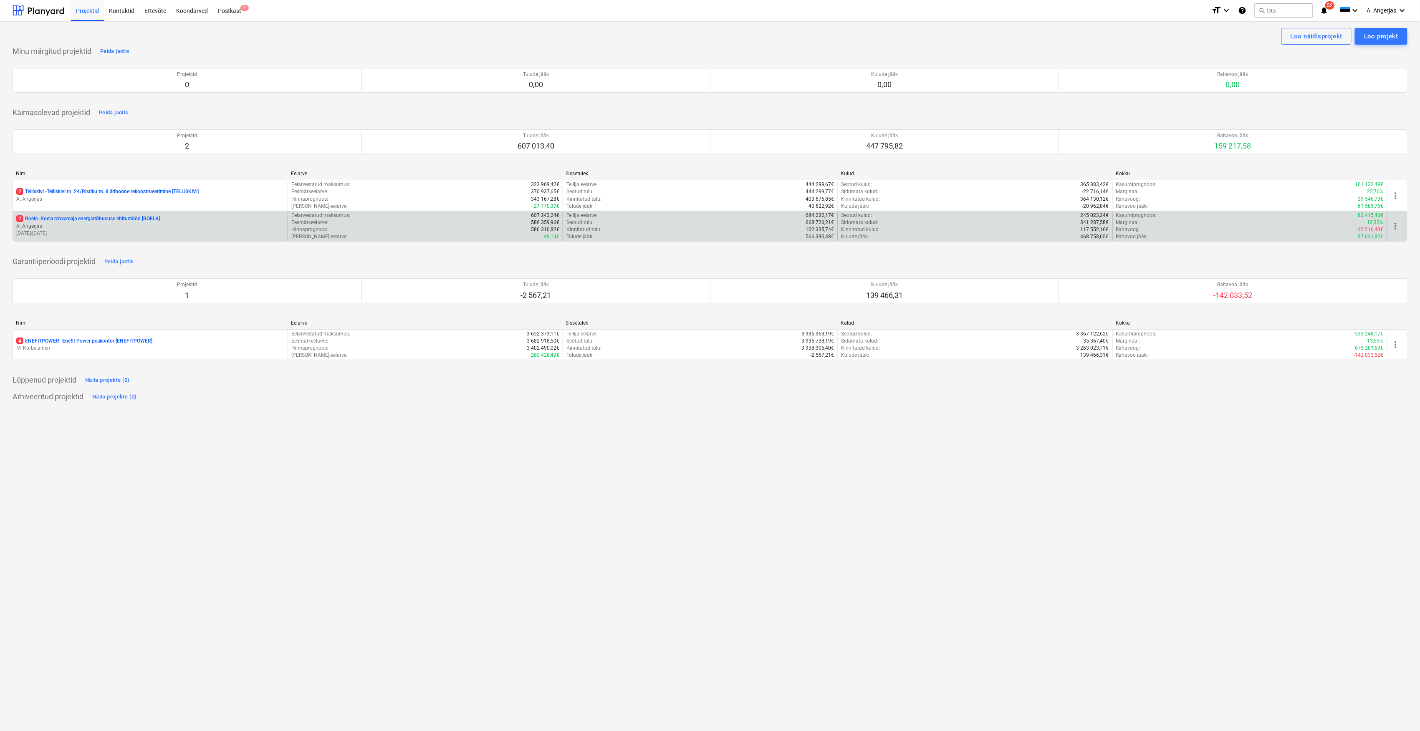
click at [124, 222] on p "2 Roela - Roela rahvamaja energiatõhususe ehitustööd [ROELA]" at bounding box center [88, 218] width 144 height 7
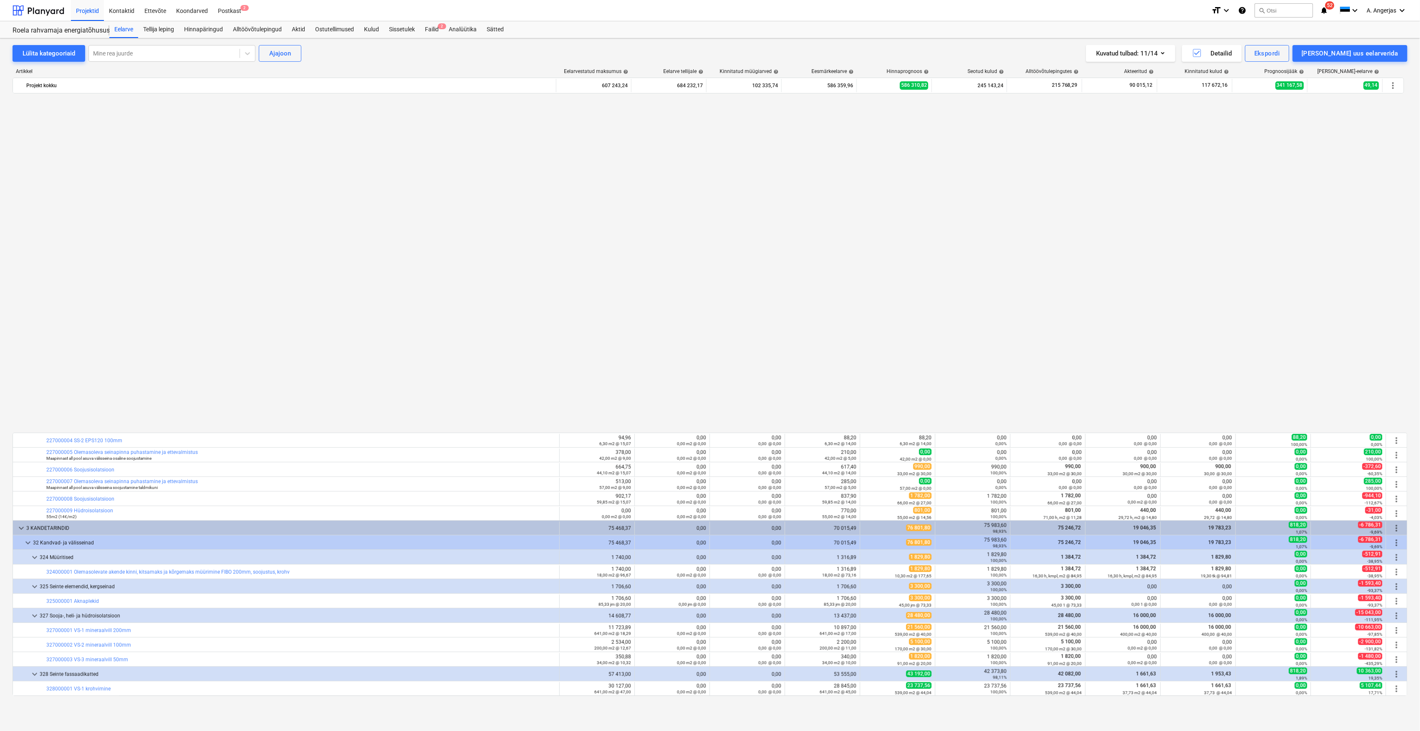
scroll to position [632, 0]
